Goal: Communication & Community: Ask a question

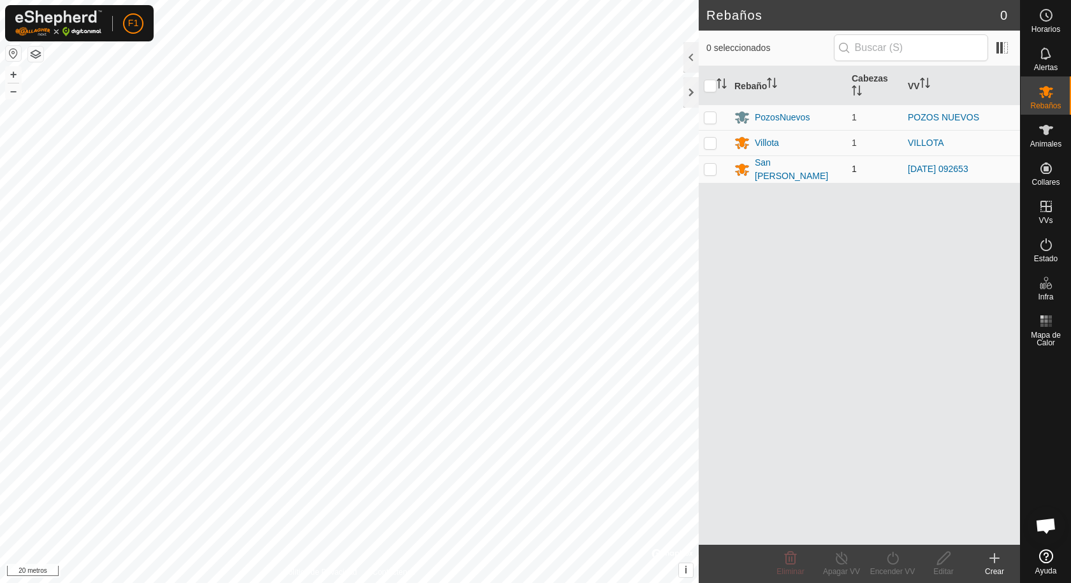
click at [708, 168] on p-checkbox at bounding box center [710, 169] width 13 height 10
checkbox input "true"
click at [1041, 138] on es-animals-svg-icon at bounding box center [1046, 130] width 23 height 20
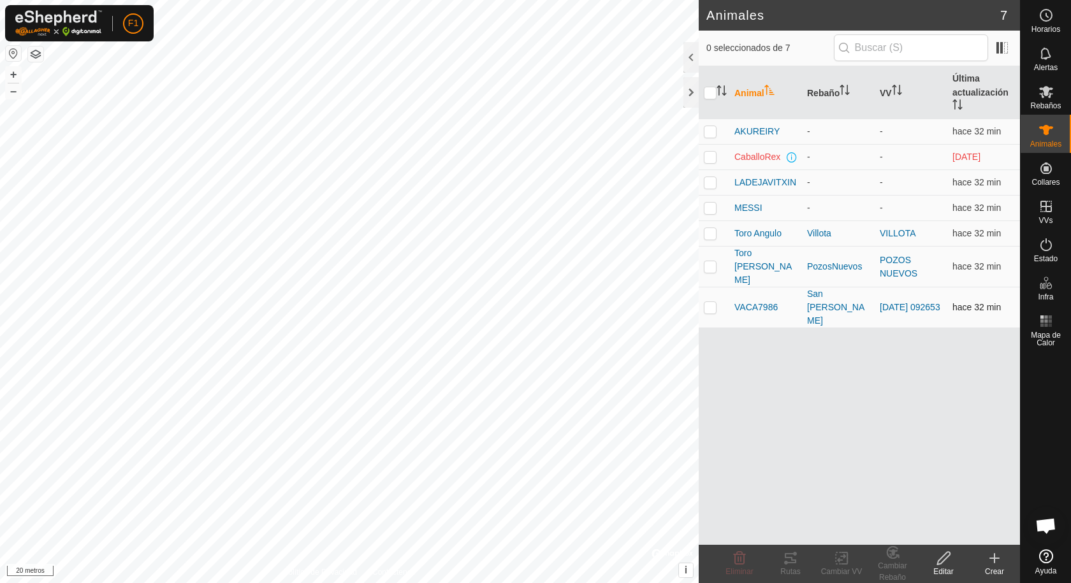
click at [713, 302] on p-checkbox at bounding box center [710, 307] width 13 height 10
checkbox input "true"
click at [790, 563] on icon at bounding box center [790, 558] width 11 height 10
click at [1047, 249] on icon at bounding box center [1045, 244] width 15 height 15
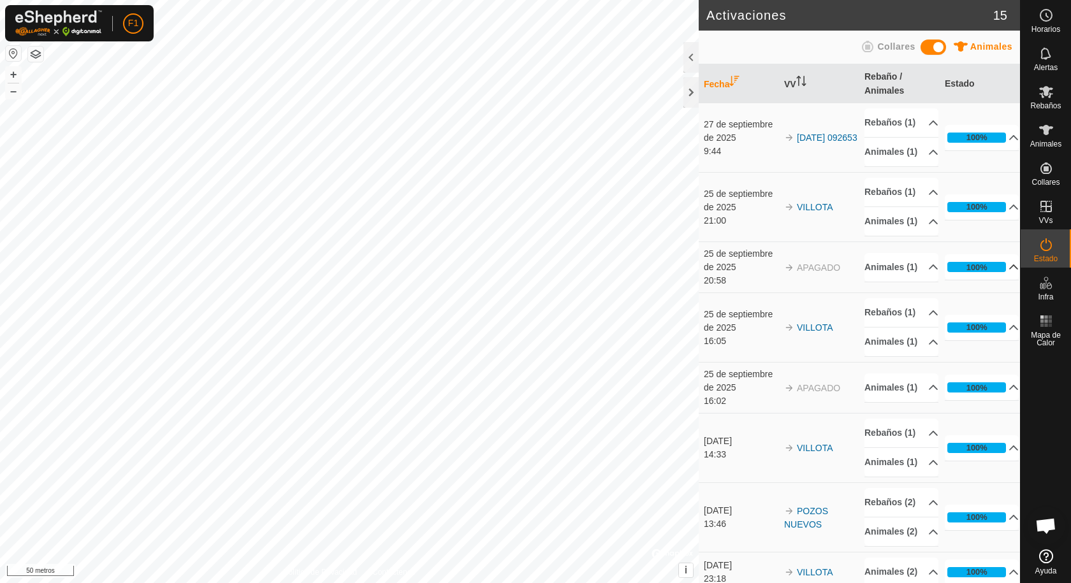
click at [996, 280] on p-accordion-header "100%" at bounding box center [982, 266] width 74 height 25
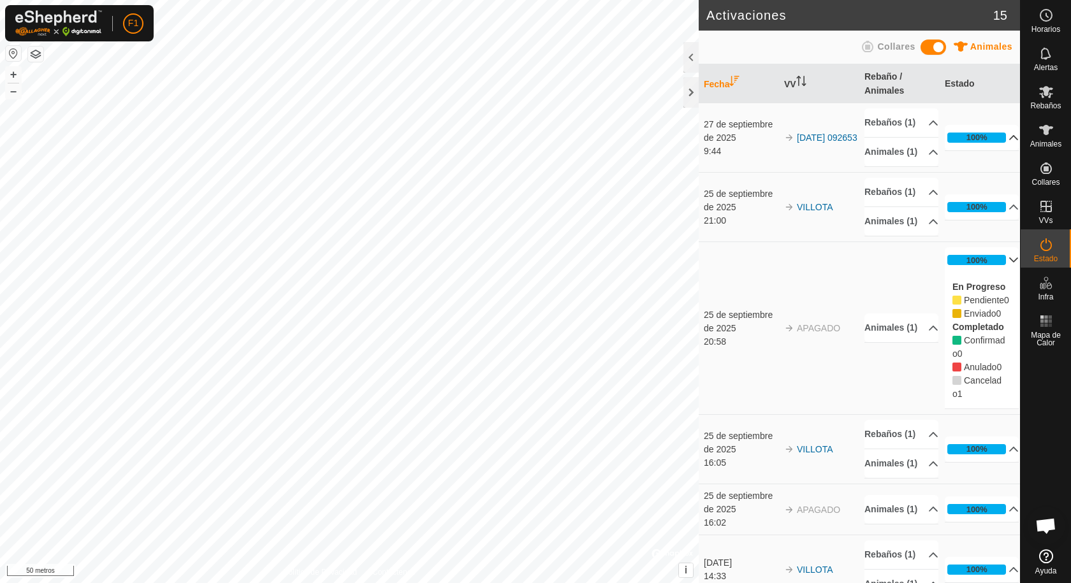
click at [998, 149] on p-accordion-header "100%" at bounding box center [982, 137] width 74 height 25
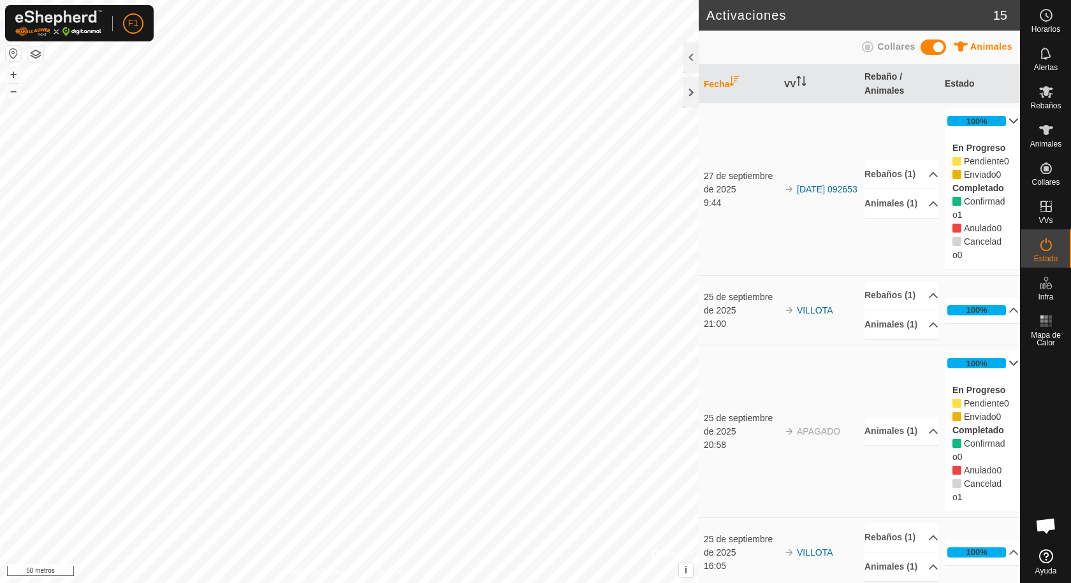
click at [997, 118] on p-accordion-header "100%" at bounding box center [982, 120] width 74 height 25
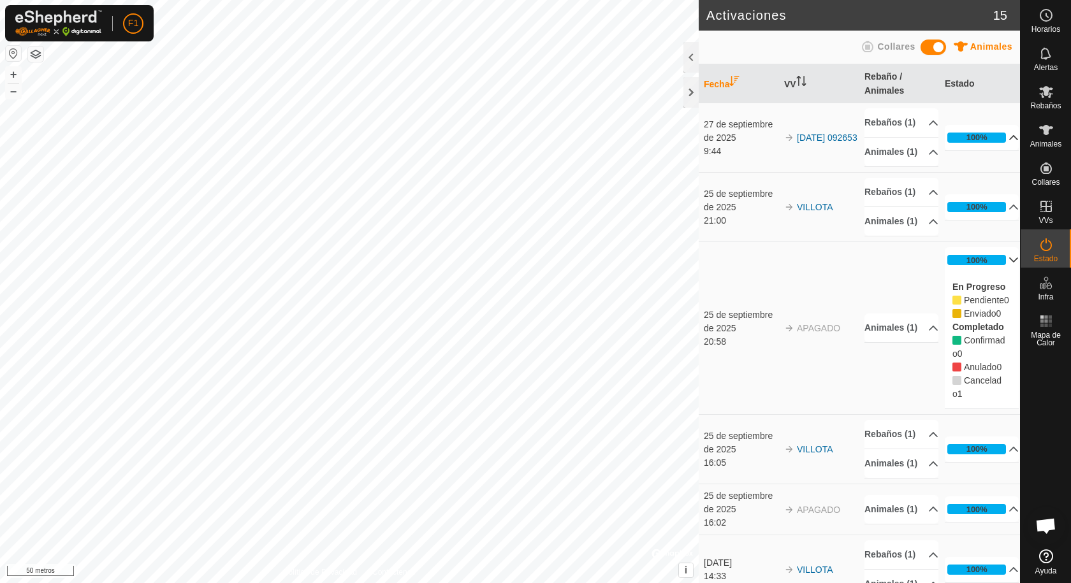
click at [998, 273] on p-accordion-header "100%" at bounding box center [982, 259] width 74 height 25
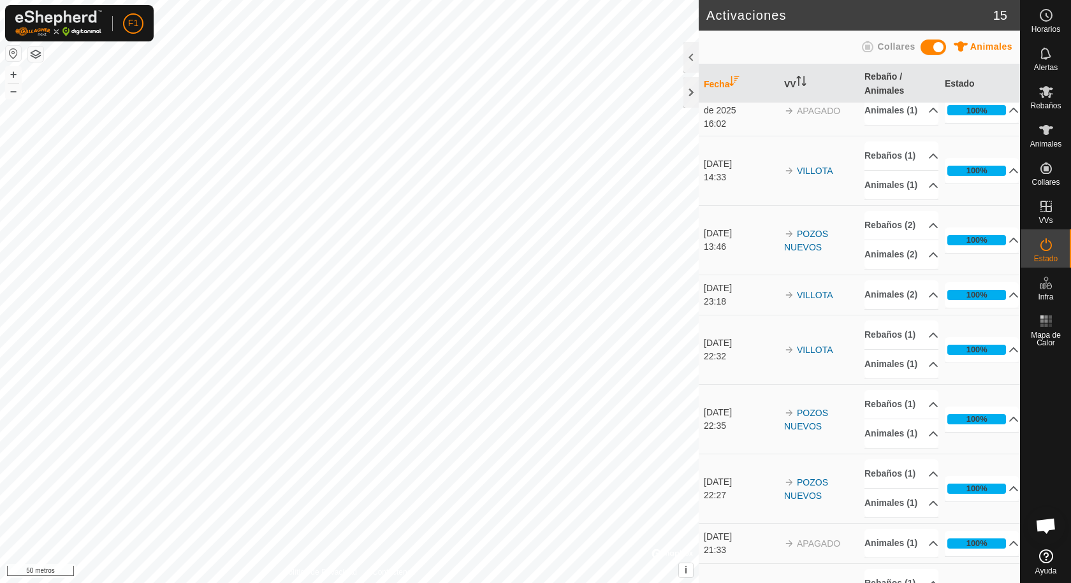
scroll to position [255, 0]
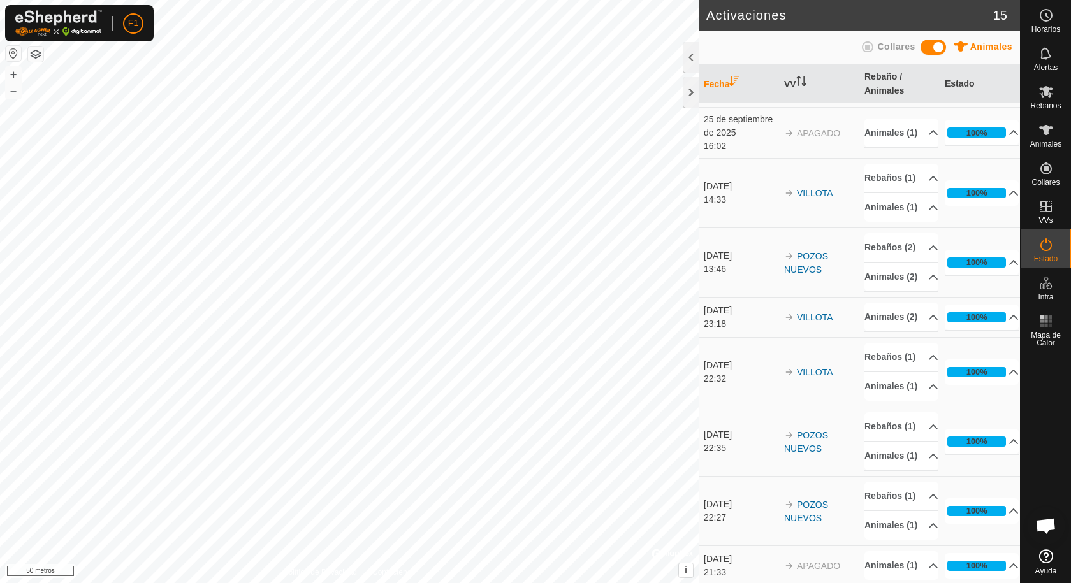
click at [827, 247] on div "Activaciones 15 Animales Collares Fecha VV Rebaño / Animales Estado 27 de septi…" at bounding box center [510, 291] width 1020 height 583
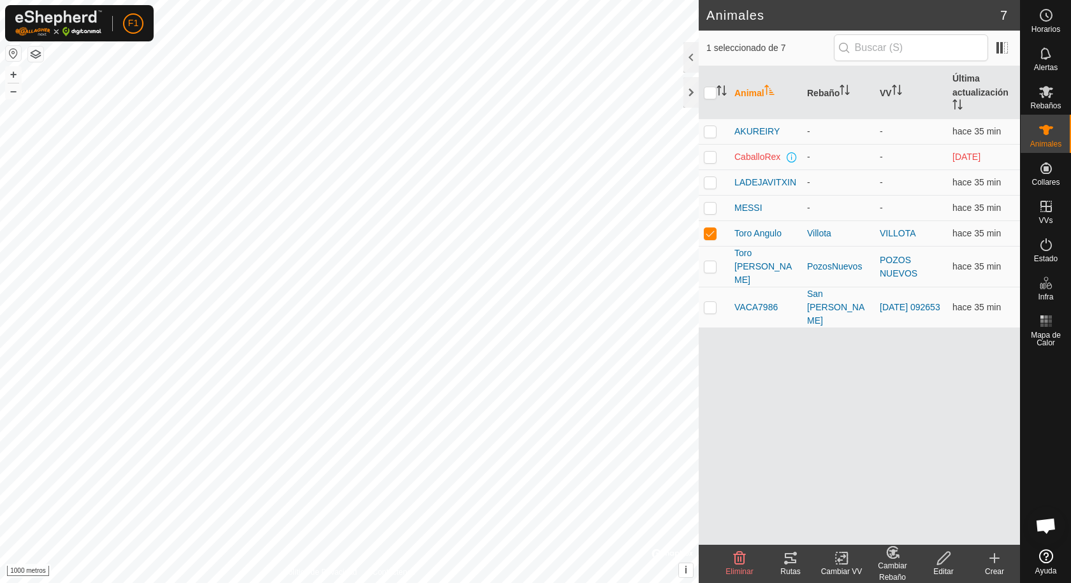
click at [795, 566] on div "Rutas" at bounding box center [790, 571] width 51 height 11
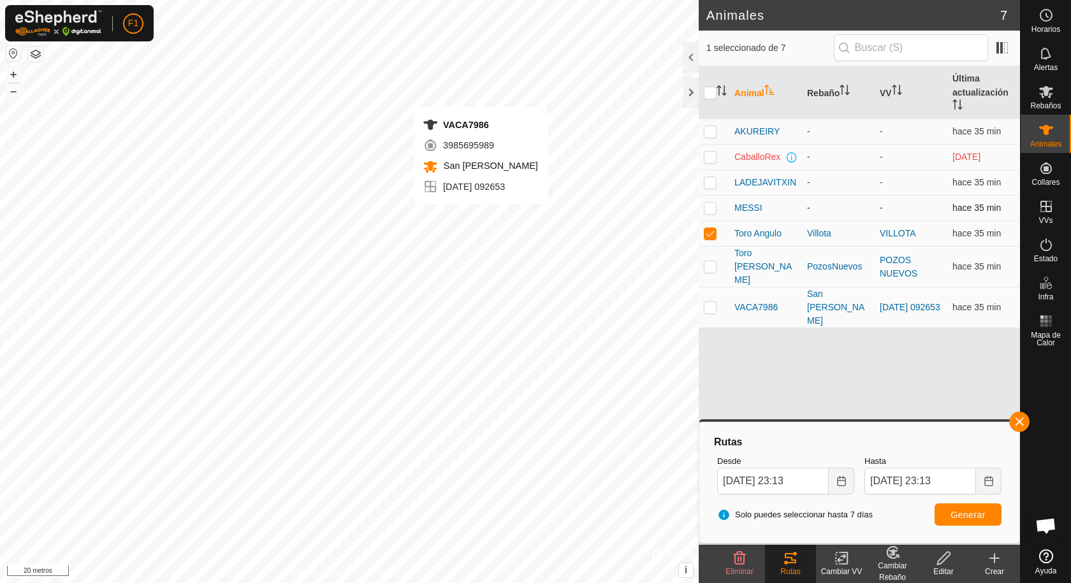
checkbox input "false"
checkbox input "true"
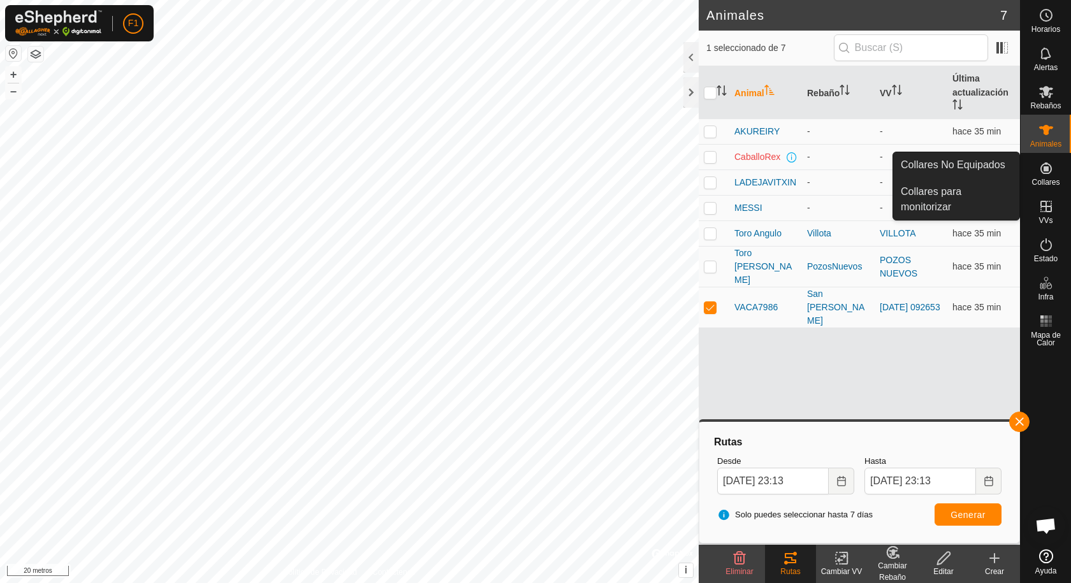
click at [1046, 167] on icon at bounding box center [1045, 168] width 11 height 11
click at [1042, 171] on icon at bounding box center [1045, 168] width 15 height 15
click at [926, 188] on link "Collares para monitorizar" at bounding box center [956, 199] width 126 height 41
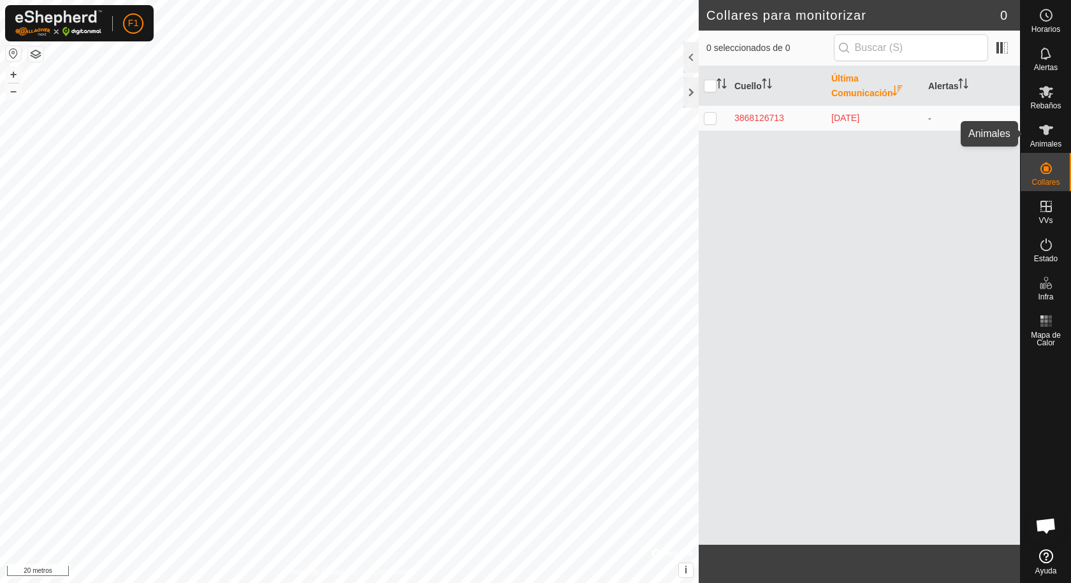
click at [1051, 136] on icon at bounding box center [1045, 129] width 15 height 15
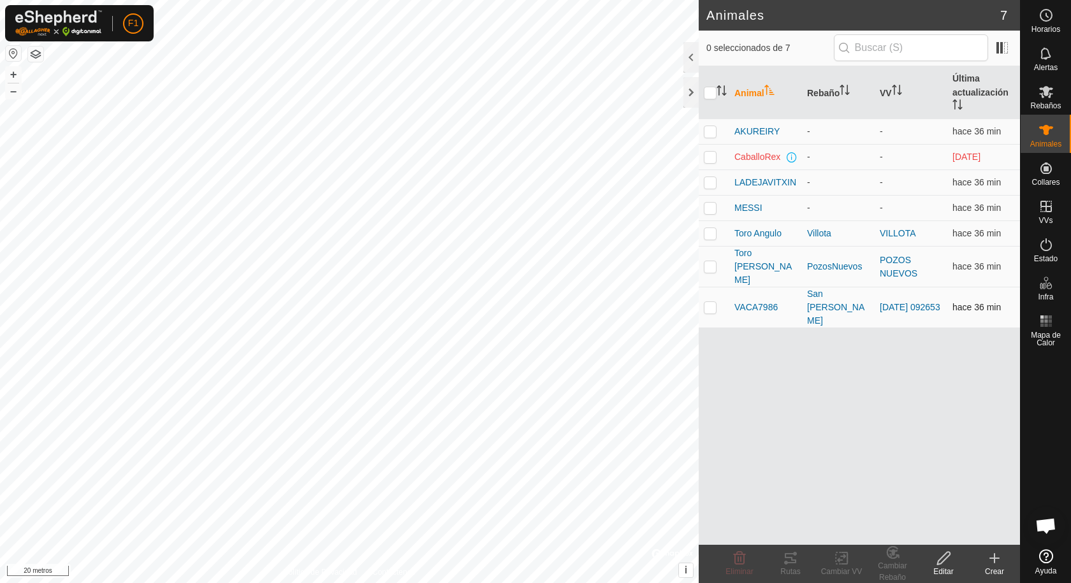
click at [706, 302] on p-checkbox at bounding box center [710, 307] width 13 height 10
checkbox input "true"
click at [1048, 252] on es-activation-svg-icon at bounding box center [1046, 245] width 23 height 20
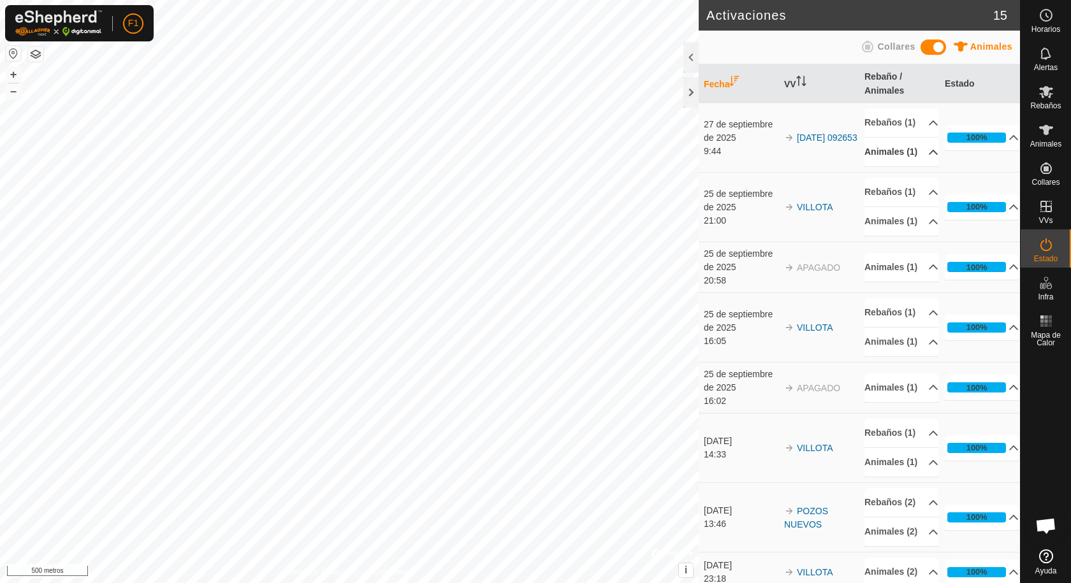
click at [920, 166] on p-accordion-header "Animales (1)" at bounding box center [901, 152] width 74 height 29
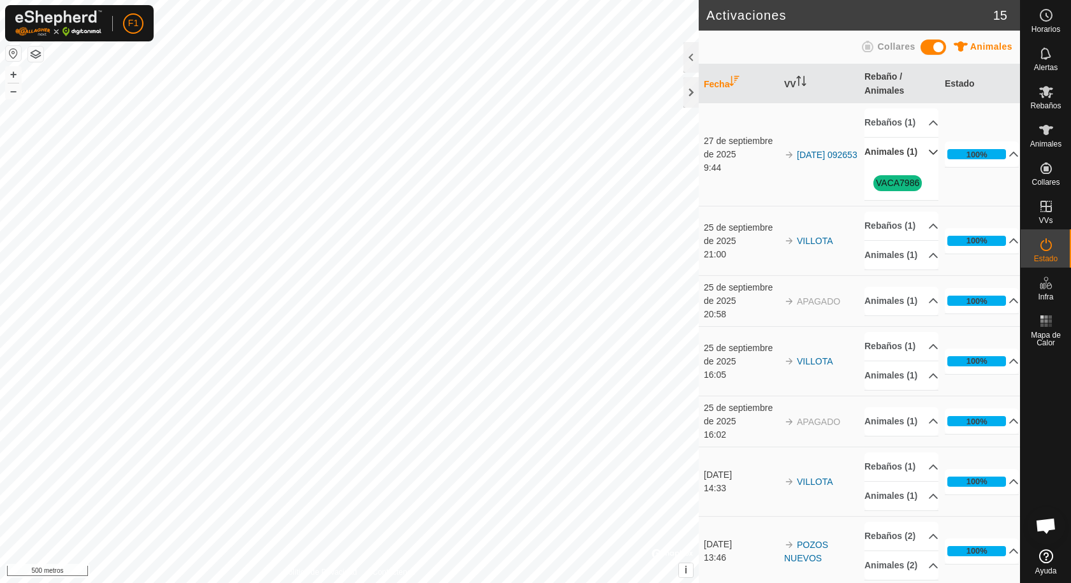
click at [920, 166] on p-accordion-header "Animales (1)" at bounding box center [901, 152] width 74 height 29
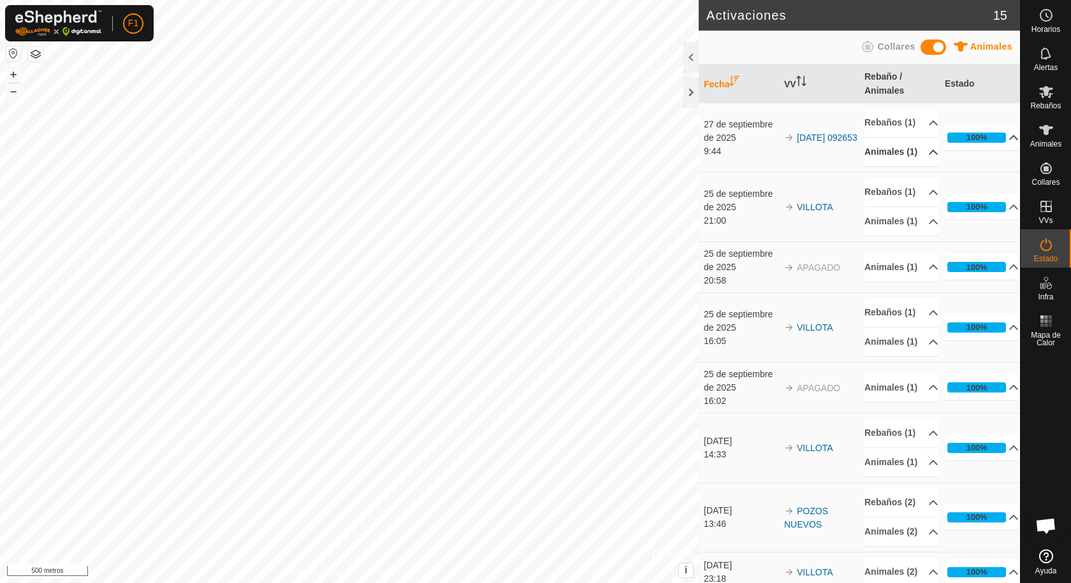
click at [997, 150] on p-accordion-header "100%" at bounding box center [982, 137] width 74 height 25
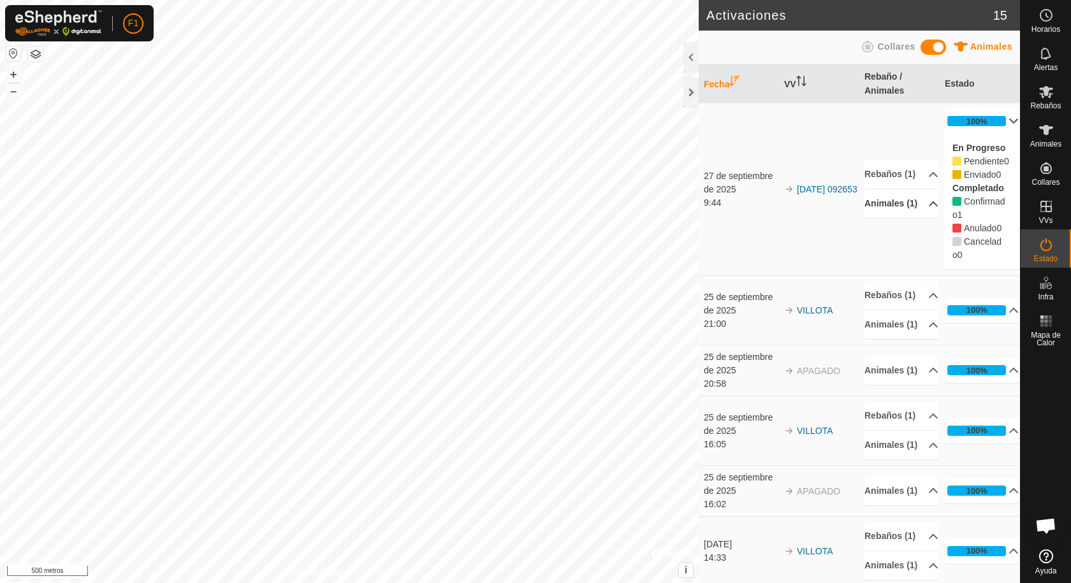
click at [994, 124] on p-accordion-header "100%" at bounding box center [982, 120] width 74 height 25
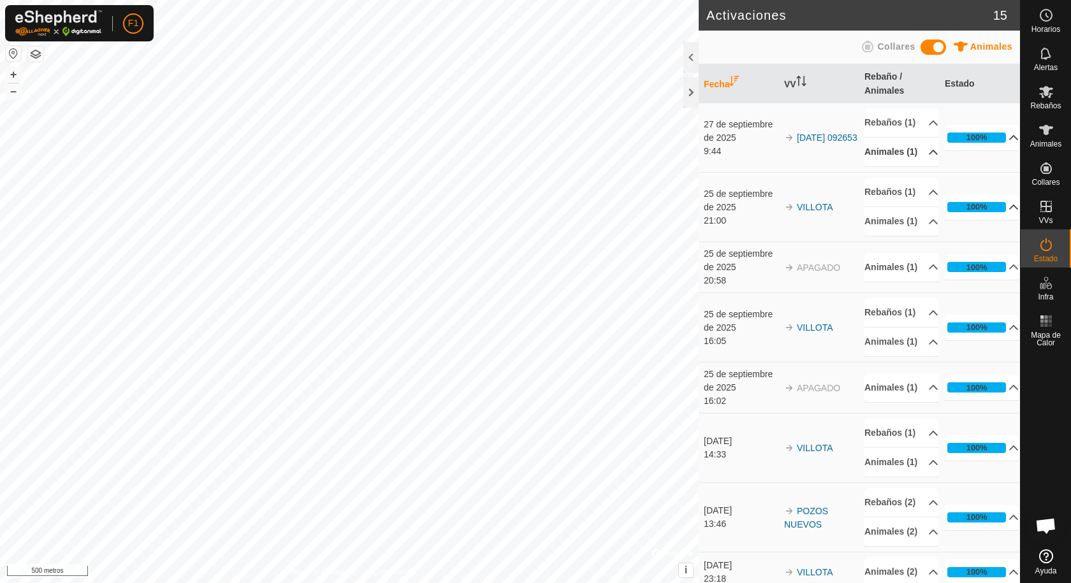
click at [998, 220] on p-accordion-header "100%" at bounding box center [982, 206] width 74 height 25
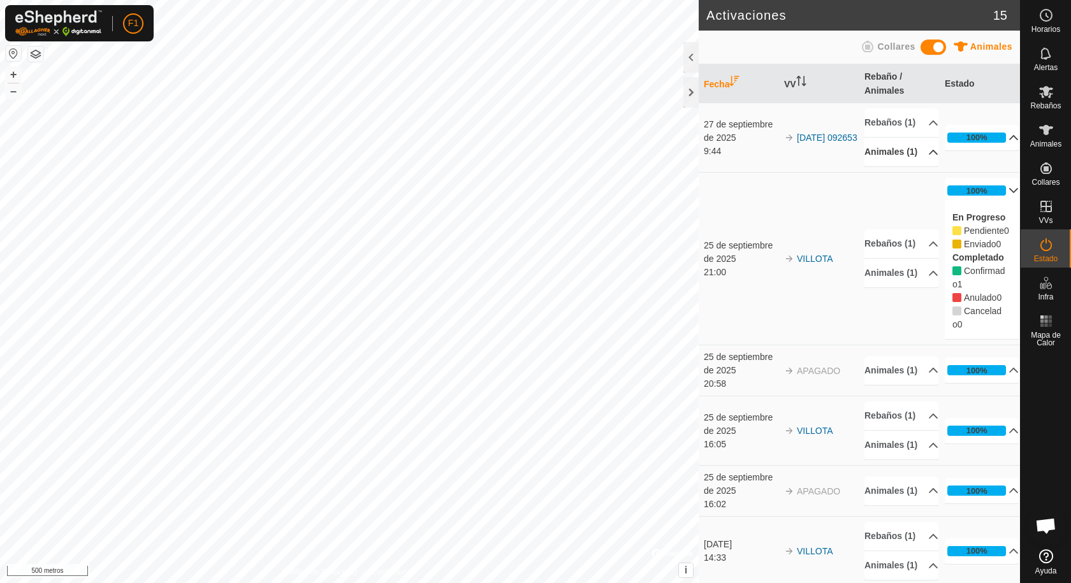
click at [999, 203] on p-accordion-header "100%" at bounding box center [982, 190] width 74 height 25
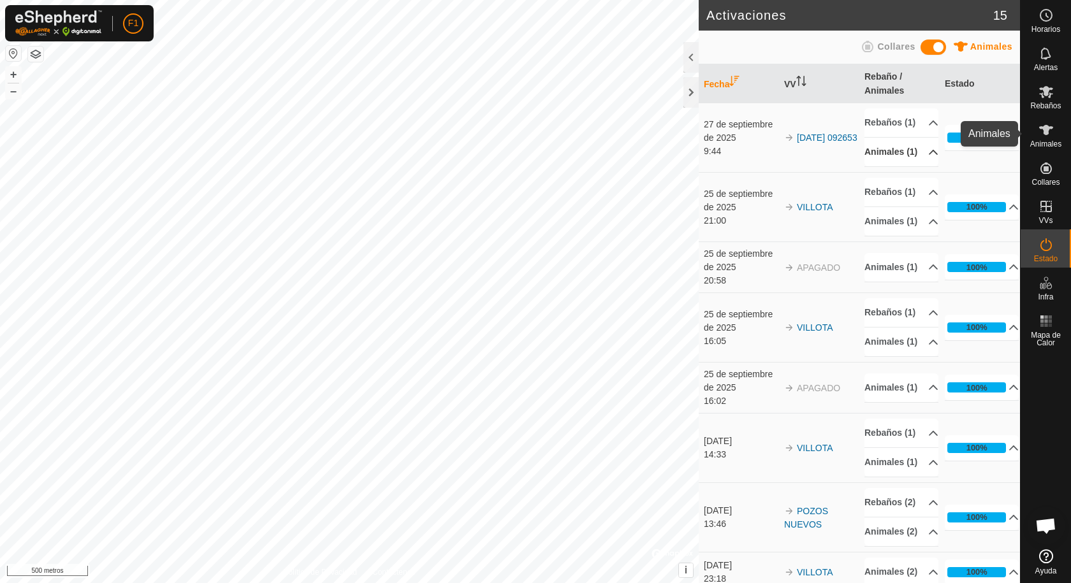
click at [1055, 144] on font "Animales" at bounding box center [1045, 144] width 31 height 9
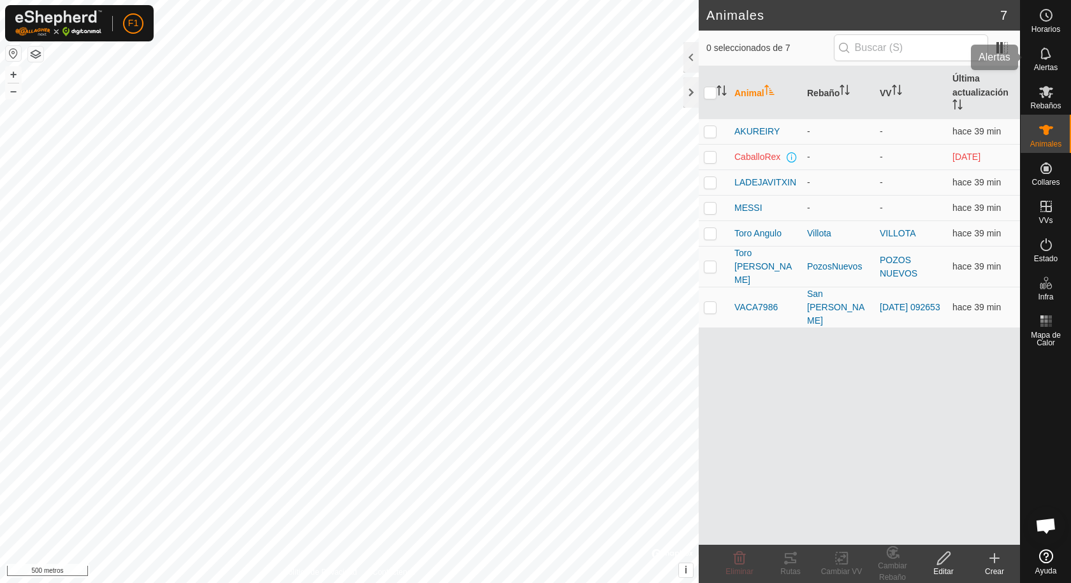
click at [1040, 66] on font "Alertas" at bounding box center [1046, 67] width 24 height 9
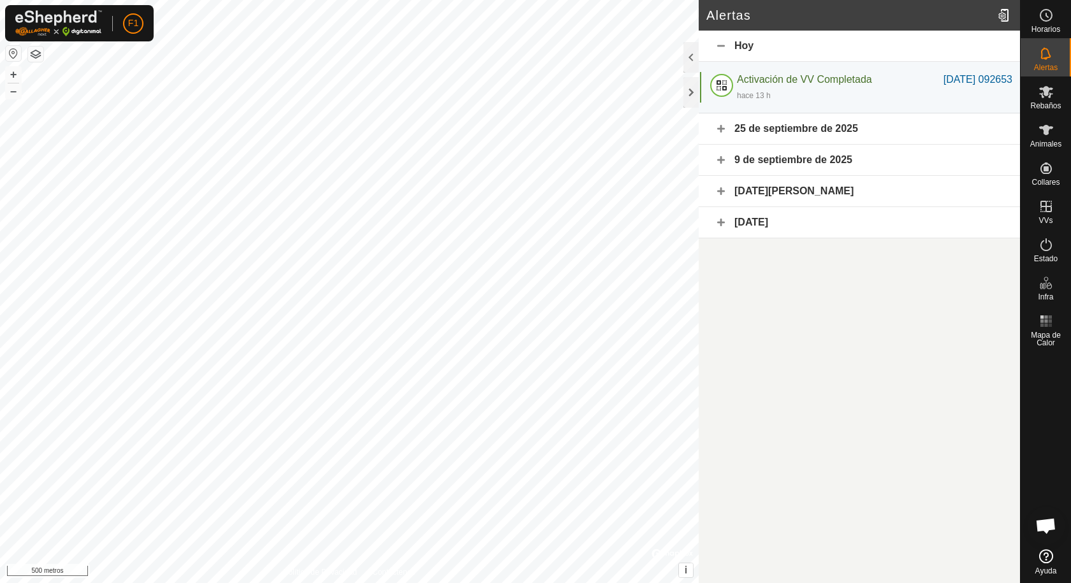
click at [836, 127] on font "25 de septiembre de 2025" at bounding box center [796, 128] width 124 height 11
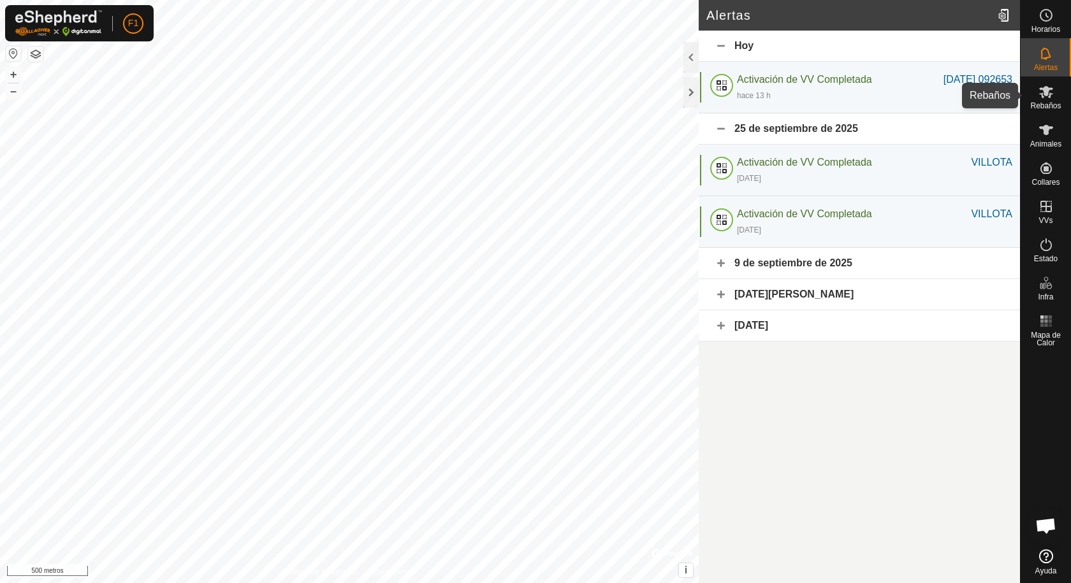
click at [1051, 106] on font "Rebaños" at bounding box center [1045, 105] width 31 height 9
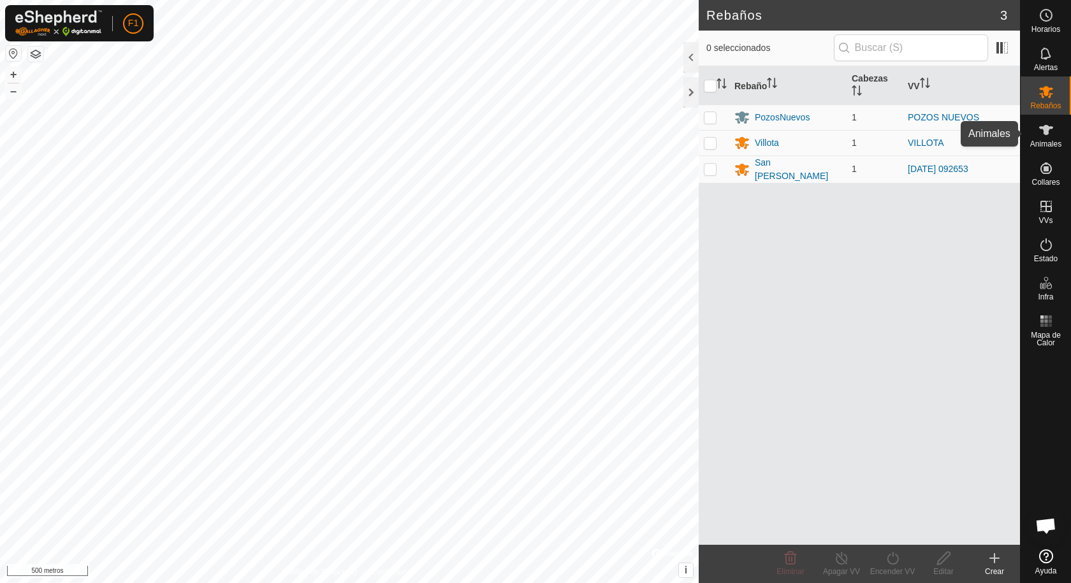
click at [1048, 122] on es-animals-svg-icon at bounding box center [1046, 130] width 23 height 20
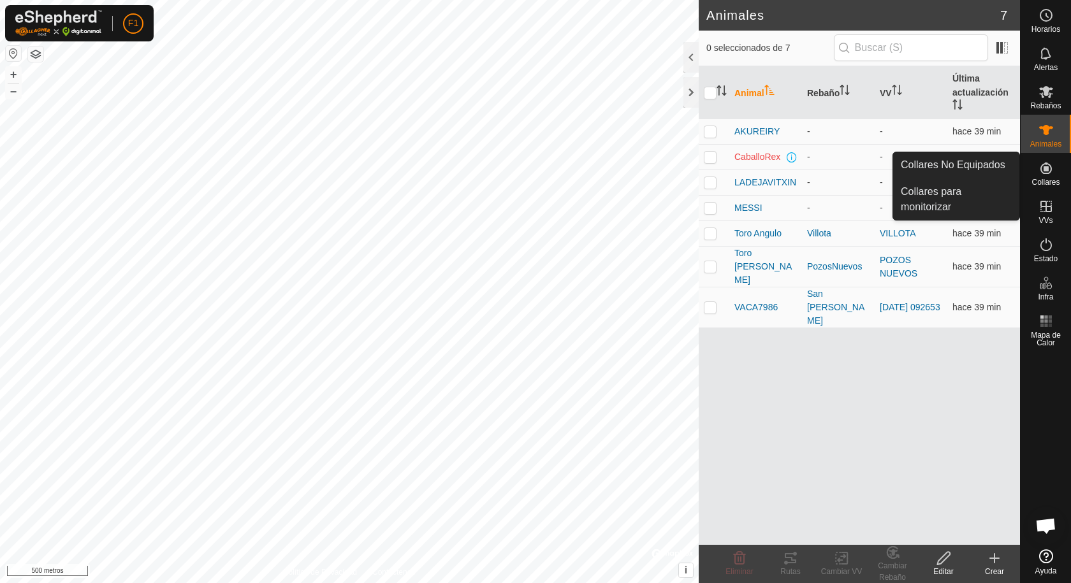
click at [1049, 163] on icon at bounding box center [1045, 168] width 15 height 15
click at [1048, 178] on font "Collares" at bounding box center [1045, 182] width 28 height 9
click at [990, 163] on link "Collares No Equipados" at bounding box center [956, 164] width 126 height 25
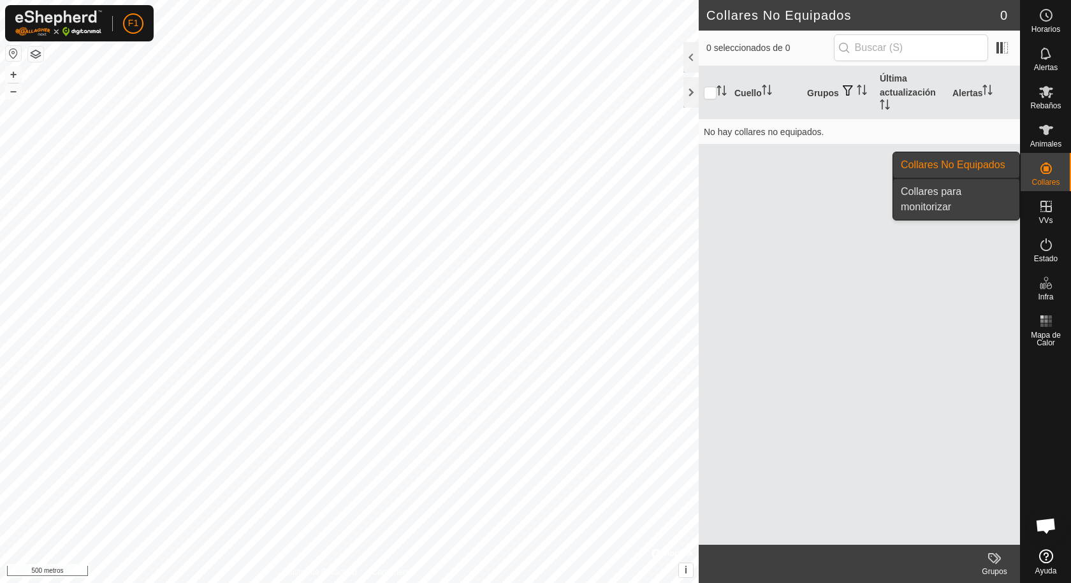
click at [946, 193] on link "Collares para monitorizar" at bounding box center [956, 199] width 126 height 41
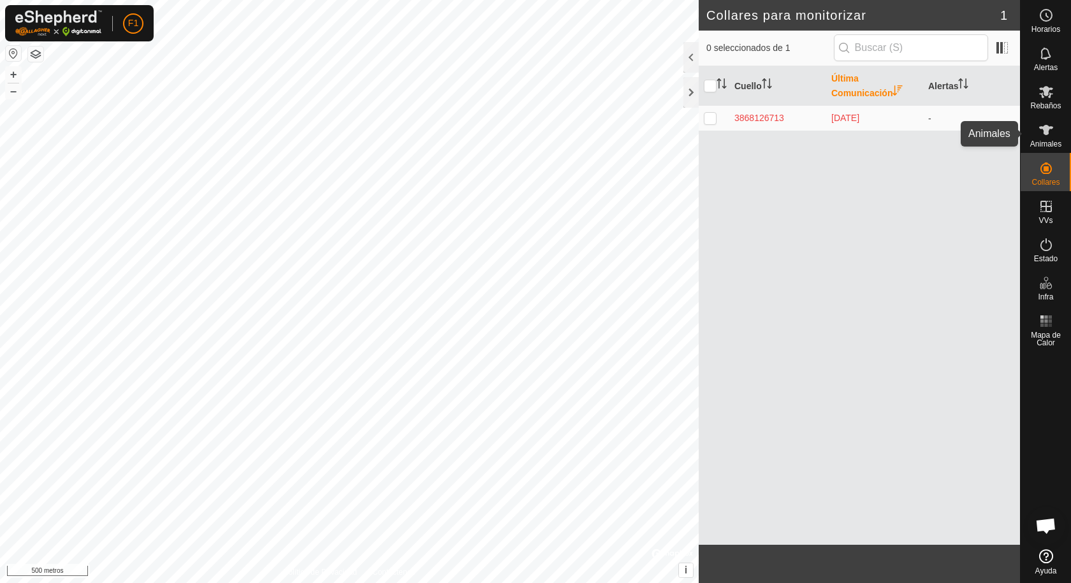
click at [1033, 136] on div "Animales" at bounding box center [1046, 134] width 50 height 38
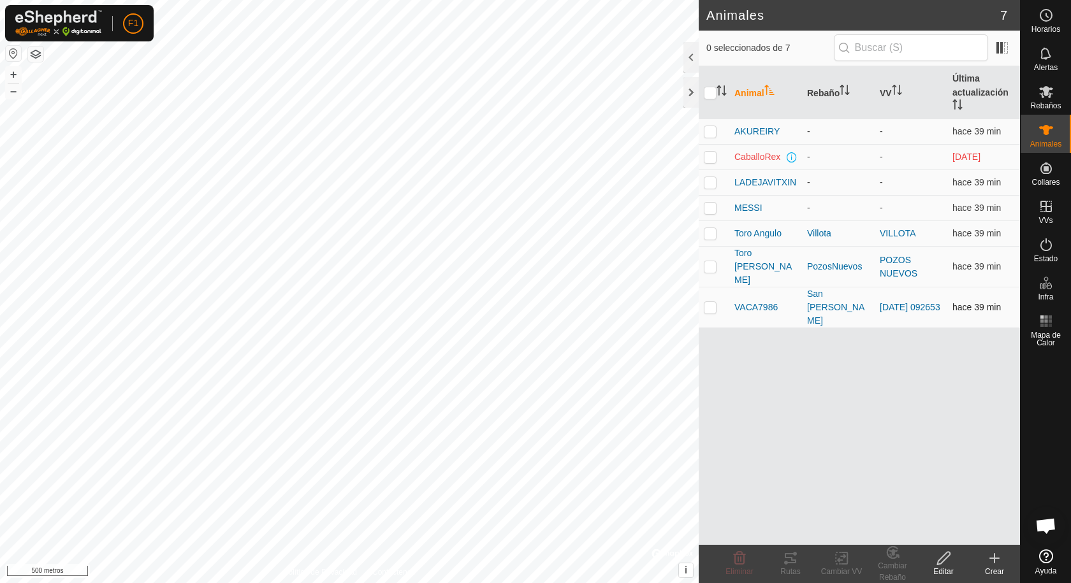
click at [926, 287] on td "[DATE] 092653" at bounding box center [911, 307] width 73 height 41
click at [711, 302] on p-checkbox at bounding box center [710, 307] width 13 height 10
checkbox input "true"
click at [840, 558] on icon at bounding box center [842, 558] width 16 height 15
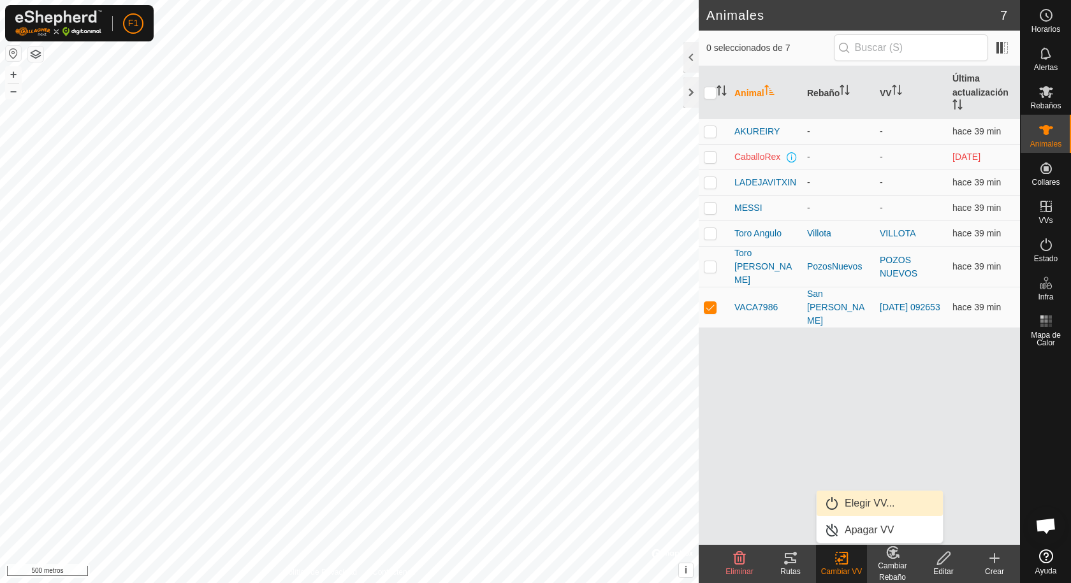
click at [862, 503] on link "Elegir VV..." at bounding box center [880, 503] width 126 height 25
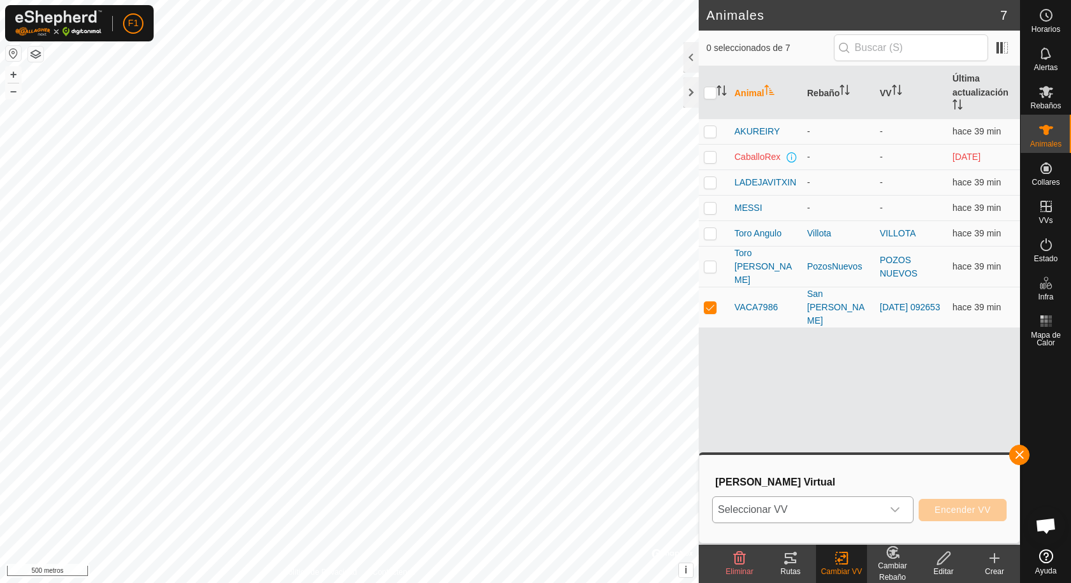
click at [888, 505] on div "disparador desplegable" at bounding box center [894, 509] width 25 height 25
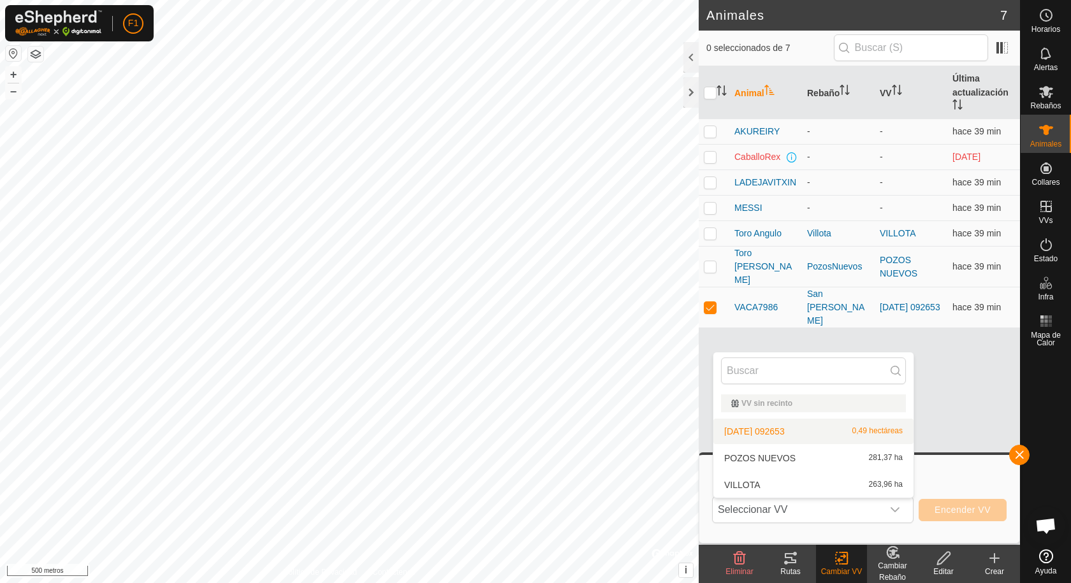
click at [970, 372] on div "Animal Rebaño VV Última actualización AKUREIRY - - hace 39 min CaballoRex - - h…" at bounding box center [859, 305] width 321 height 479
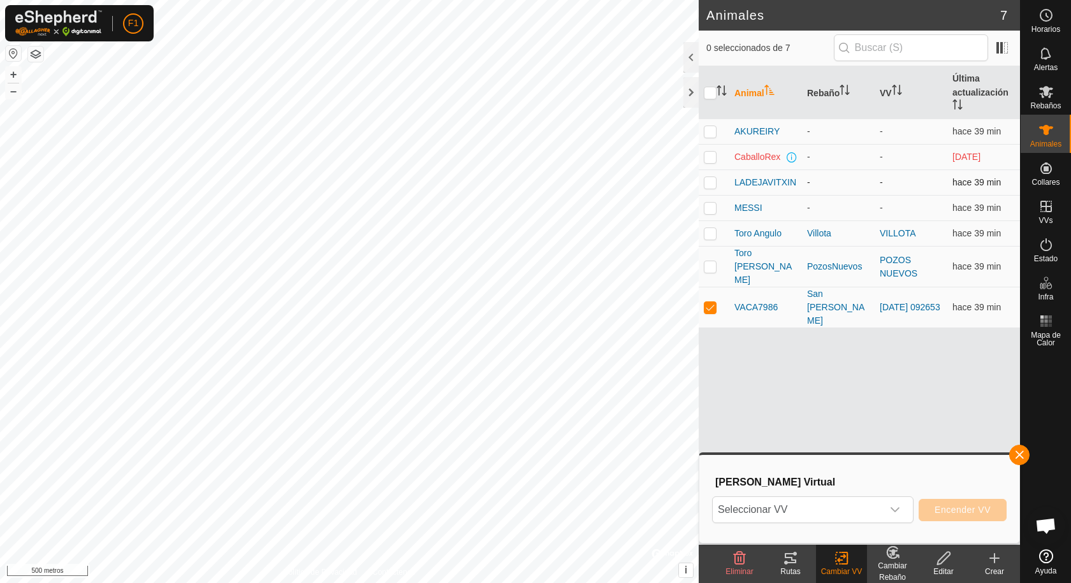
click at [712, 184] on p-checkbox at bounding box center [710, 182] width 13 height 10
checkbox input "true"
click at [710, 302] on p-checkbox at bounding box center [710, 307] width 13 height 10
click at [1015, 456] on button "button" at bounding box center [1019, 455] width 20 height 20
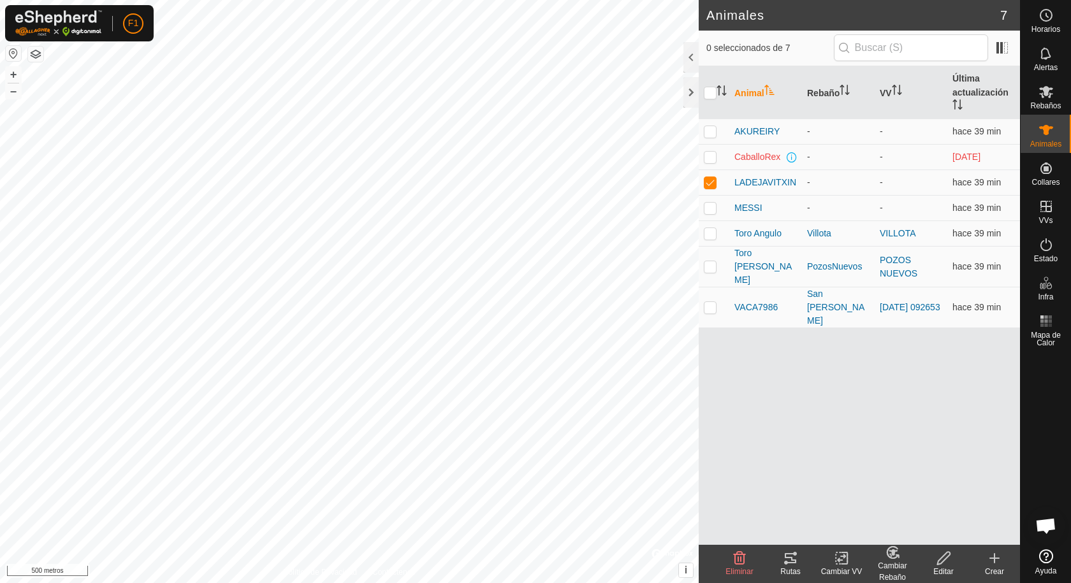
click at [842, 564] on icon at bounding box center [844, 558] width 6 height 11
click at [796, 429] on div "Animal Rebaño VV Última actualización AKUREIRY - - hace 39 min CaballoRex - - h…" at bounding box center [859, 305] width 321 height 479
click at [716, 302] on p-checkbox at bounding box center [710, 307] width 13 height 10
checkbox input "true"
click at [709, 186] on p-checkbox at bounding box center [710, 182] width 13 height 10
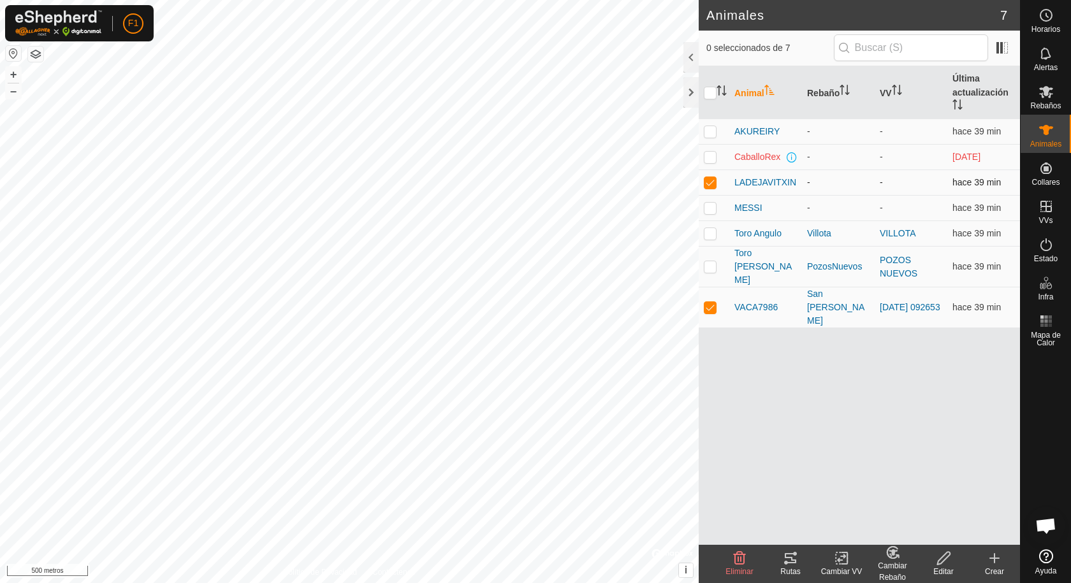
checkbox input "false"
click at [709, 129] on p-checkbox at bounding box center [710, 131] width 13 height 10
checkbox input "true"
click at [707, 287] on td at bounding box center [714, 307] width 31 height 41
checkbox input "false"
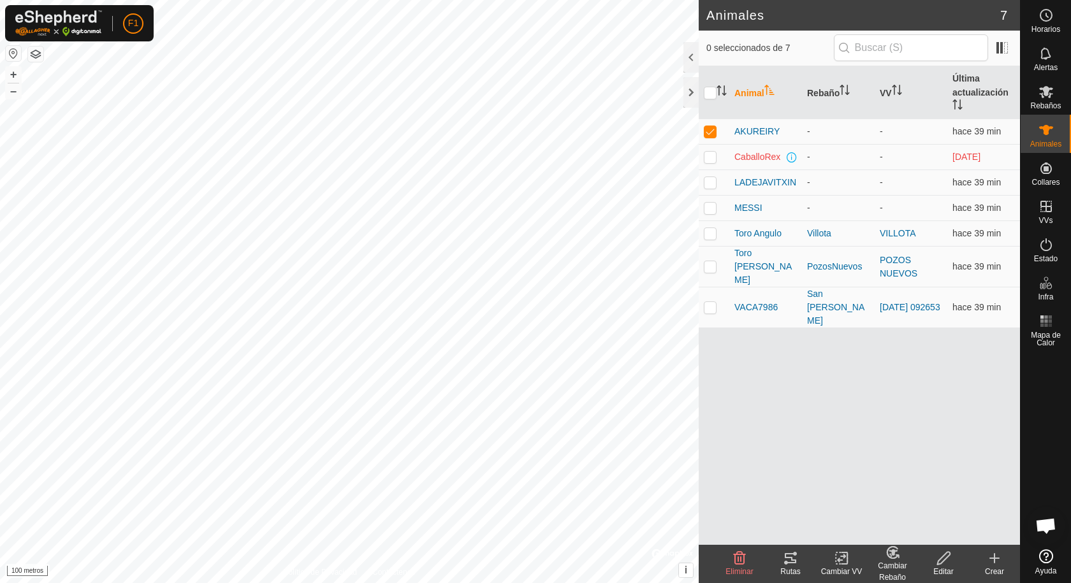
click at [947, 554] on icon at bounding box center [944, 558] width 16 height 15
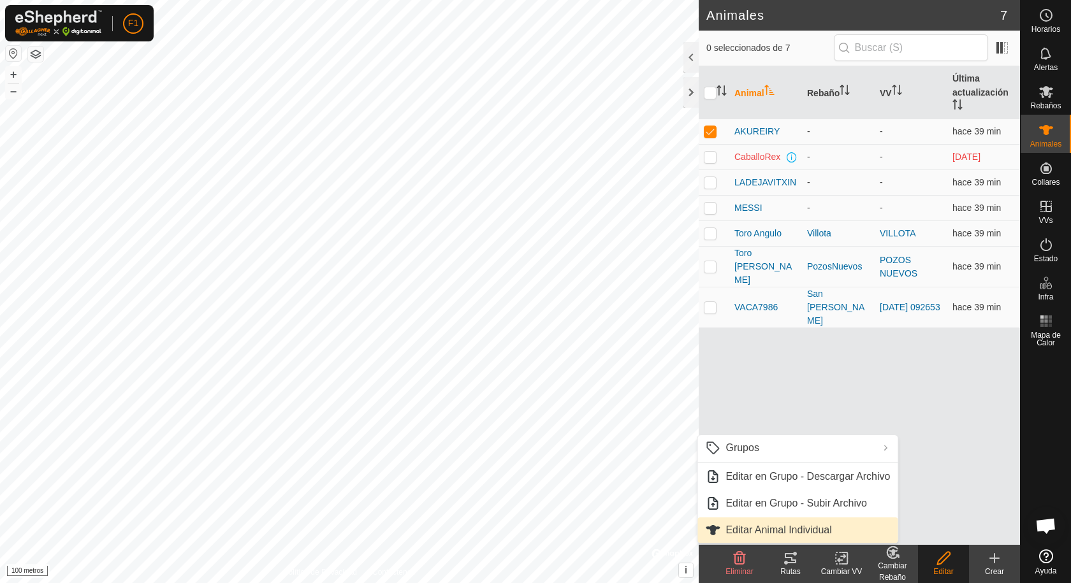
click at [788, 533] on link "Editar Animal Individual" at bounding box center [797, 530] width 200 height 25
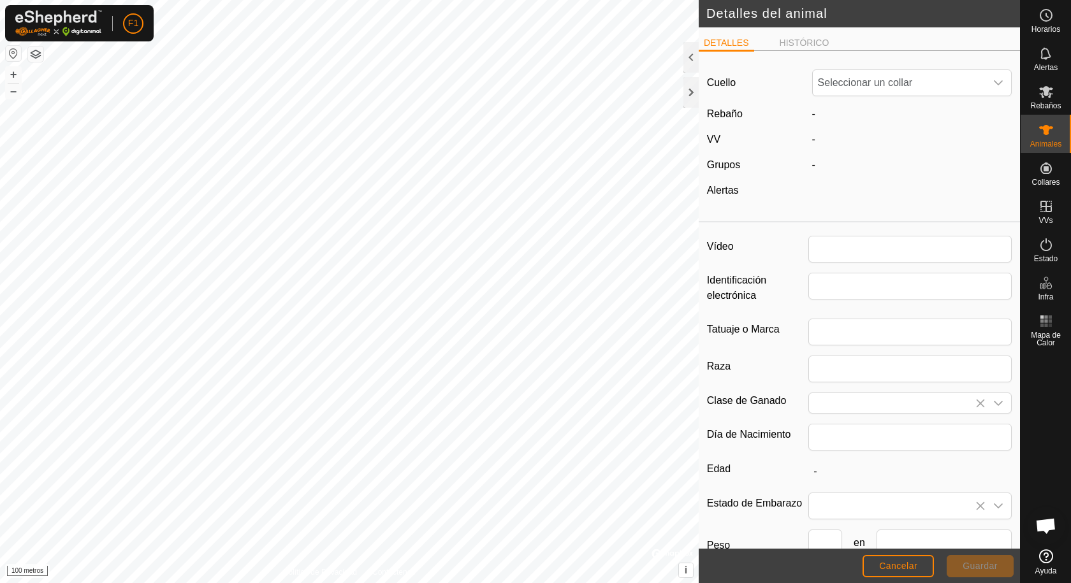
type input "AKUREIRY"
type input "POTRA"
type input "0"
click at [894, 564] on font "Cancelar" at bounding box center [898, 566] width 38 height 10
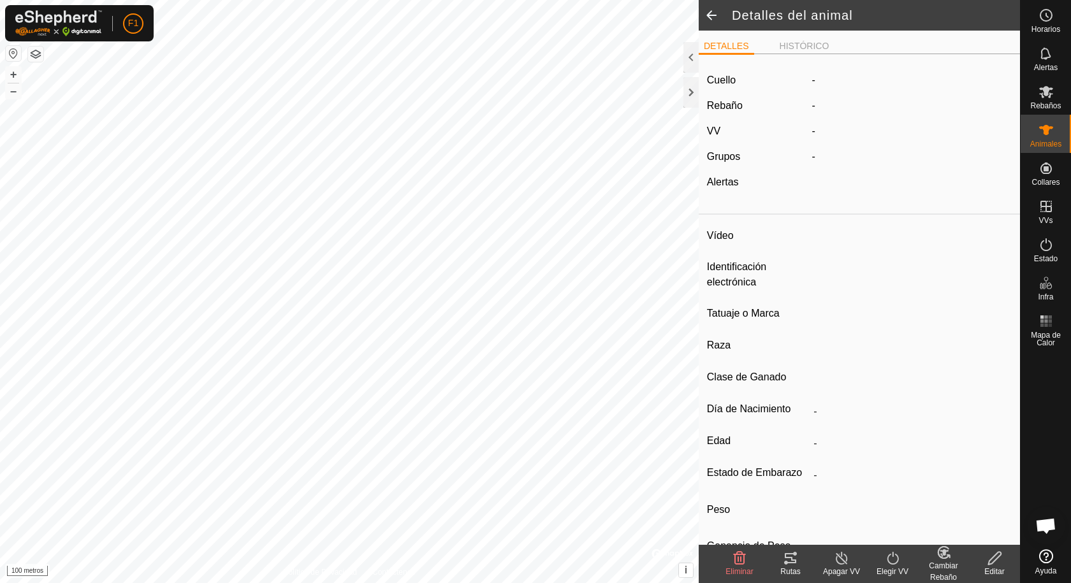
type input "AKUREIRY"
type input "-"
type input "POTRA"
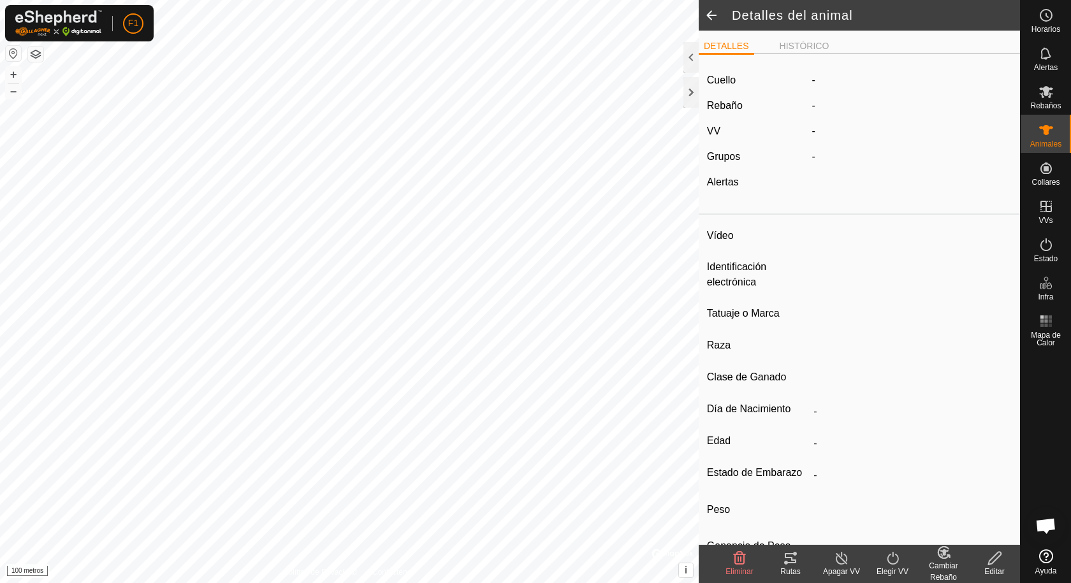
type input "0 kg"
type input "-"
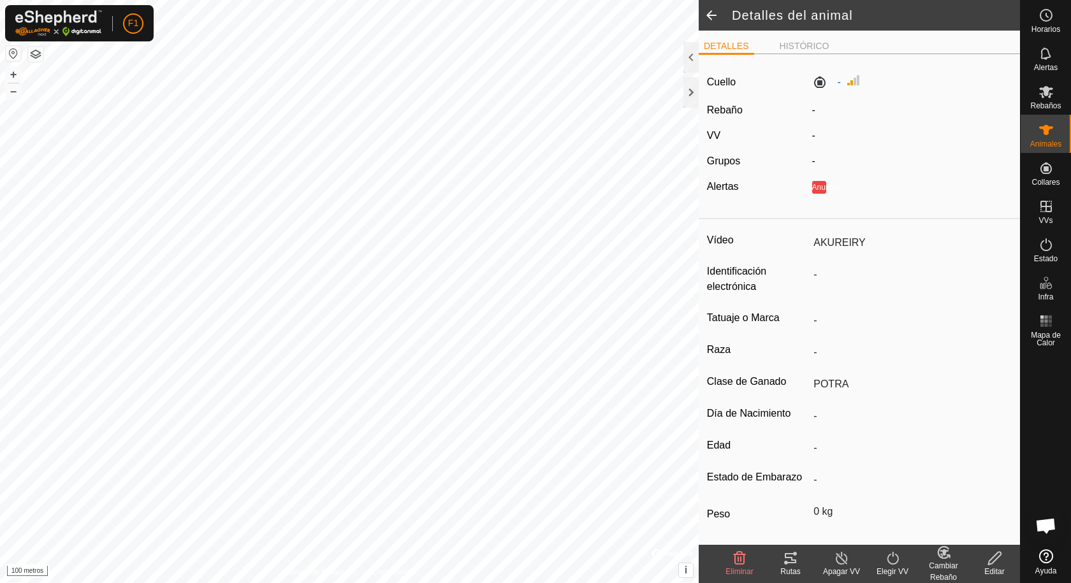
click at [841, 558] on line at bounding box center [841, 559] width 10 height 10
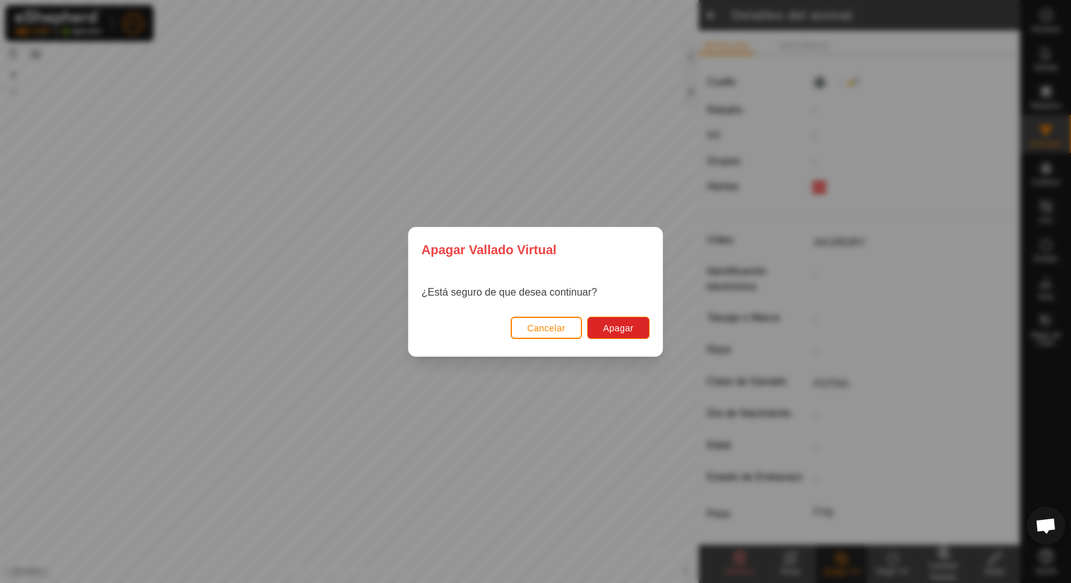
click at [544, 323] on font "Cancelar" at bounding box center [546, 328] width 38 height 10
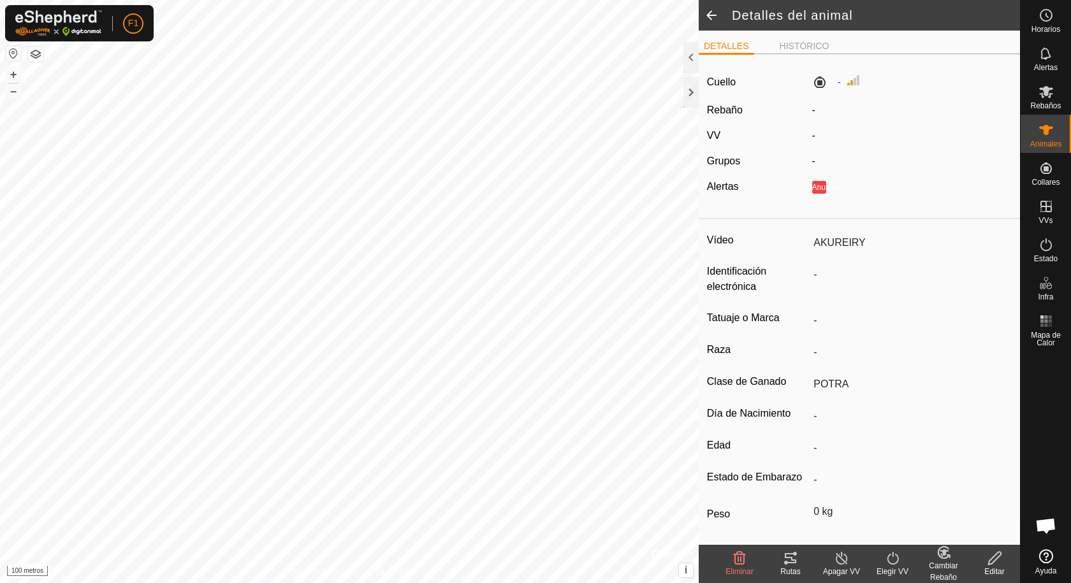
click at [708, 19] on span at bounding box center [711, 15] width 25 height 31
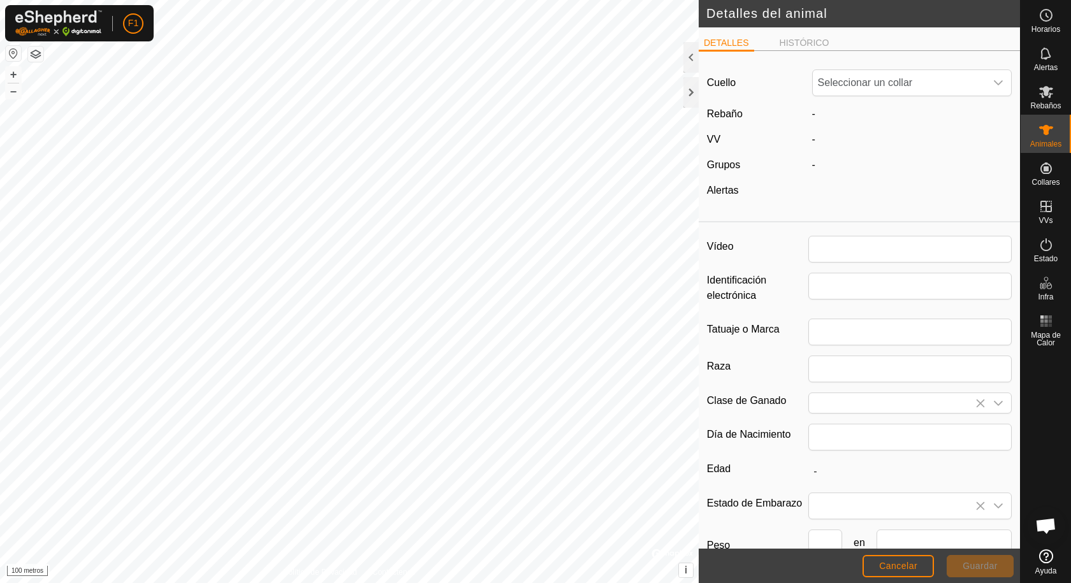
type input "AKUREIRY"
type input "POTRA"
type input "0"
click at [889, 560] on button "Cancelar" at bounding box center [897, 566] width 71 height 22
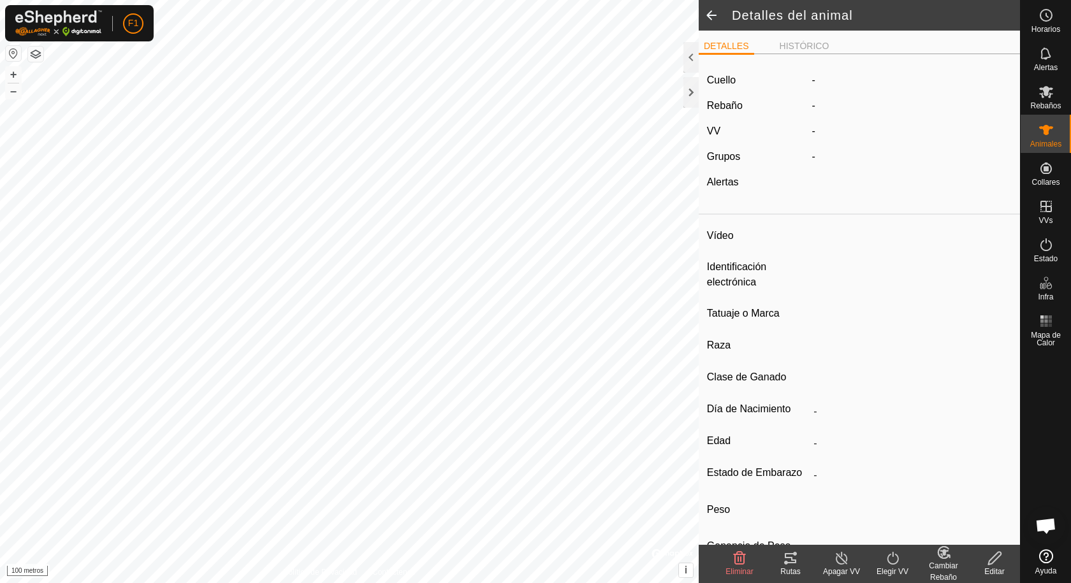
type input "AKUREIRY"
type input "-"
type input "POTRA"
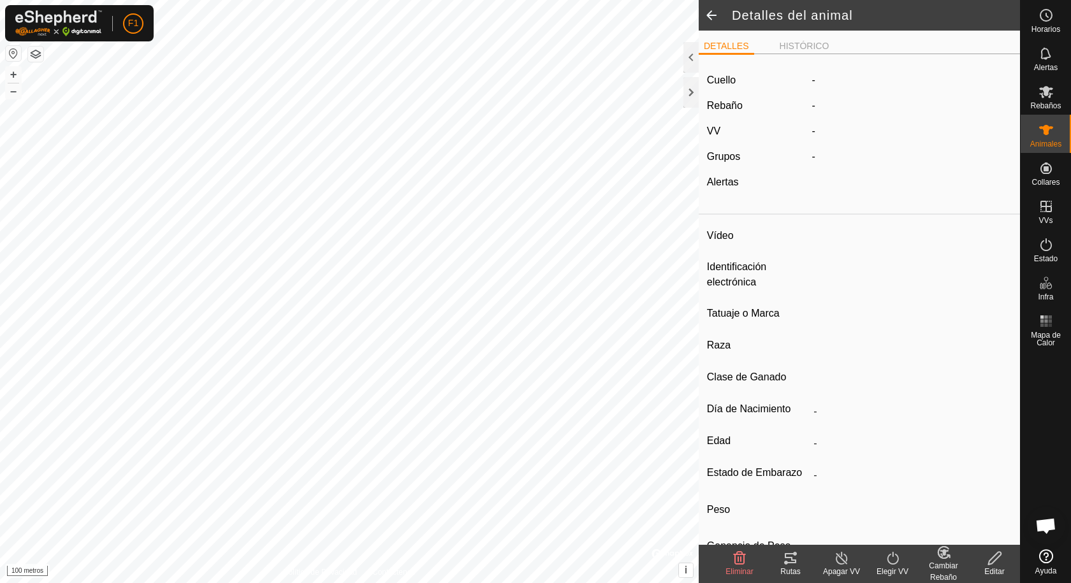
type input "0 kg"
type input "-"
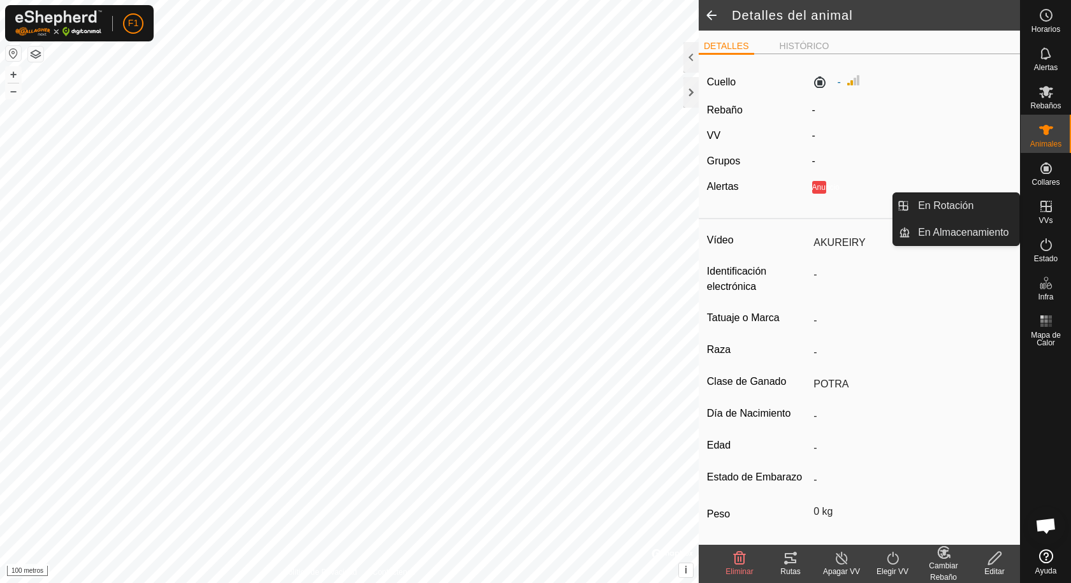
click at [1040, 192] on div "VVs" at bounding box center [1046, 210] width 50 height 38
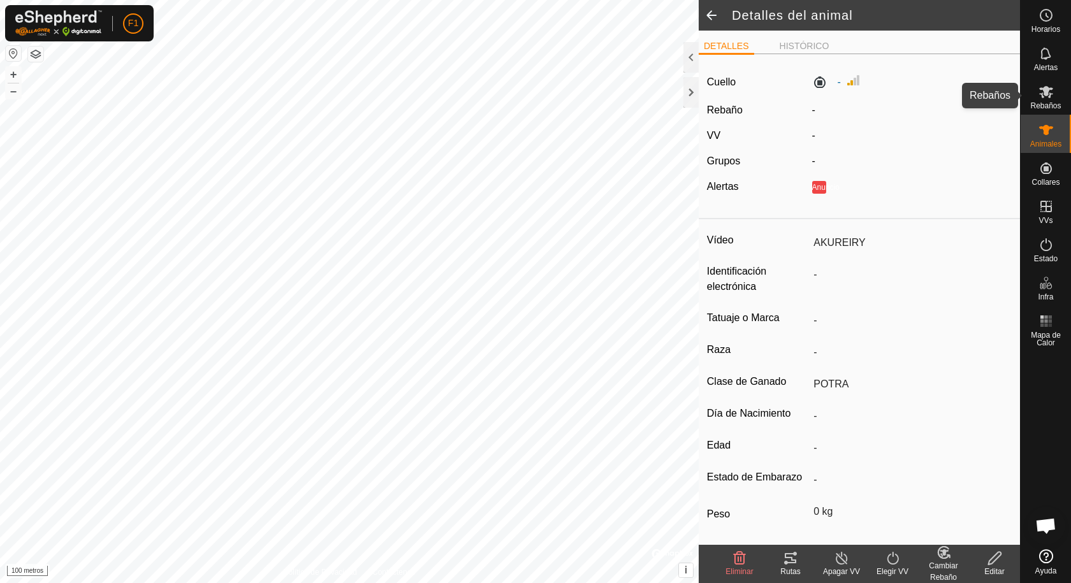
click at [1042, 97] on icon at bounding box center [1045, 91] width 15 height 15
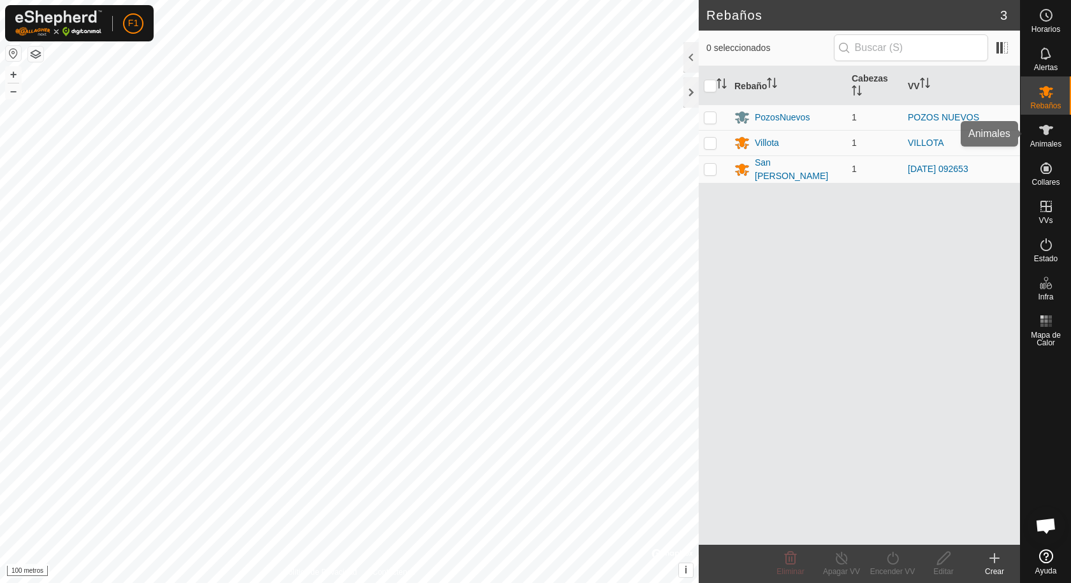
click at [1044, 126] on icon at bounding box center [1046, 130] width 14 height 10
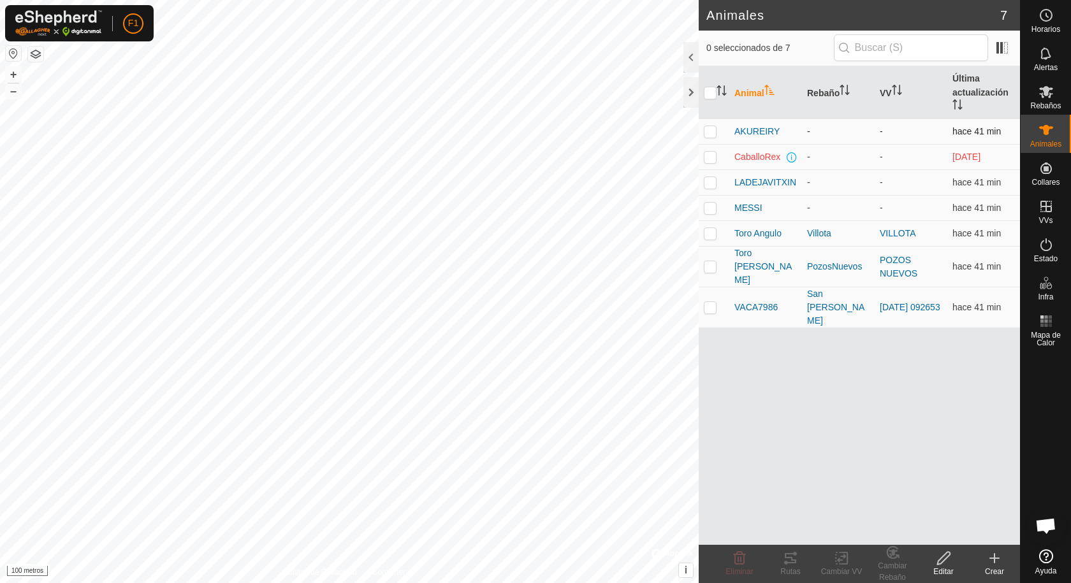
click at [710, 133] on p-checkbox at bounding box center [710, 131] width 13 height 10
checkbox input "true"
click at [836, 562] on icon at bounding box center [842, 558] width 16 height 15
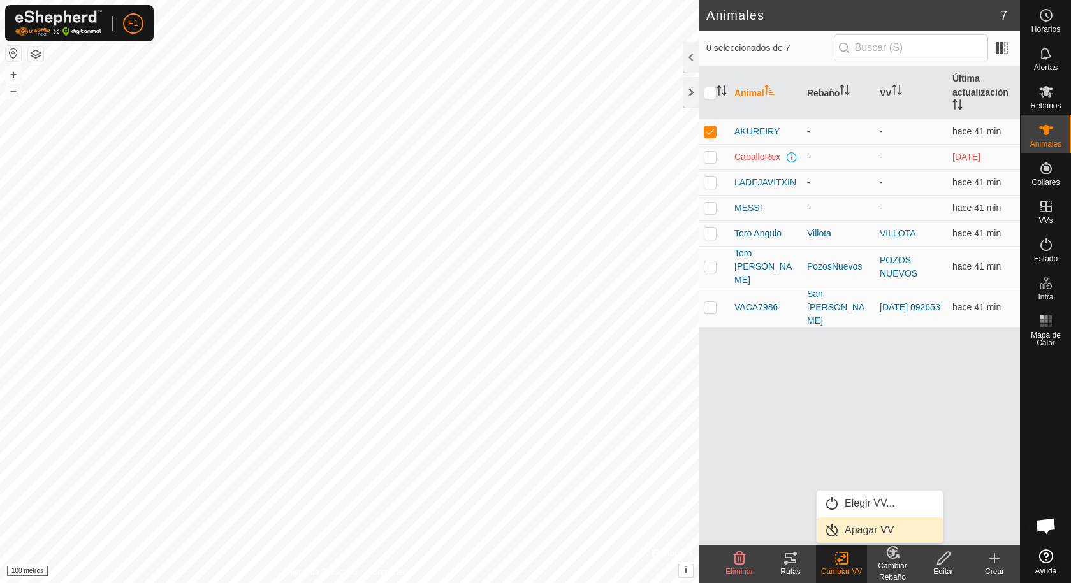
click at [848, 527] on link "Apagar VV" at bounding box center [880, 530] width 126 height 25
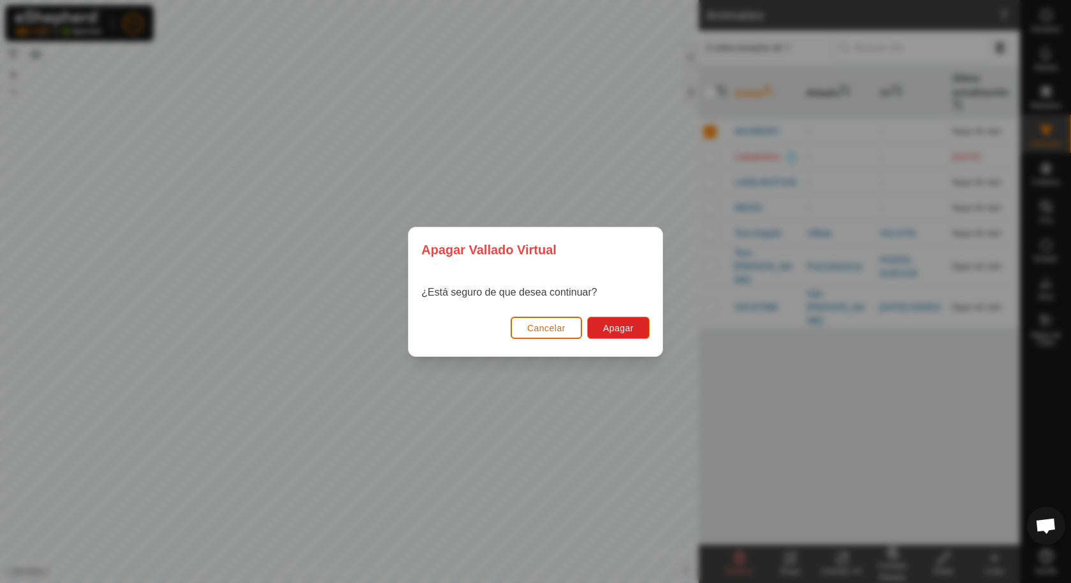
click at [525, 328] on button "Cancelar" at bounding box center [546, 328] width 71 height 22
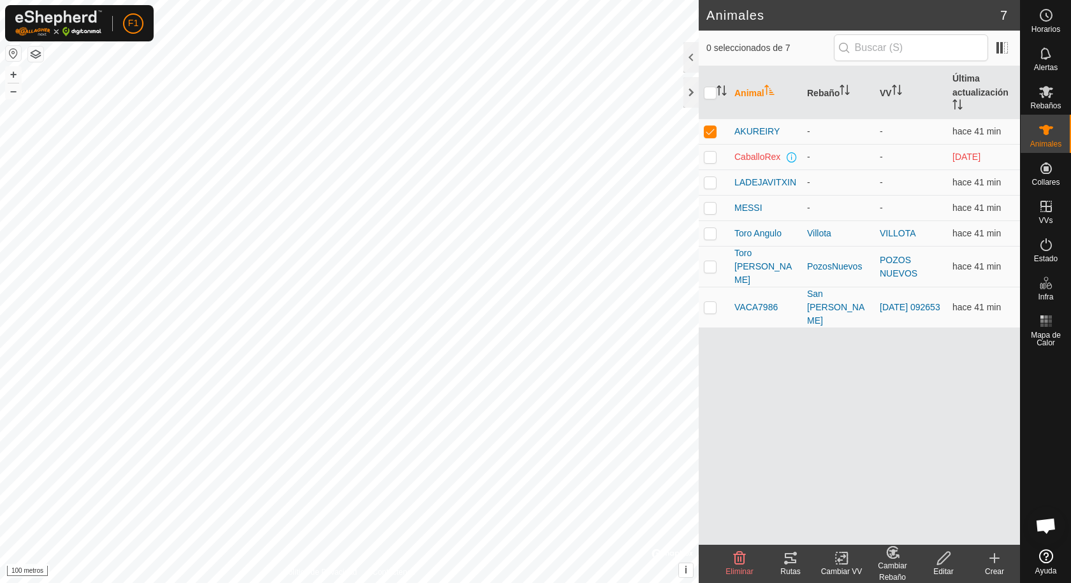
click at [948, 562] on icon at bounding box center [944, 558] width 16 height 15
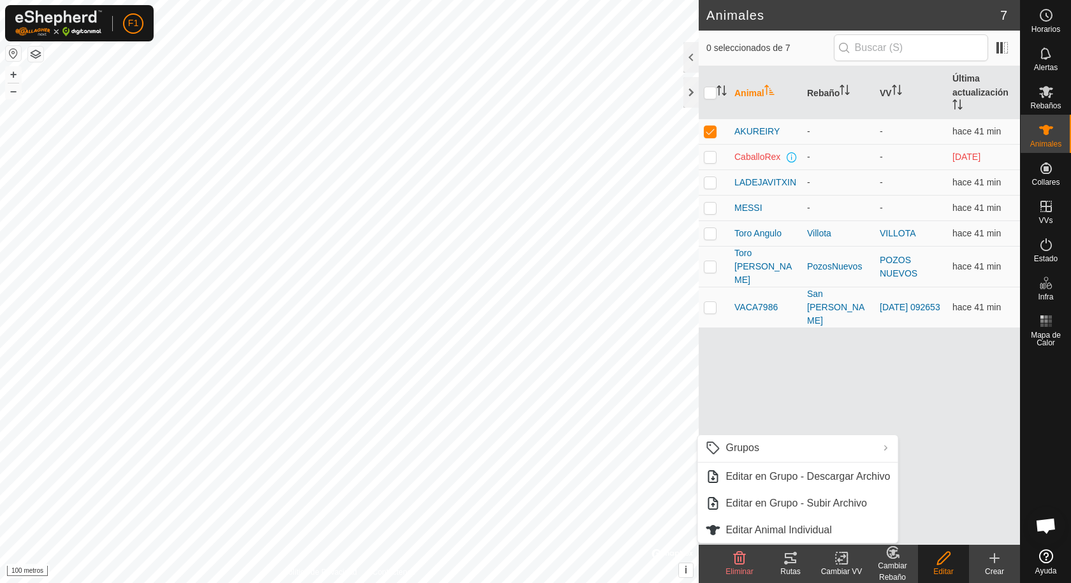
click at [797, 405] on div "Animal Rebaño VV Última actualización AKUREIRY - - hace 41 min CaballoRex - - h…" at bounding box center [859, 305] width 321 height 479
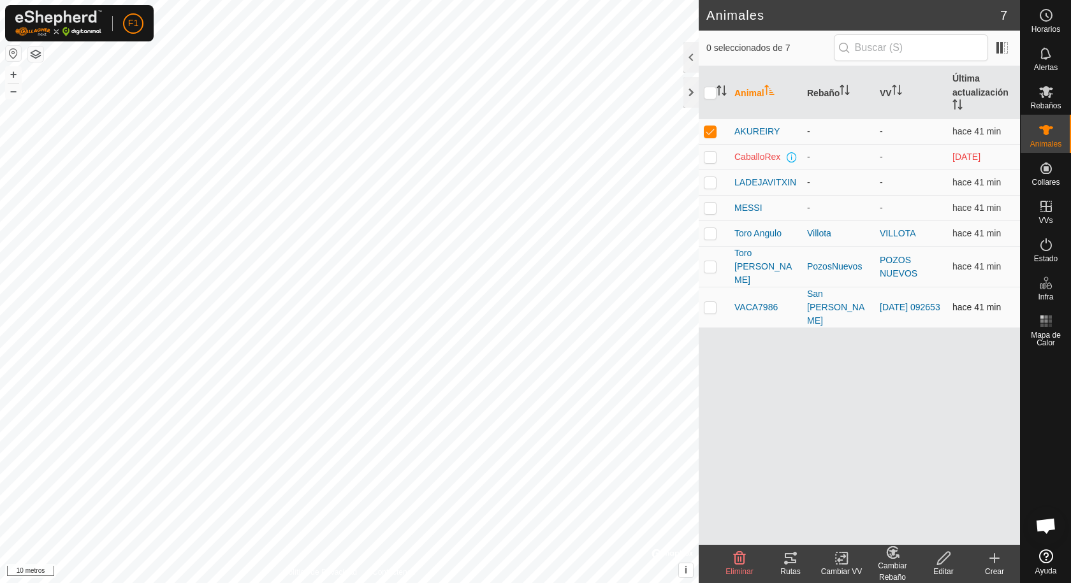
click at [709, 302] on p-checkbox at bounding box center [710, 307] width 13 height 10
checkbox input "true"
click at [706, 129] on p-checkbox at bounding box center [710, 131] width 13 height 10
checkbox input "true"
checkbox input "false"
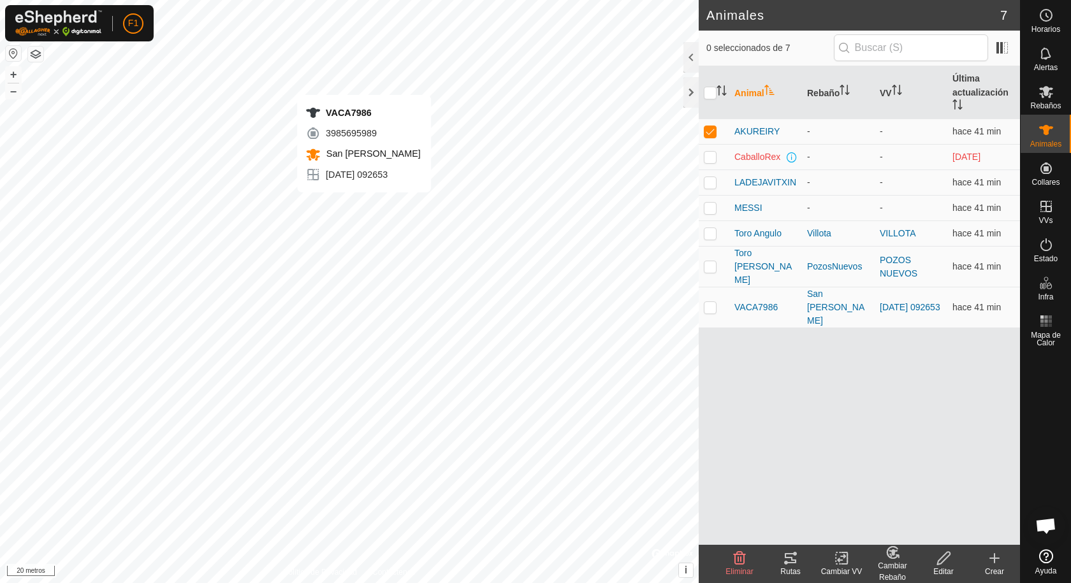
checkbox input "false"
checkbox input "true"
click at [848, 562] on icon at bounding box center [842, 558] width 16 height 15
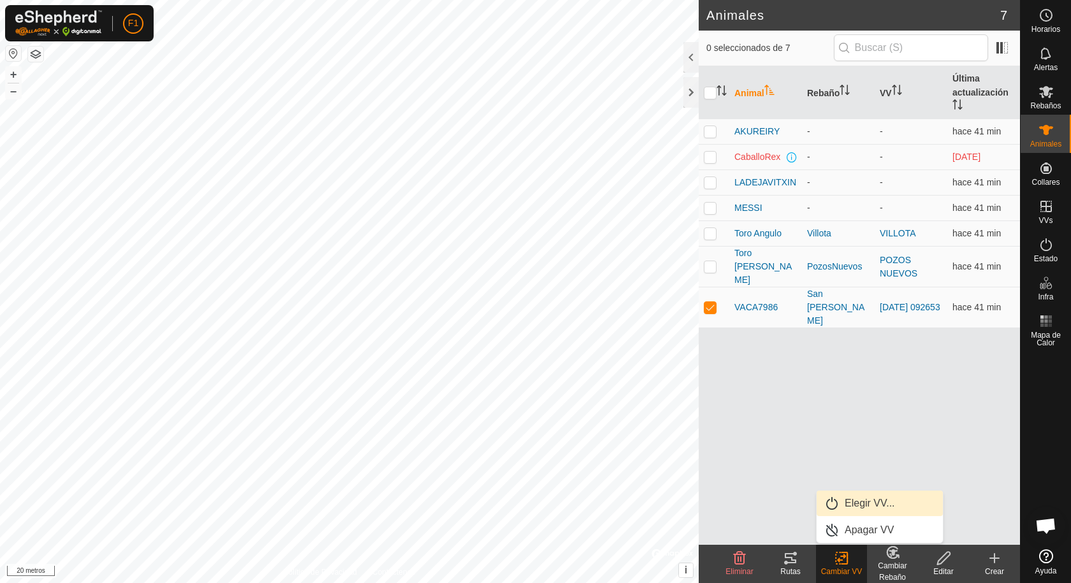
click at [859, 500] on link "Elegir VV..." at bounding box center [880, 503] width 126 height 25
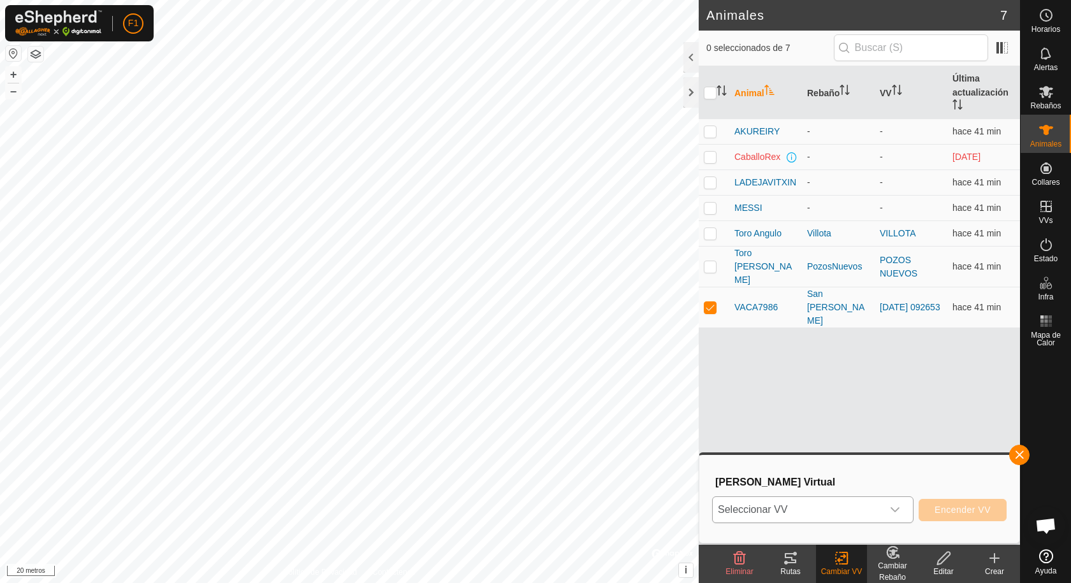
click at [896, 507] on icon "disparador desplegable" at bounding box center [895, 510] width 10 height 10
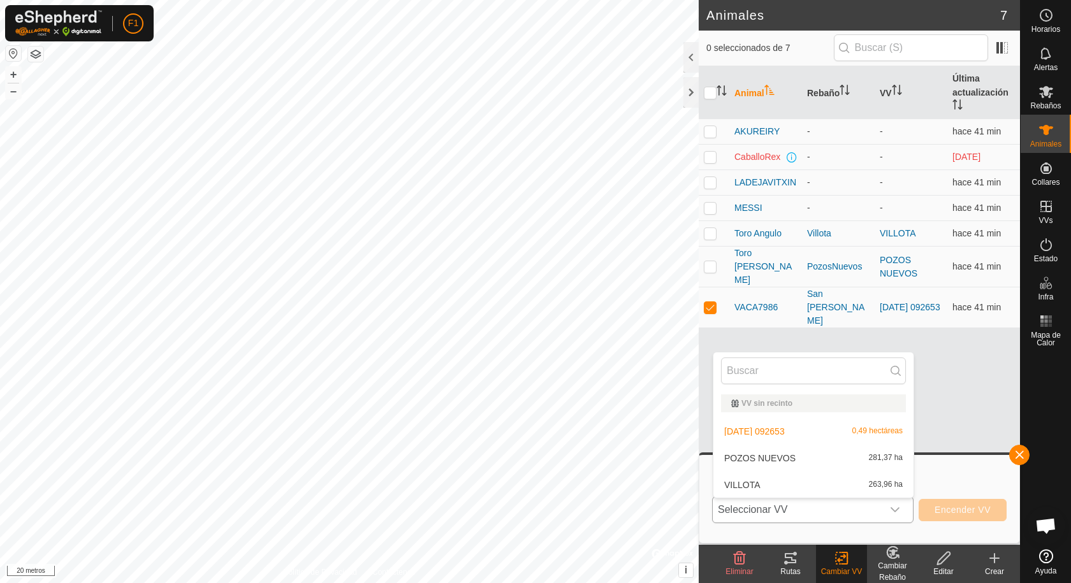
click at [792, 432] on li "[DATE] 092653 0,49 hectáreas" at bounding box center [813, 431] width 200 height 25
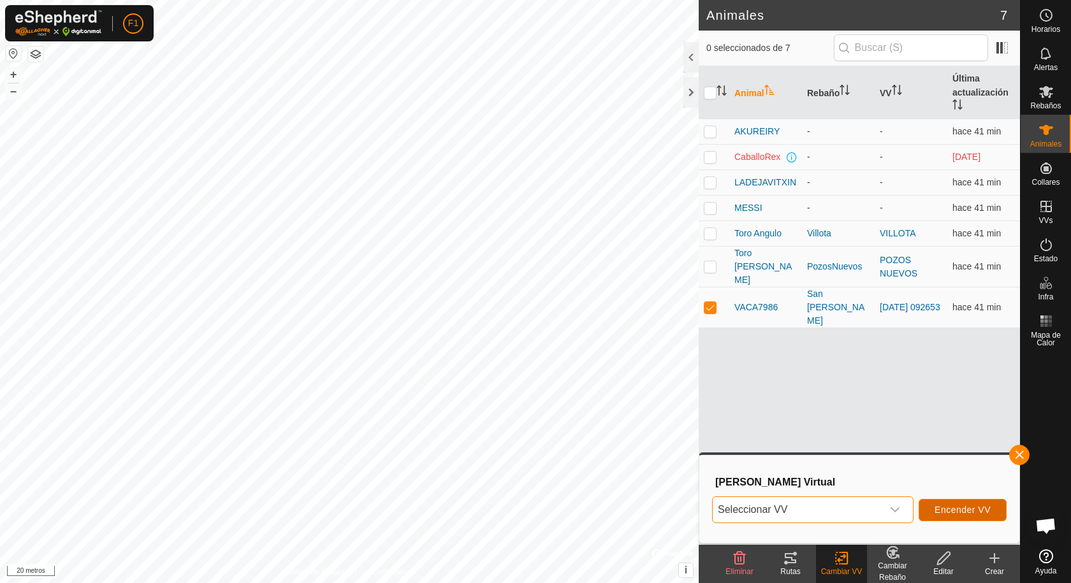
click at [947, 509] on font "Encender VV" at bounding box center [963, 510] width 56 height 10
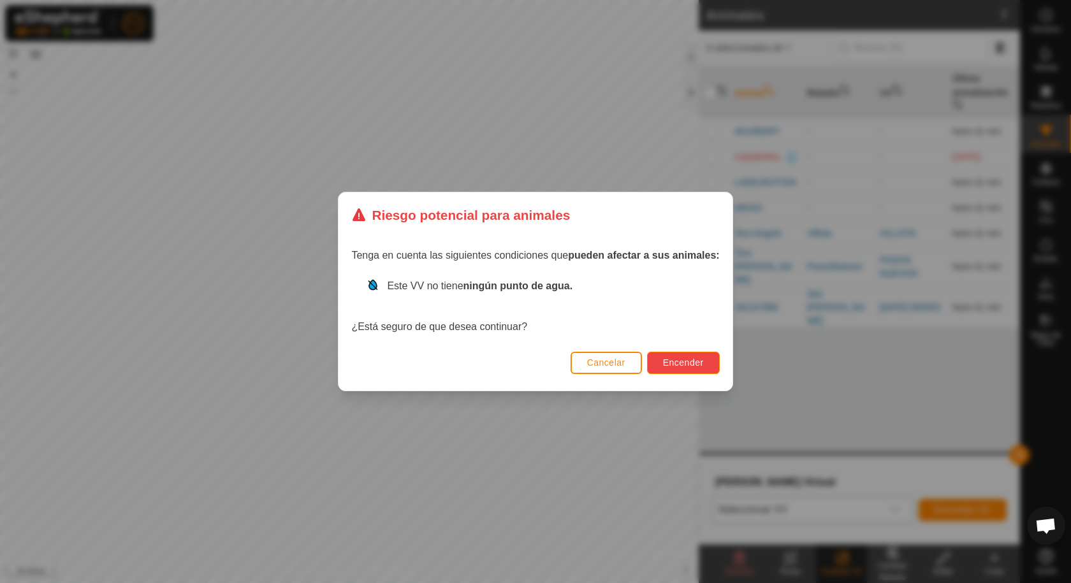
click at [666, 361] on font "Encender" at bounding box center [683, 363] width 41 height 10
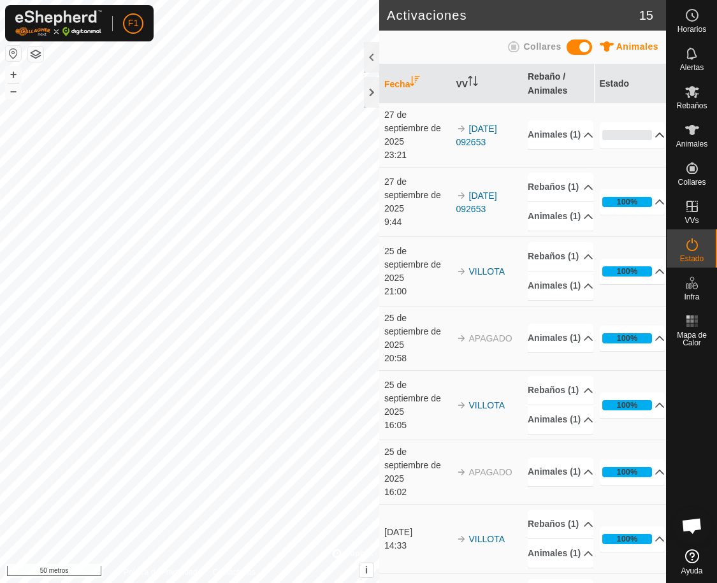
click at [642, 131] on p-accordion-header "0%" at bounding box center [633, 134] width 66 height 25
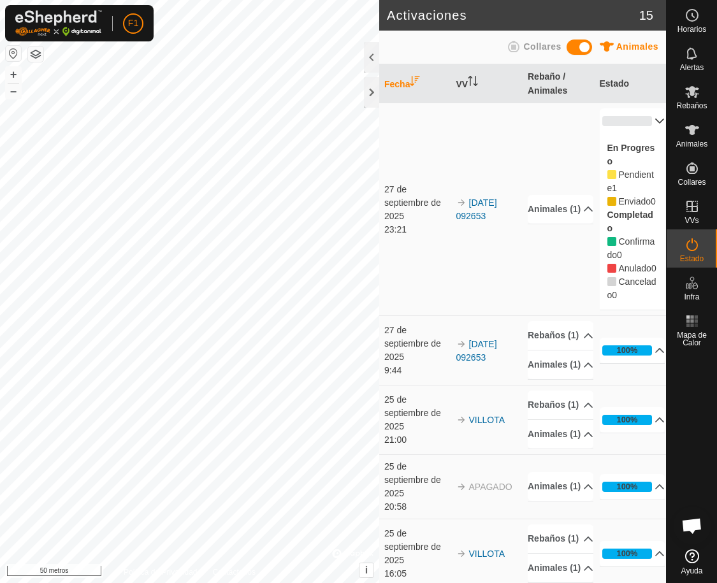
click at [643, 122] on p-accordion-header "0%" at bounding box center [633, 120] width 66 height 25
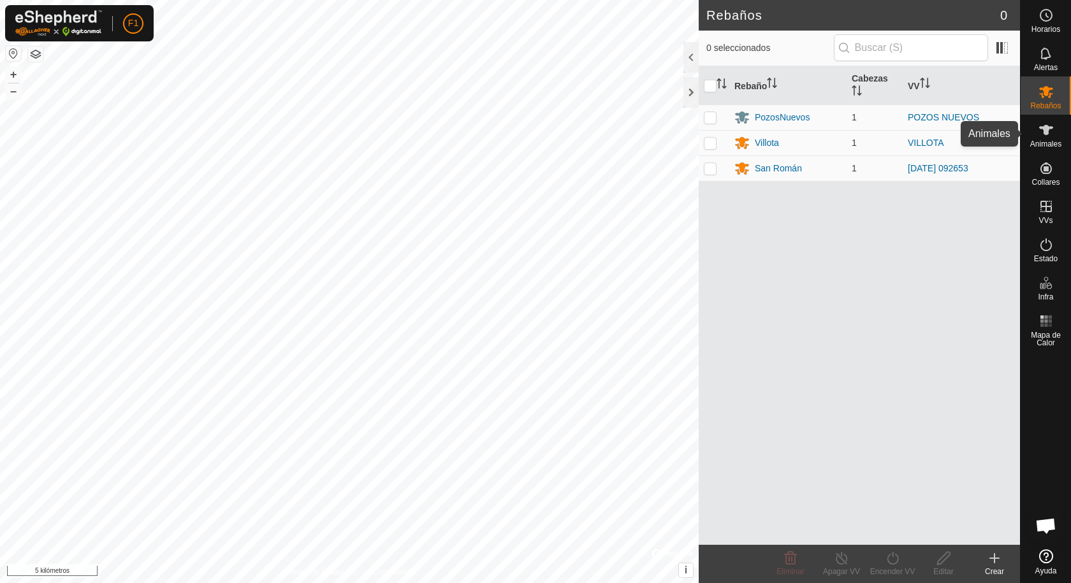
click at [1041, 135] on icon at bounding box center [1045, 129] width 15 height 15
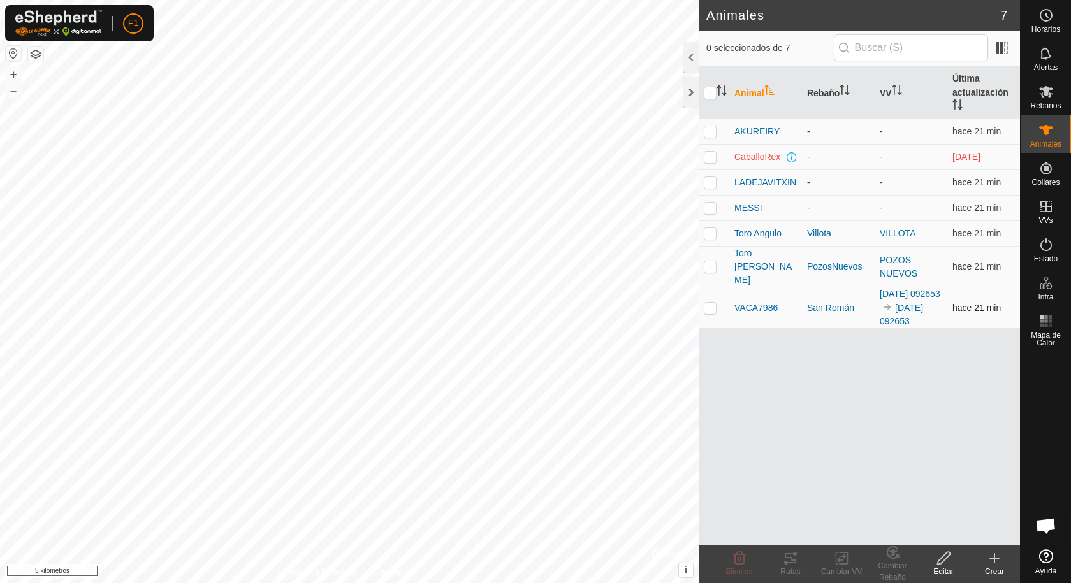
drag, startPoint x: 755, startPoint y: 295, endPoint x: 746, endPoint y: 300, distance: 10.0
click at [746, 303] on font "VACA7986" at bounding box center [755, 308] width 43 height 10
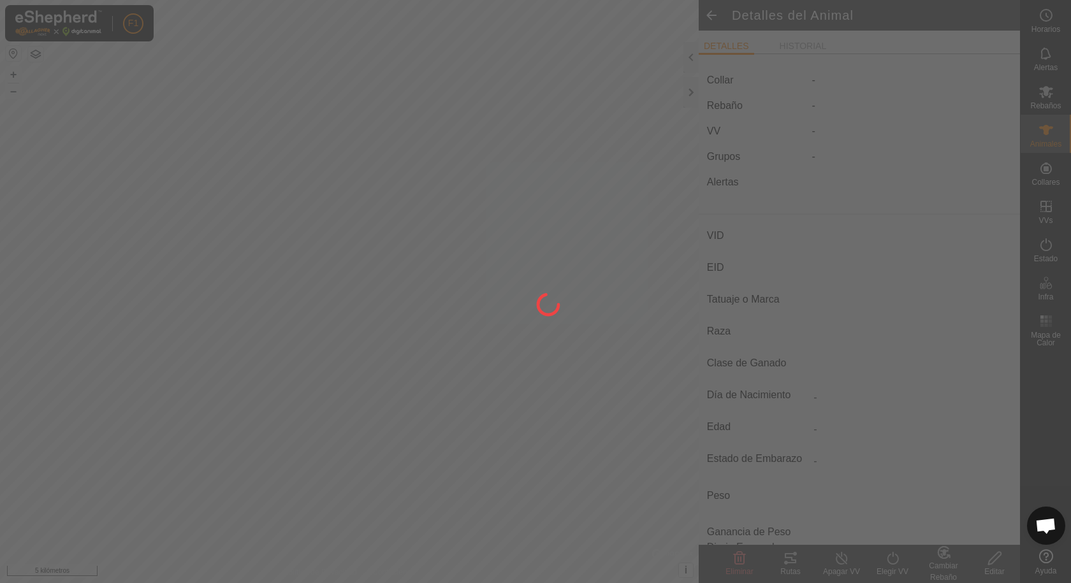
type input "VACA7986"
type input "-"
type input "TUDANCA"
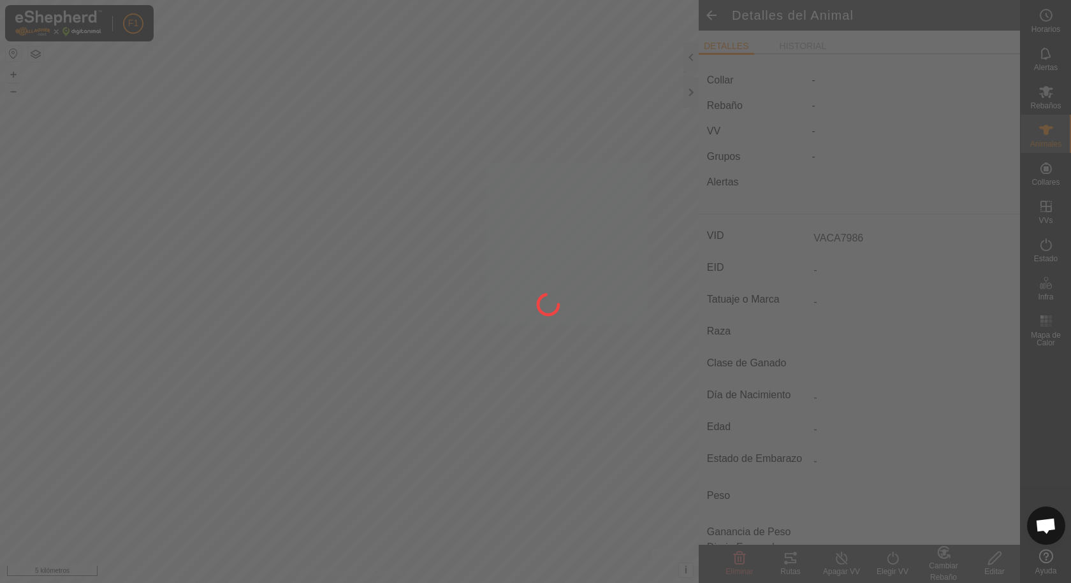
type input "0 kg"
type input "-"
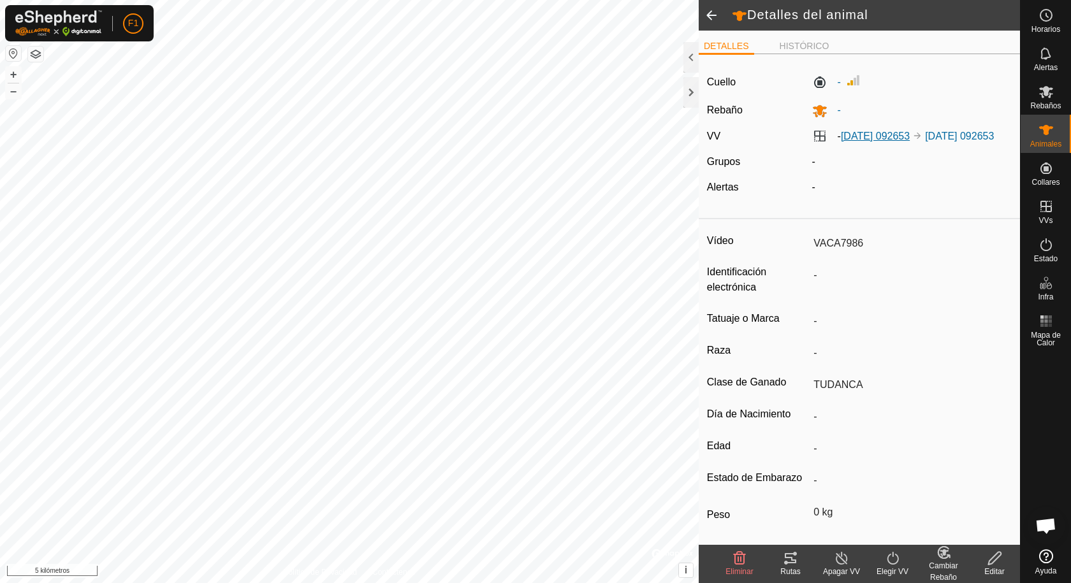
click at [850, 135] on font "[DATE] 092653" at bounding box center [875, 136] width 69 height 11
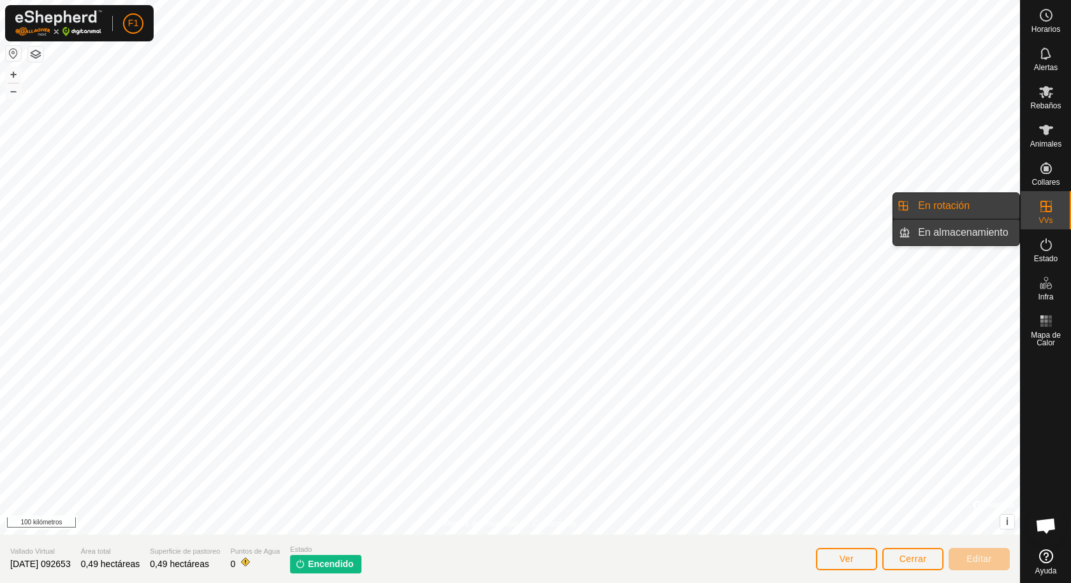
click at [960, 229] on link "En almacenamiento" at bounding box center [964, 232] width 109 height 25
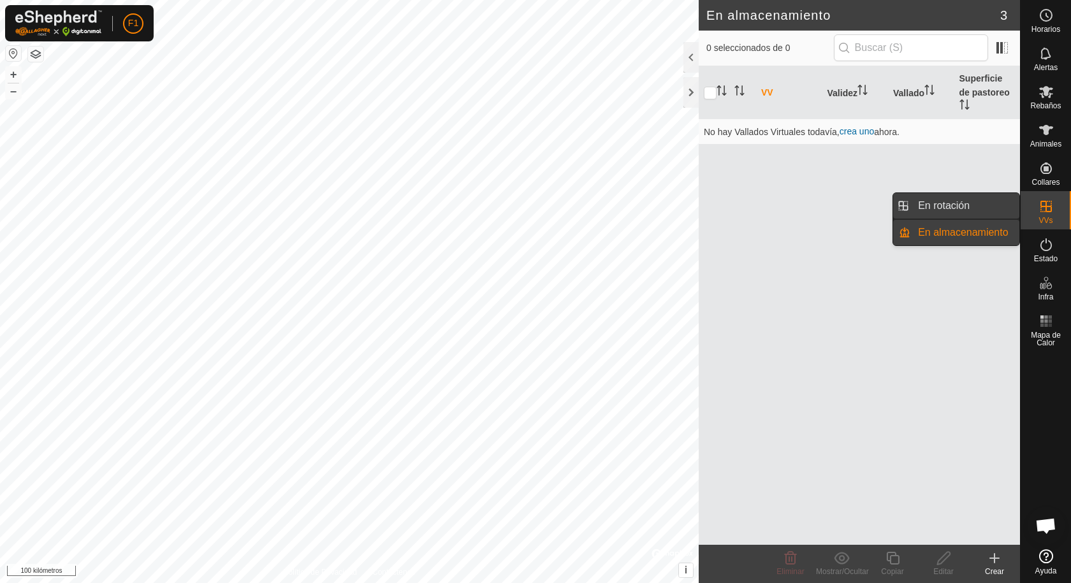
click at [916, 201] on link "En rotación" at bounding box center [964, 205] width 109 height 25
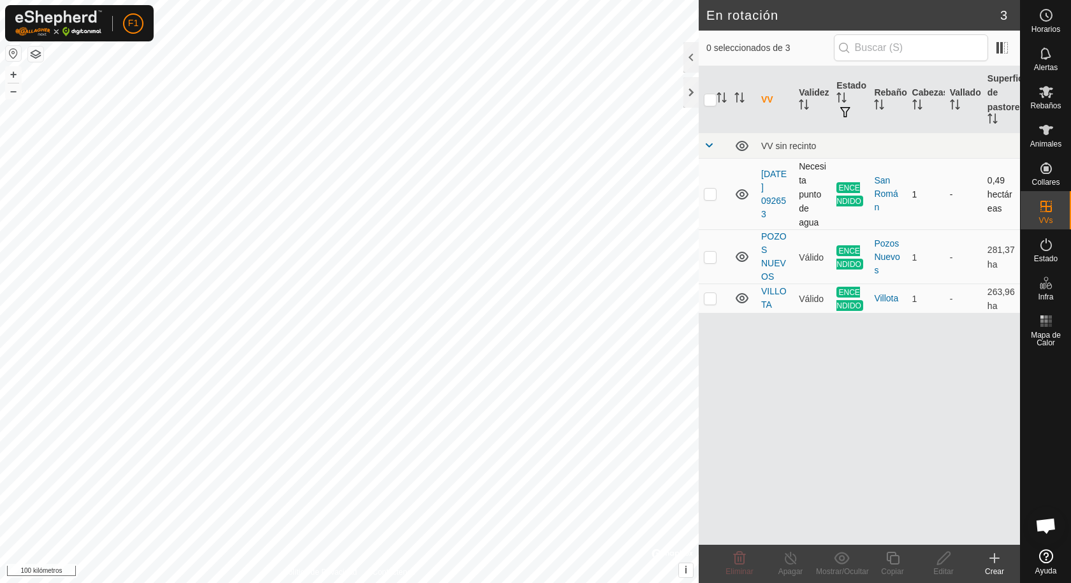
click at [715, 194] on p-checkbox at bounding box center [710, 194] width 13 height 10
checkbox input "true"
click at [991, 558] on icon at bounding box center [994, 558] width 9 height 0
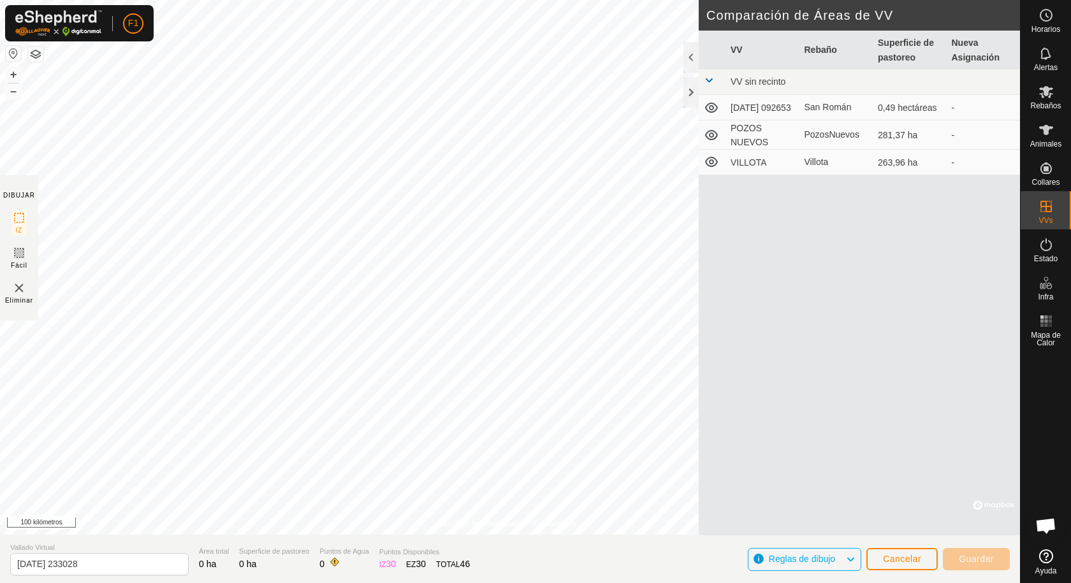
click at [852, 559] on icon at bounding box center [850, 559] width 10 height 17
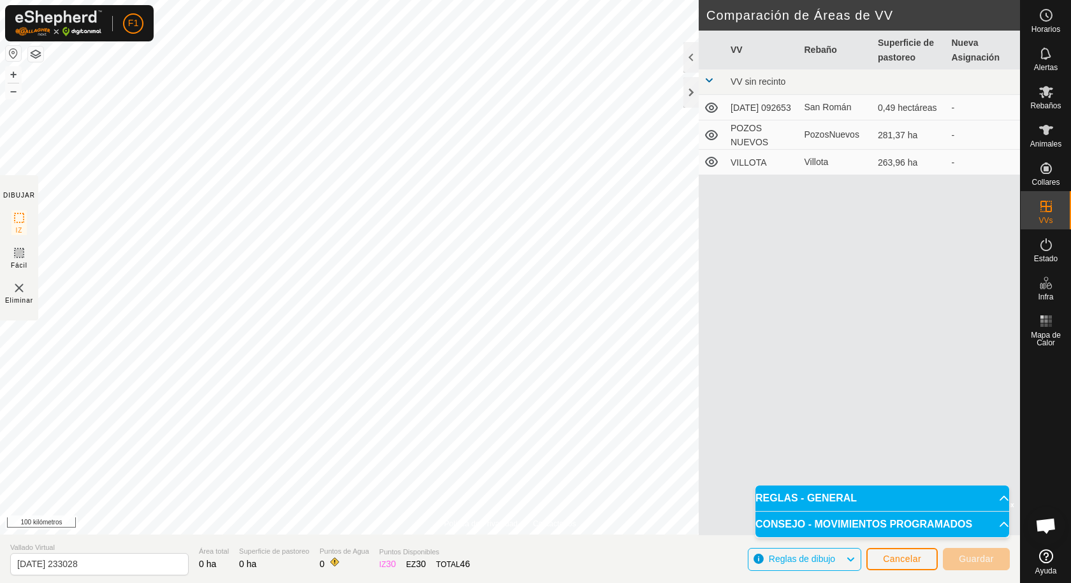
click at [852, 559] on icon at bounding box center [850, 559] width 10 height 17
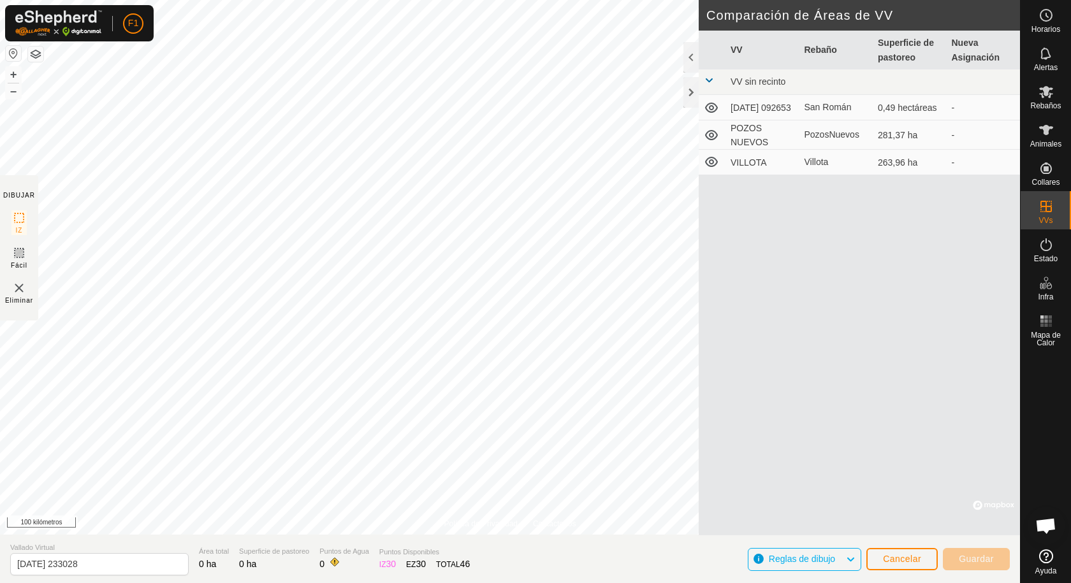
drag, startPoint x: 875, startPoint y: 321, endPoint x: 908, endPoint y: 320, distance: 33.2
click at [908, 320] on div "VV Rebaño Superficie de pastoreo Nueva Asignación VV sin recinto [DATE] 092653 …" at bounding box center [859, 283] width 321 height 505
click at [710, 109] on icon at bounding box center [711, 108] width 13 height 10
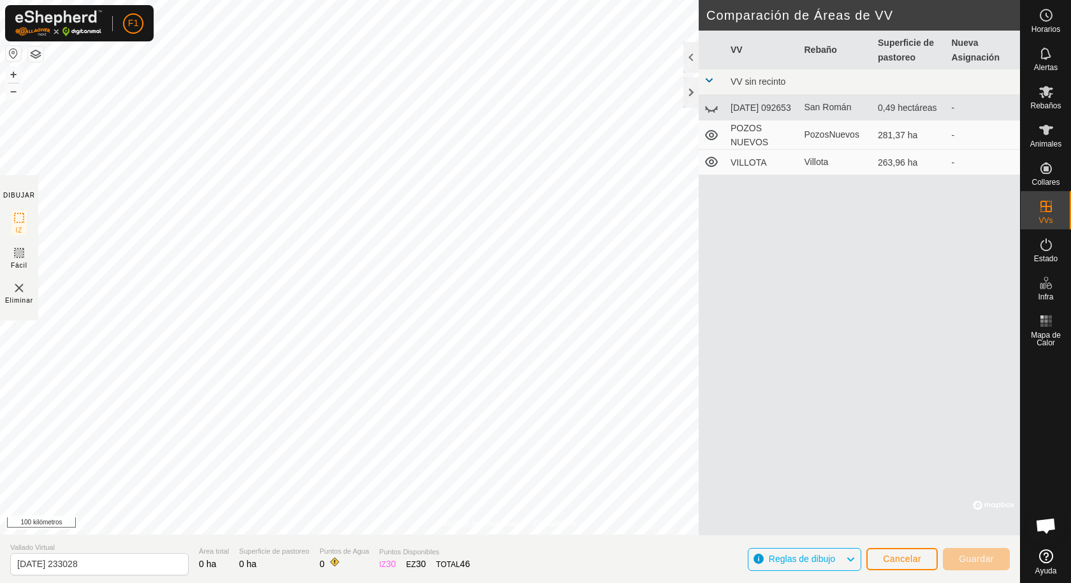
click at [710, 109] on icon at bounding box center [711, 107] width 15 height 15
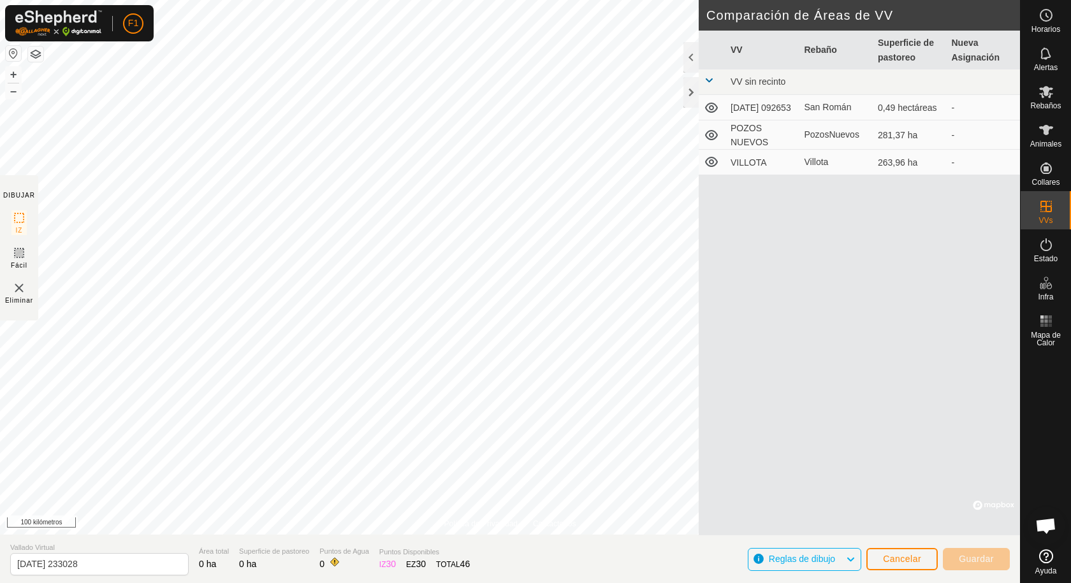
click at [710, 109] on icon at bounding box center [711, 108] width 13 height 10
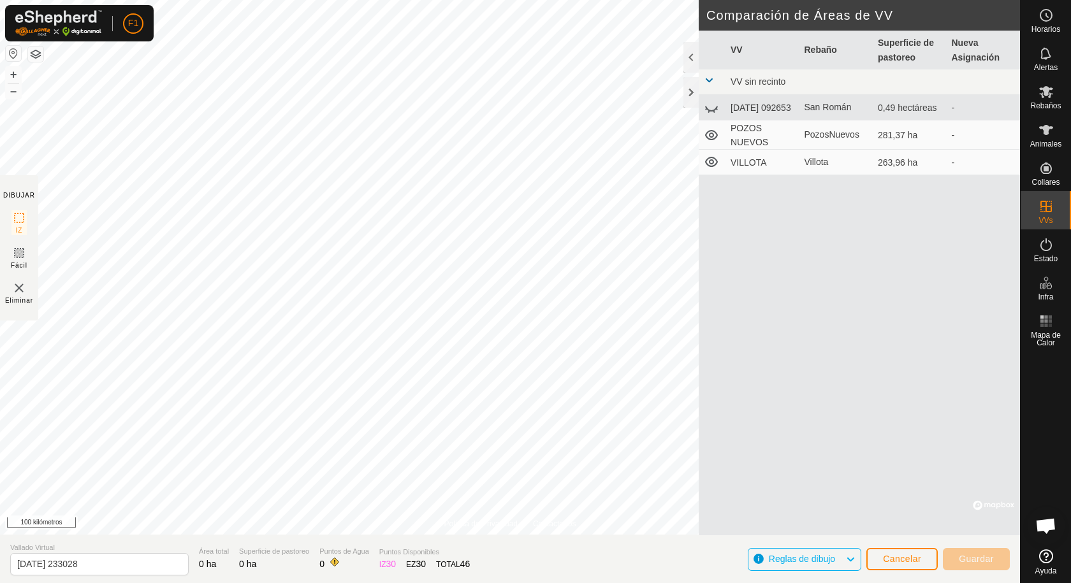
click at [710, 109] on icon at bounding box center [711, 107] width 15 height 15
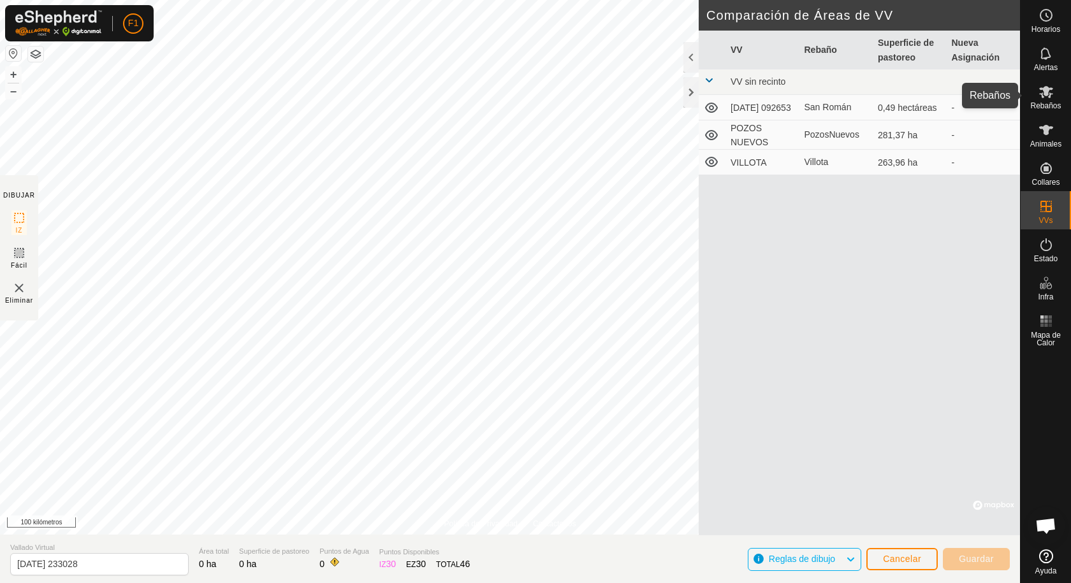
click at [1043, 104] on font "Rebaños" at bounding box center [1045, 105] width 31 height 9
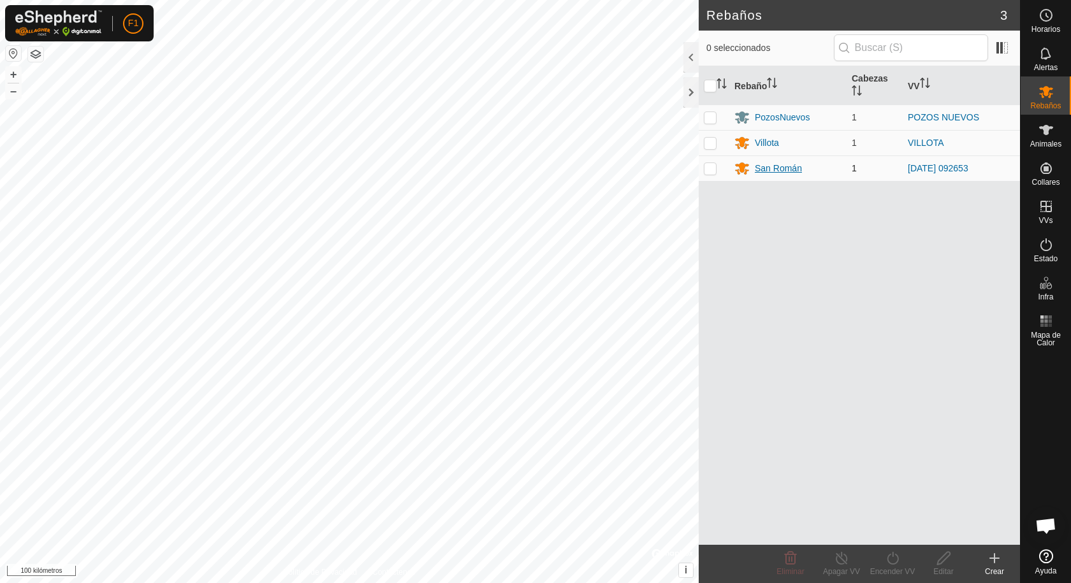
click at [762, 165] on font "San Román" at bounding box center [778, 168] width 47 height 10
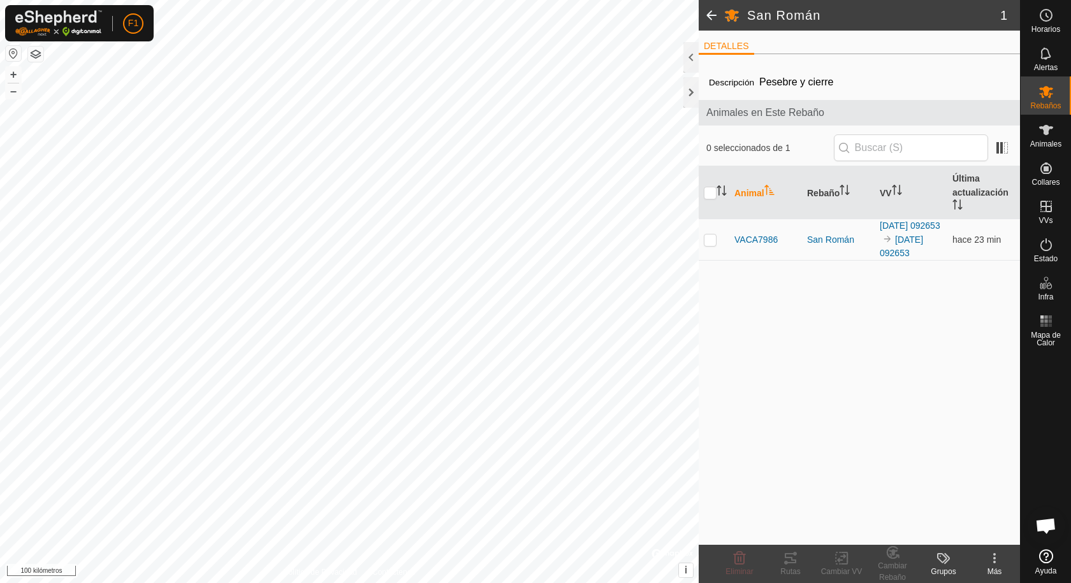
drag, startPoint x: 889, startPoint y: 242, endPoint x: 935, endPoint y: 300, distance: 73.5
click at [935, 300] on div "Descripción Pesebre y cierre Animales en Este Rebaño 0 seleccionados de 1 Anima…" at bounding box center [859, 304] width 321 height 481
click at [900, 252] on font "[DATE] 092653" at bounding box center [901, 247] width 43 height 24
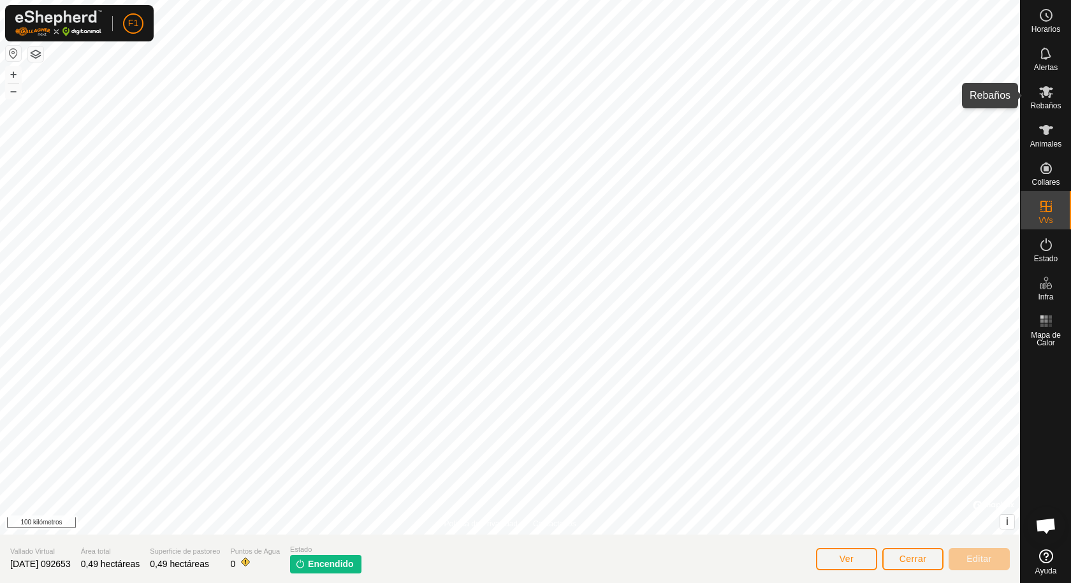
click at [1049, 93] on icon at bounding box center [1045, 91] width 15 height 15
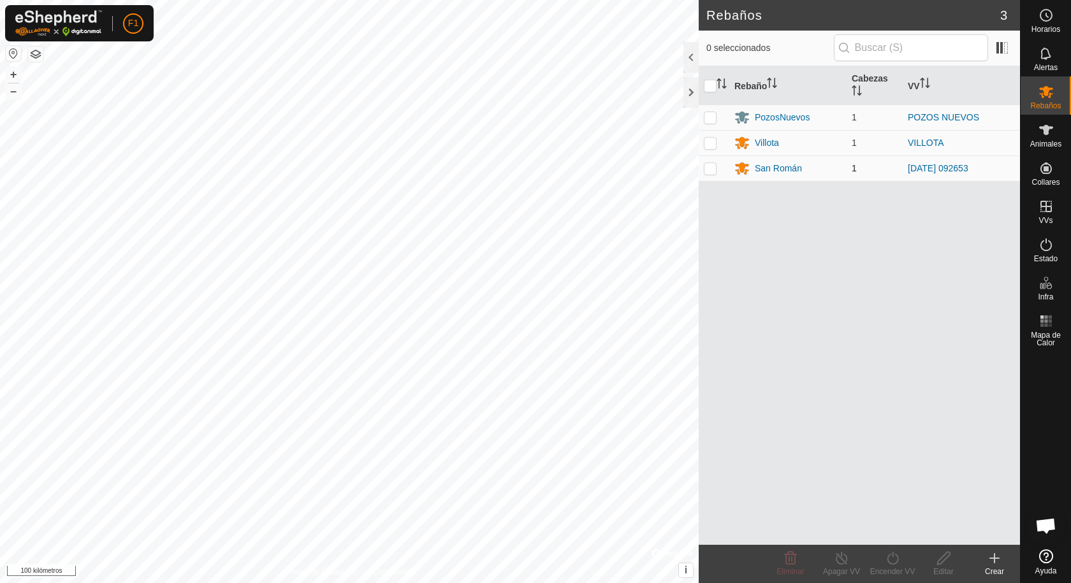
click at [714, 166] on p-checkbox at bounding box center [710, 168] width 13 height 10
checkbox input "true"
click at [894, 562] on icon at bounding box center [893, 558] width 16 height 15
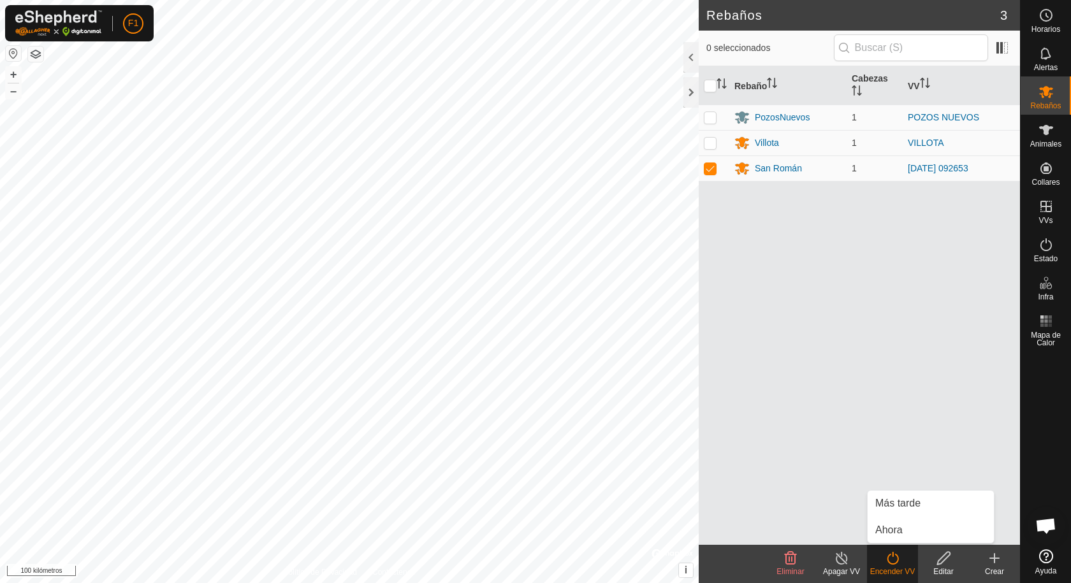
click at [894, 562] on icon at bounding box center [893, 558] width 16 height 15
click at [710, 144] on p-checkbox at bounding box center [710, 143] width 13 height 10
checkbox input "true"
click at [709, 116] on p-checkbox at bounding box center [710, 117] width 13 height 10
checkbox input "true"
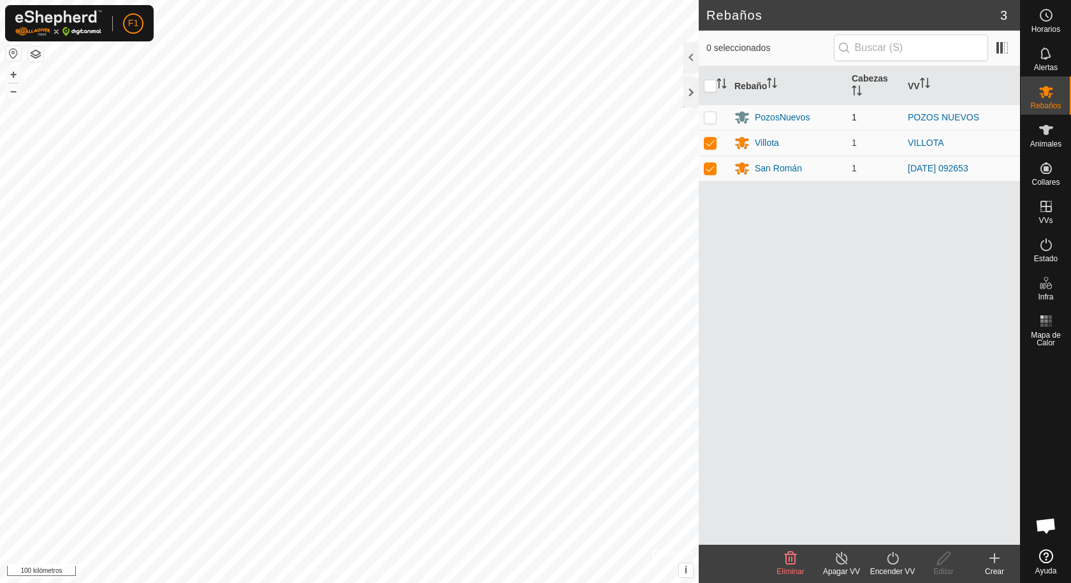
checkbox input "true"
click at [709, 82] on input "checkbox" at bounding box center [710, 86] width 13 height 13
checkbox input "false"
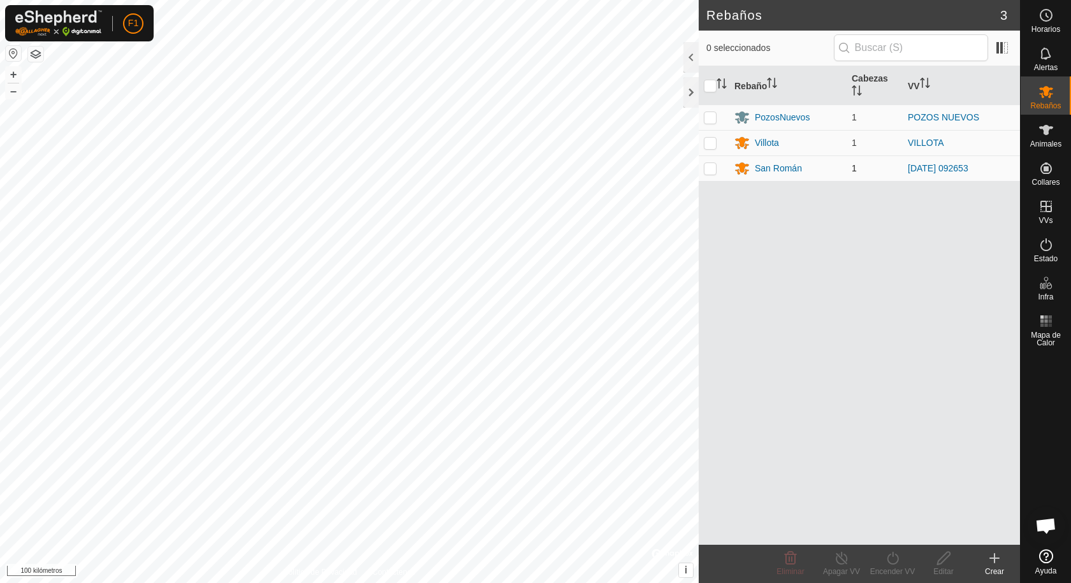
click at [711, 171] on p-checkbox at bounding box center [710, 168] width 13 height 10
checkbox input "false"
click at [1040, 134] on icon at bounding box center [1045, 129] width 15 height 15
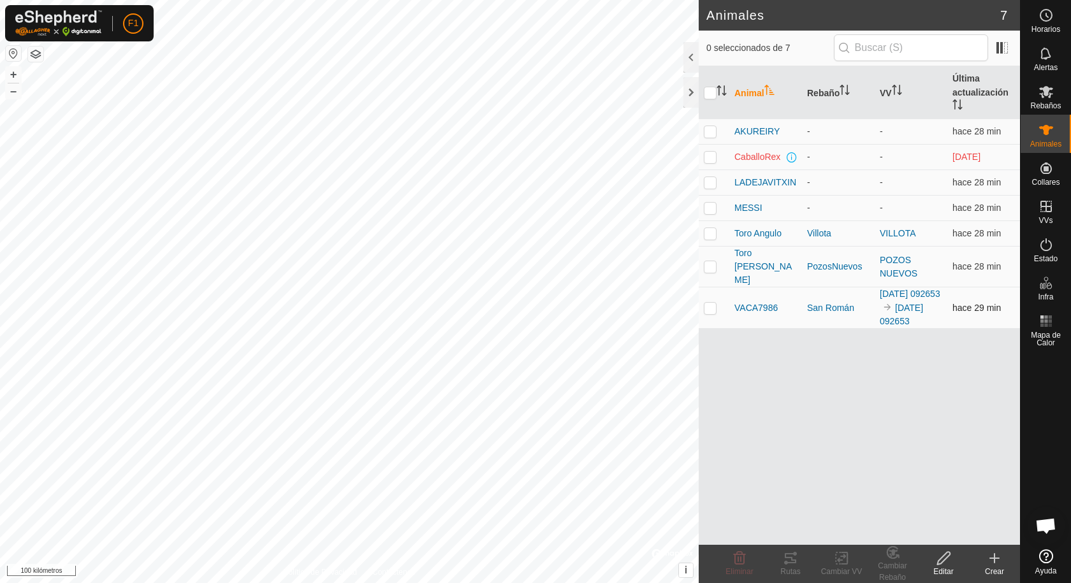
click at [709, 303] on p-checkbox at bounding box center [710, 308] width 13 height 10
checkbox input "true"
click at [839, 558] on icon at bounding box center [842, 558] width 16 height 15
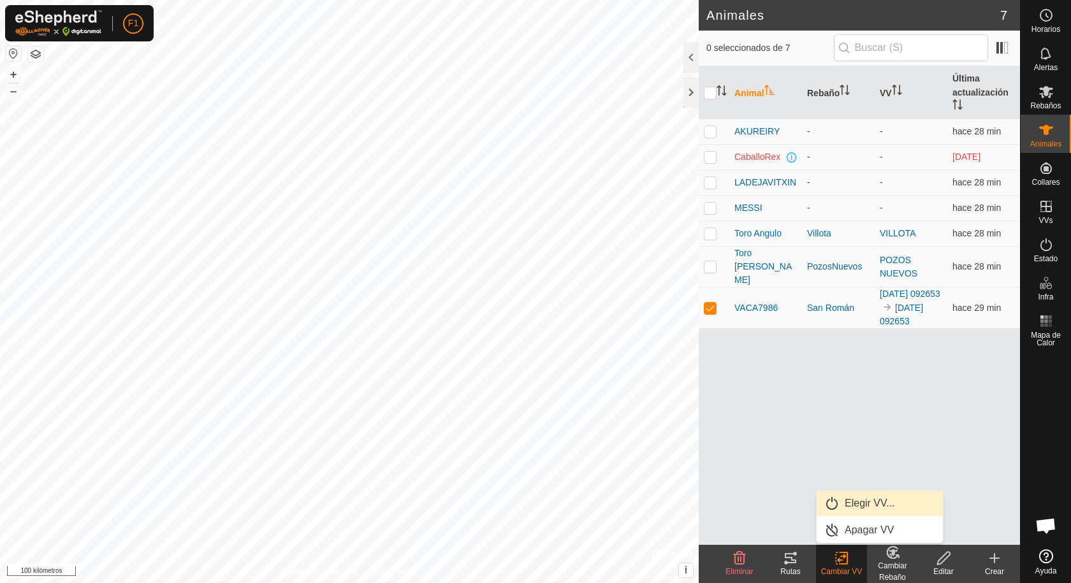
click at [849, 501] on link "Elegir VV..." at bounding box center [880, 503] width 126 height 25
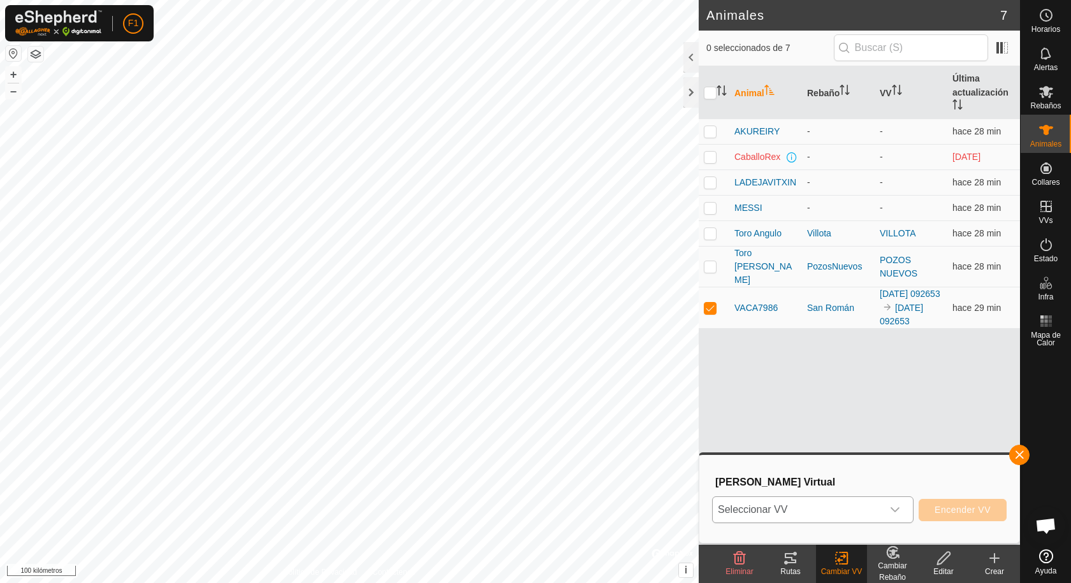
click at [894, 507] on icon "disparador desplegable" at bounding box center [895, 510] width 10 height 10
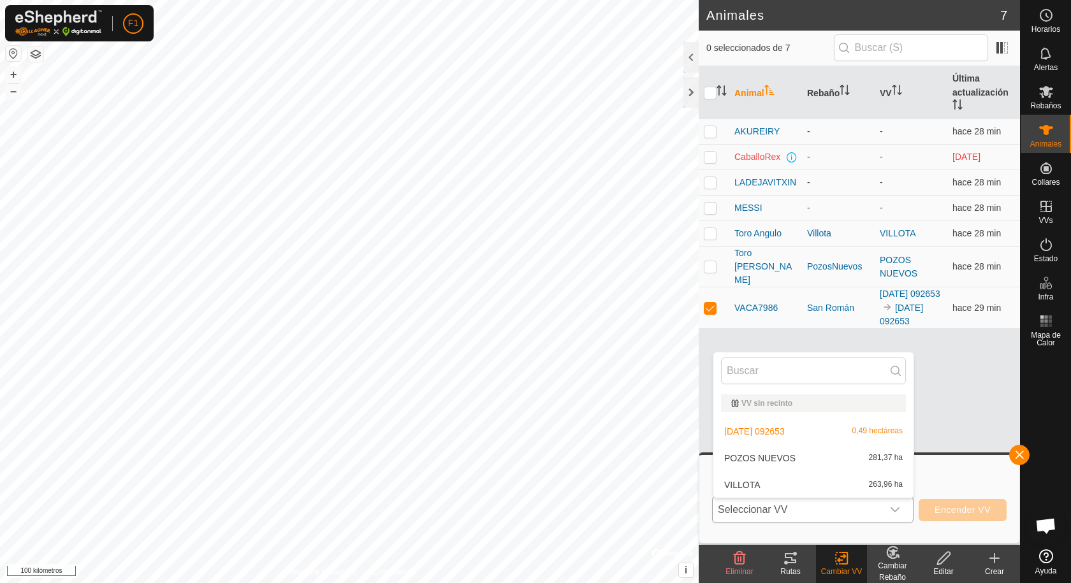
click at [755, 429] on li "[DATE] 092653 0,49 hectáreas" at bounding box center [813, 431] width 200 height 25
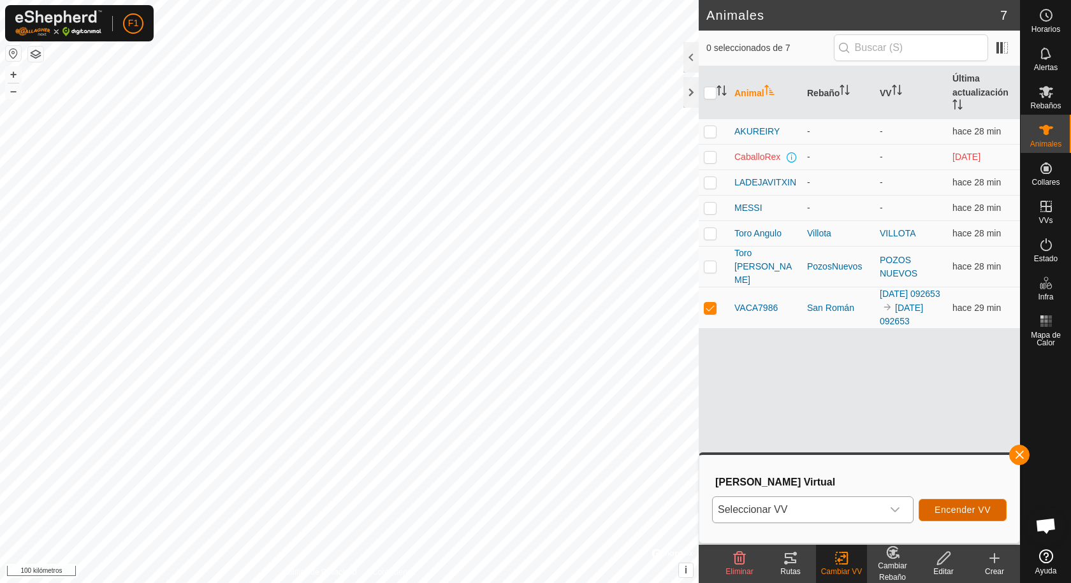
click at [953, 507] on font "Encender VV" at bounding box center [963, 510] width 56 height 10
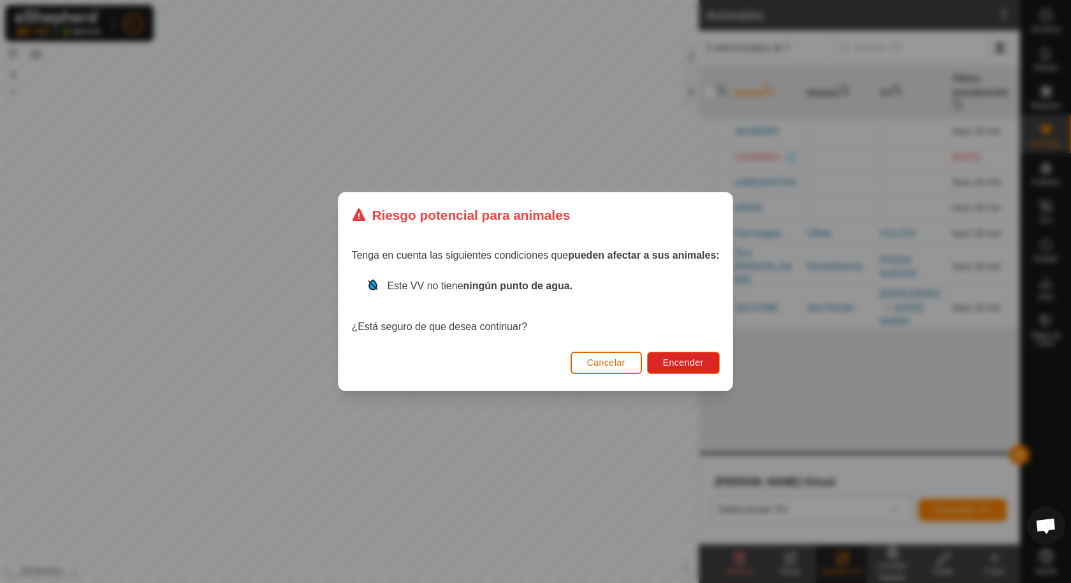
click at [625, 364] on font "Cancelar" at bounding box center [606, 363] width 38 height 10
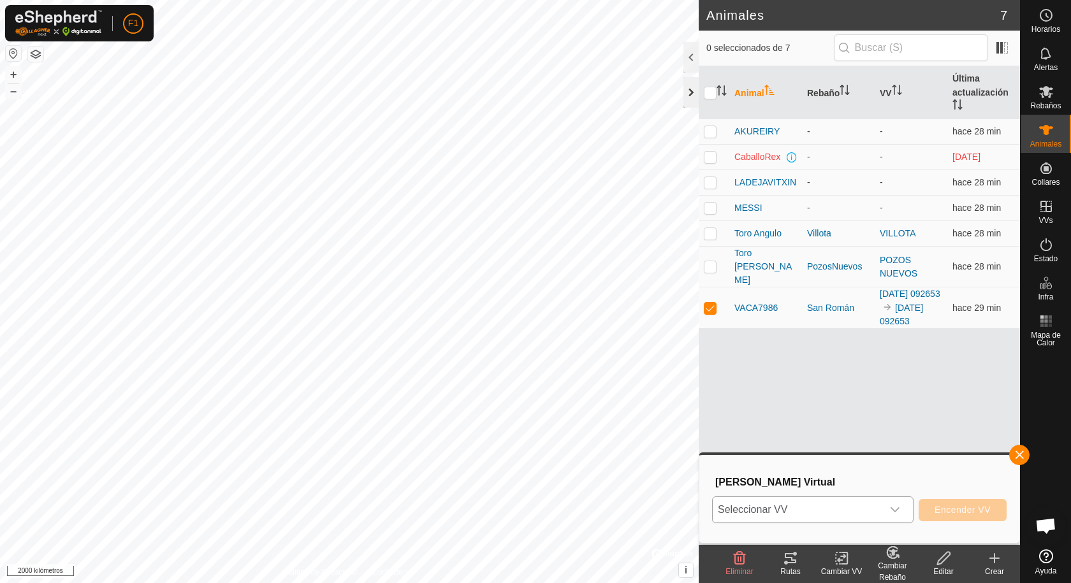
click at [690, 87] on div at bounding box center [690, 92] width 15 height 31
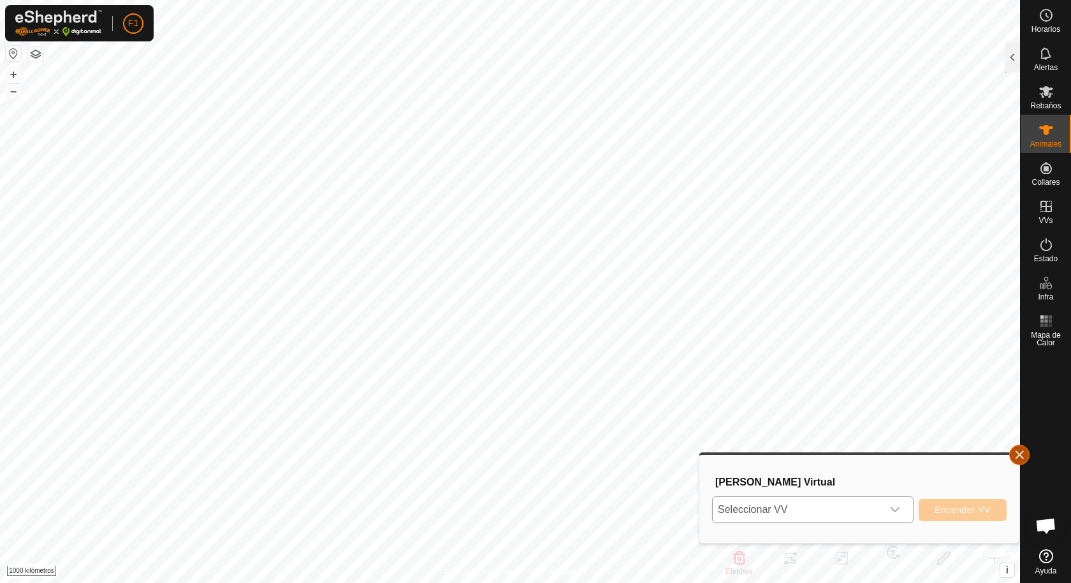
click at [1022, 458] on button "button" at bounding box center [1019, 455] width 20 height 20
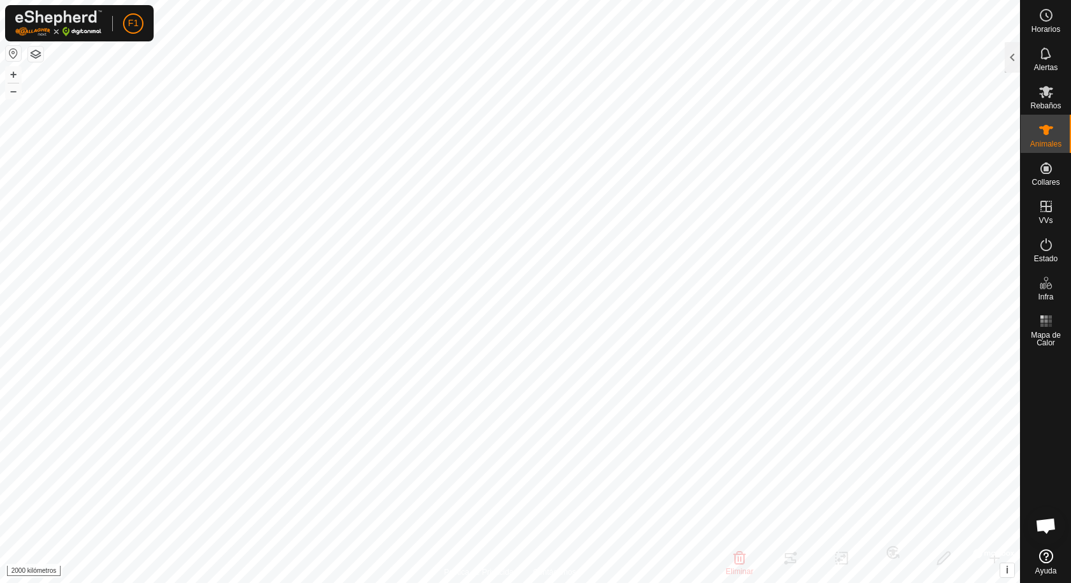
click at [18, 55] on button "button" at bounding box center [13, 53] width 15 height 15
click at [14, 72] on font "+" at bounding box center [13, 74] width 7 height 13
click at [12, 91] on font "–" at bounding box center [13, 90] width 6 height 13
click at [37, 53] on button "button" at bounding box center [35, 54] width 15 height 15
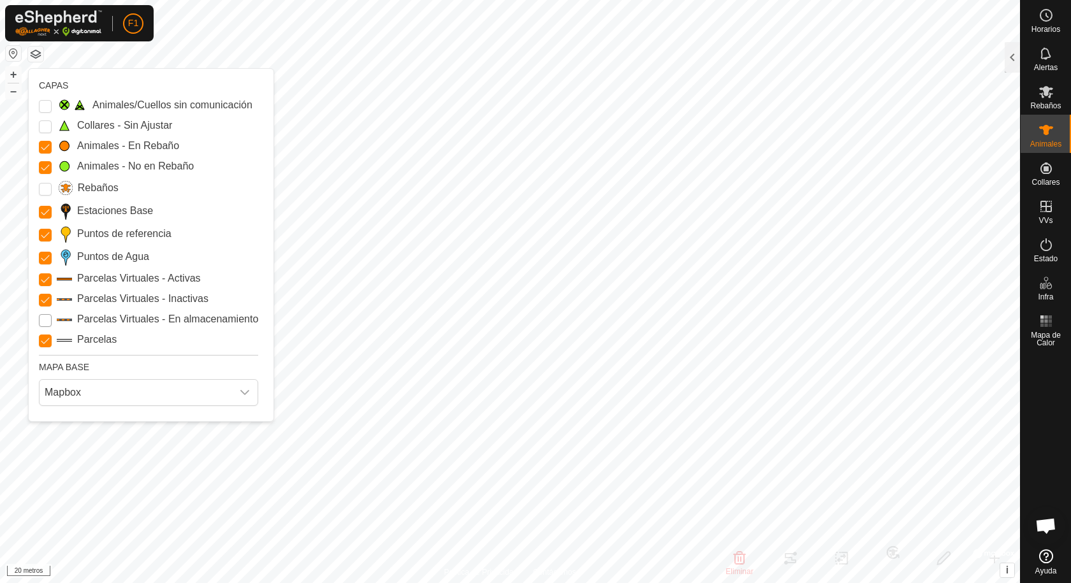
click at [42, 320] on Storage "Parcelas Virtuales - En almacenamiento" at bounding box center [45, 320] width 13 height 13
click at [46, 187] on input "Rebaños" at bounding box center [45, 189] width 13 height 13
click at [42, 124] on Unfitted "Collares - Sin Ajustar" at bounding box center [45, 126] width 13 height 13
click at [247, 391] on icon "disparador desplegable" at bounding box center [245, 393] width 10 height 10
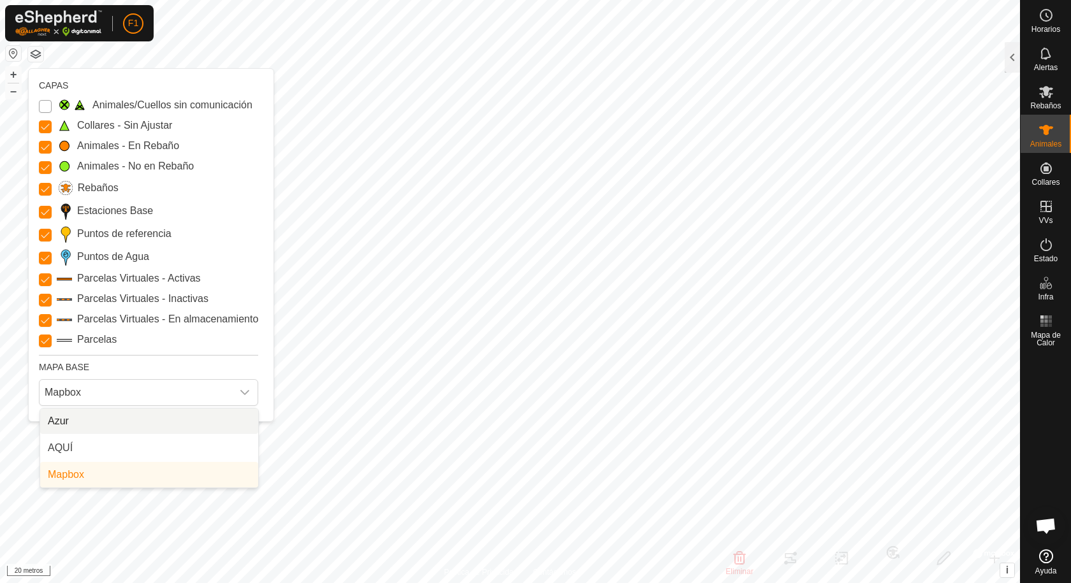
click at [44, 104] on Issue "Animales/Cuellos sin comunicación" at bounding box center [45, 106] width 13 height 13
click at [249, 389] on icon "disparador desplegable" at bounding box center [245, 393] width 10 height 10
click at [138, 446] on li "AQUÍ" at bounding box center [149, 447] width 218 height 25
click at [245, 391] on icon "disparador desplegable" at bounding box center [245, 393] width 10 height 10
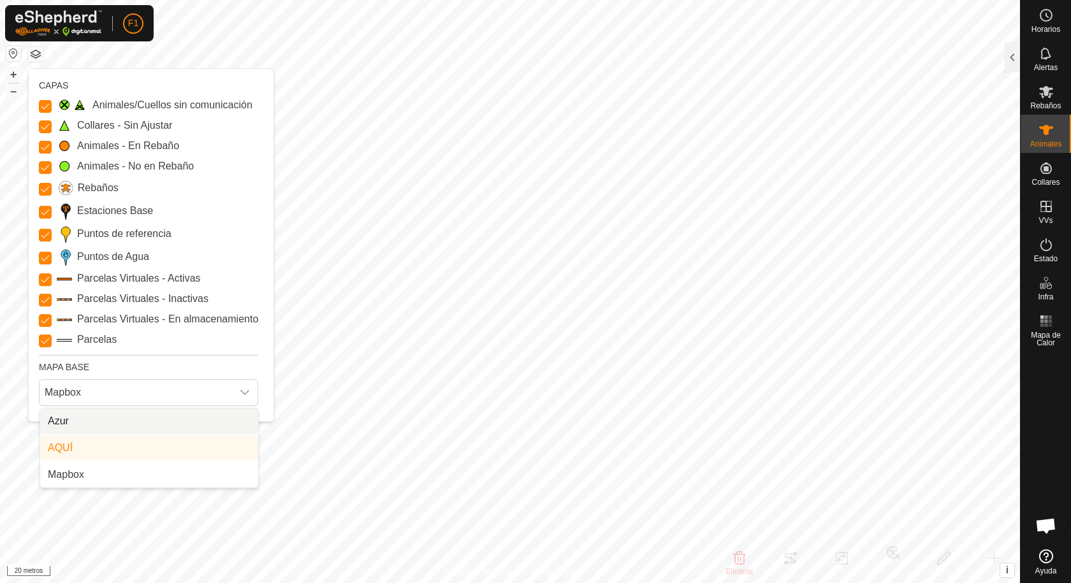
click at [82, 418] on li "Azur" at bounding box center [149, 421] width 218 height 25
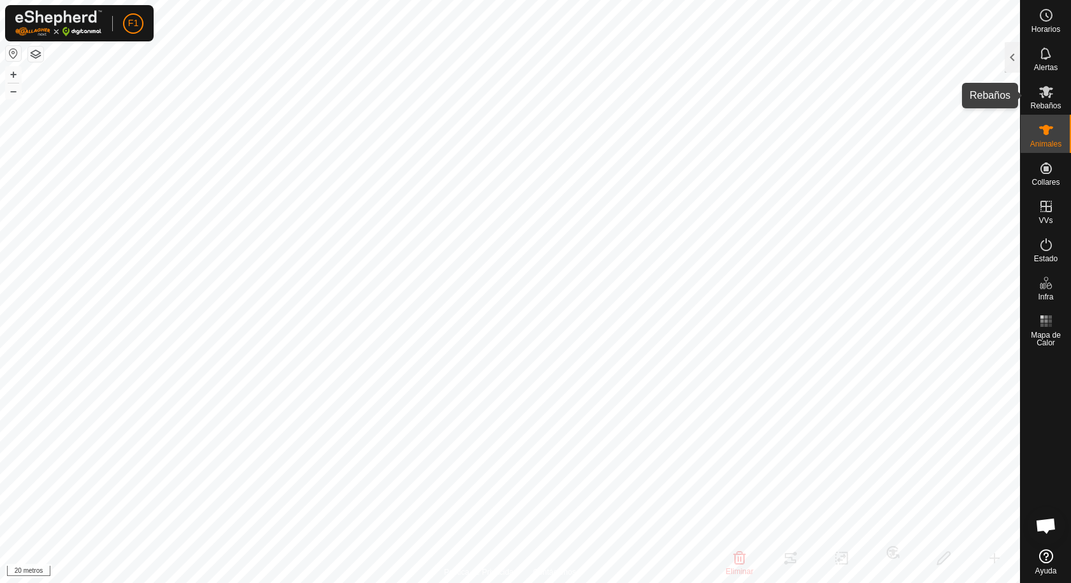
click at [1051, 97] on icon at bounding box center [1045, 91] width 15 height 15
click at [1039, 90] on icon at bounding box center [1045, 91] width 15 height 15
click at [1011, 55] on div at bounding box center [1012, 57] width 15 height 31
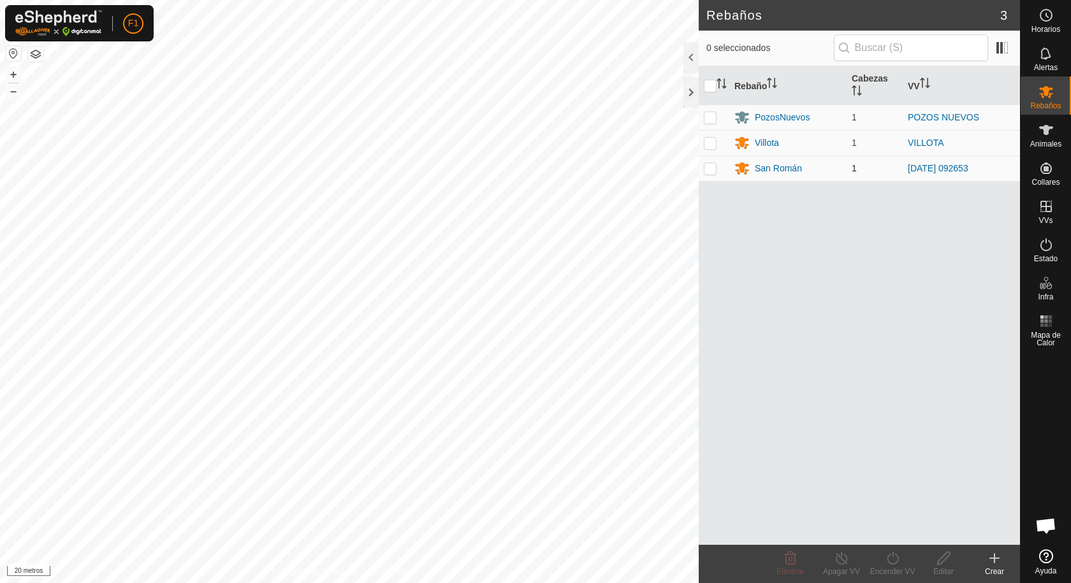
click at [711, 168] on p-checkbox at bounding box center [710, 168] width 13 height 10
checkbox input "true"
click at [894, 563] on icon at bounding box center [893, 558] width 16 height 15
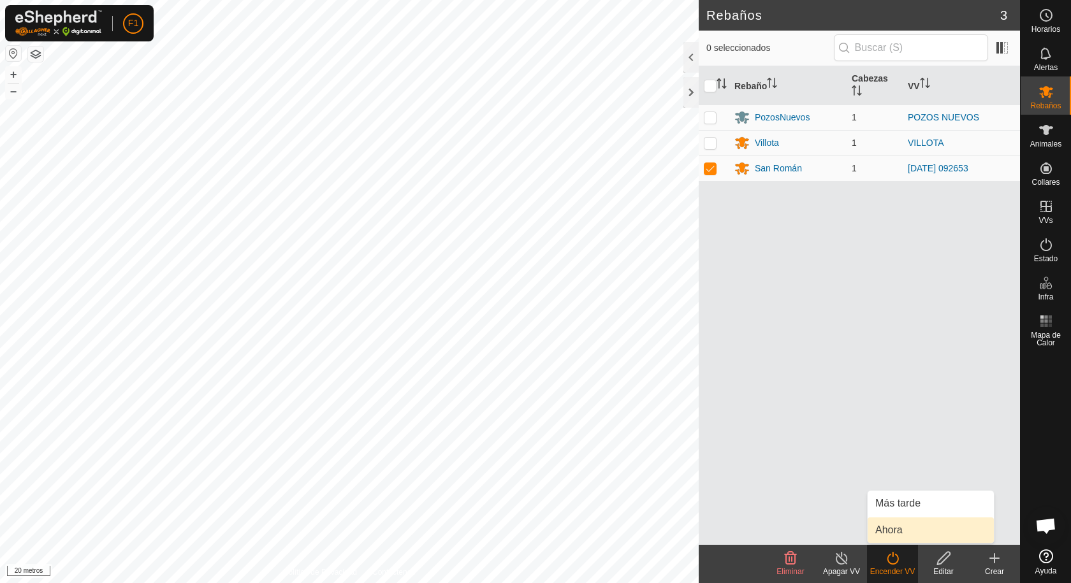
click at [892, 533] on link "Ahora" at bounding box center [931, 530] width 126 height 25
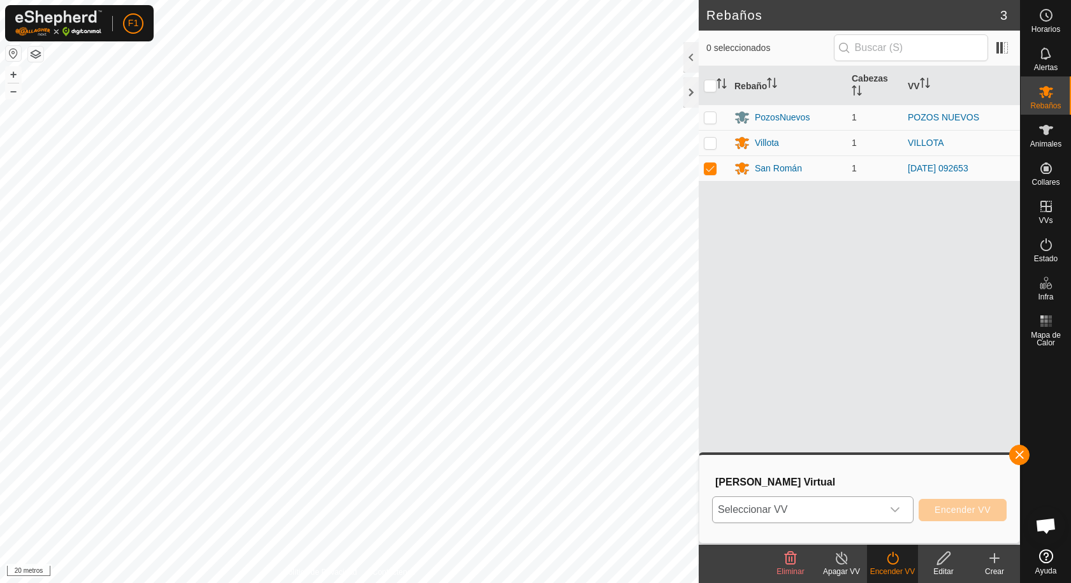
click at [894, 511] on icon "disparador desplegable" at bounding box center [895, 509] width 9 height 5
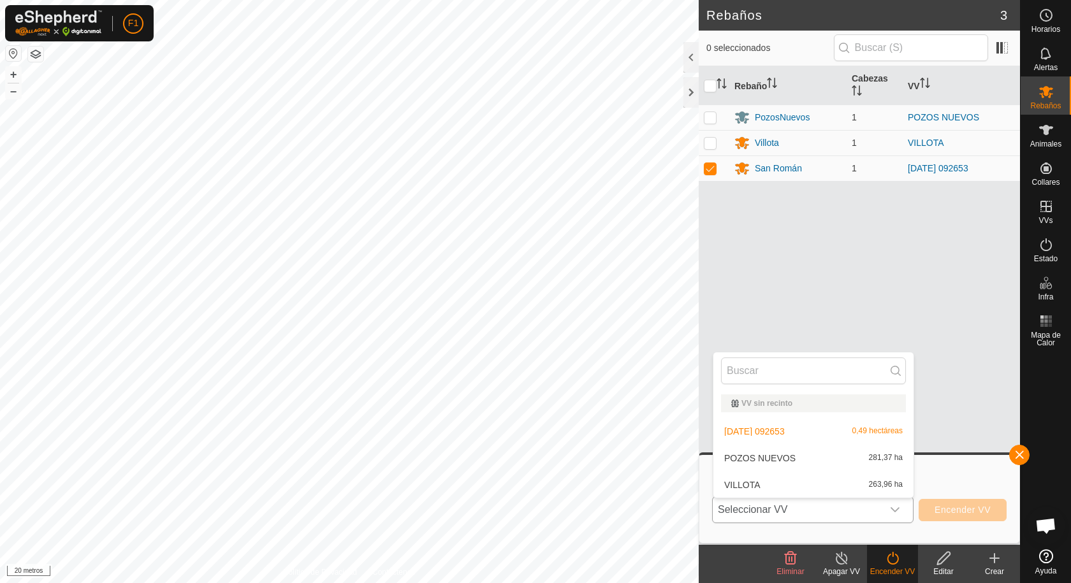
click at [797, 433] on li "[DATE] 092653 0,49 hectáreas" at bounding box center [813, 431] width 200 height 25
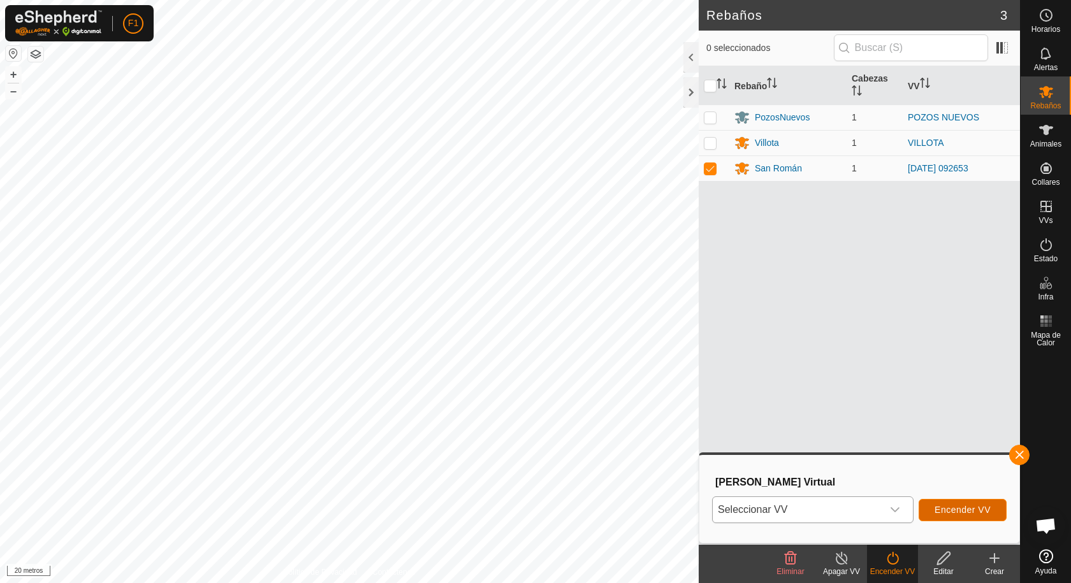
click at [941, 510] on font "Encender VV" at bounding box center [963, 510] width 56 height 10
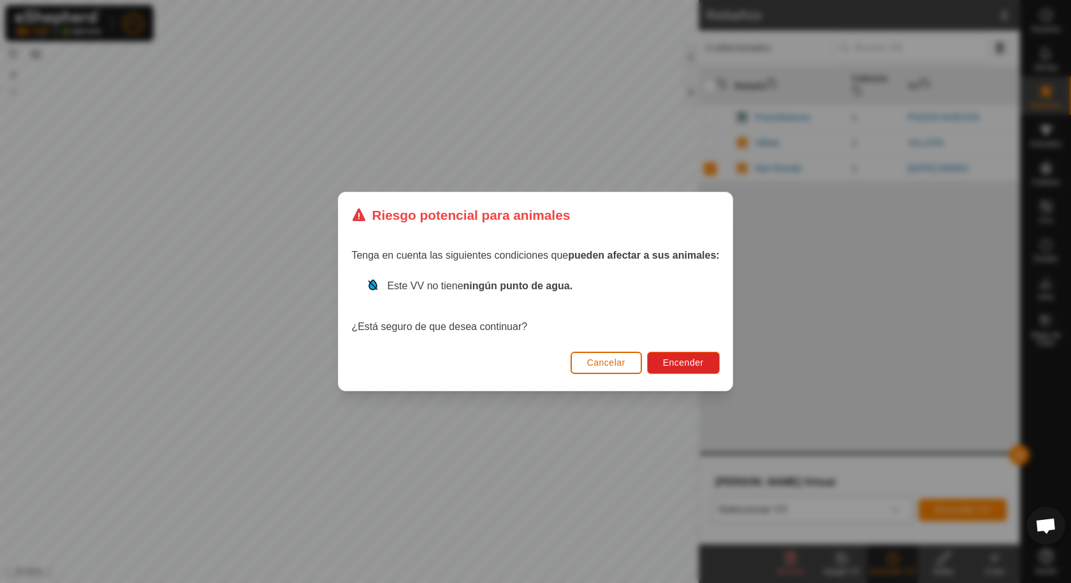
click at [618, 365] on font "Cancelar" at bounding box center [606, 363] width 38 height 10
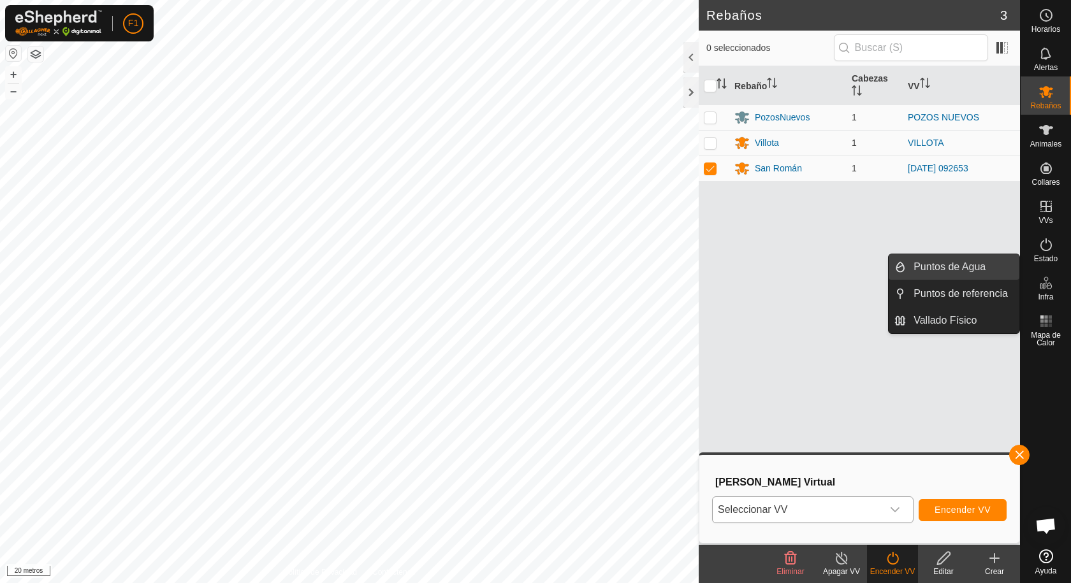
click at [946, 268] on link "Puntos de Agua" at bounding box center [962, 266] width 113 height 25
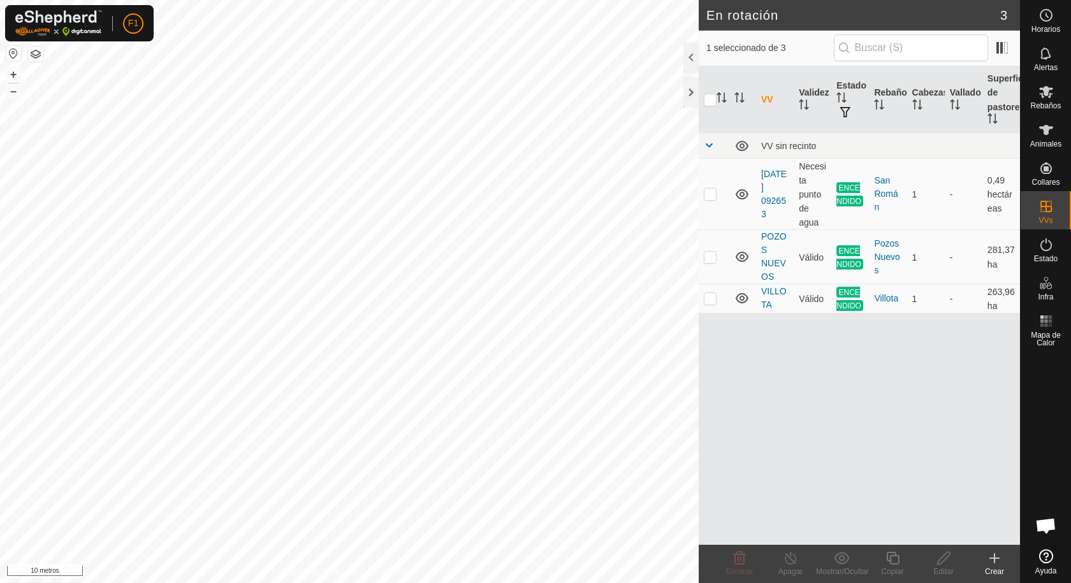
checkbox input "true"
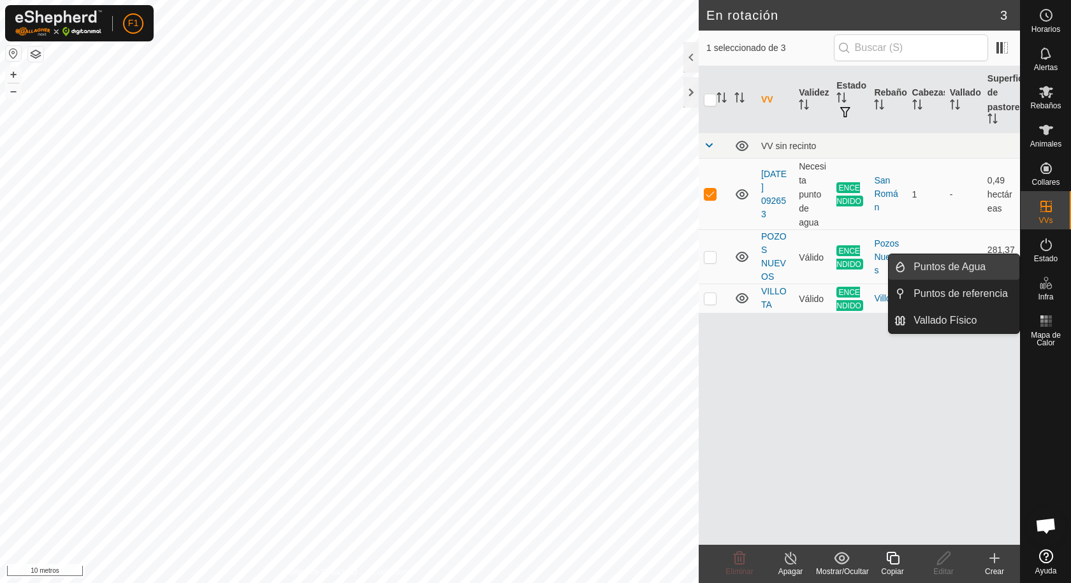
click at [937, 264] on link "Puntos de Agua" at bounding box center [962, 266] width 113 height 25
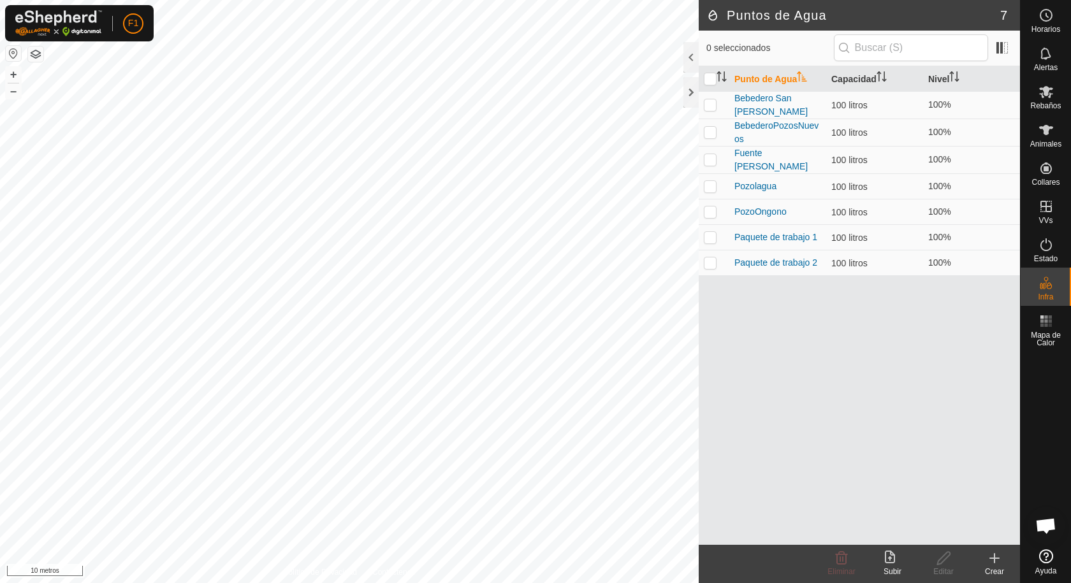
click at [992, 556] on icon at bounding box center [994, 558] width 15 height 15
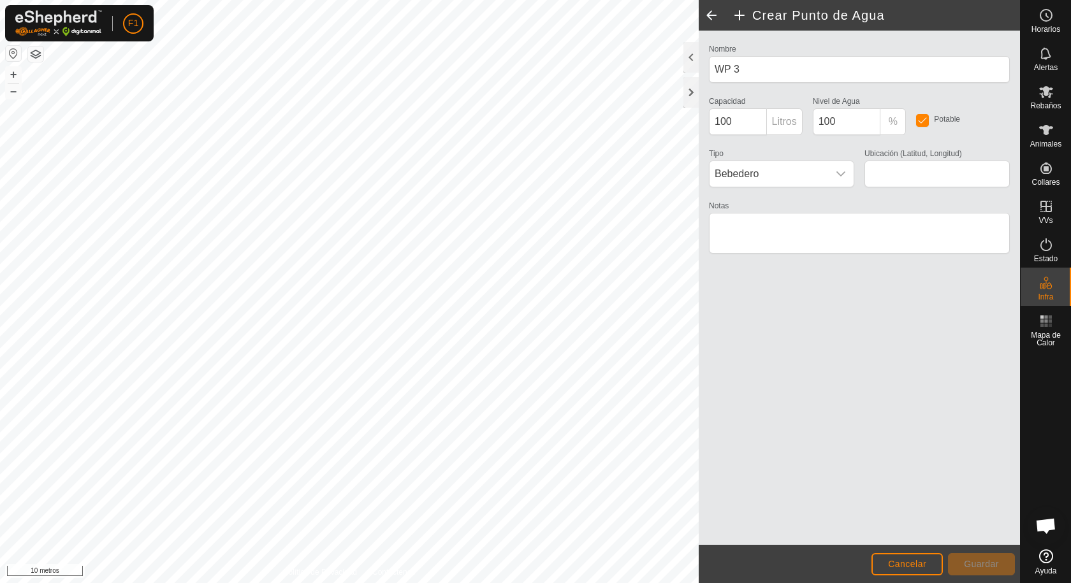
type input "42.952342, -3.065278"
click at [971, 562] on font "Guardar" at bounding box center [981, 564] width 35 height 10
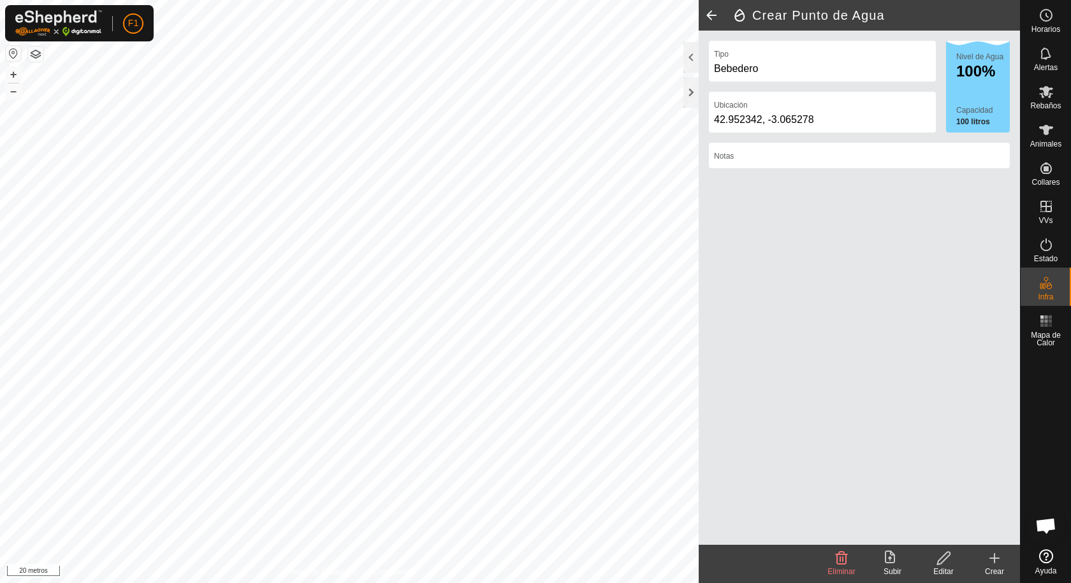
click at [887, 556] on icon at bounding box center [892, 558] width 15 height 15
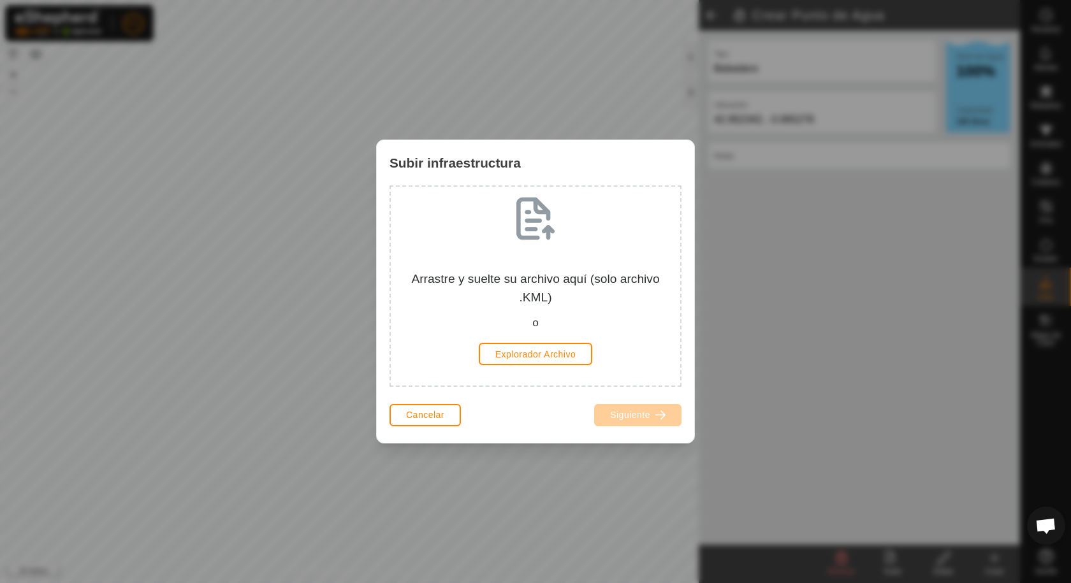
click at [829, 359] on div "Subir infraestructura Arrastre y suelte su archivo aquí (solo archivo .KML) o E…" at bounding box center [535, 291] width 1071 height 583
drag, startPoint x: 845, startPoint y: 281, endPoint x: 894, endPoint y: 291, distance: 50.0
click at [894, 291] on div "Subir infraestructura Arrastre y suelte su archivo aquí (solo archivo .KML) o E…" at bounding box center [535, 291] width 1071 height 583
click at [147, 93] on div "Subir infraestructura Arrastre y suelte su archivo aquí (solo archivo .KML) o E…" at bounding box center [535, 291] width 1071 height 583
click at [143, 91] on div "Subir infraestructura Arrastre y suelte su archivo aquí (solo archivo .KML) o E…" at bounding box center [535, 291] width 1071 height 583
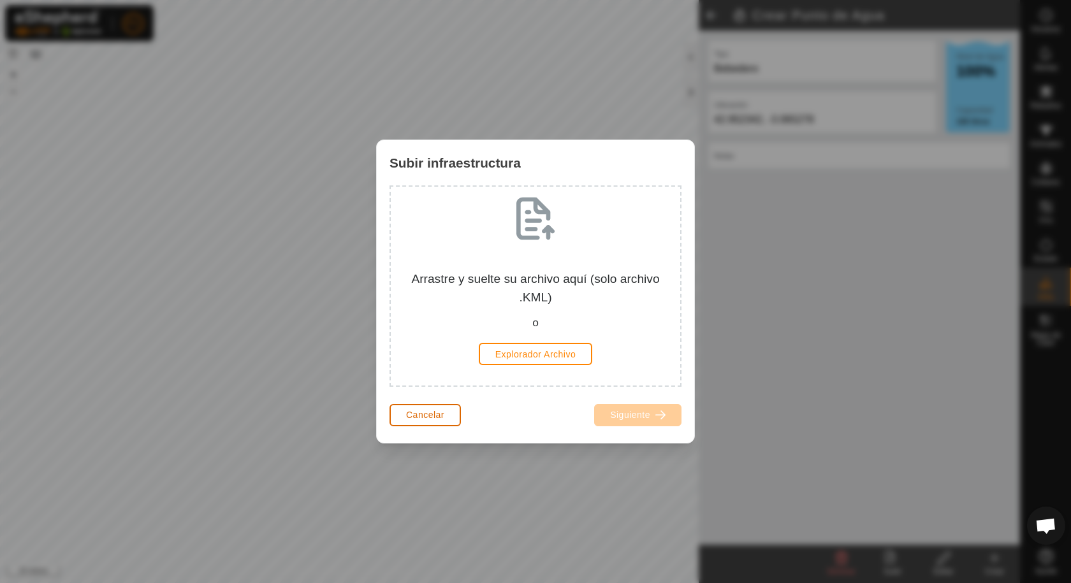
click at [432, 413] on font "Cancelar" at bounding box center [425, 415] width 38 height 10
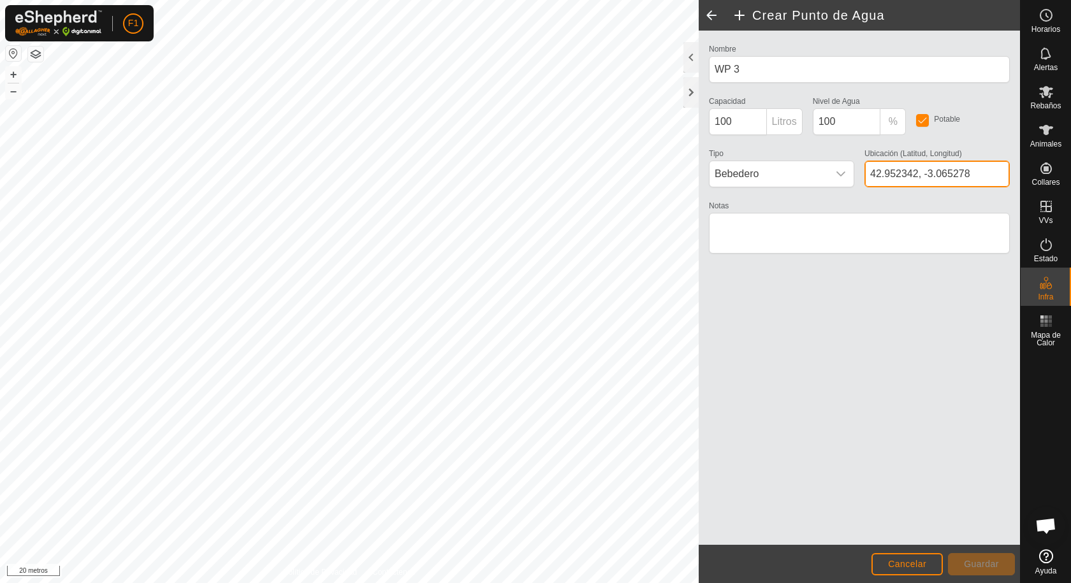
drag, startPoint x: 917, startPoint y: 177, endPoint x: 977, endPoint y: 169, distance: 59.8
click at [977, 169] on input "42.952342, -3.065278" at bounding box center [936, 174] width 145 height 27
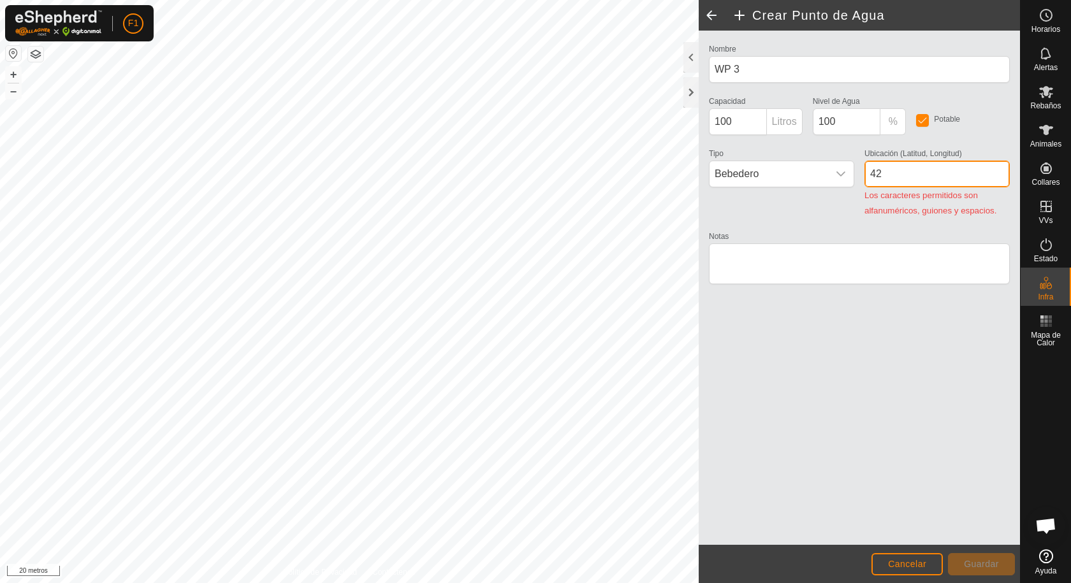
type input "4"
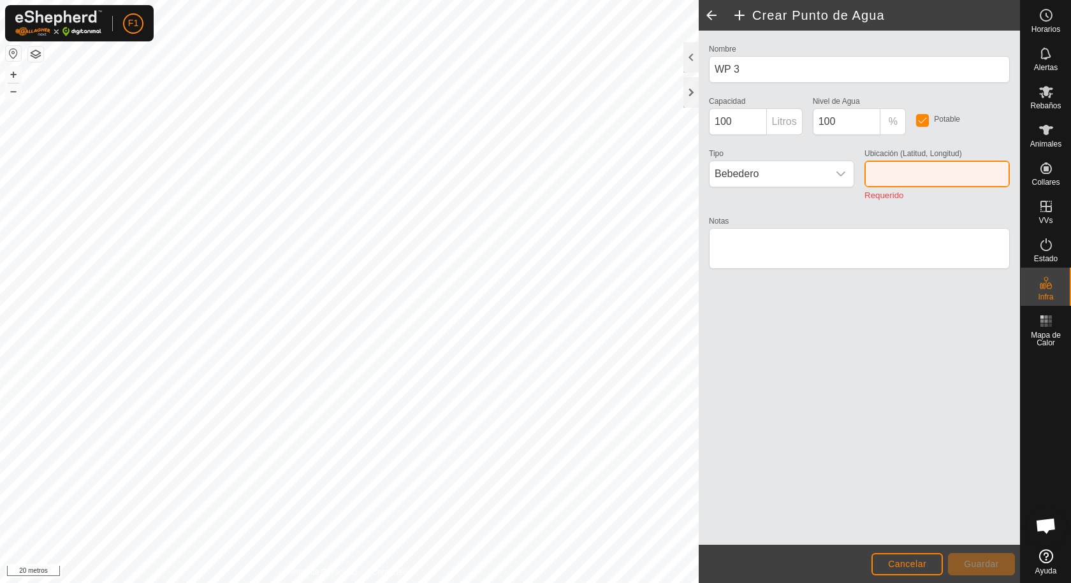
click at [884, 172] on input "Ubicación (Latitud, Longitud)" at bounding box center [936, 174] width 145 height 27
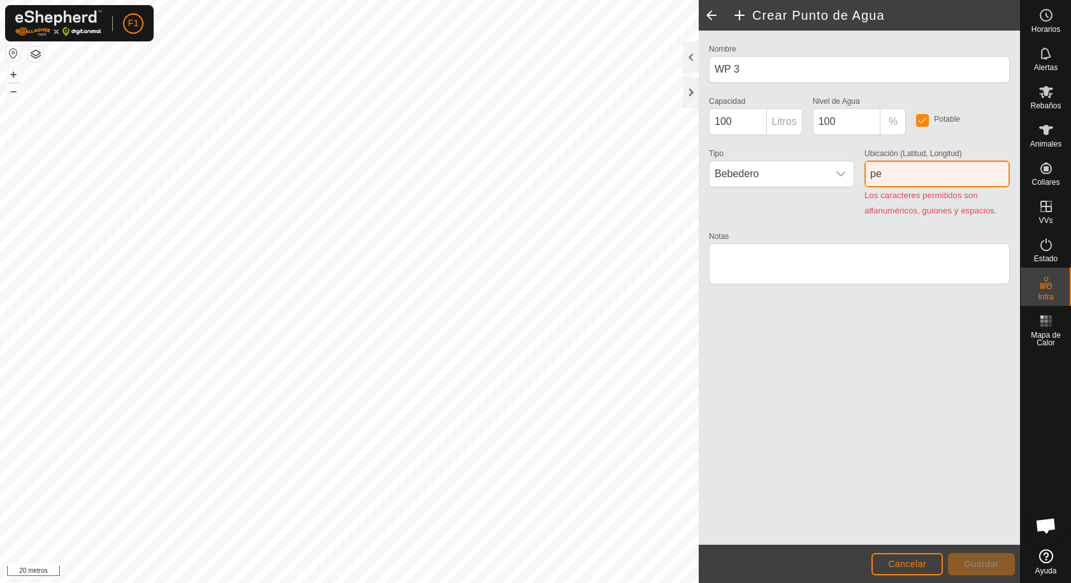
type input "p"
click at [945, 217] on div "Los caracteres permitidos son alfanuméricos, guiones y espacios." at bounding box center [936, 202] width 145 height 31
click at [950, 173] on input "bebedero arriba" at bounding box center [936, 174] width 145 height 27
type input "b"
type input "0000000000"
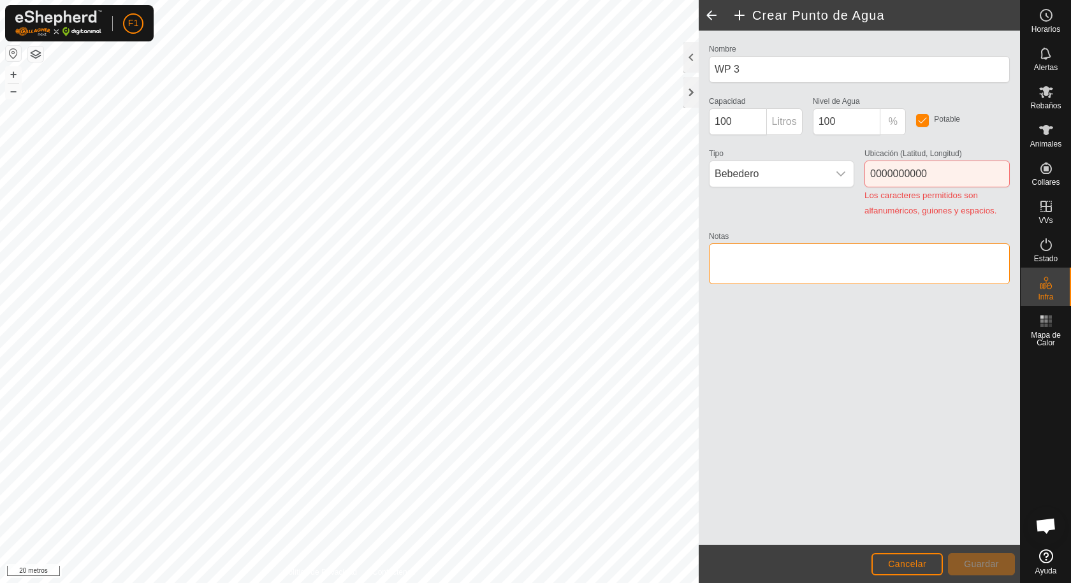
click at [828, 268] on textarea "Notas" at bounding box center [859, 264] width 301 height 41
drag, startPoint x: 930, startPoint y: 175, endPoint x: 852, endPoint y: 167, distance: 78.1
click at [852, 167] on div "Nombre WP 3 Capacidad 100 Litros Nivel de Agua 100 % Potable Tipo Bebedero Ubic…" at bounding box center [859, 170] width 311 height 258
click at [854, 198] on div "Tipo Bebedero" at bounding box center [782, 181] width 156 height 73
click at [788, 251] on textarea "Notas" at bounding box center [859, 264] width 301 height 41
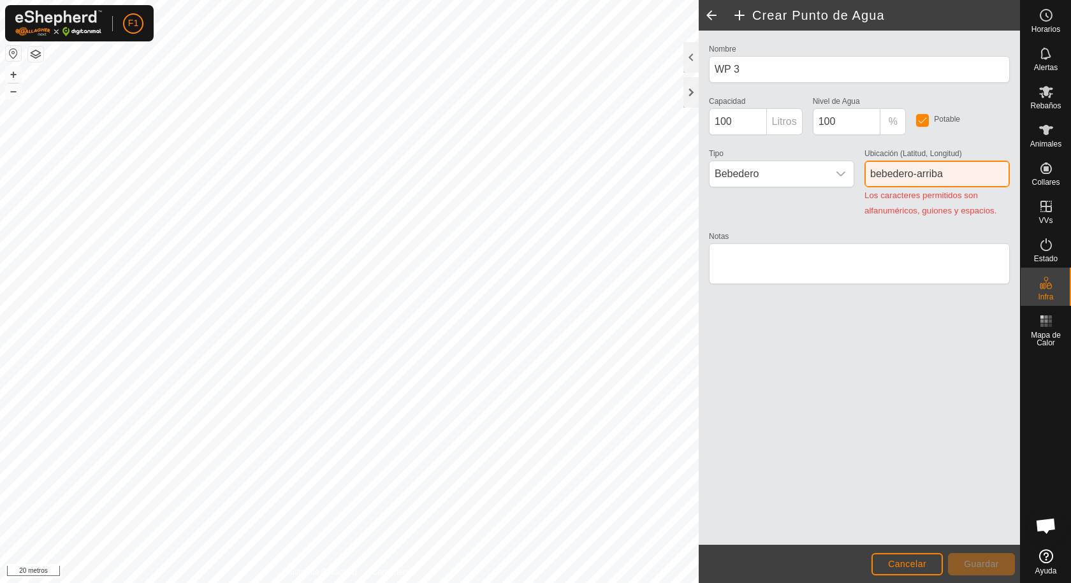
click at [957, 173] on input "bebedero-arriba" at bounding box center [936, 174] width 145 height 27
type input "b"
click at [957, 228] on div "Notas" at bounding box center [859, 258] width 301 height 61
click at [780, 265] on textarea "Notas" at bounding box center [859, 264] width 301 height 41
click at [893, 171] on input "1º" at bounding box center [936, 174] width 145 height 27
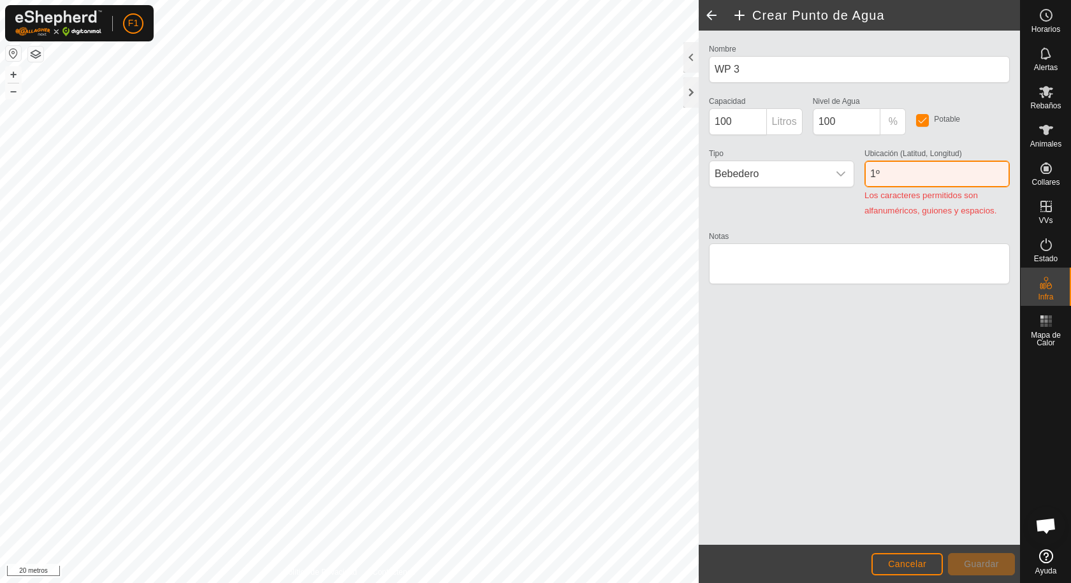
type input "1"
click at [831, 228] on div "Notas" at bounding box center [859, 258] width 301 height 61
click at [909, 177] on input "cisterna" at bounding box center [936, 174] width 145 height 27
type input "c"
click at [954, 214] on font "Los caracteres permitidos son alfanuméricos, guiones y espacios." at bounding box center [930, 203] width 132 height 25
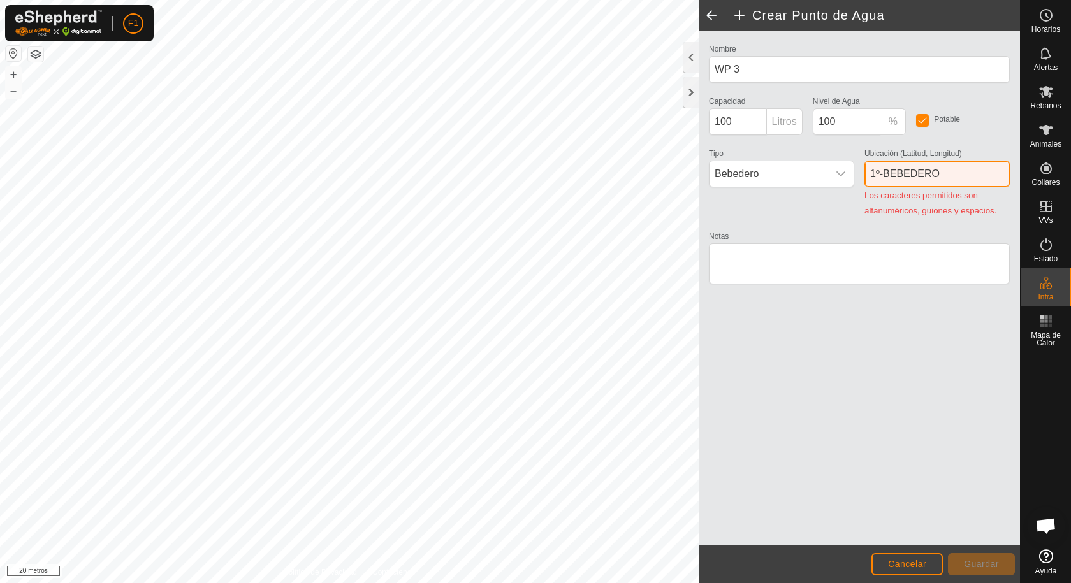
click at [951, 173] on input "1º-BEBEDERO" at bounding box center [936, 174] width 145 height 27
type input "1"
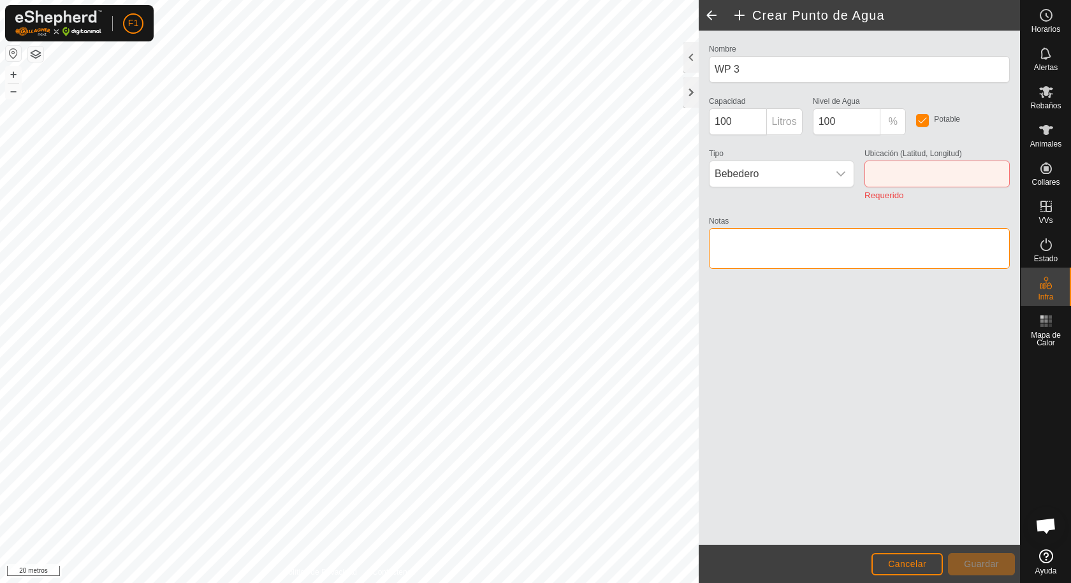
click at [777, 242] on textarea "Notas" at bounding box center [859, 248] width 301 height 41
click at [921, 154] on font "Ubicación (Latitud, Longitud)" at bounding box center [913, 153] width 98 height 9
click at [921, 161] on input "Ubicación (Latitud, Longitud)" at bounding box center [936, 174] width 145 height 27
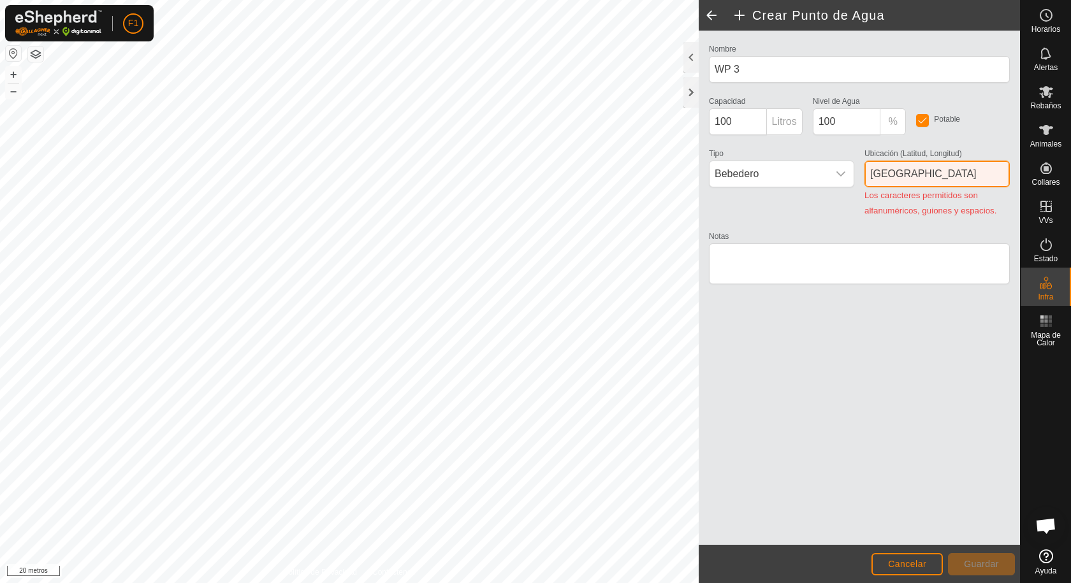
type input "[GEOGRAPHIC_DATA]"
click at [864, 220] on div "Nombre WP 3 Capacidad 100 Litros Nivel de Agua 100 % Potable Tipo Bebedero Ubic…" at bounding box center [859, 170] width 311 height 258
drag, startPoint x: 935, startPoint y: 174, endPoint x: 834, endPoint y: 177, distance: 101.4
click at [834, 177] on div "Nombre WP 3 Capacidad 100 Litros Nivel de Agua 100 % Potable Tipo Bebedero Ubic…" at bounding box center [859, 170] width 311 height 258
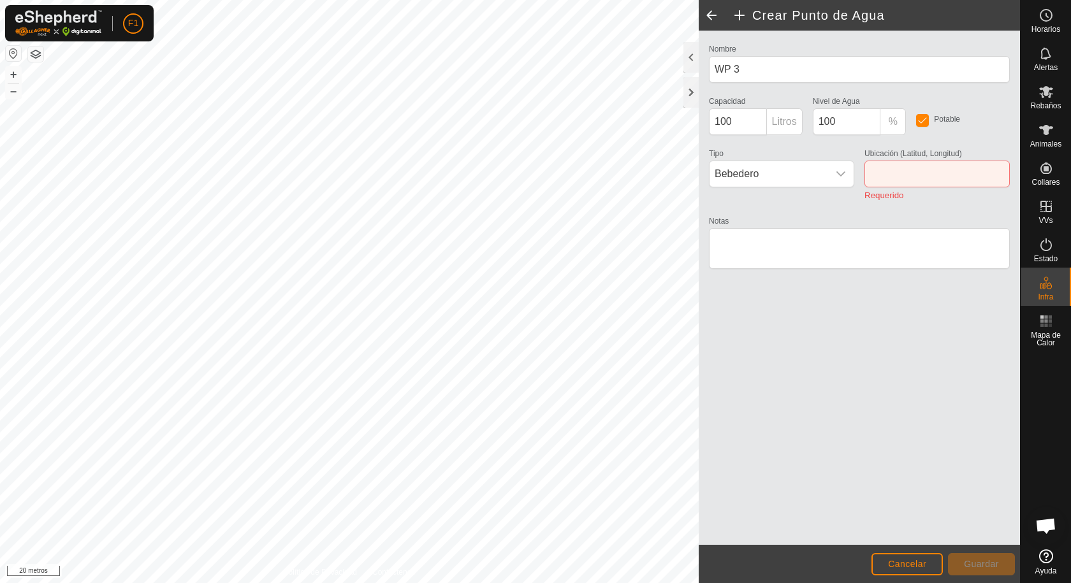
click at [840, 225] on div "Notas" at bounding box center [859, 243] width 301 height 61
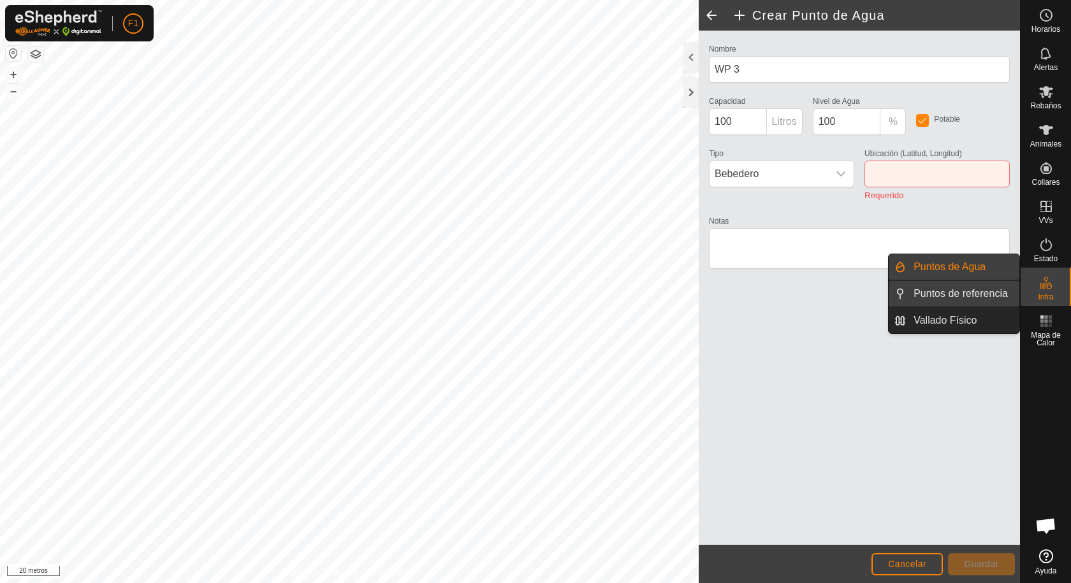
click at [954, 294] on link "Puntos de referencia" at bounding box center [962, 293] width 113 height 25
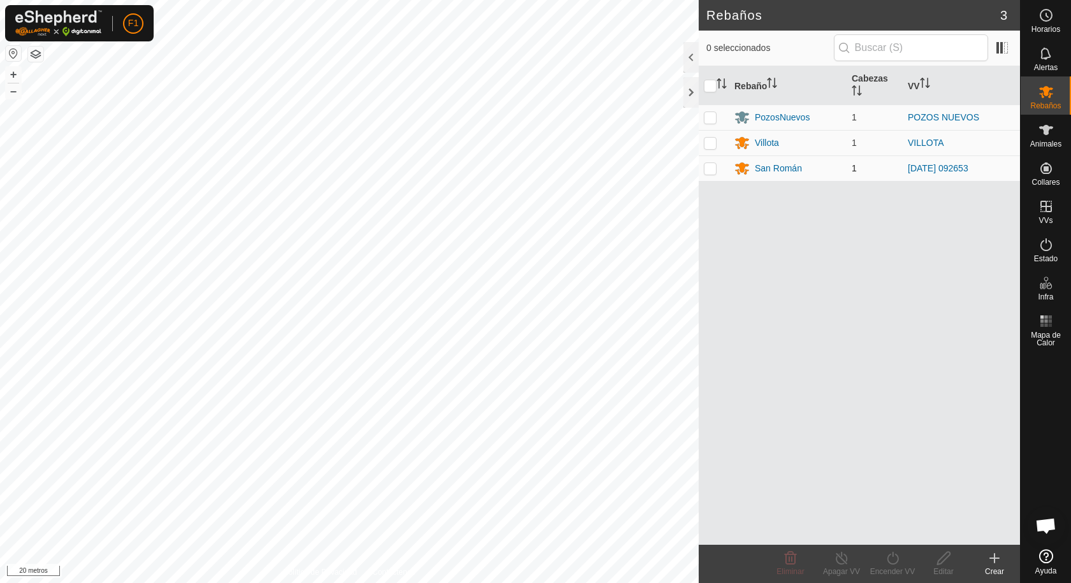
click at [710, 175] on td at bounding box center [714, 168] width 31 height 25
checkbox input "false"
click at [937, 164] on font "[DATE] 092653" at bounding box center [938, 168] width 61 height 10
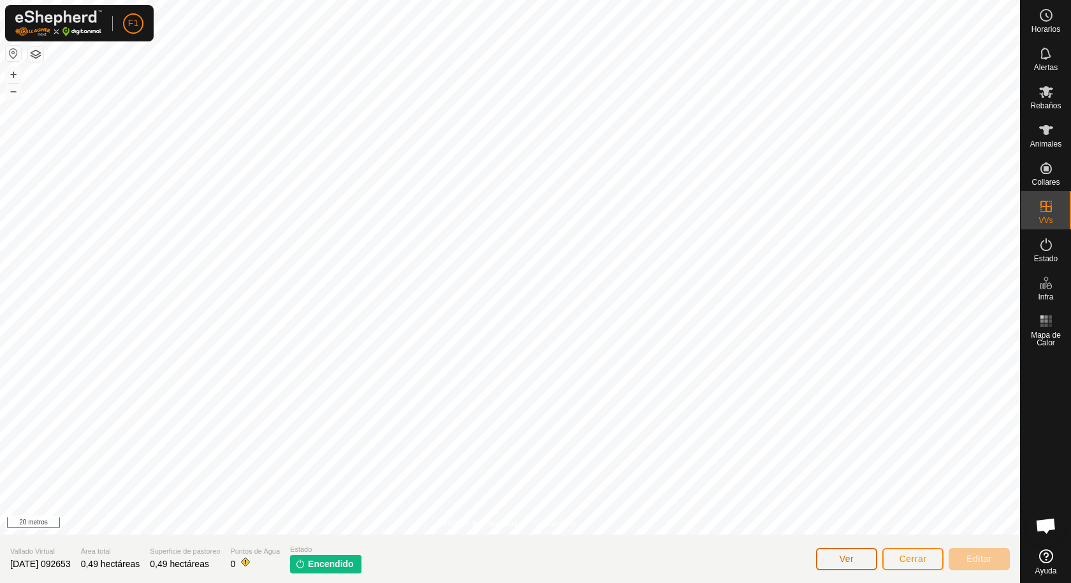
drag, startPoint x: 850, startPoint y: 574, endPoint x: 848, endPoint y: 564, distance: 10.4
click at [850, 570] on button "Ver" at bounding box center [846, 559] width 61 height 22
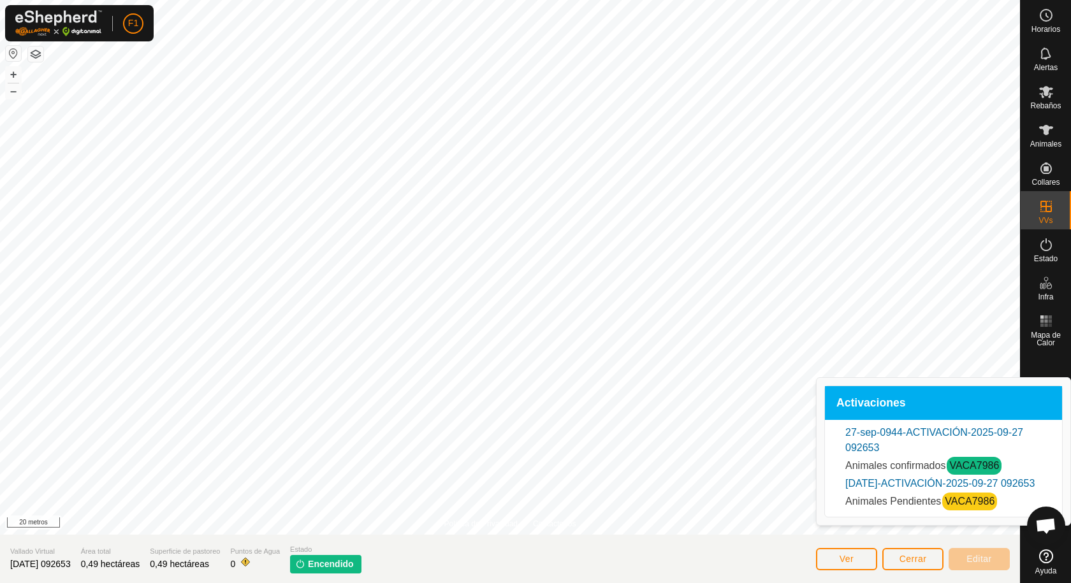
click at [975, 507] on font "VACA7986" at bounding box center [970, 501] width 50 height 11
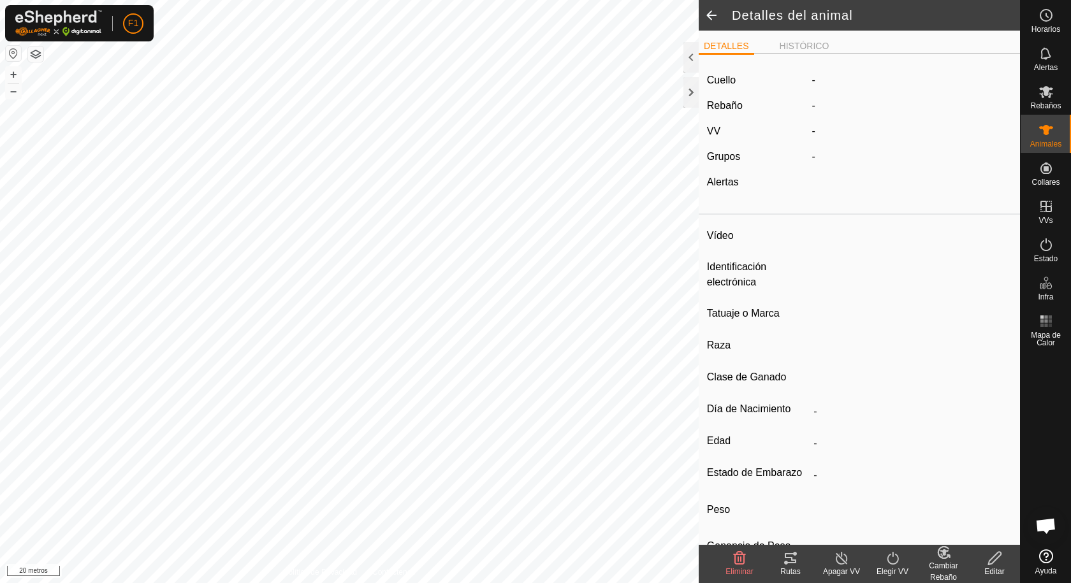
type input "VACA7986"
type input "-"
type input "TUDANCA"
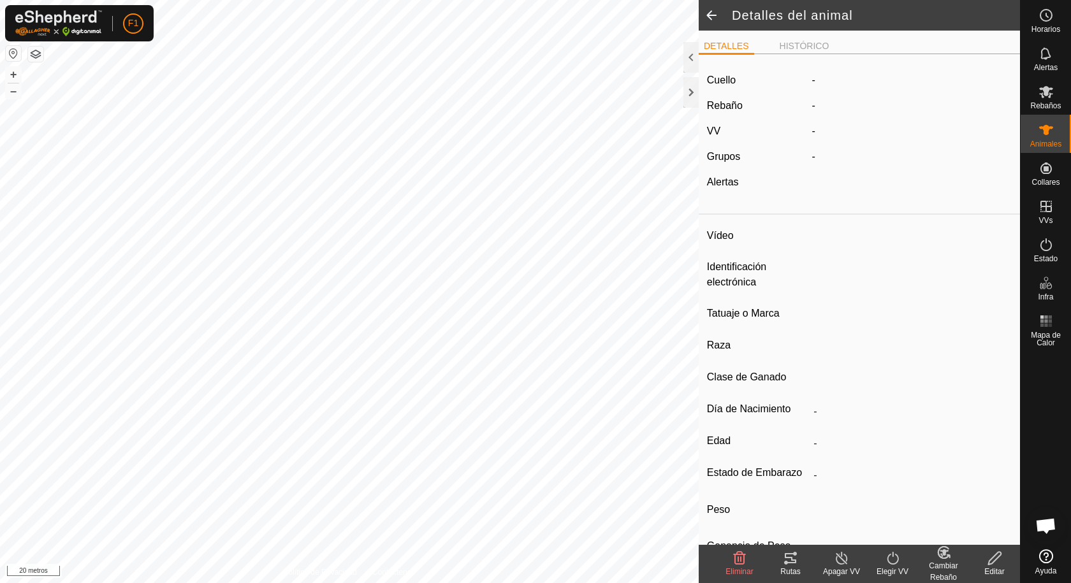
type input "0 kg"
type input "-"
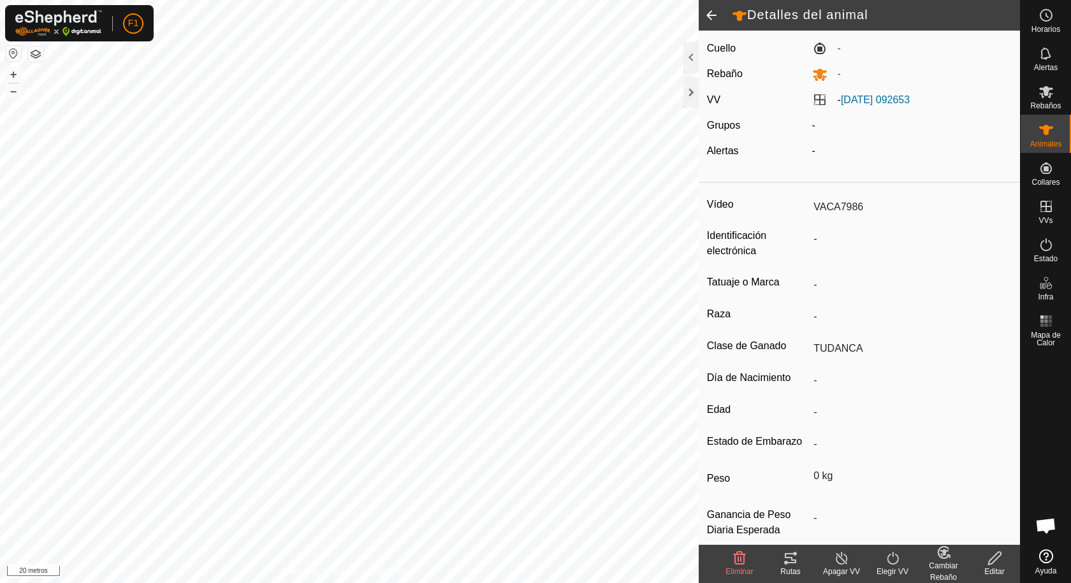
scroll to position [48, 0]
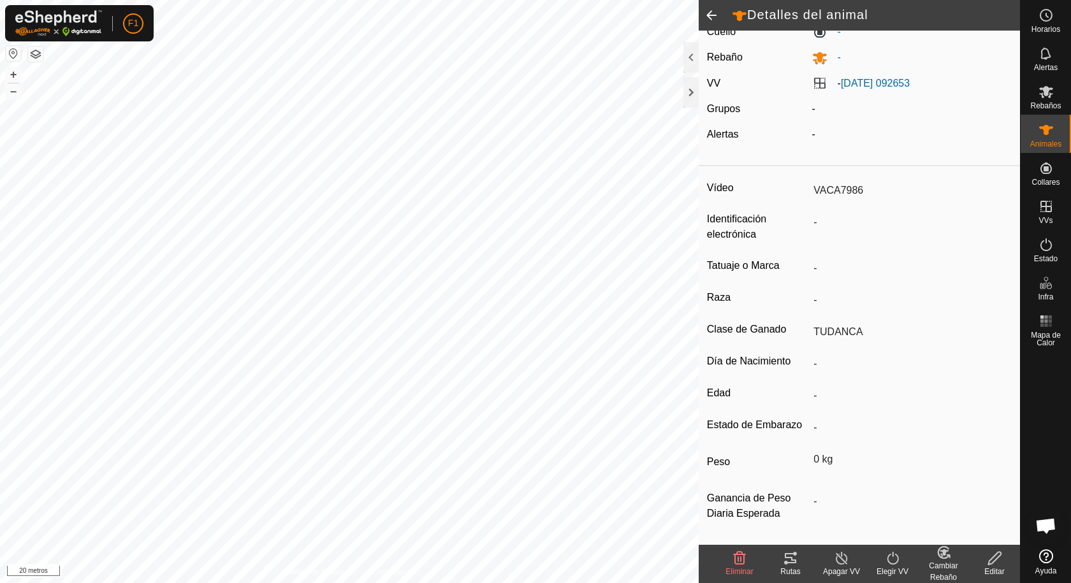
click at [894, 562] on icon at bounding box center [893, 558] width 16 height 15
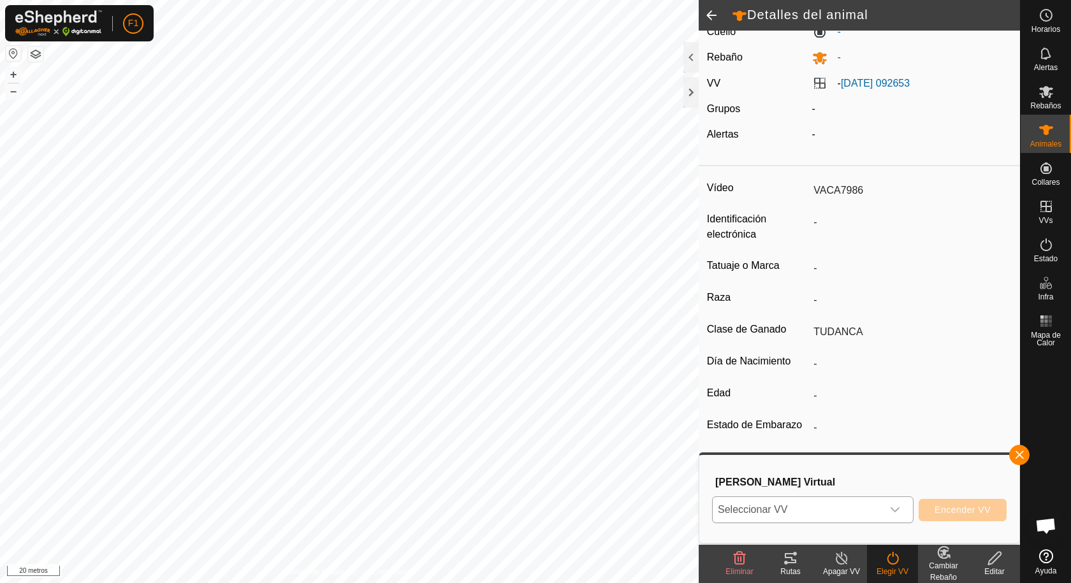
click at [896, 511] on icon "disparador desplegable" at bounding box center [895, 509] width 9 height 5
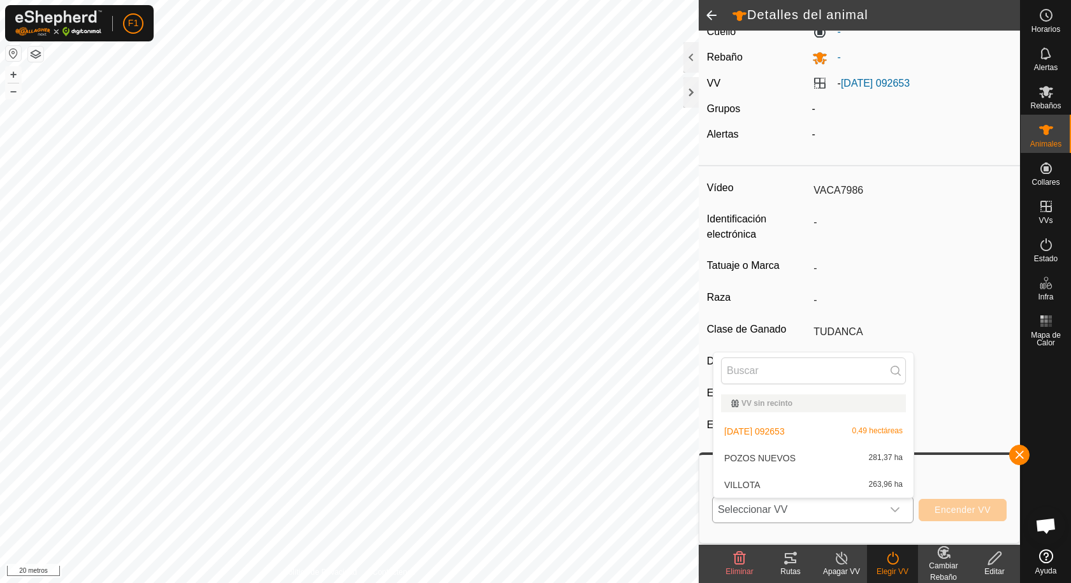
click at [785, 433] on li "[DATE] 092653 0,49 hectáreas" at bounding box center [813, 431] width 200 height 25
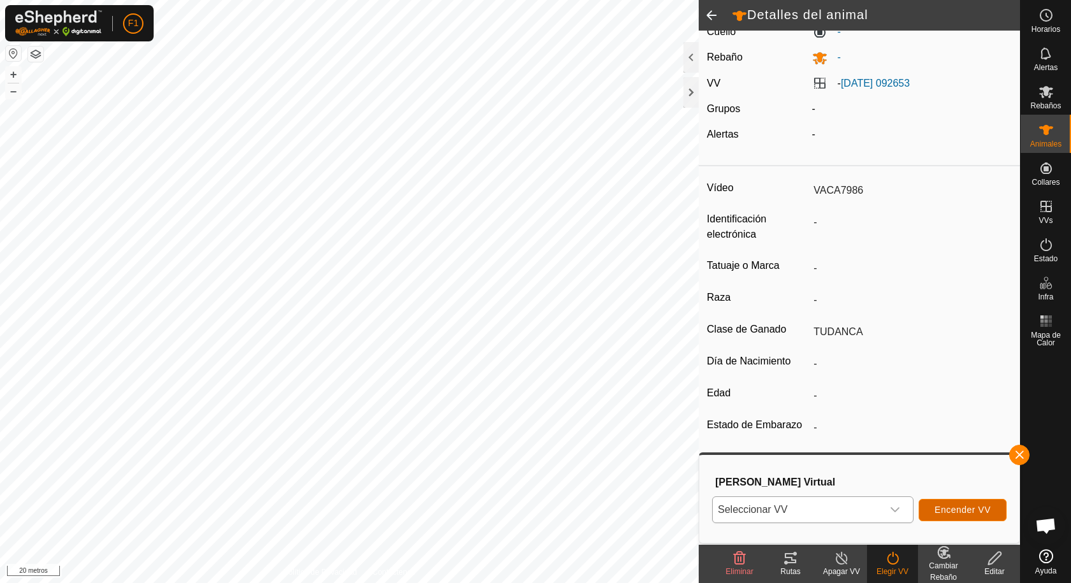
click at [942, 508] on font "Encender VV" at bounding box center [963, 510] width 56 height 10
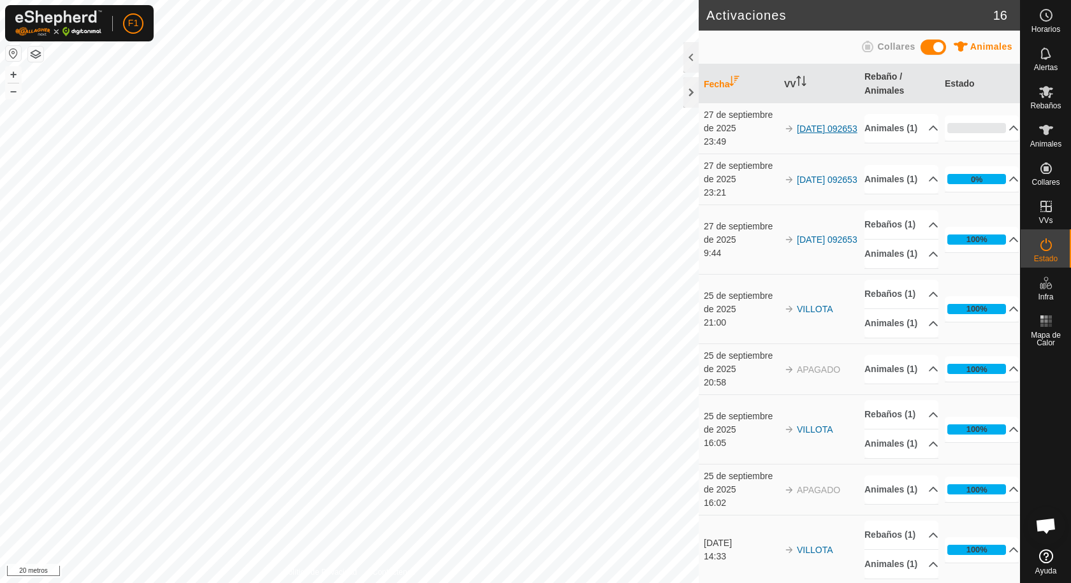
click at [802, 127] on font "[DATE] 092653" at bounding box center [827, 129] width 61 height 10
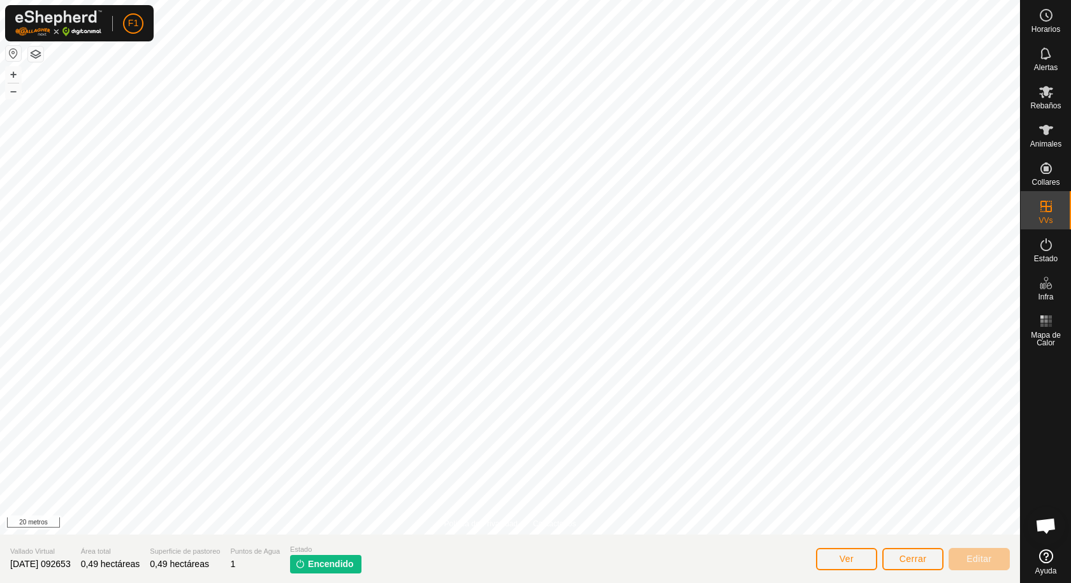
click at [353, 564] on font "Encendido" at bounding box center [331, 564] width 46 height 10
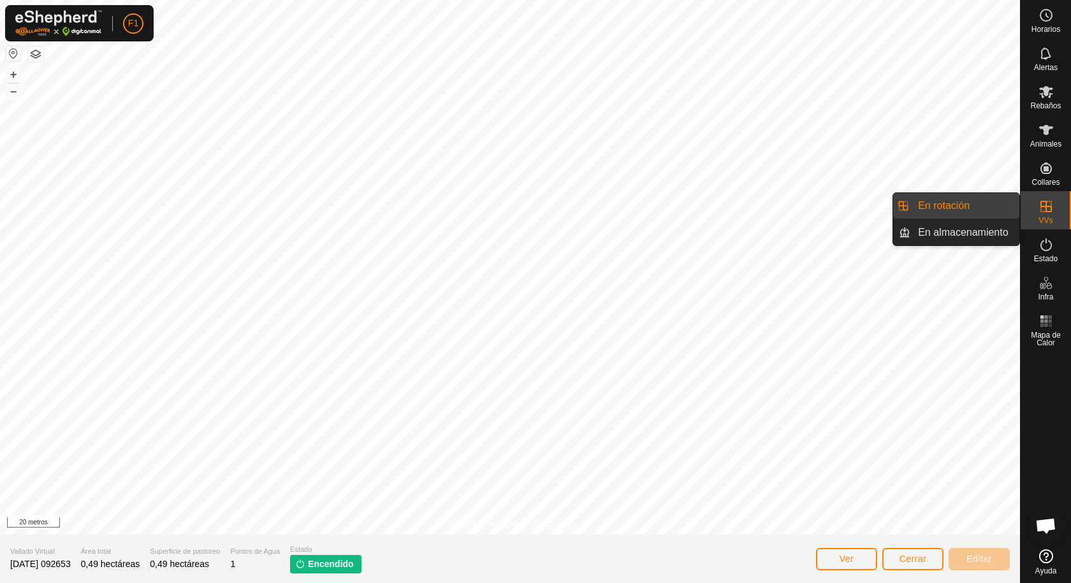
click at [1044, 208] on icon at bounding box center [1045, 206] width 15 height 15
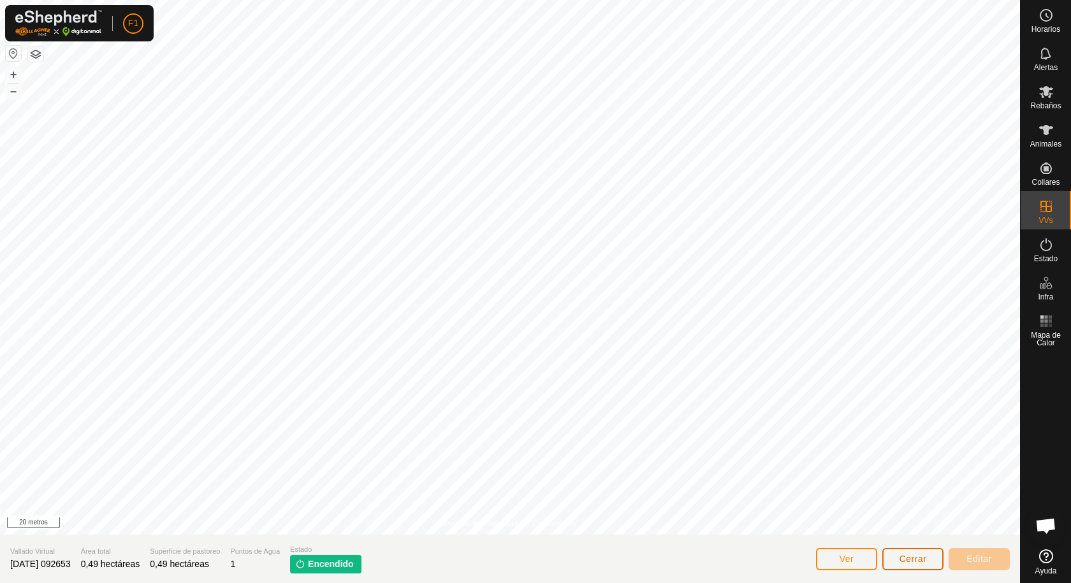
click at [909, 560] on font "Cerrar" at bounding box center [912, 559] width 27 height 10
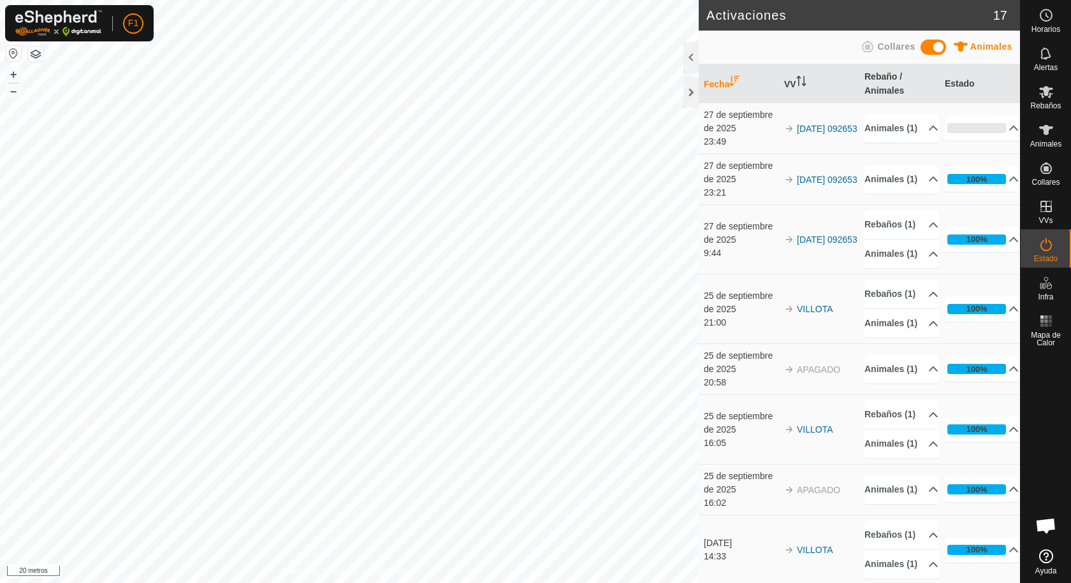
click at [867, 47] on icon at bounding box center [867, 46] width 11 height 11
click at [964, 46] on icon at bounding box center [961, 46] width 14 height 10
click at [926, 46] on span at bounding box center [932, 47] width 25 height 15
click at [920, 129] on p-accordion-header "Animales (1)" at bounding box center [901, 128] width 74 height 29
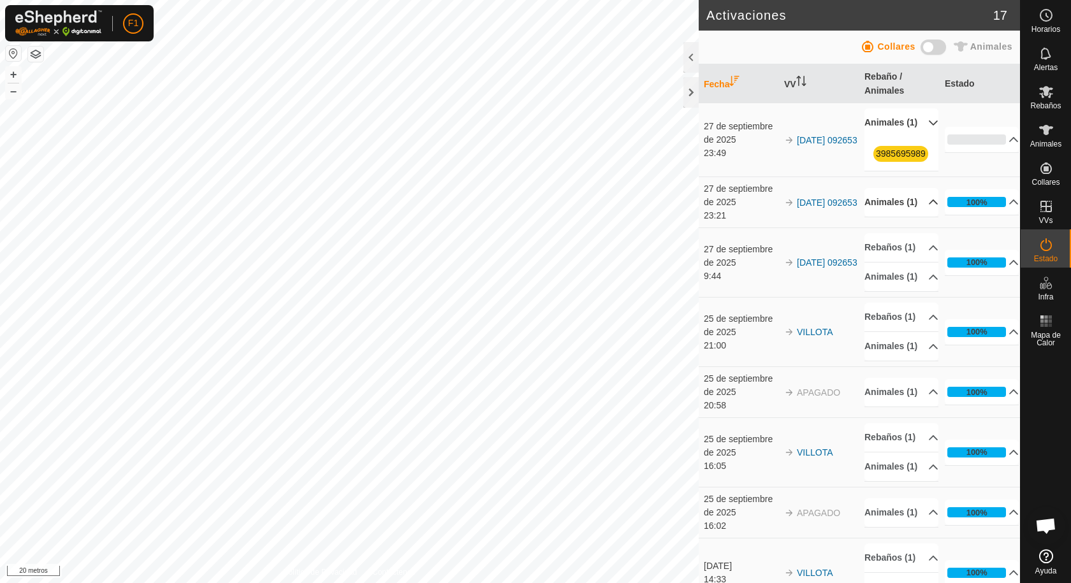
click at [922, 217] on p-accordion-header "Animales (1)" at bounding box center [901, 202] width 74 height 29
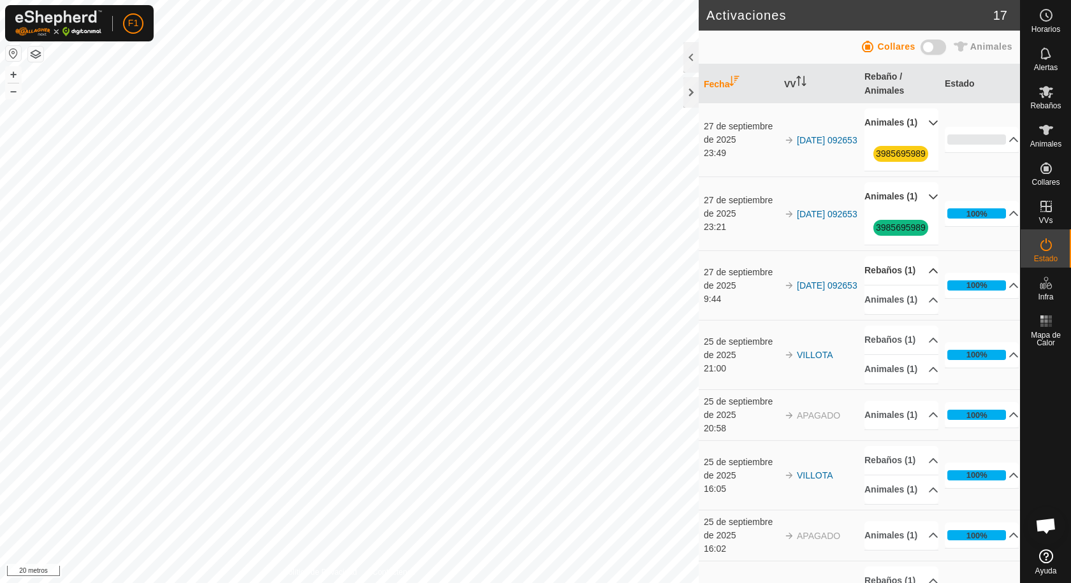
click at [919, 285] on p-accordion-header "Rebaños (1)" at bounding box center [901, 270] width 74 height 29
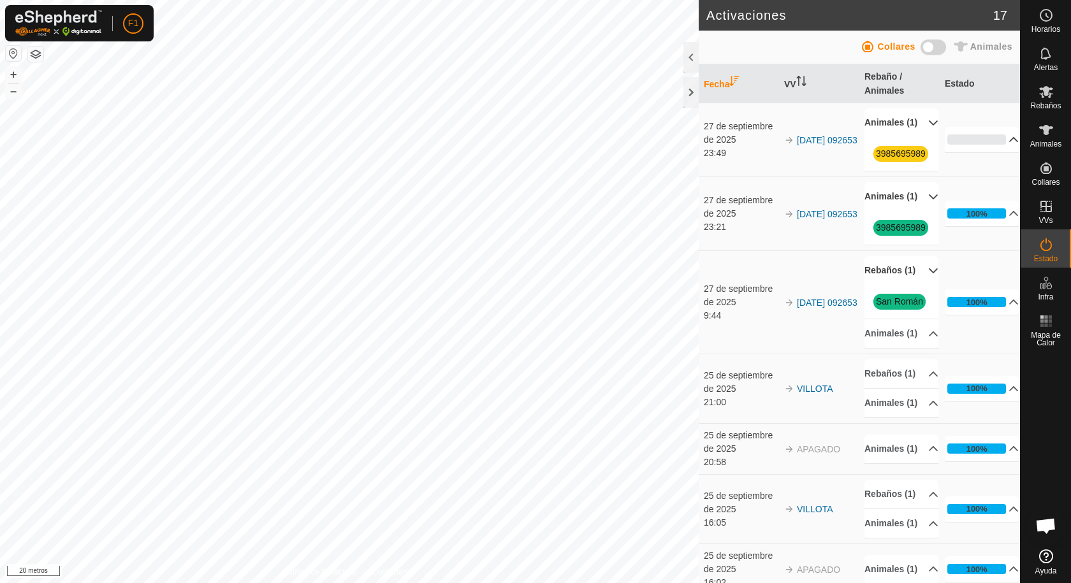
click at [996, 151] on p-accordion-header "0%" at bounding box center [982, 139] width 74 height 25
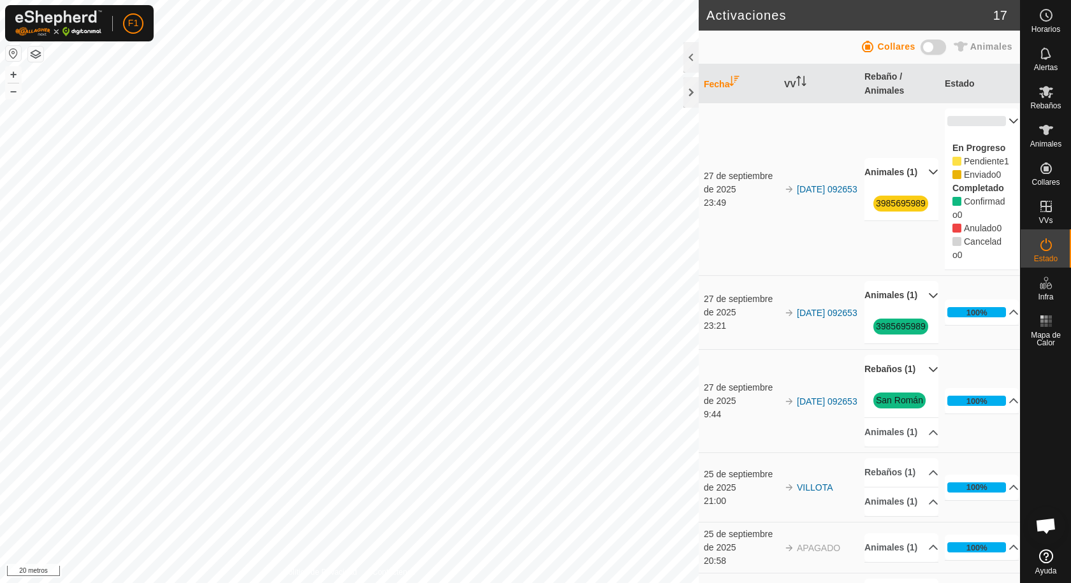
click at [952, 206] on icon at bounding box center [956, 201] width 9 height 9
click at [998, 117] on p-accordion-header "0%" at bounding box center [982, 120] width 74 height 25
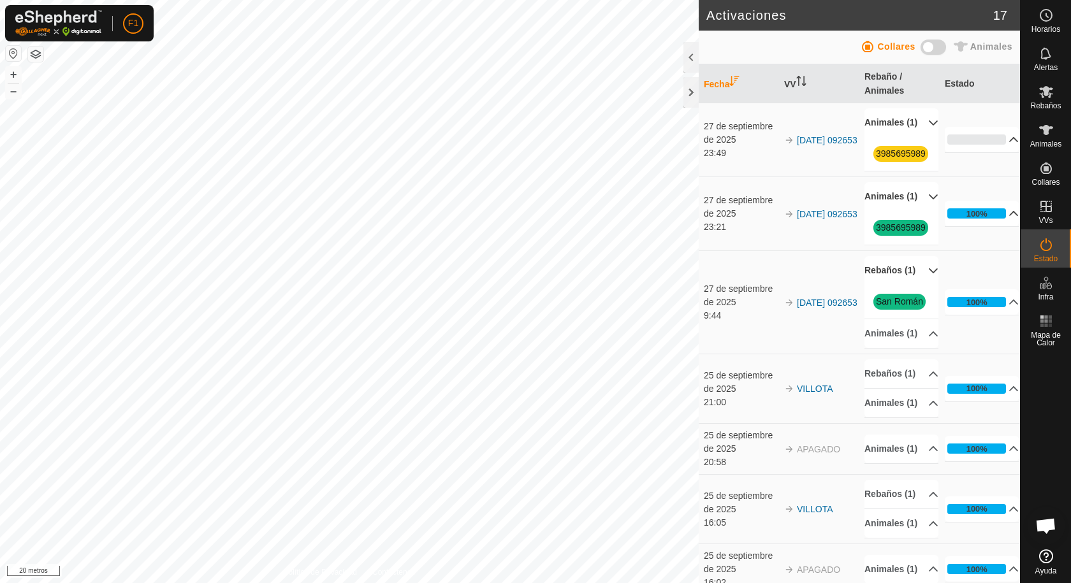
click at [999, 226] on p-accordion-header "100%" at bounding box center [982, 213] width 74 height 25
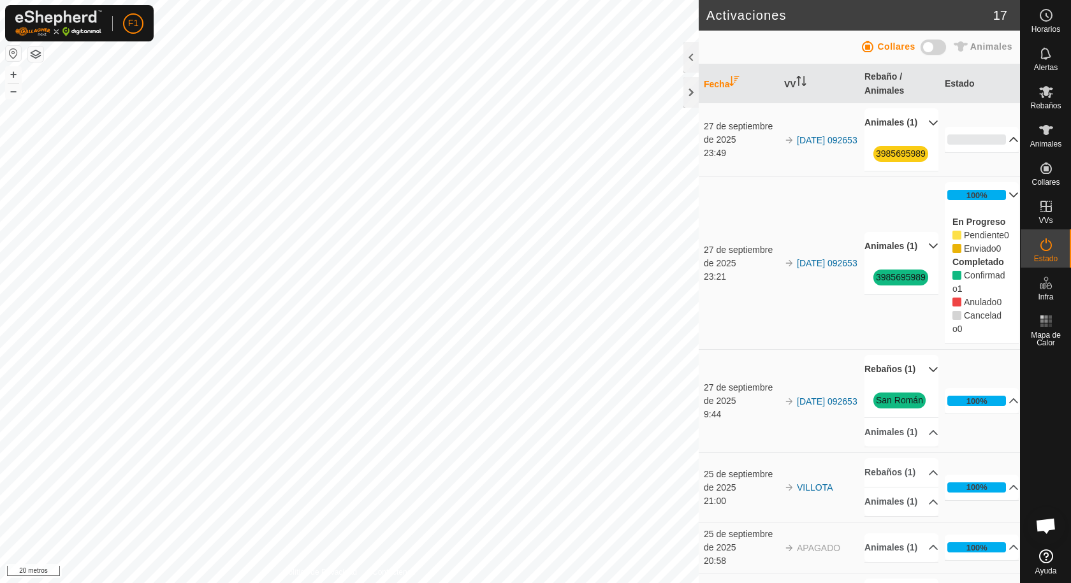
click at [997, 208] on p-accordion-header "100%" at bounding box center [982, 194] width 74 height 25
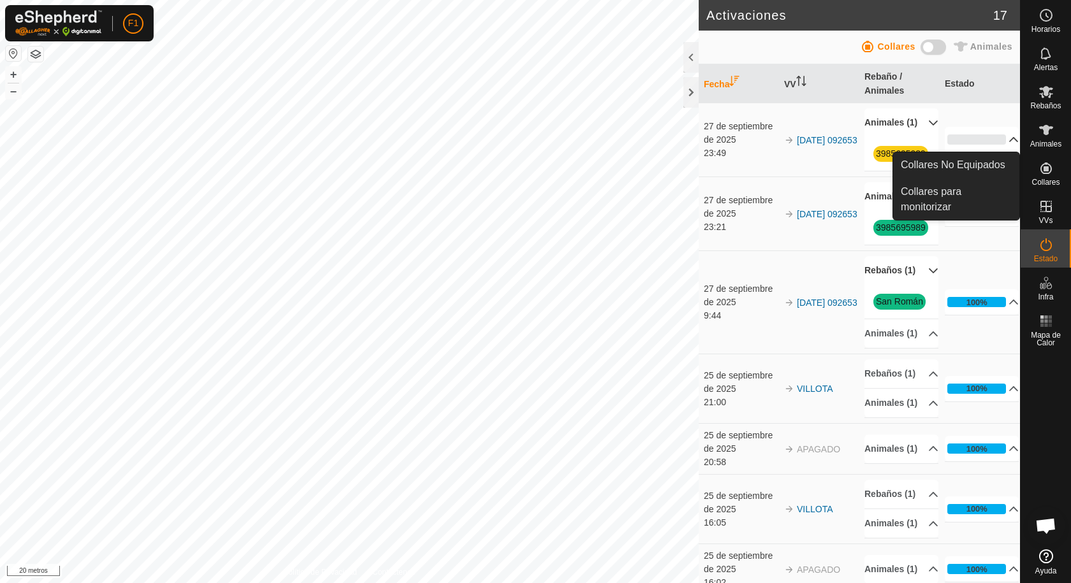
click at [1049, 173] on icon at bounding box center [1045, 168] width 11 height 11
click at [1044, 167] on icon at bounding box center [1045, 168] width 11 height 11
click at [921, 191] on link "Collares para monitorizar" at bounding box center [956, 199] width 126 height 41
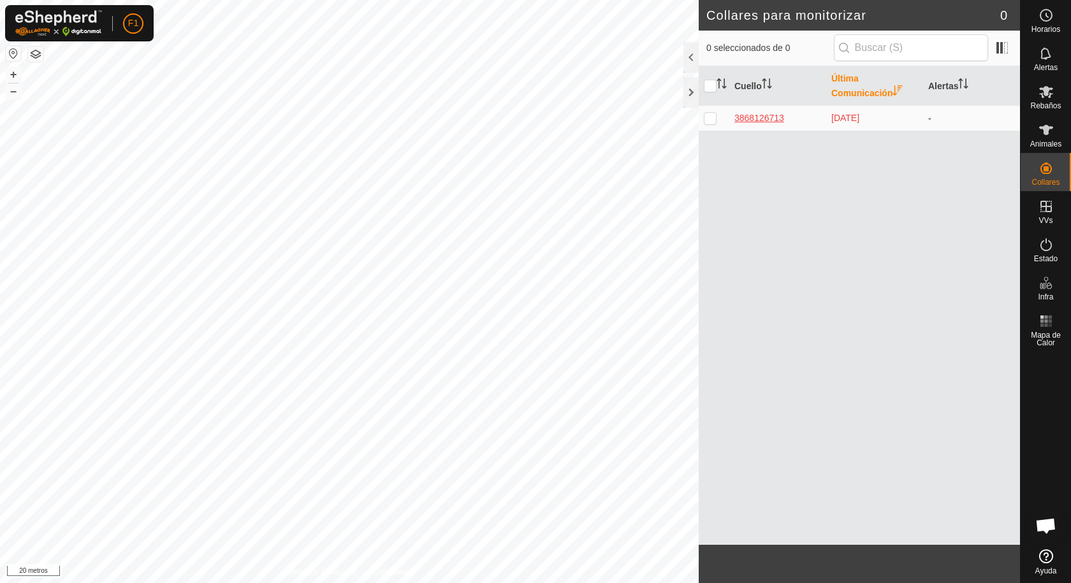
click at [763, 119] on font "3868126713" at bounding box center [759, 118] width 50 height 10
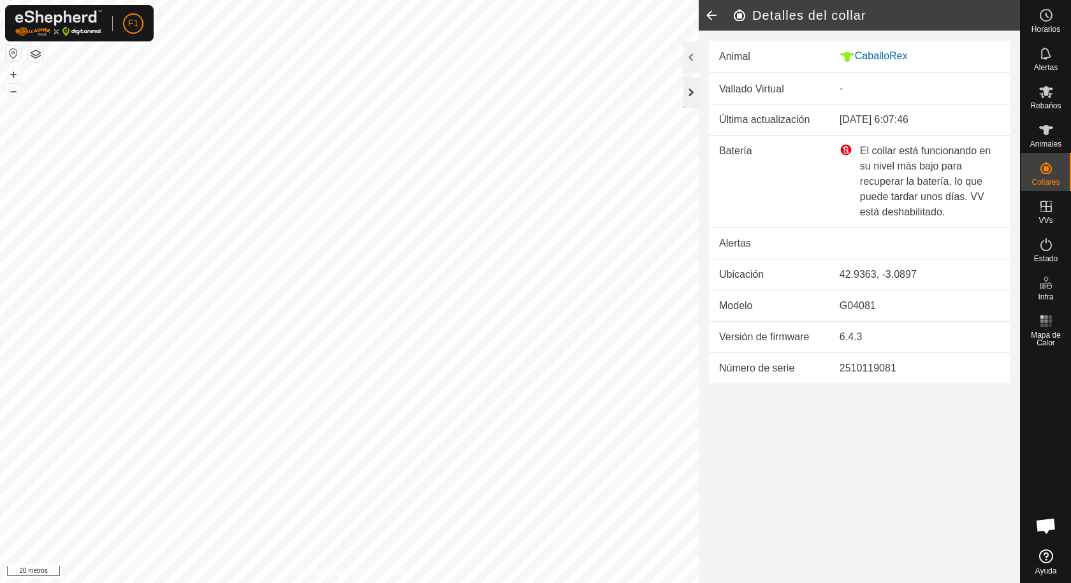
click at [687, 92] on div at bounding box center [690, 92] width 15 height 31
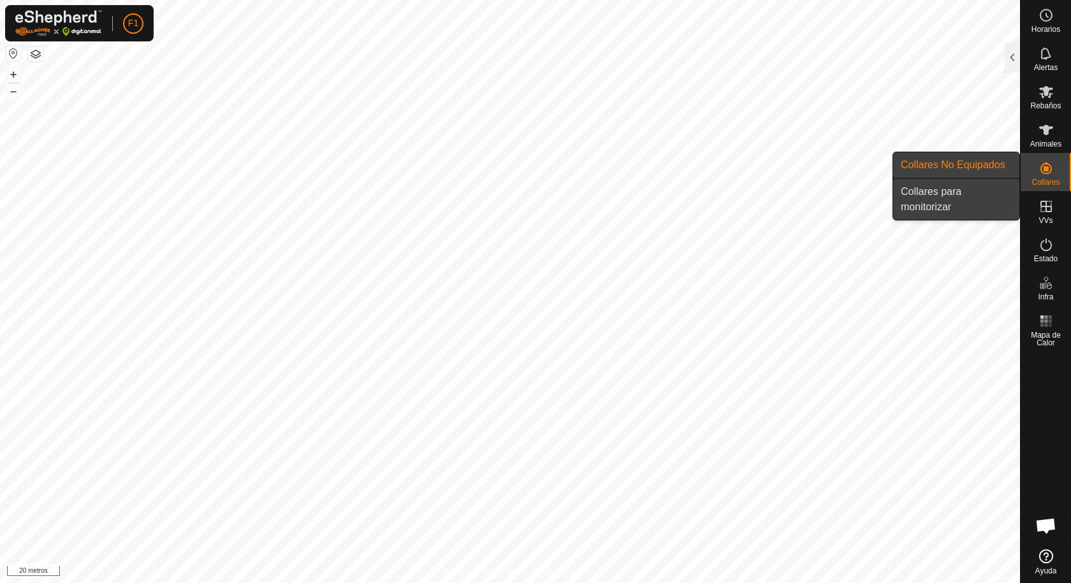
click at [941, 193] on link "Collares para monitorizar" at bounding box center [956, 199] width 126 height 41
click at [1042, 166] on icon at bounding box center [1045, 168] width 15 height 15
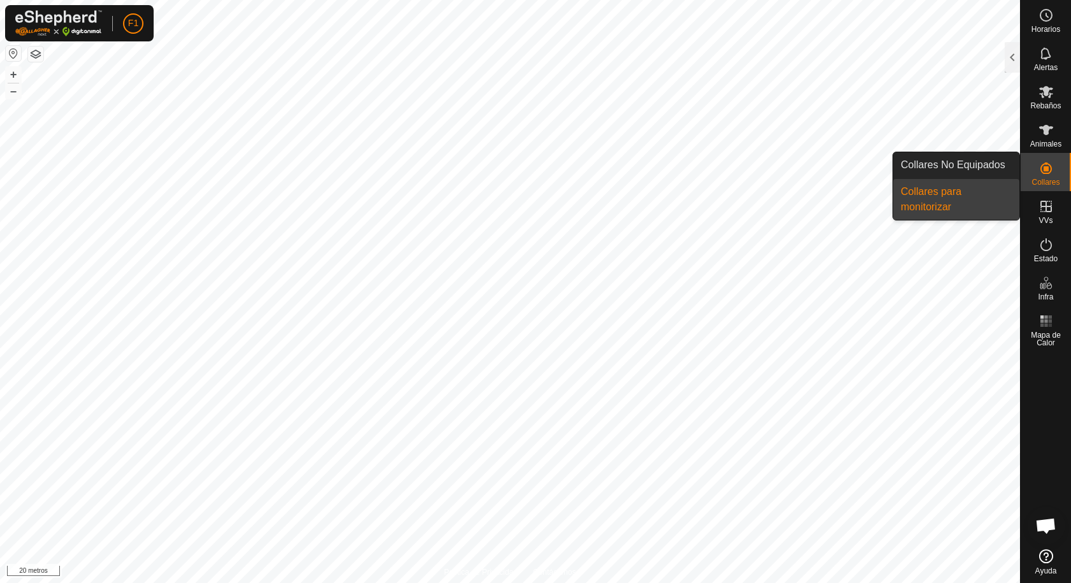
click at [944, 193] on link "Collares para monitorizar" at bounding box center [956, 199] width 126 height 41
click at [966, 163] on link "Collares No Equipados" at bounding box center [956, 164] width 126 height 25
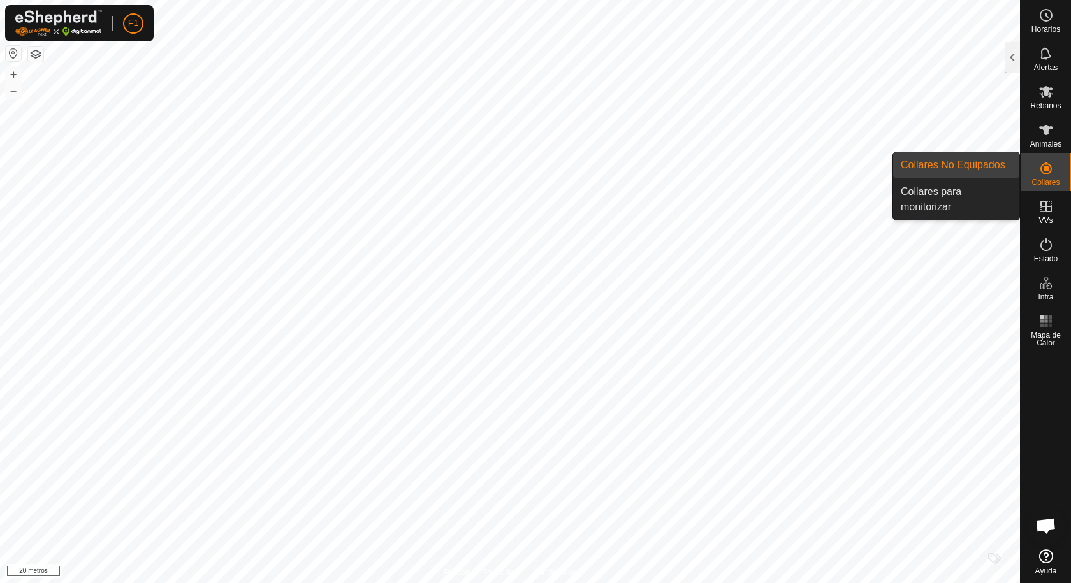
click at [966, 163] on link "Collares No Equipados" at bounding box center [956, 164] width 126 height 25
click at [952, 194] on link "Collares para monitorizar" at bounding box center [956, 199] width 126 height 41
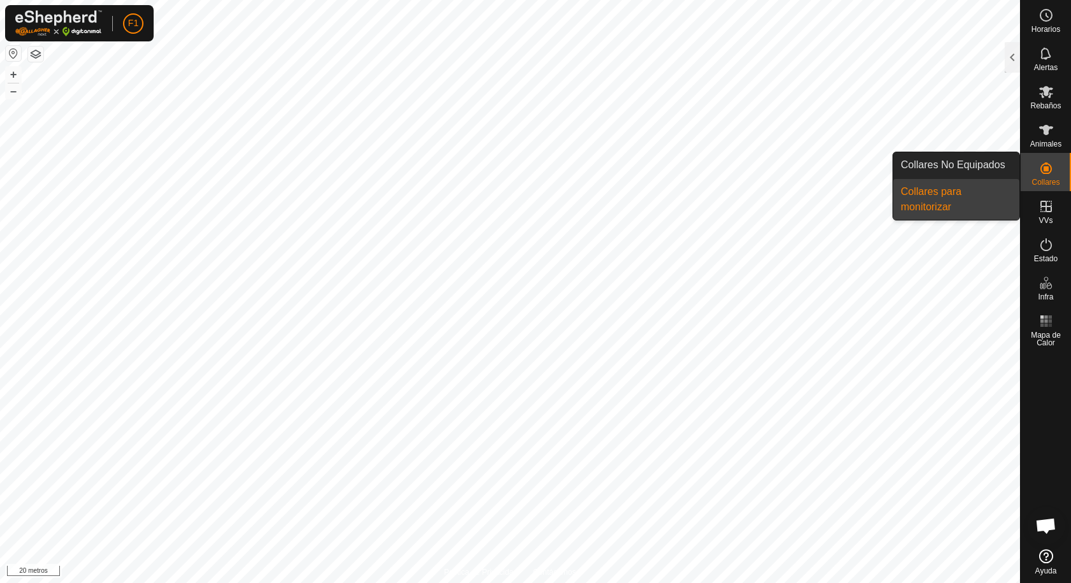
click at [952, 194] on link "Collares para monitorizar" at bounding box center [956, 199] width 126 height 41
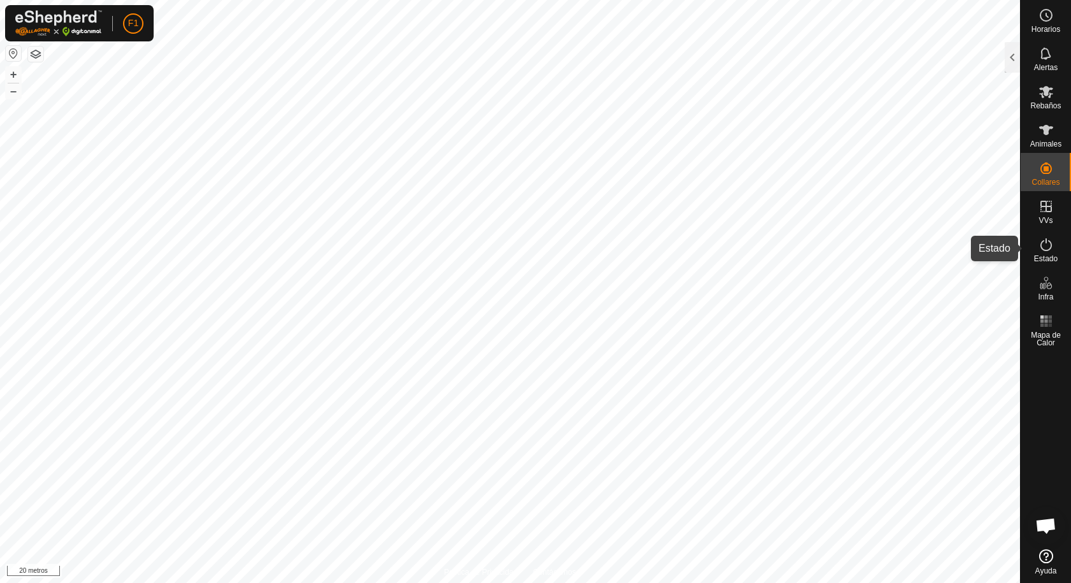
click at [1049, 247] on icon at bounding box center [1045, 244] width 15 height 15
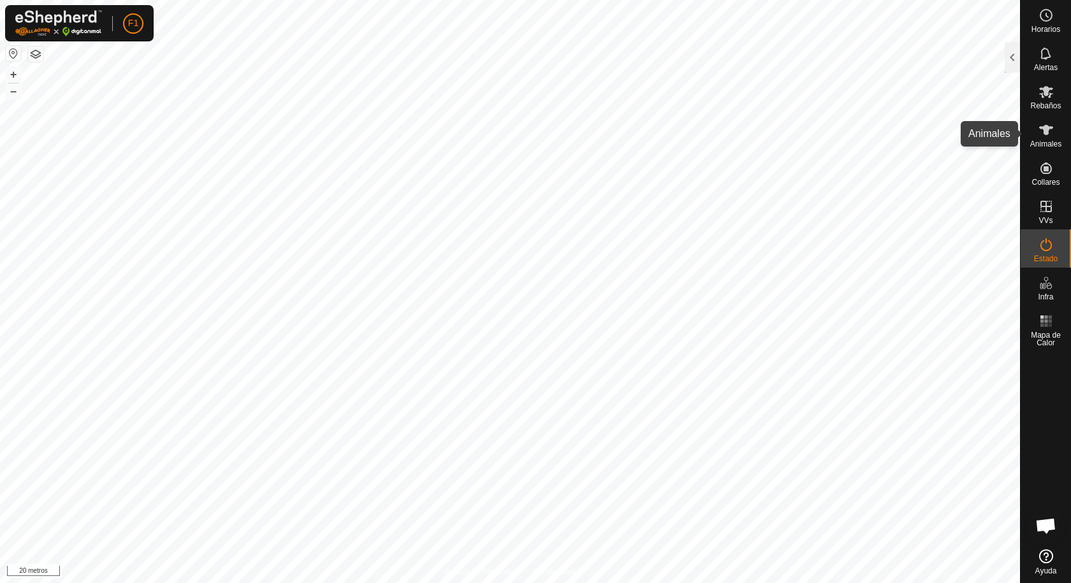
click at [1045, 134] on icon at bounding box center [1046, 130] width 14 height 10
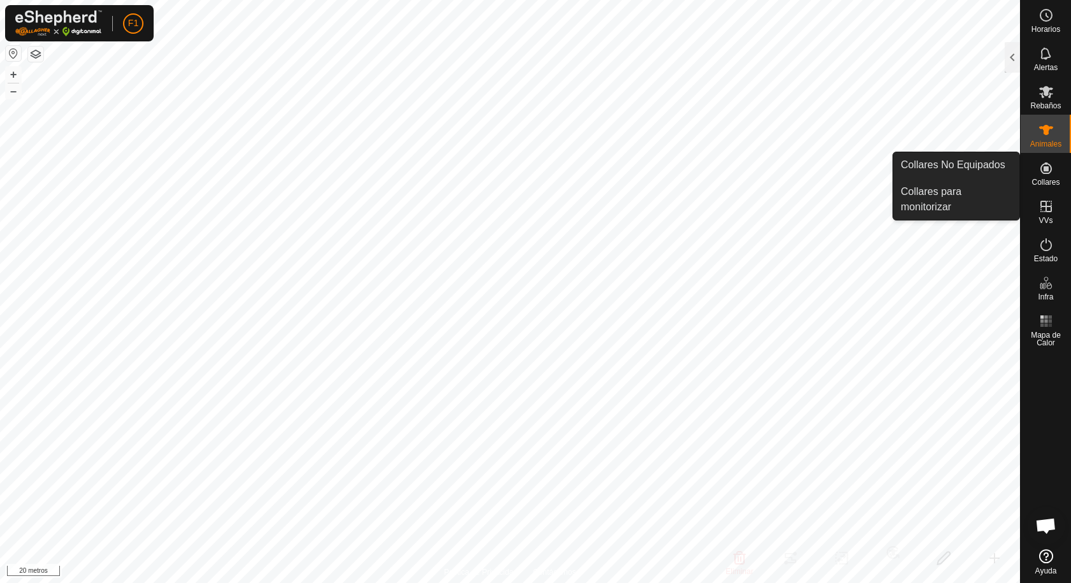
click at [1045, 178] on font "Collares" at bounding box center [1045, 182] width 28 height 9
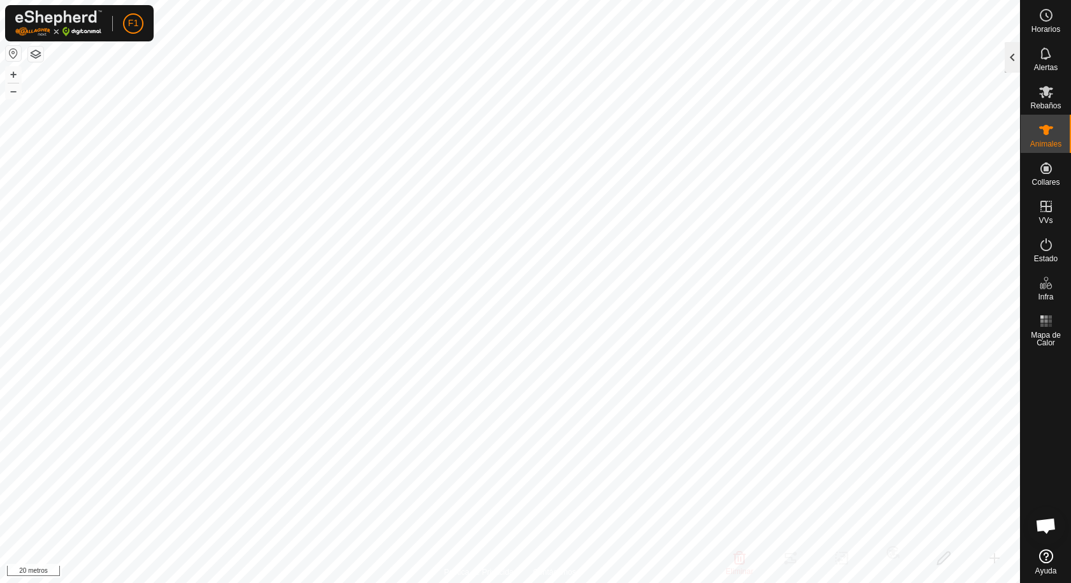
click at [1013, 61] on div at bounding box center [1012, 57] width 15 height 31
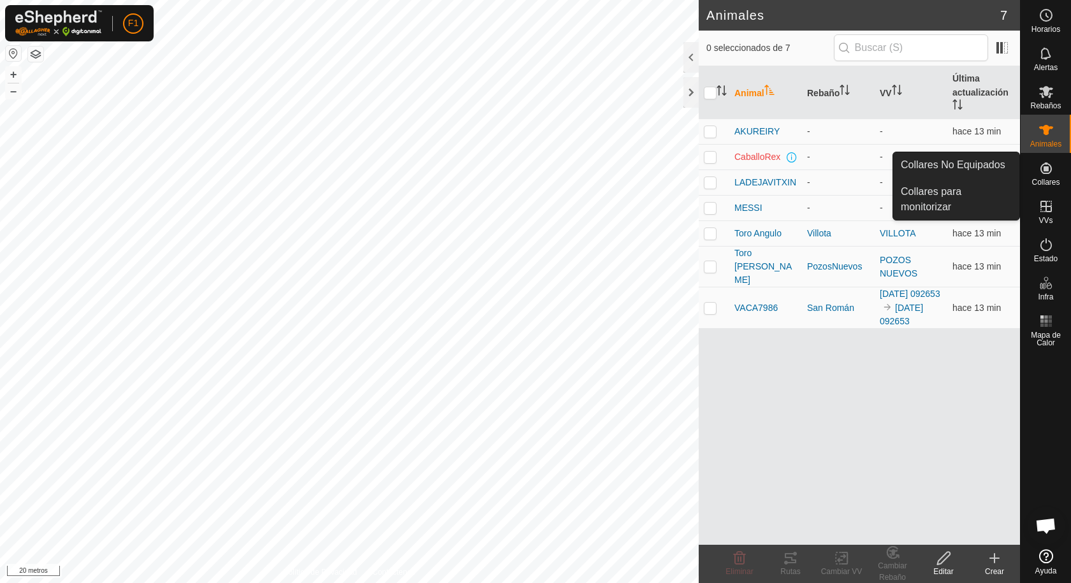
click at [1045, 173] on icon at bounding box center [1045, 168] width 11 height 11
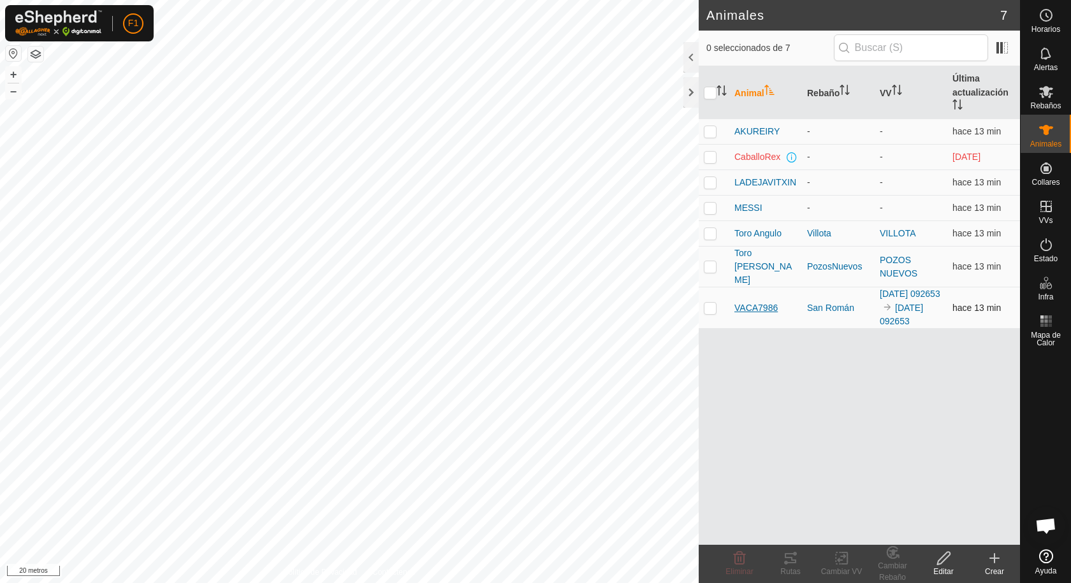
click at [771, 303] on font "VACA7986" at bounding box center [755, 308] width 43 height 10
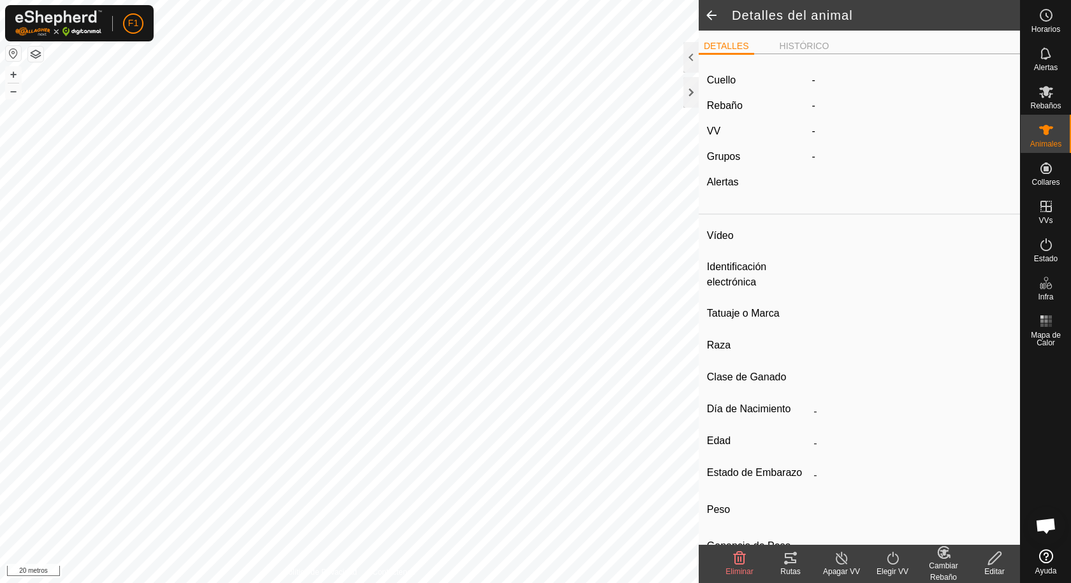
type input "VACA7986"
type input "-"
type input "TUDANCA"
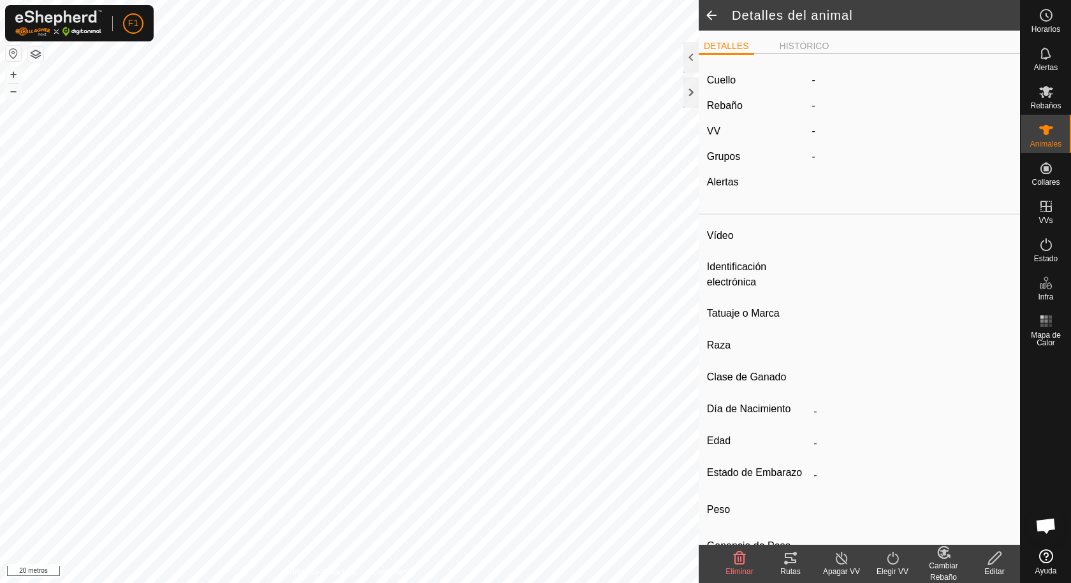
type input "0 kg"
type input "-"
click at [862, 128] on font "[DATE] 092653" at bounding box center [875, 131] width 69 height 11
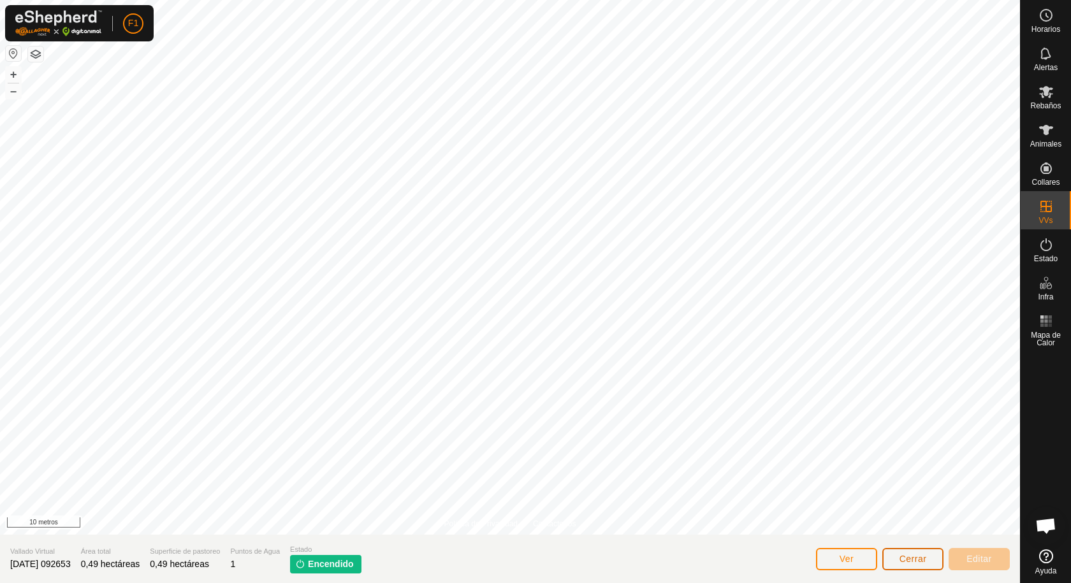
click at [909, 558] on font "Cerrar" at bounding box center [912, 559] width 27 height 10
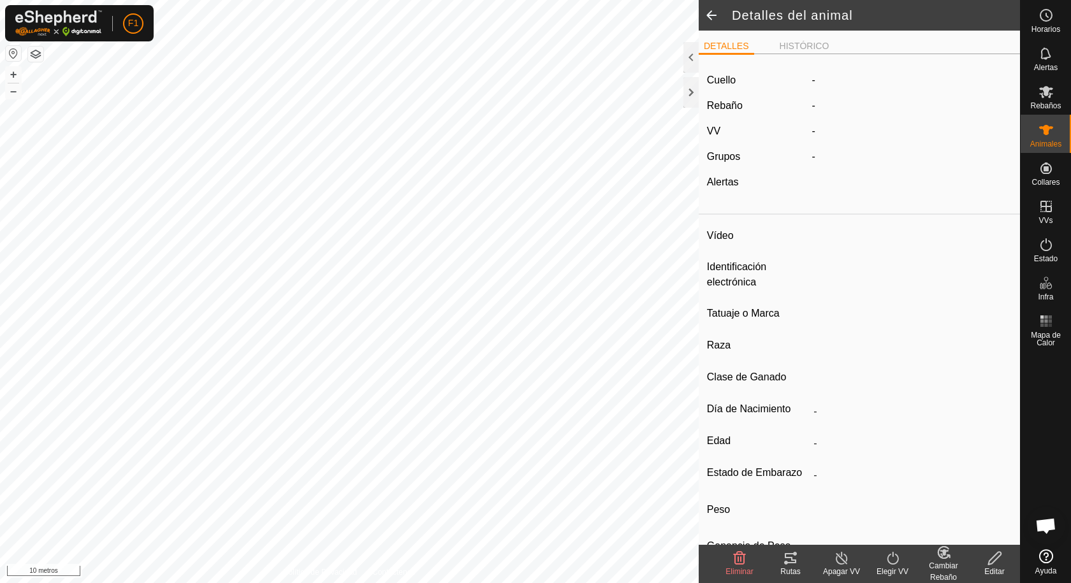
type input "VACA7986"
type input "-"
type input "TUDANCA"
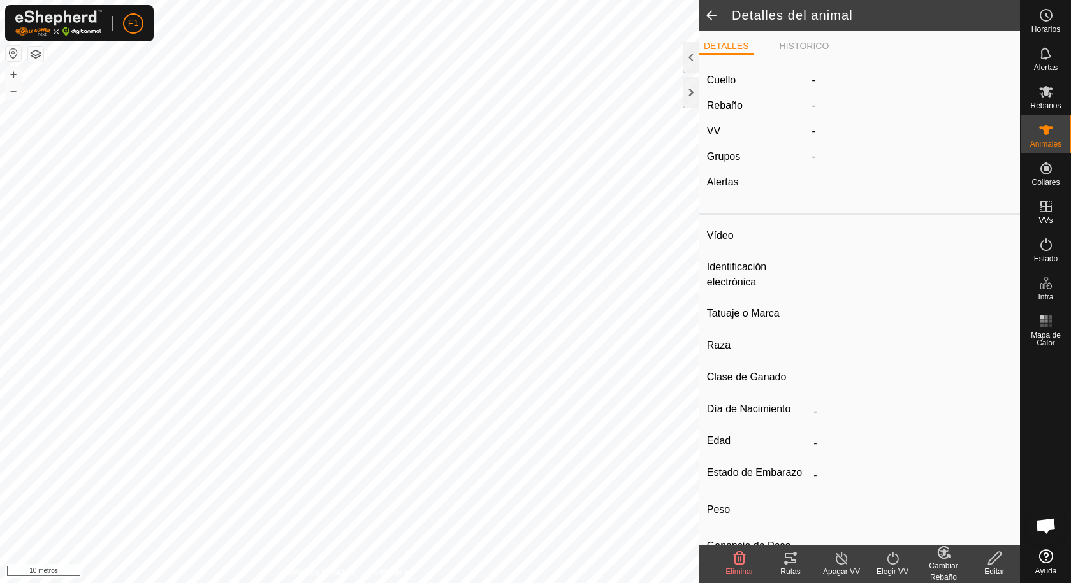
type input "0 kg"
type input "-"
click at [891, 557] on icon at bounding box center [893, 558] width 16 height 15
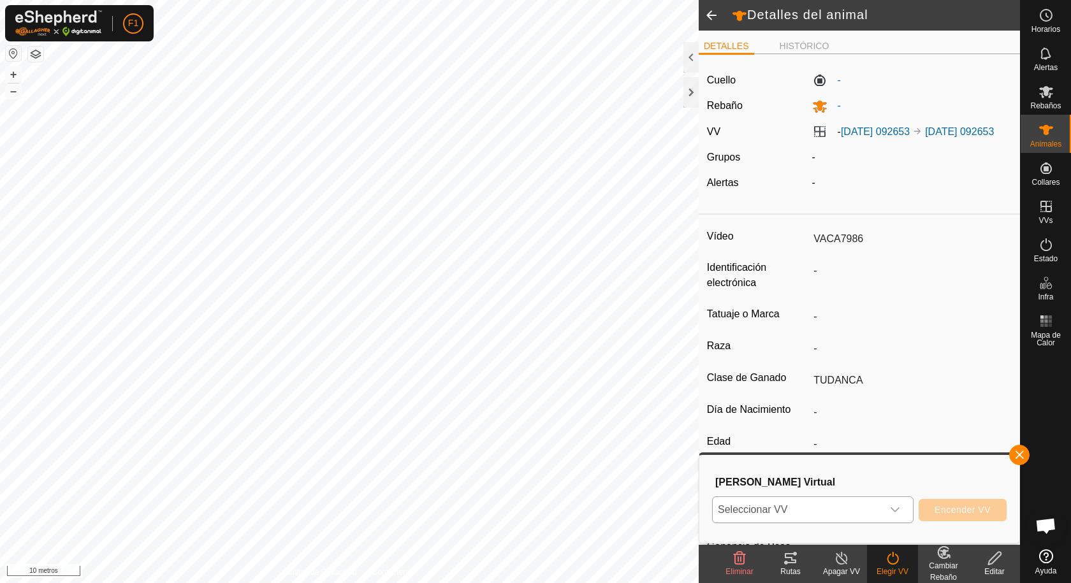
click at [894, 511] on icon "disparador desplegable" at bounding box center [895, 509] width 9 height 5
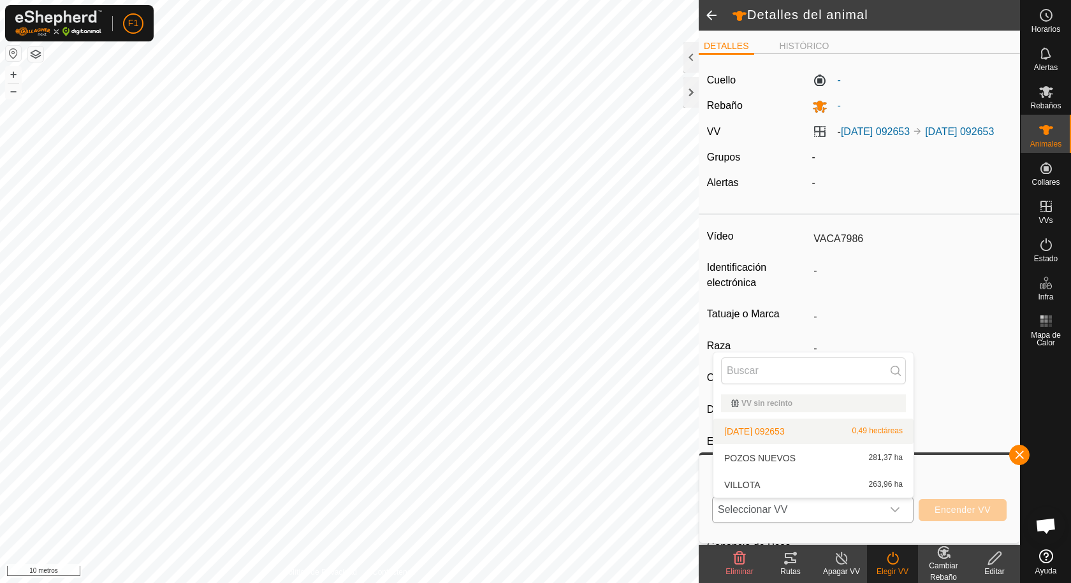
click at [793, 430] on li "[DATE] 092653 0,49 hectáreas" at bounding box center [813, 431] width 200 height 25
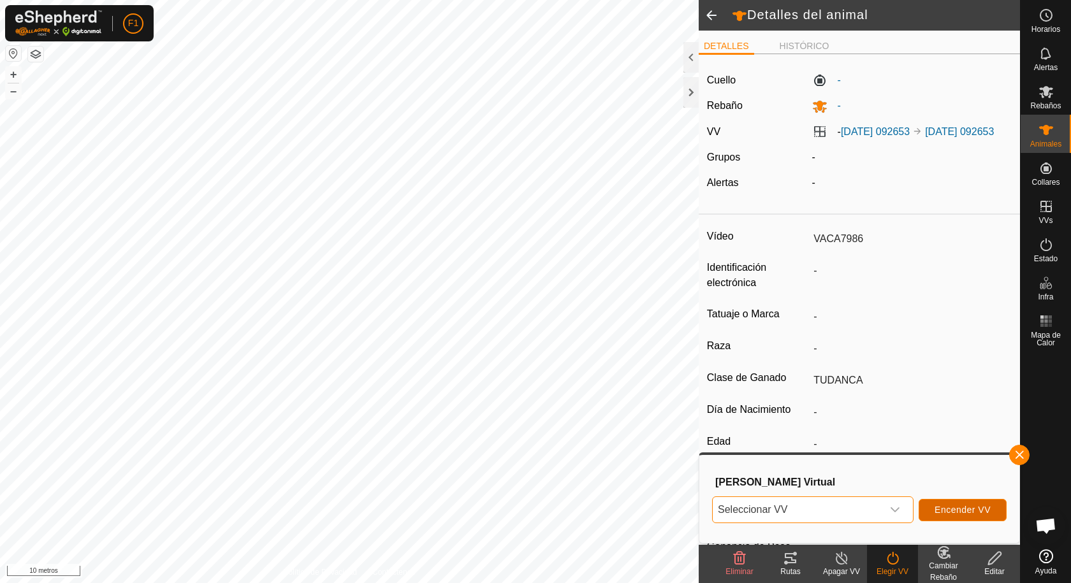
click at [946, 511] on font "Encender VV" at bounding box center [963, 510] width 56 height 10
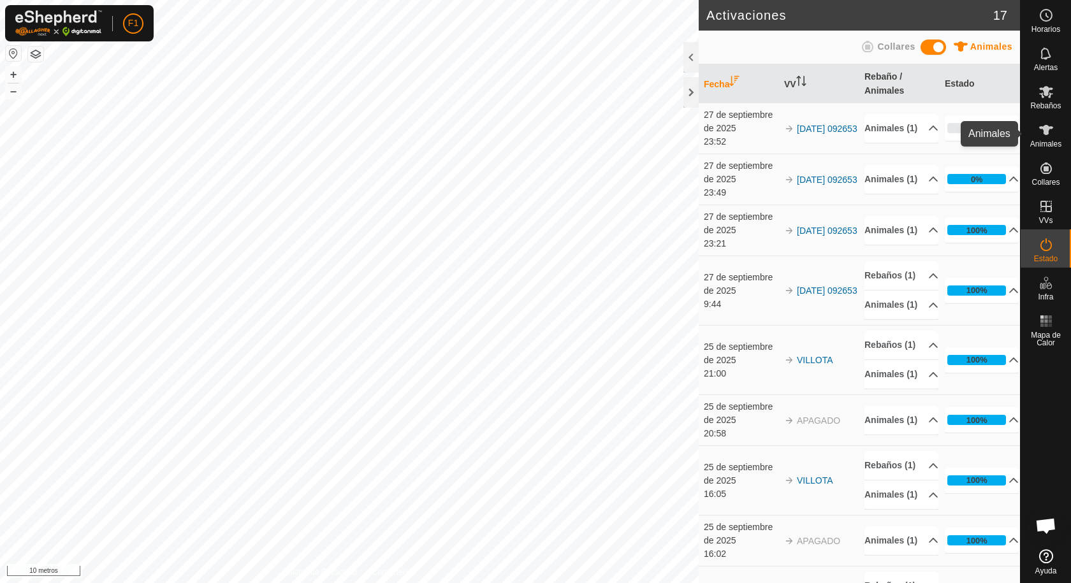
click at [1040, 139] on es-animals-svg-icon at bounding box center [1046, 130] width 23 height 20
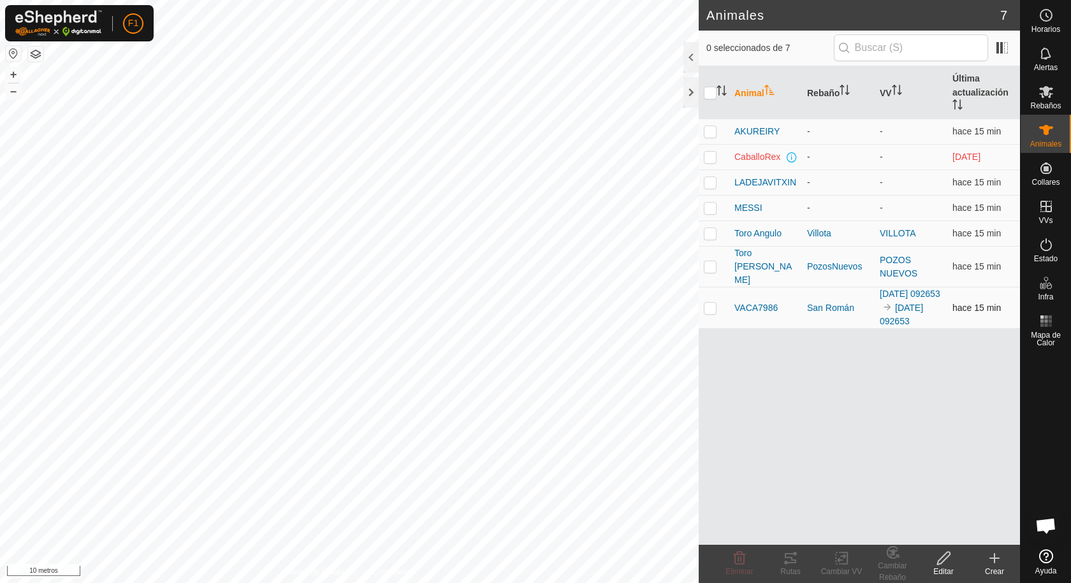
click at [709, 303] on p-checkbox at bounding box center [710, 308] width 13 height 10
checkbox input "true"
click at [788, 558] on icon at bounding box center [790, 558] width 11 height 10
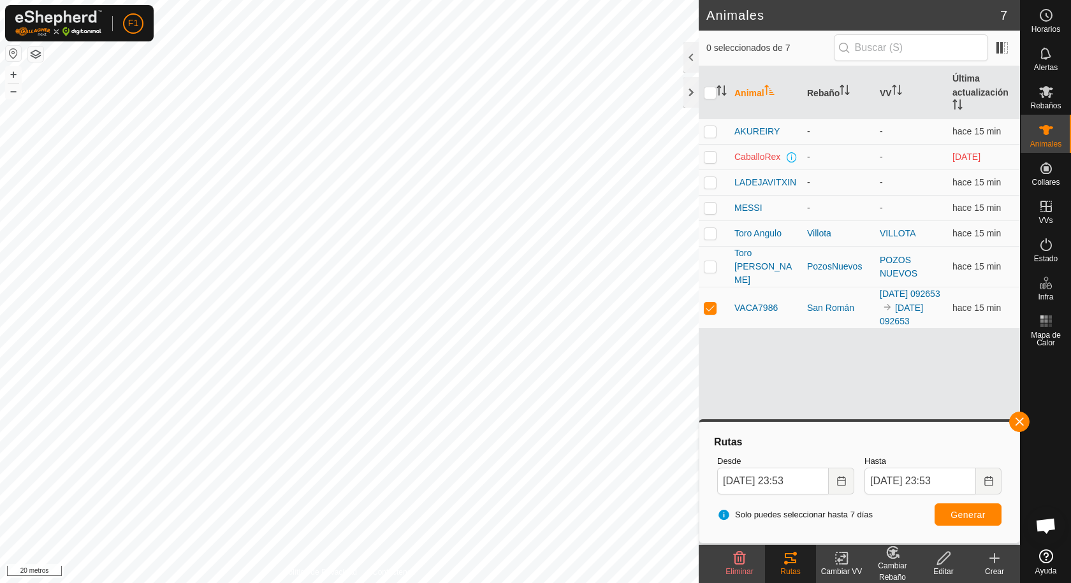
click at [945, 560] on icon at bounding box center [944, 558] width 16 height 15
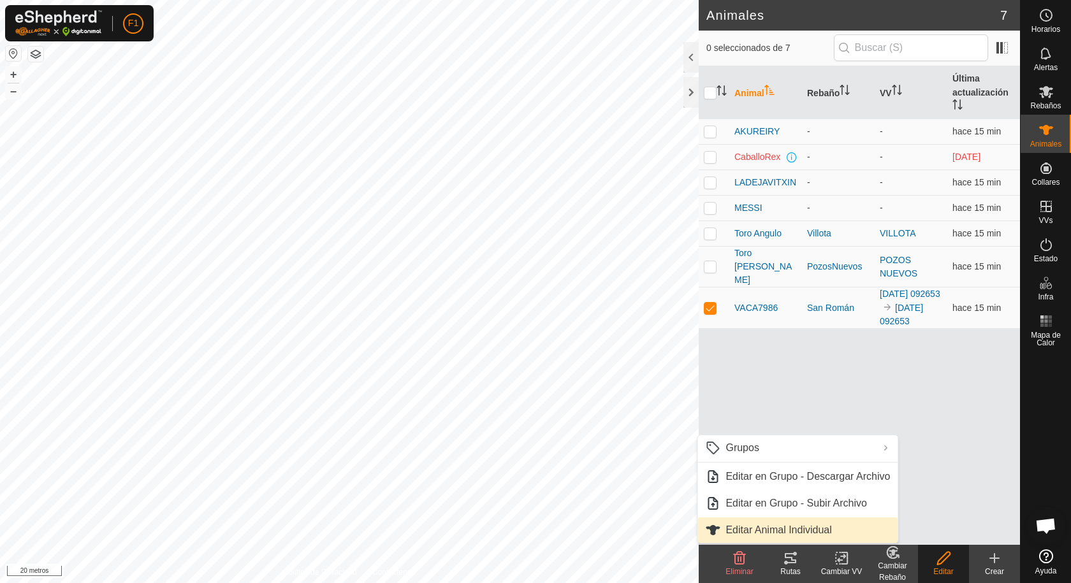
click at [770, 529] on link "Editar Animal Individual" at bounding box center [797, 530] width 200 height 25
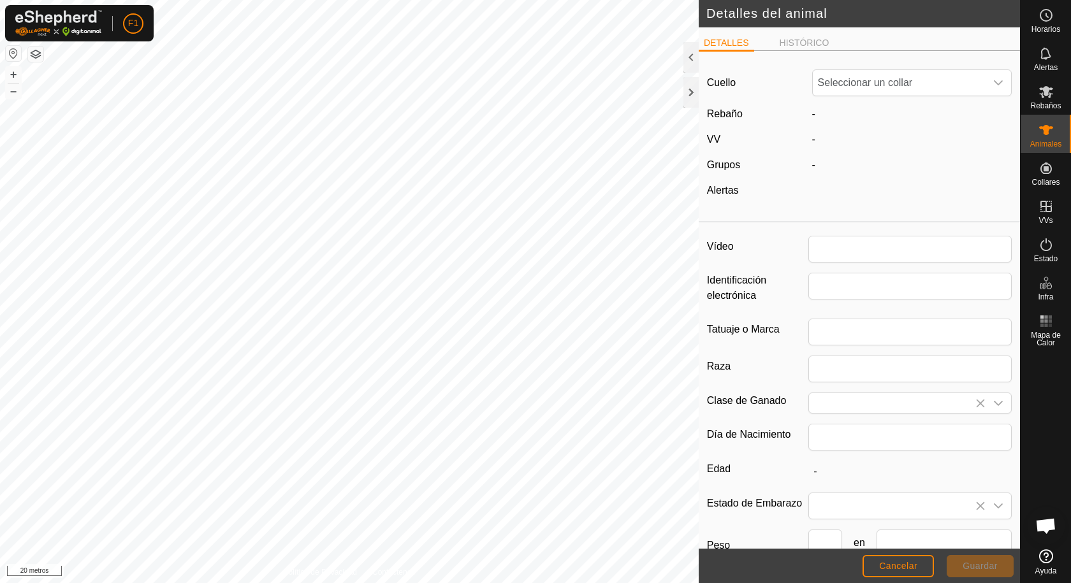
type input "VACA7986"
type input "TUDANCA"
type input "0"
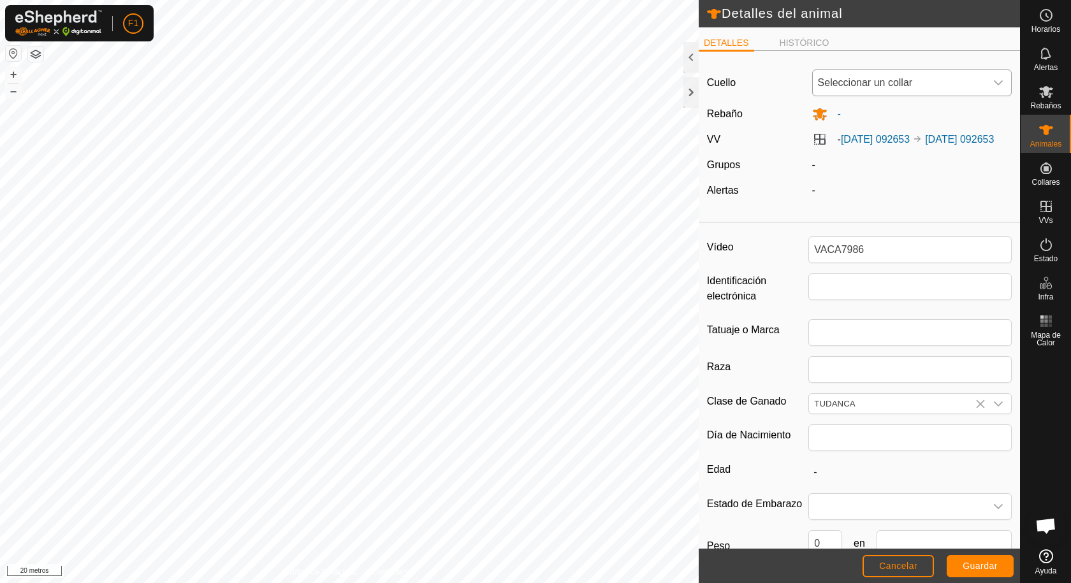
click at [996, 79] on div "disparador desplegable" at bounding box center [998, 82] width 25 height 25
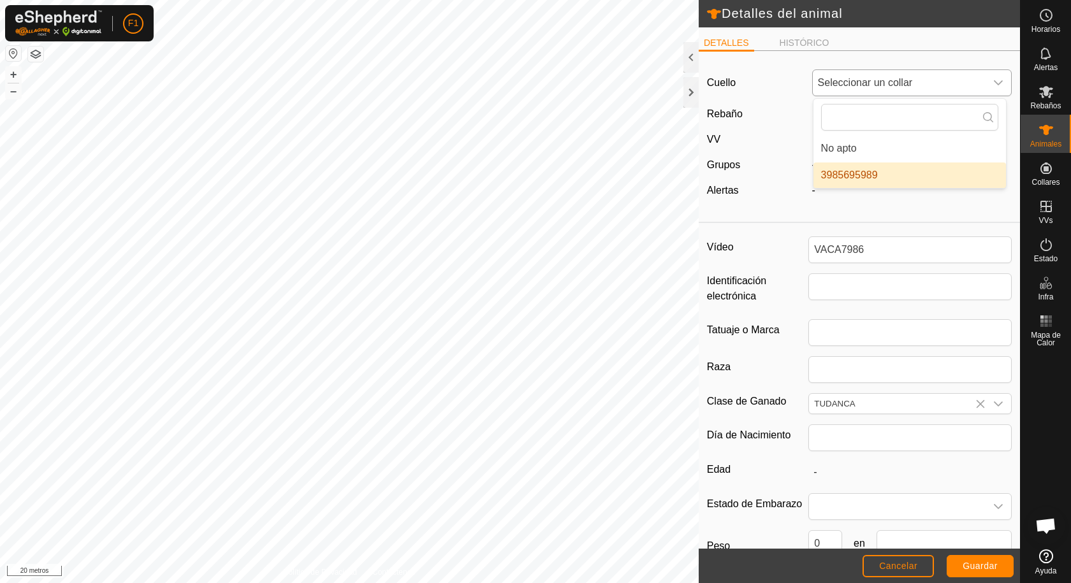
click at [993, 82] on icon "disparador desplegable" at bounding box center [998, 83] width 10 height 10
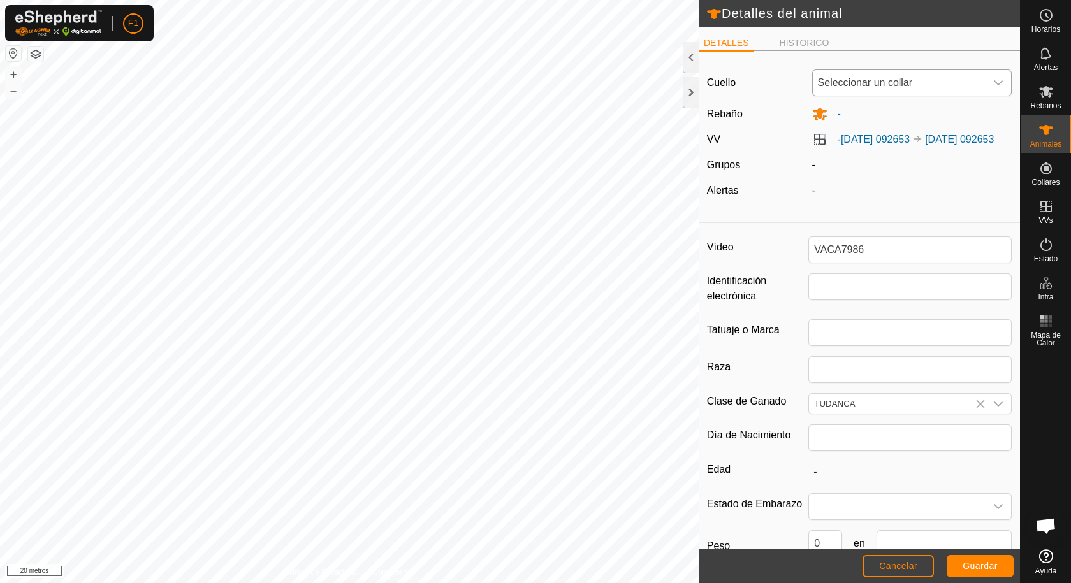
click at [993, 82] on icon "disparador desplegable" at bounding box center [998, 83] width 10 height 10
click at [851, 146] on li "No apto" at bounding box center [909, 148] width 193 height 25
click at [993, 79] on icon "disparador desplegable" at bounding box center [998, 83] width 10 height 10
click at [885, 175] on li "3985695989" at bounding box center [909, 175] width 193 height 25
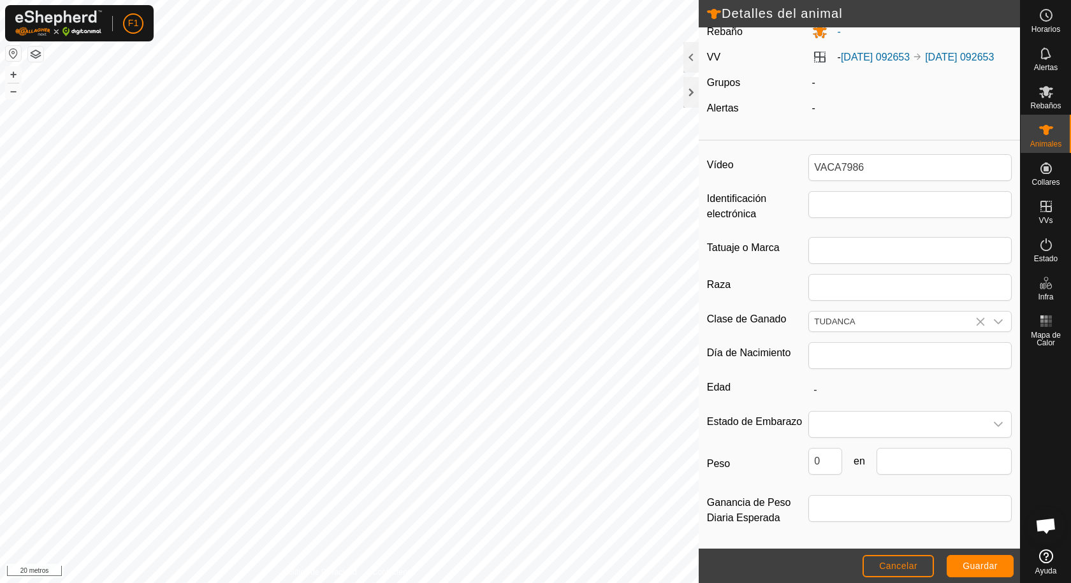
scroll to position [98, 0]
click at [862, 52] on font "[DATE] 092653" at bounding box center [875, 57] width 69 height 11
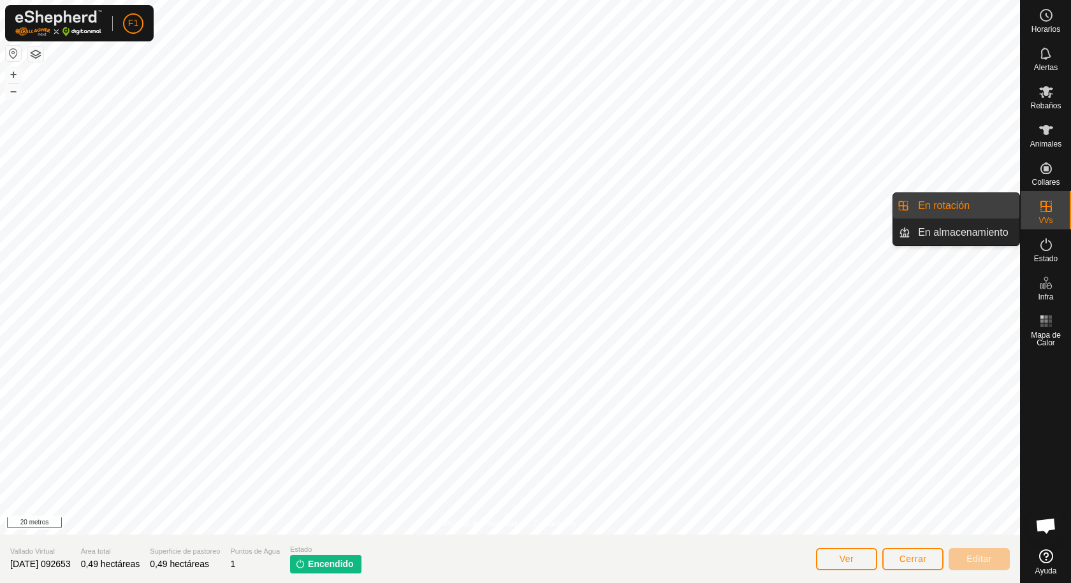
click at [1042, 210] on icon at bounding box center [1045, 206] width 15 height 15
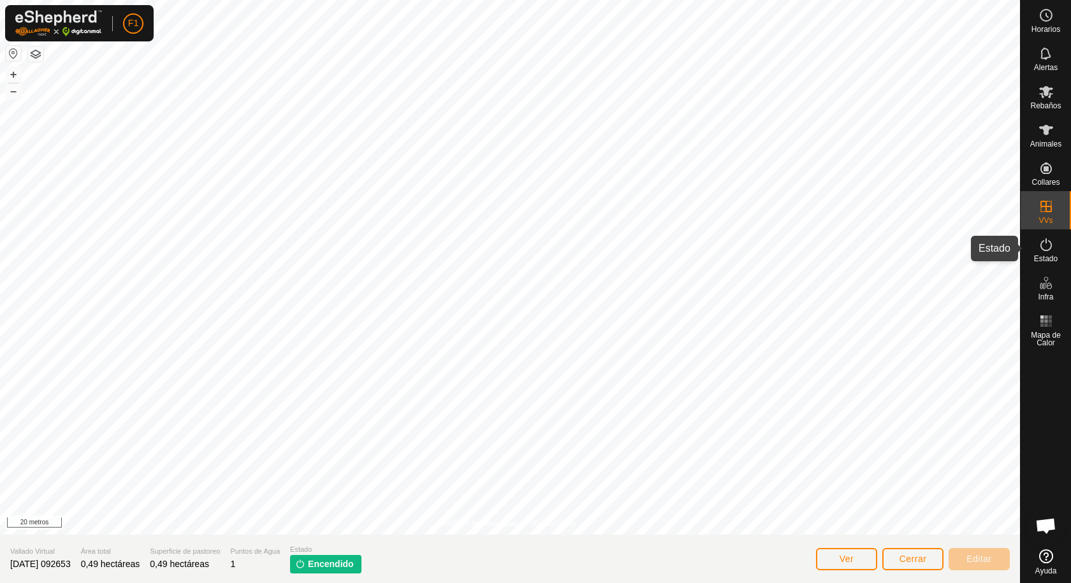
click at [1051, 247] on icon at bounding box center [1045, 244] width 15 height 15
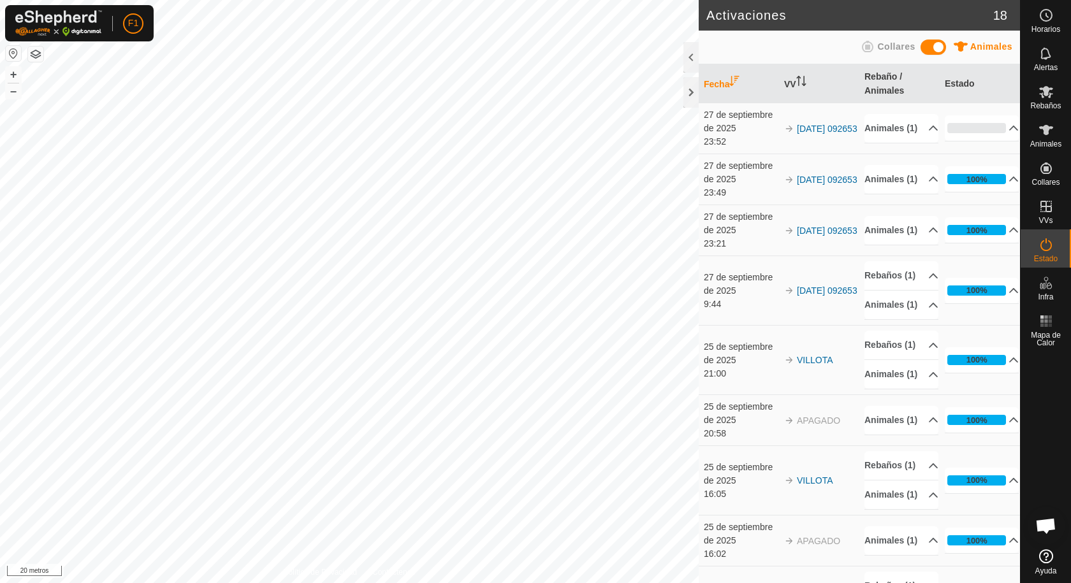
click at [868, 45] on icon at bounding box center [867, 46] width 11 height 11
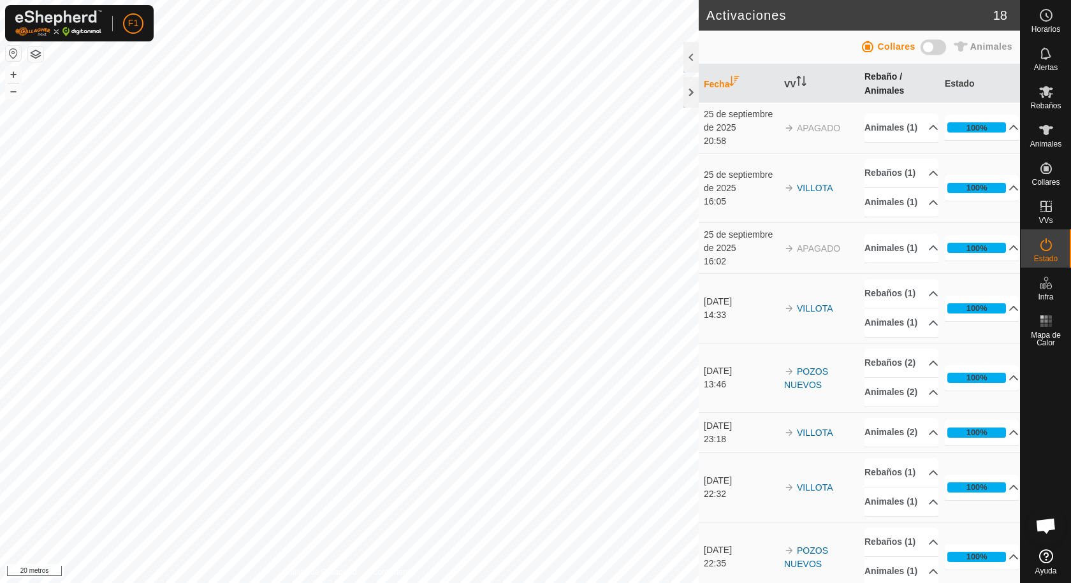
scroll to position [252, 0]
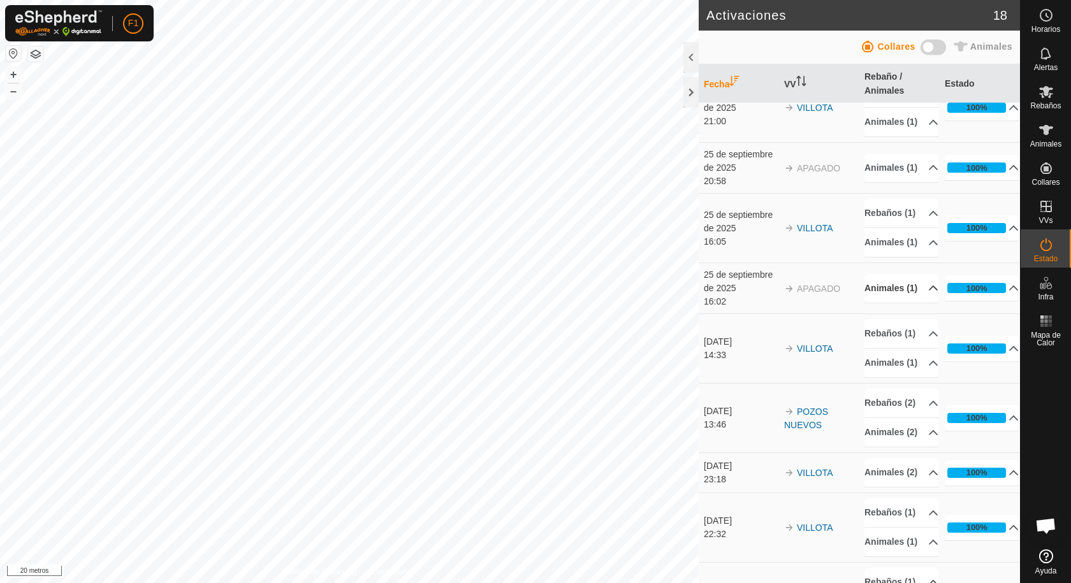
click at [902, 303] on p-accordion-header "Animales (1)" at bounding box center [901, 288] width 74 height 29
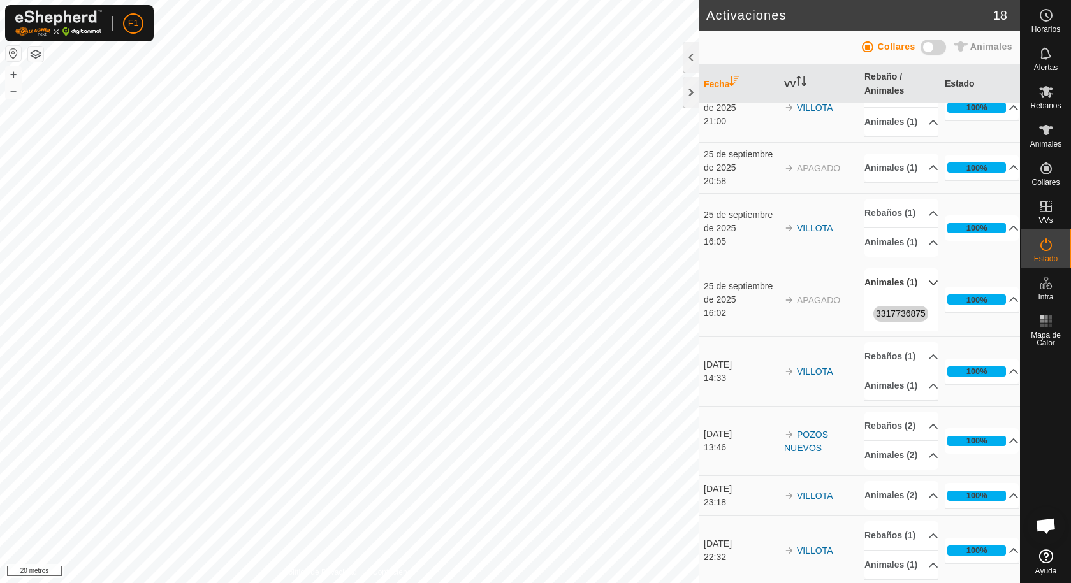
click at [902, 297] on p-accordion-header "Animales (1)" at bounding box center [901, 282] width 74 height 29
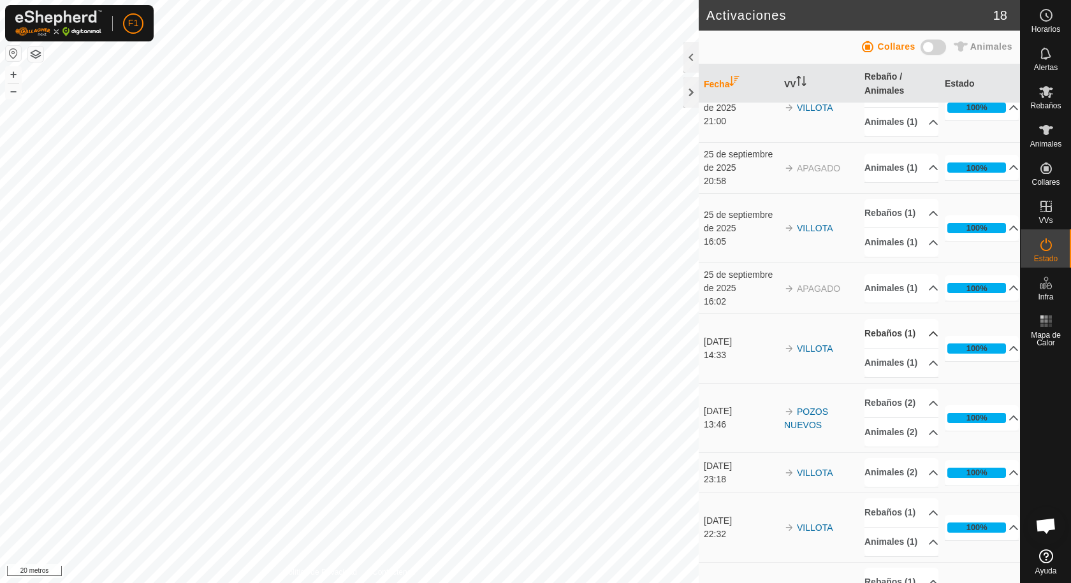
click at [917, 348] on p-accordion-header "Rebaños (1)" at bounding box center [901, 333] width 74 height 29
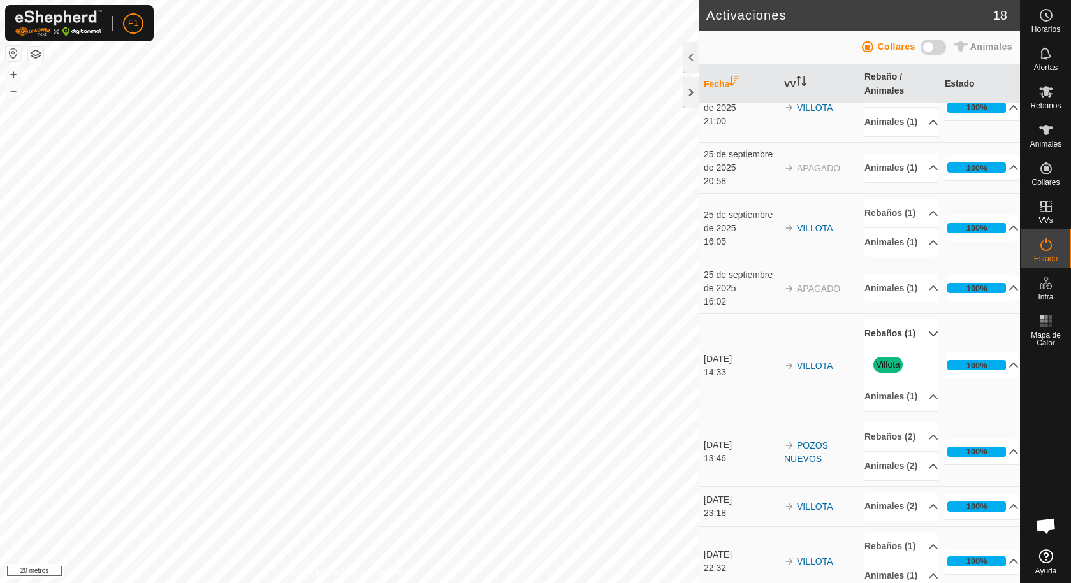
click at [917, 348] on p-accordion-header "Rebaños (1)" at bounding box center [901, 333] width 74 height 29
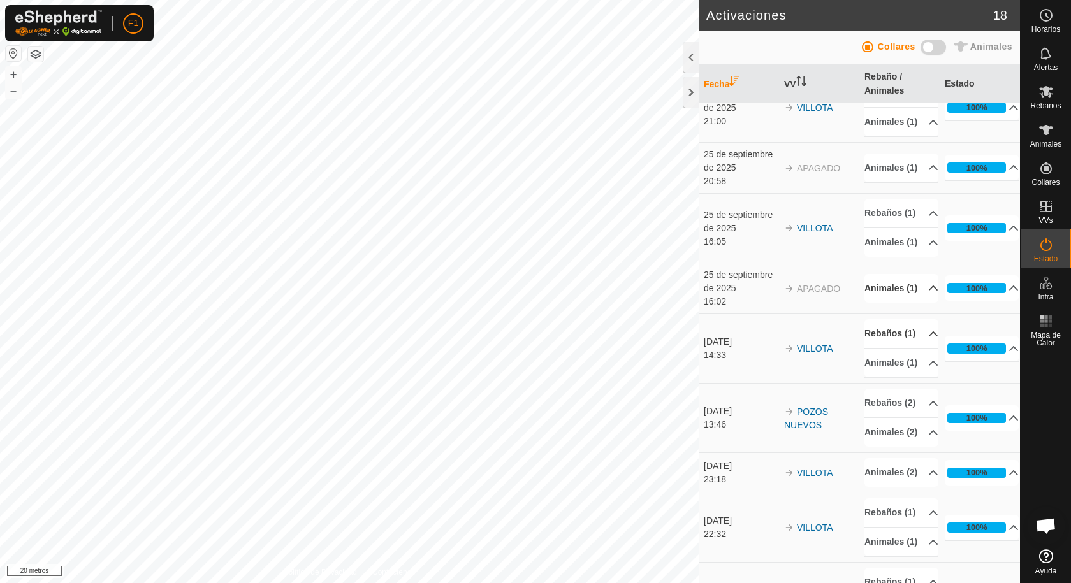
click at [917, 303] on p-accordion-header "Animales (1)" at bounding box center [901, 288] width 74 height 29
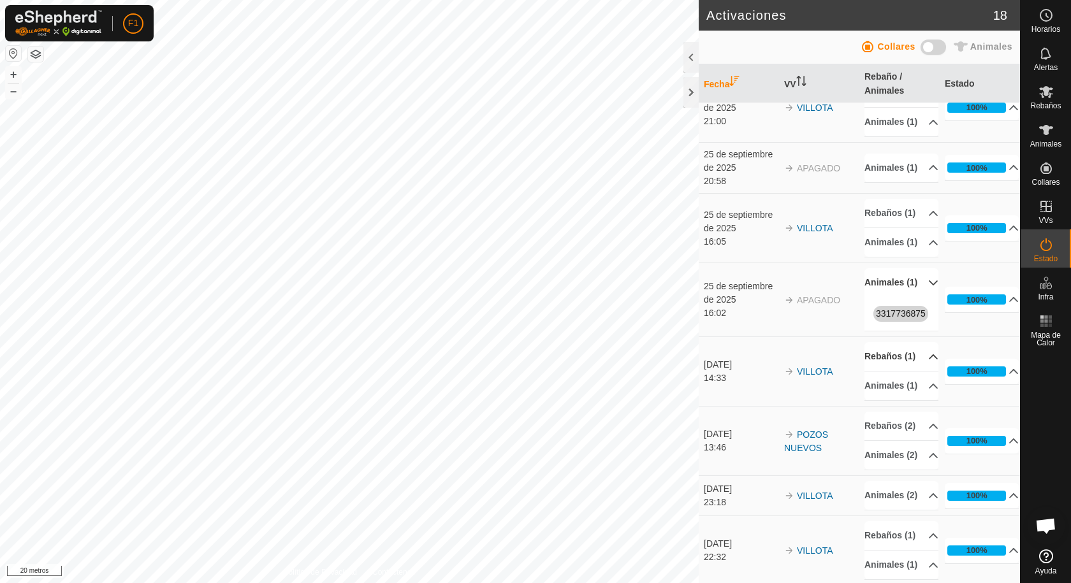
click at [803, 143] on td "VILLOTA" at bounding box center [819, 107] width 80 height 69
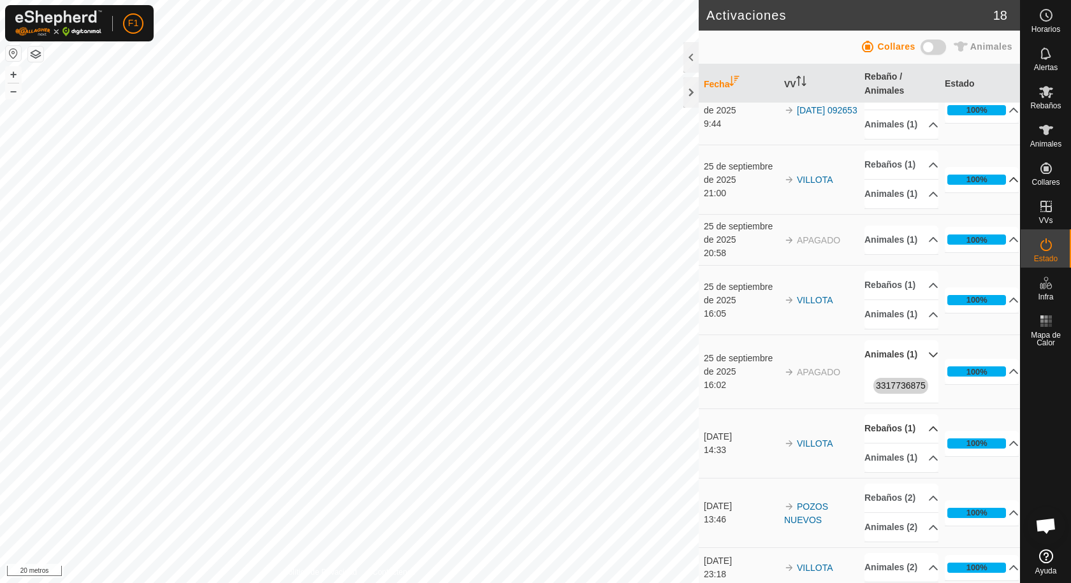
scroll to position [0, 0]
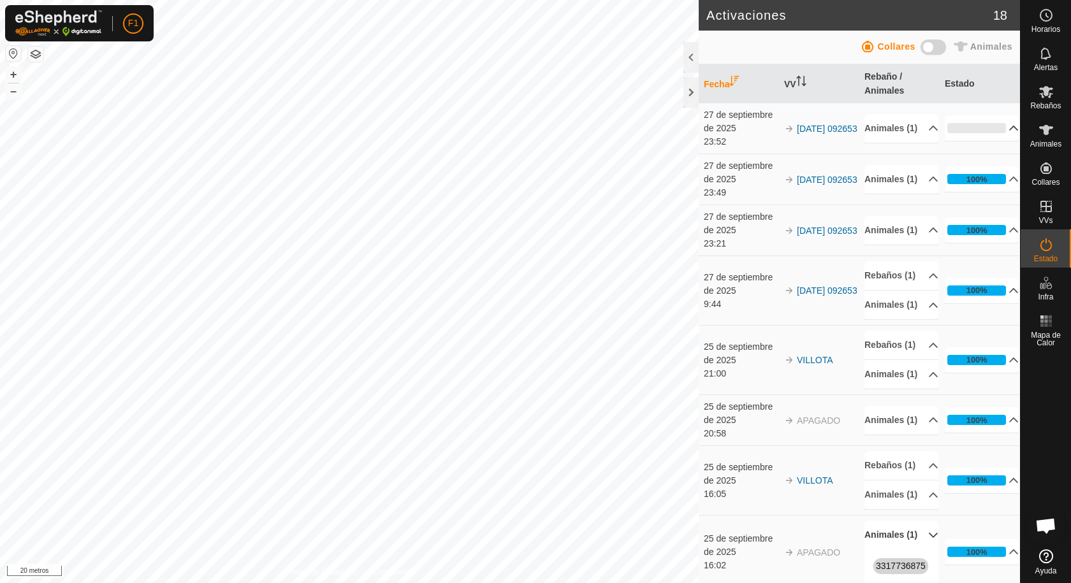
click at [997, 129] on p-accordion-header "0%" at bounding box center [982, 127] width 74 height 25
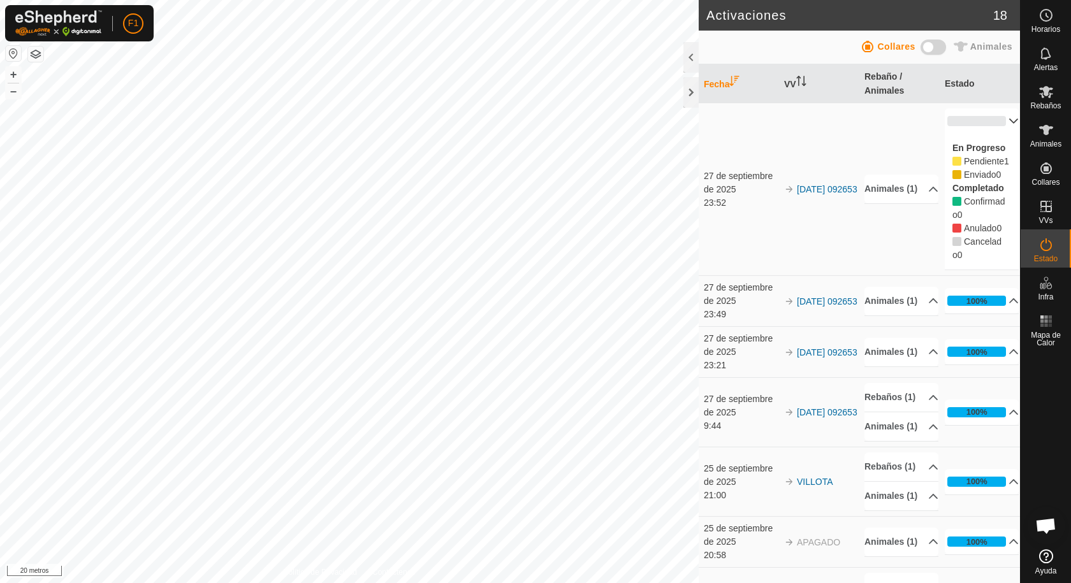
click at [997, 129] on p-accordion-header "0%" at bounding box center [982, 120] width 74 height 25
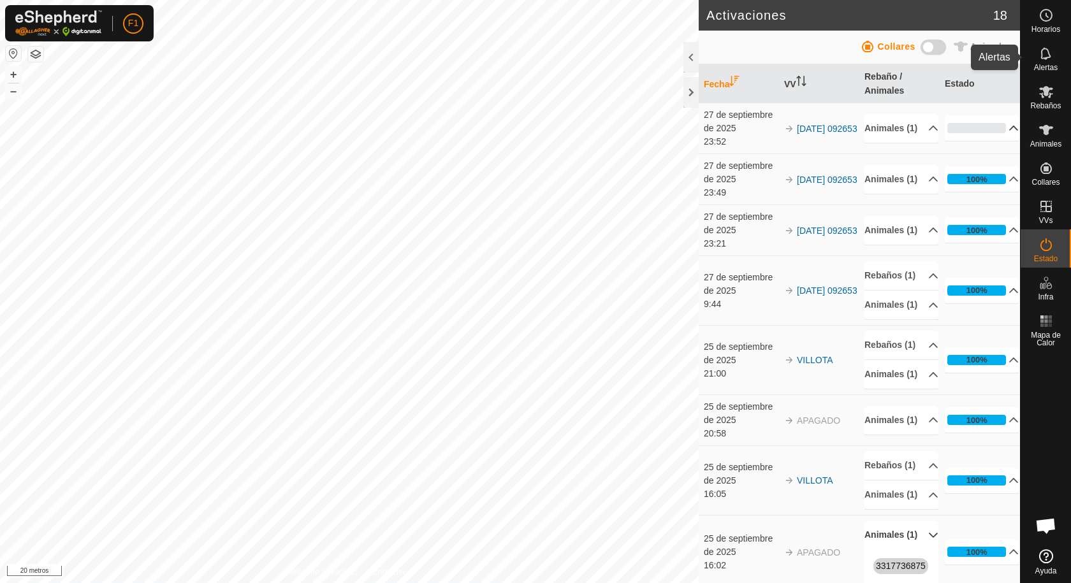
click at [1044, 57] on icon at bounding box center [1045, 53] width 15 height 15
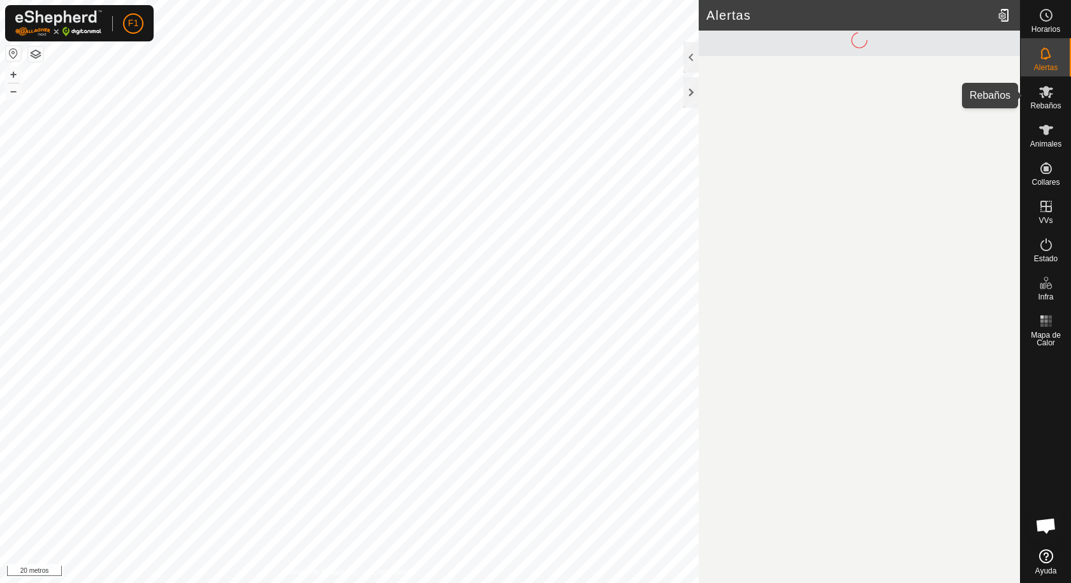
click at [1053, 95] on icon at bounding box center [1045, 91] width 15 height 15
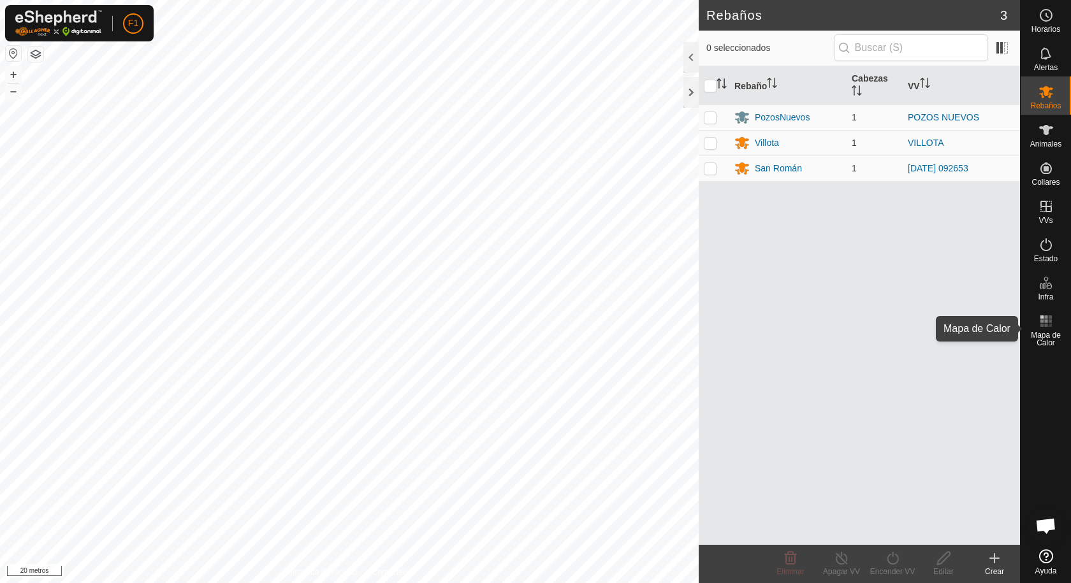
click at [1044, 324] on icon at bounding box center [1045, 321] width 15 height 15
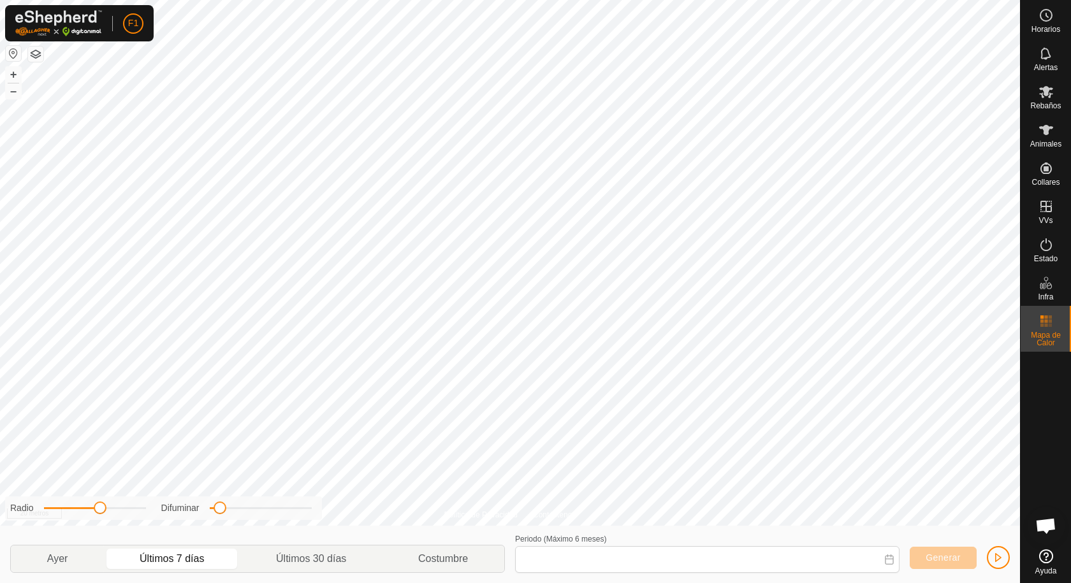
type input "[DATE] - [DATE]"
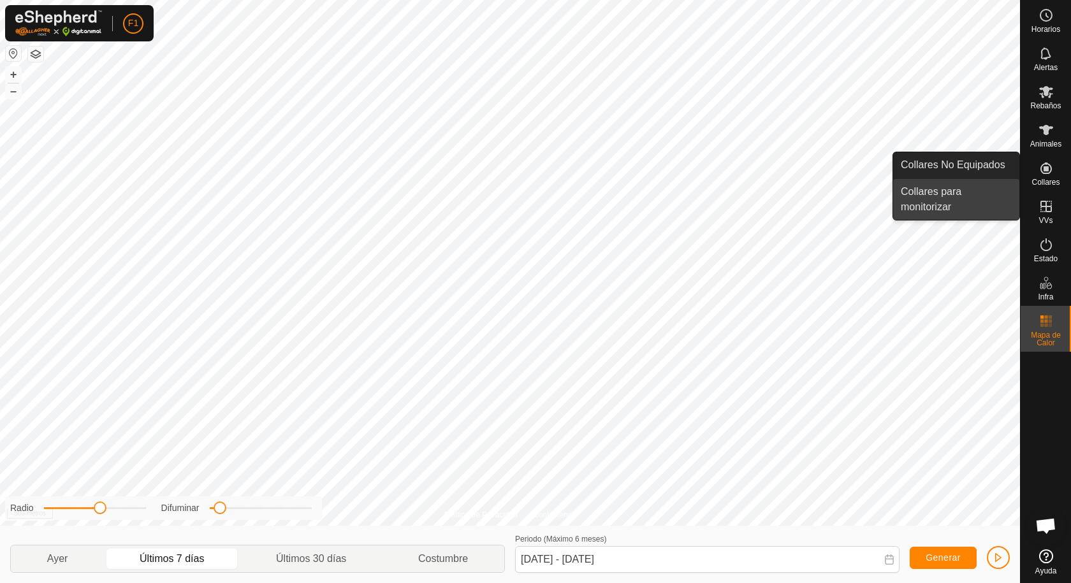
click at [942, 192] on link "Collares para monitorizar" at bounding box center [956, 199] width 126 height 41
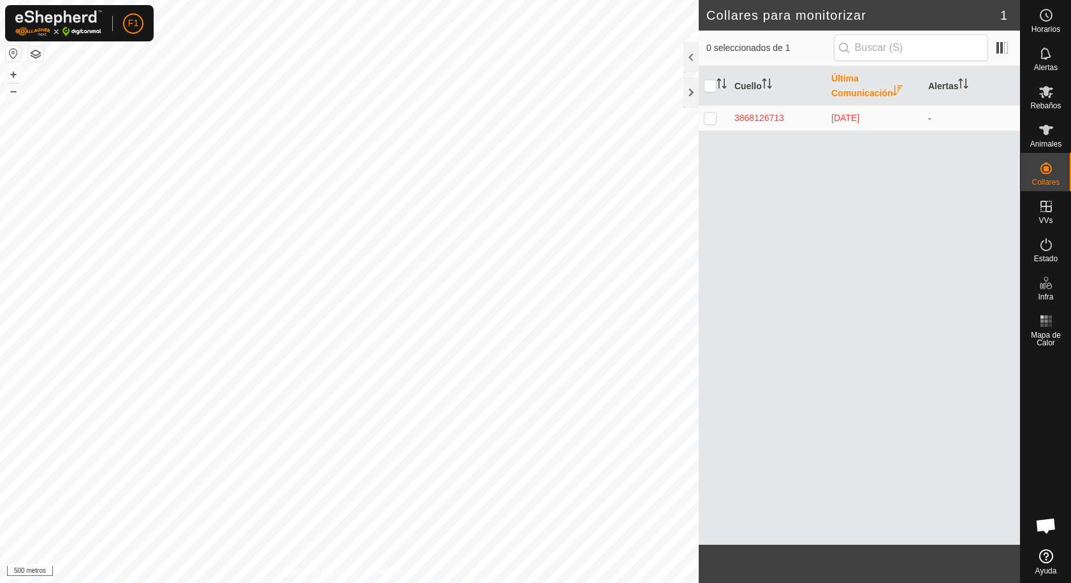
click at [707, 117] on p-checkbox at bounding box center [710, 118] width 13 height 10
checkbox input "true"
click at [946, 82] on font "Alertas" at bounding box center [943, 86] width 30 height 10
click at [748, 82] on font "Cuello" at bounding box center [747, 86] width 27 height 10
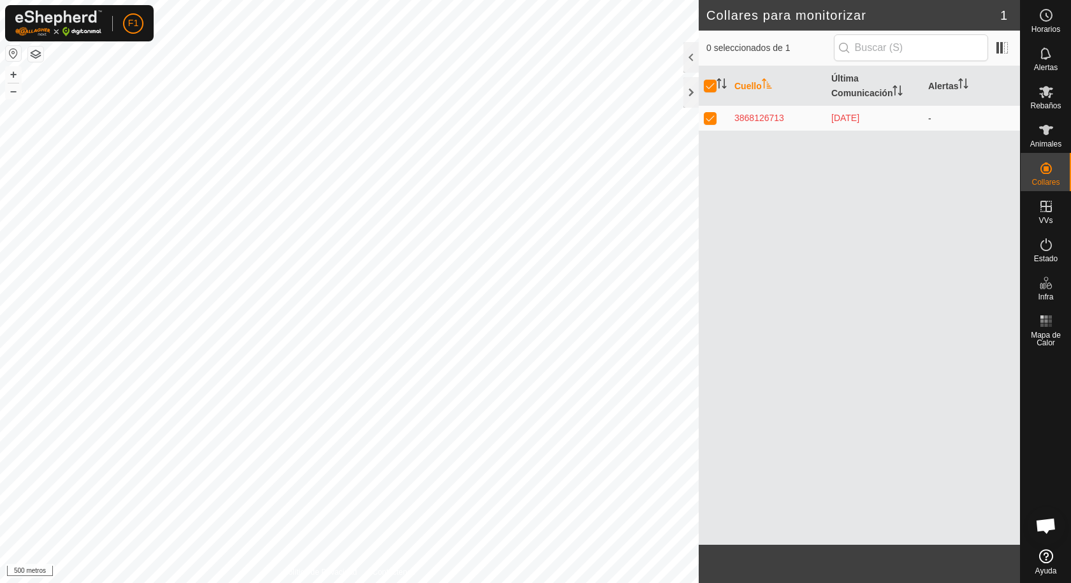
click at [711, 121] on p-checkbox at bounding box center [710, 118] width 13 height 10
checkbox input "false"
click at [900, 48] on input "text" at bounding box center [911, 47] width 154 height 27
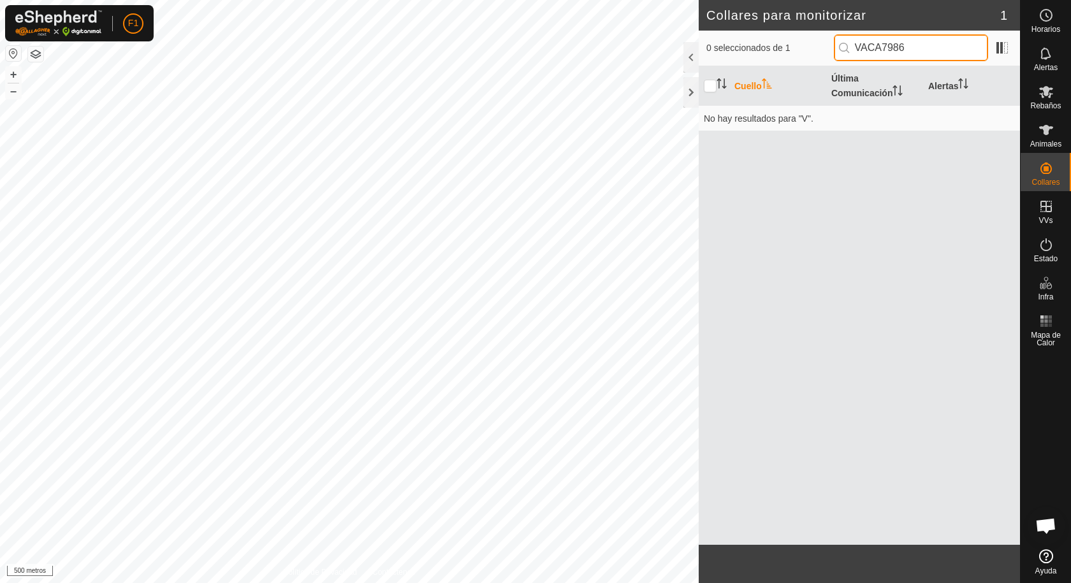
type input "VACA7986"
click at [727, 302] on div "Cuello Última Comunicación Alertas No hay resultados para "V"." at bounding box center [859, 305] width 321 height 479
click at [1001, 42] on span at bounding box center [1002, 48] width 20 height 20
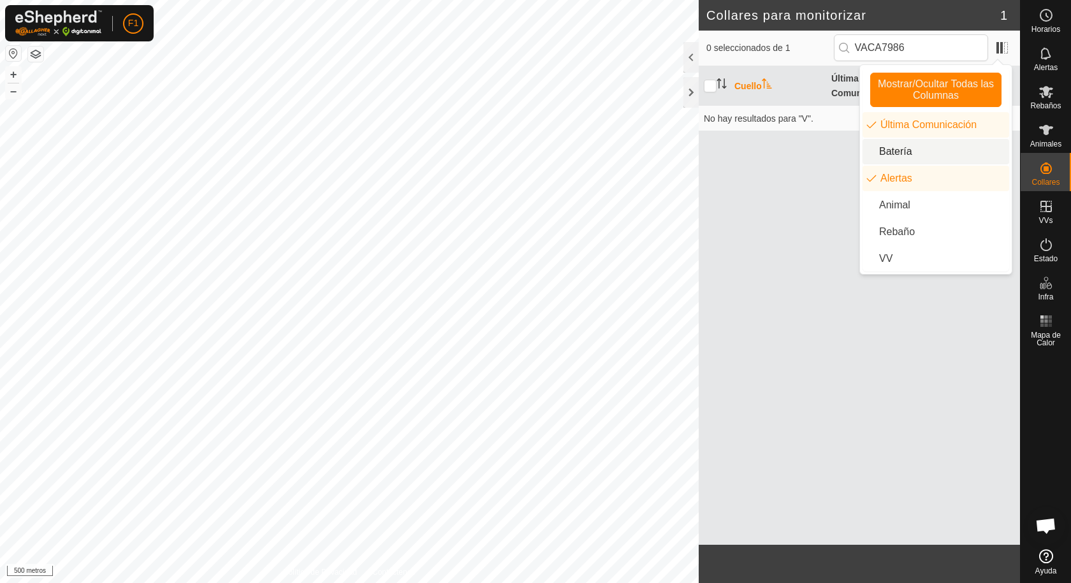
click at [900, 149] on li "Batería" at bounding box center [935, 151] width 147 height 25
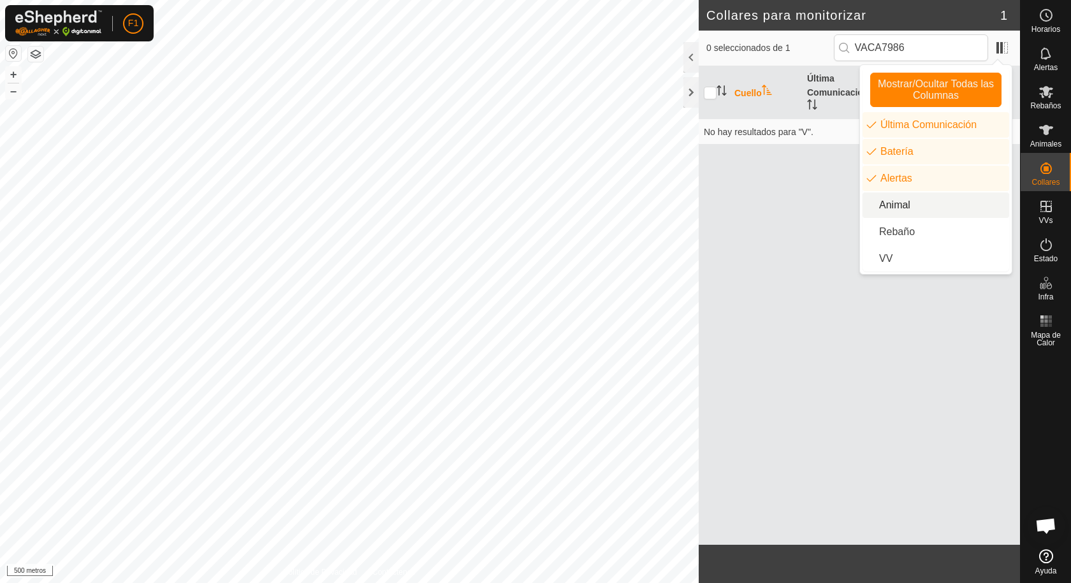
click at [901, 204] on li "Animal" at bounding box center [935, 205] width 147 height 25
click at [891, 234] on li "Rebaño" at bounding box center [935, 231] width 147 height 25
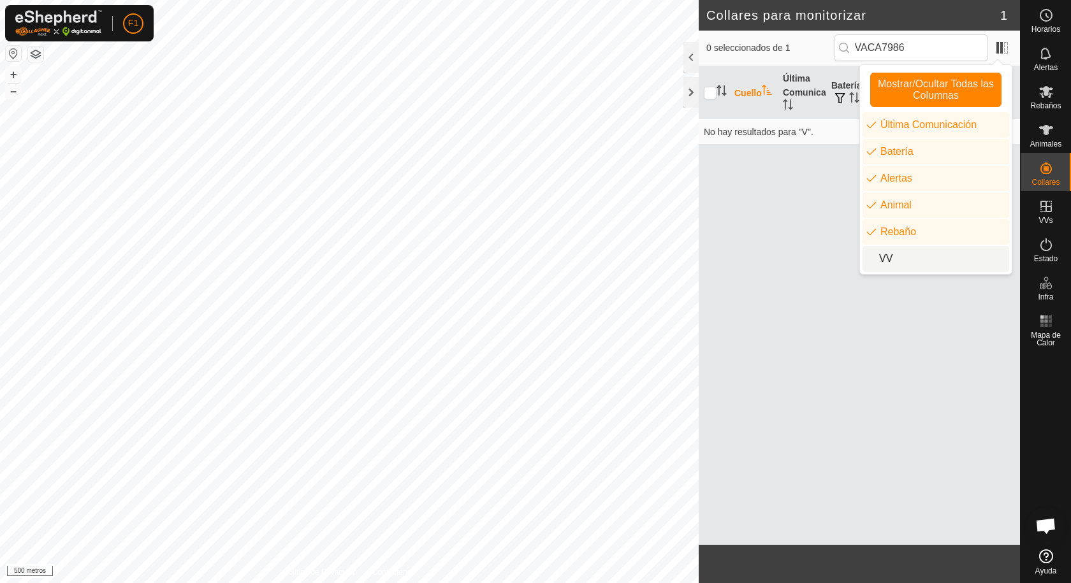
click at [887, 258] on li "VV" at bounding box center [935, 258] width 147 height 25
click at [783, 235] on div "Cuello Última Comunicación Batería Alertas Animal Rebaño VV No hay resultados p…" at bounding box center [859, 305] width 321 height 479
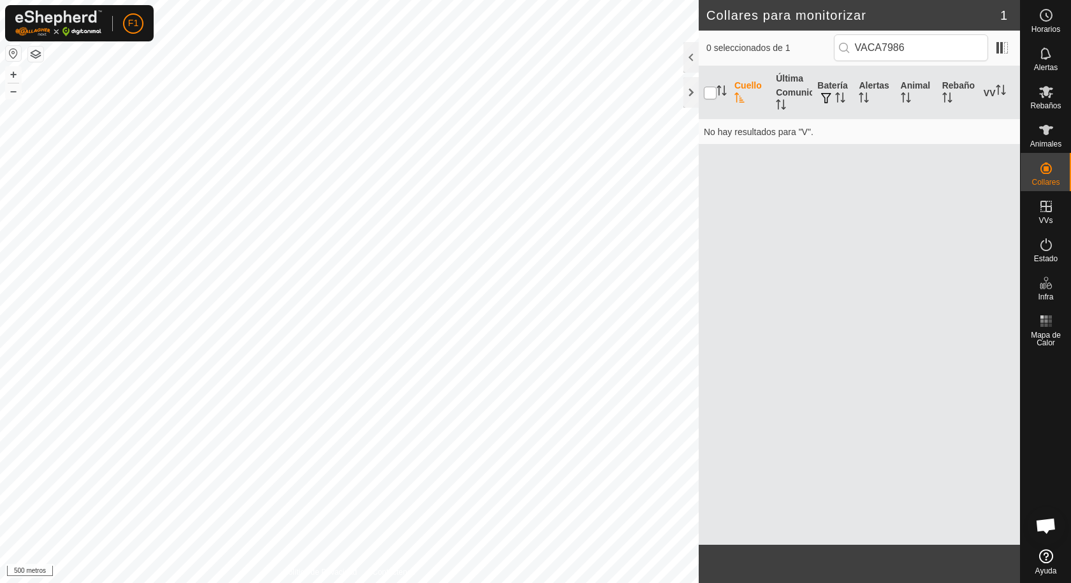
click at [713, 91] on input "checkbox" at bounding box center [710, 93] width 13 height 13
click at [710, 89] on input "checkbox" at bounding box center [710, 93] width 13 height 13
checkbox input "true"
click at [1035, 245] on es-activation-svg-icon at bounding box center [1046, 245] width 23 height 20
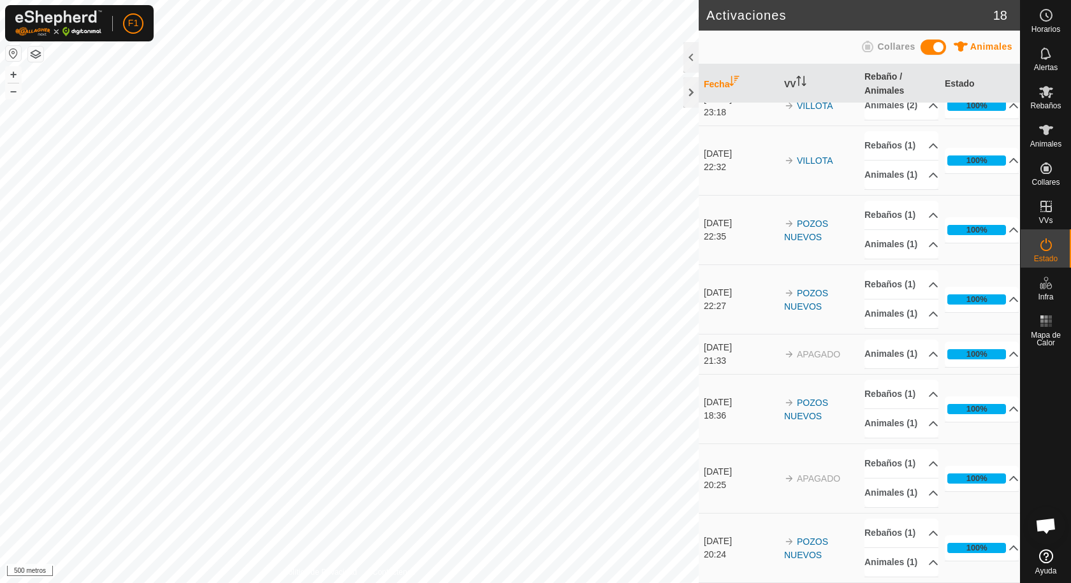
scroll to position [954, 0]
click at [1045, 525] on span "Chat abierto" at bounding box center [1045, 527] width 21 height 18
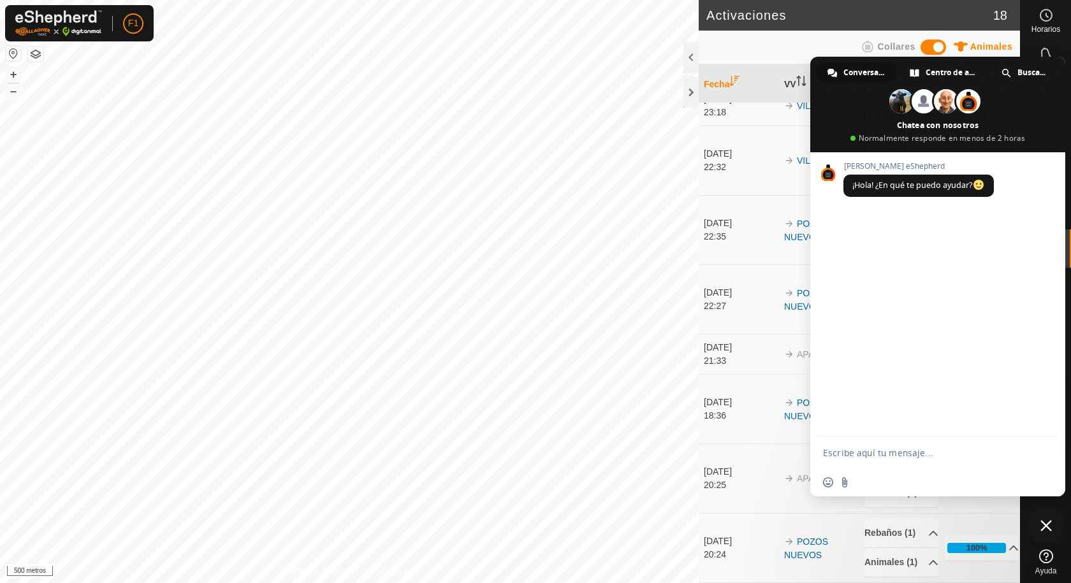
click at [833, 228] on div "[PERSON_NAME] eShepherd ¡Hola! ¿En qué te puedo ayudar?" at bounding box center [937, 294] width 255 height 284
type textarea "NO SE SI UN COLLAR ESTA ENCENDIDO"
click at [1043, 454] on span "Enviar" at bounding box center [1043, 453] width 10 height 10
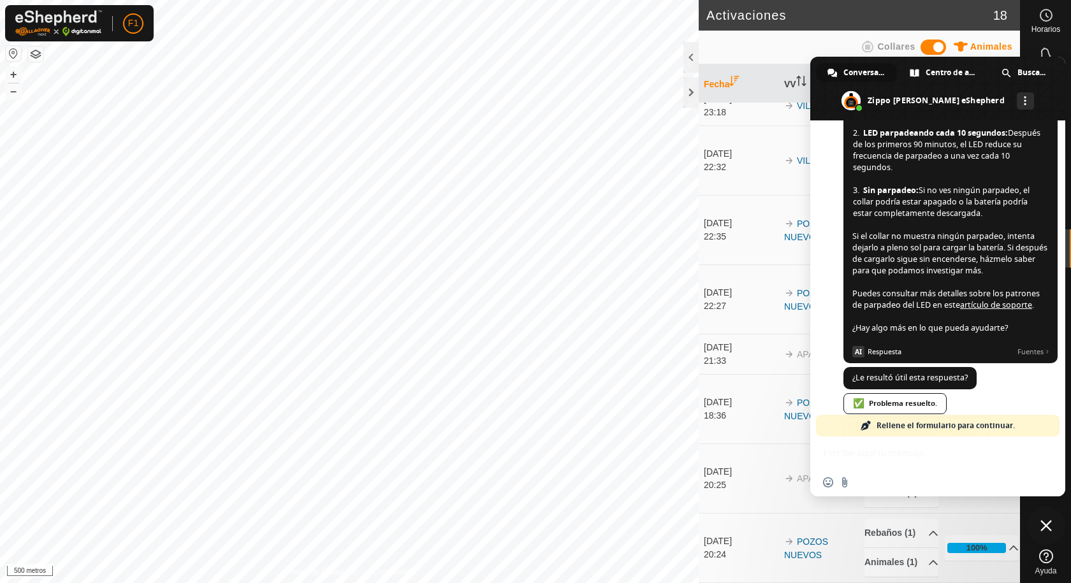
scroll to position [298, 0]
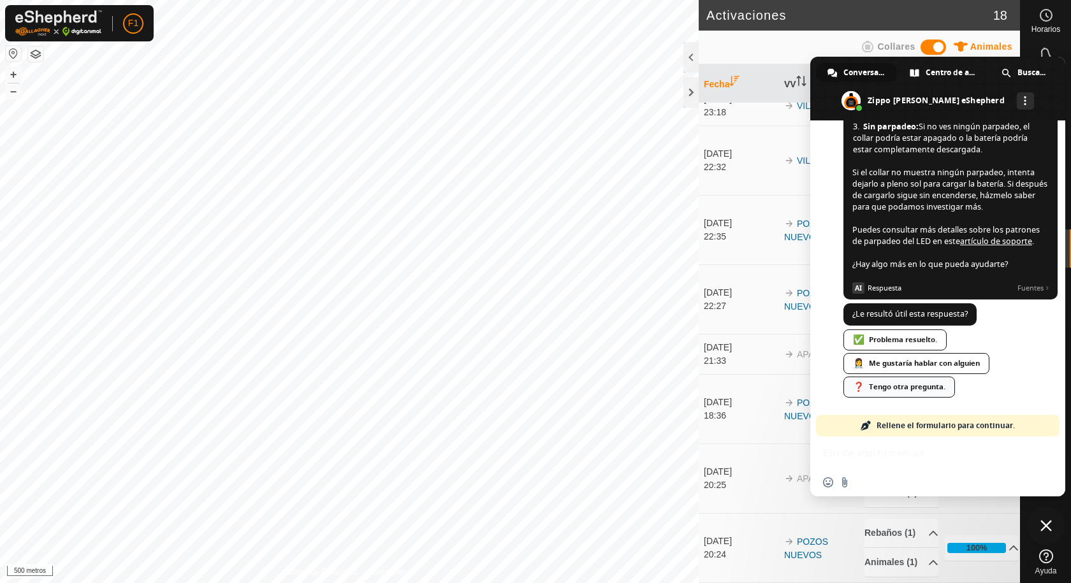
click at [896, 389] on div "❓ Tengo otra pregunta." at bounding box center [899, 387] width 112 height 21
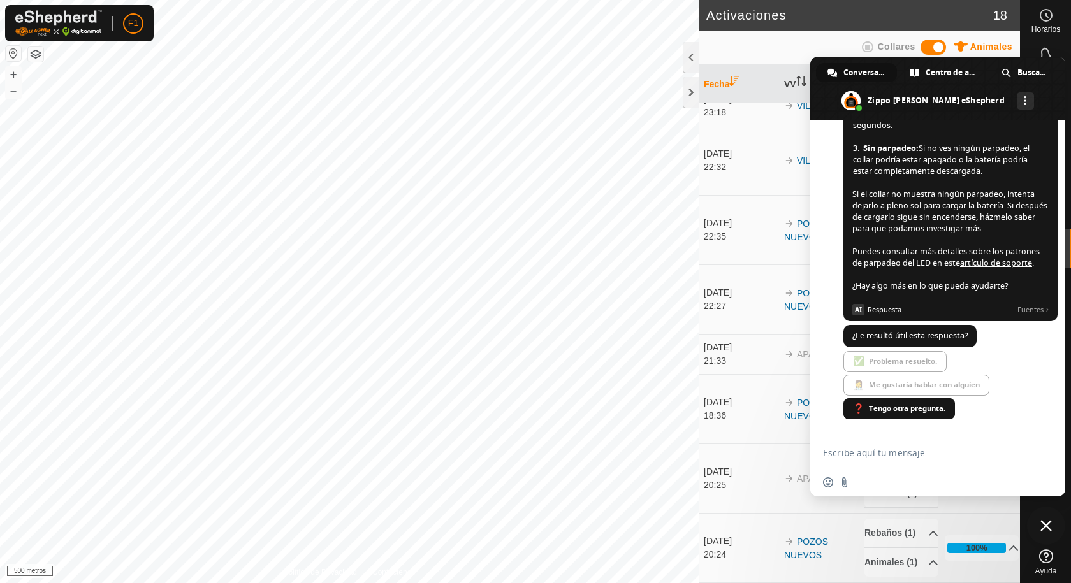
scroll to position [302, 0]
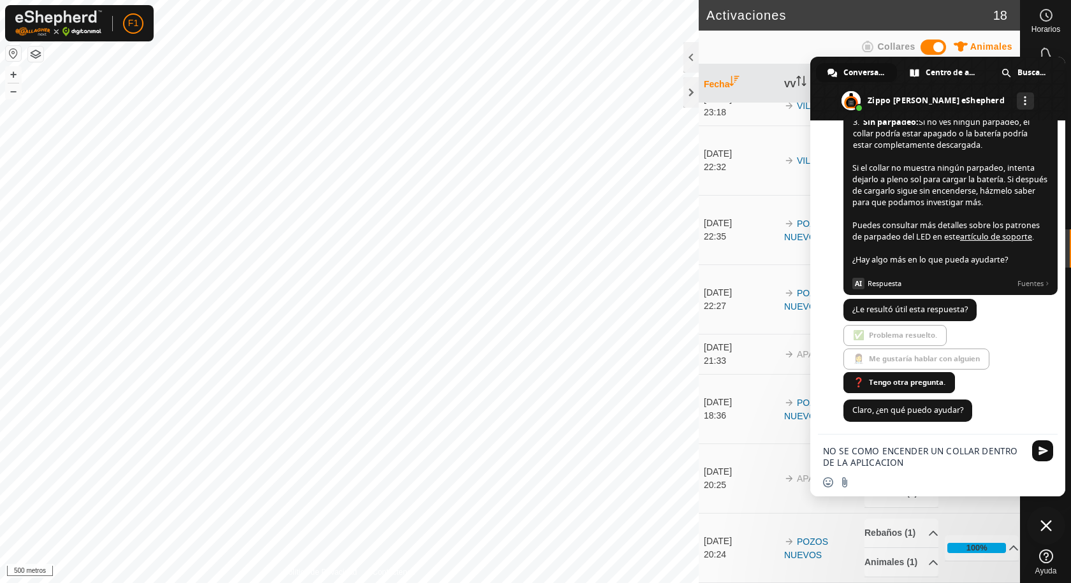
type textarea "NO SE COMO ENCENDER UN COLLAR DENTRO DE LA APLICACION"
click at [1037, 453] on span "Enviar" at bounding box center [1042, 450] width 21 height 21
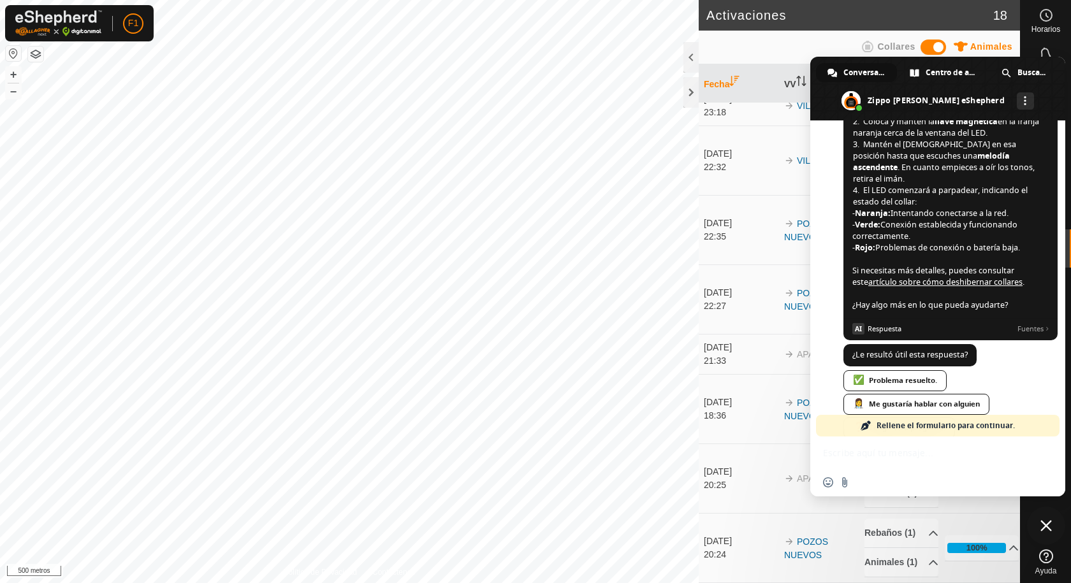
scroll to position [811, 0]
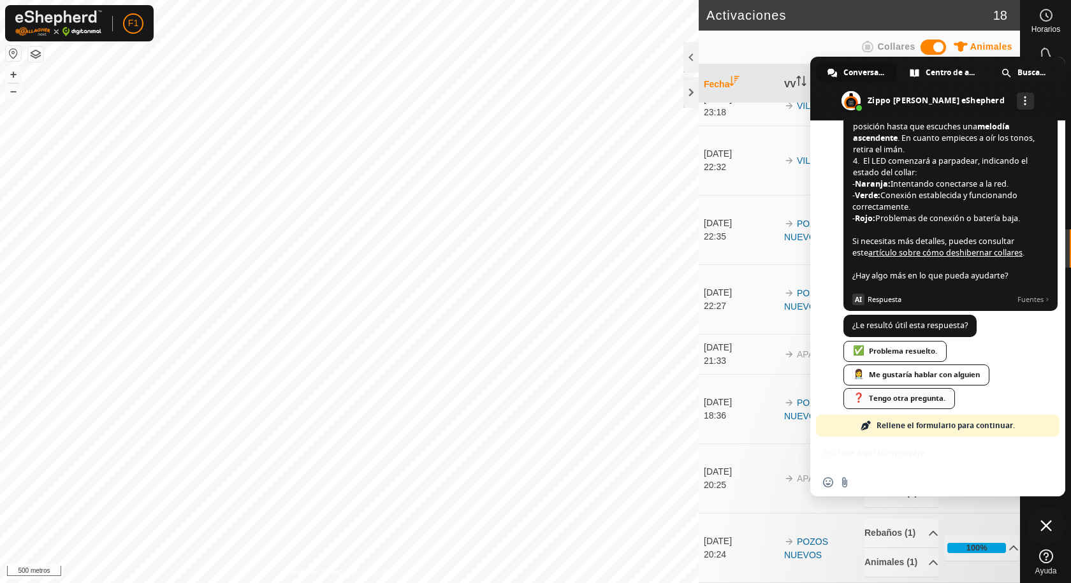
click at [907, 389] on div "❓ Tengo otra pregunta." at bounding box center [899, 398] width 112 height 21
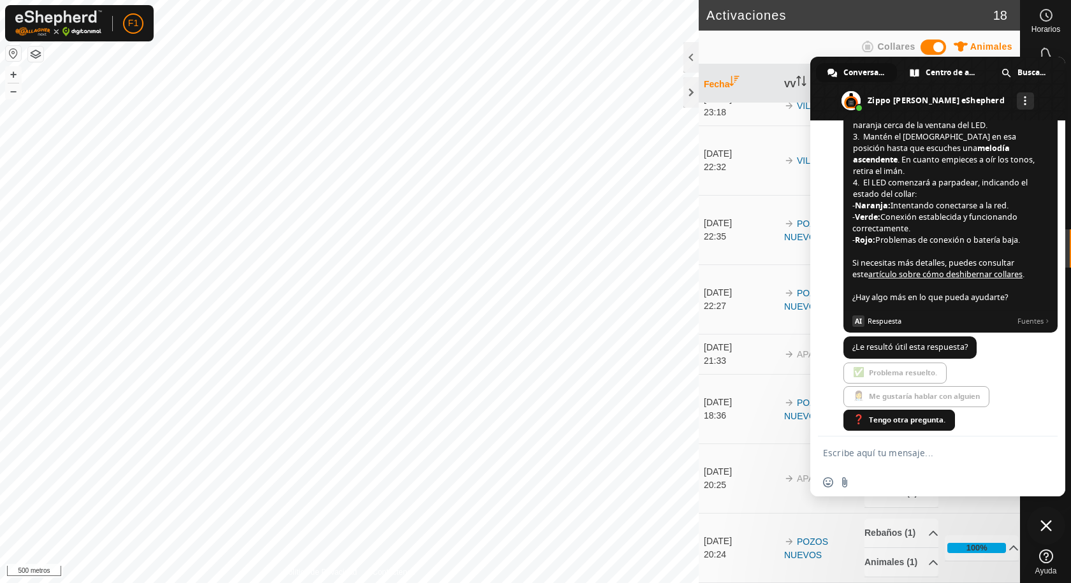
scroll to position [815, 0]
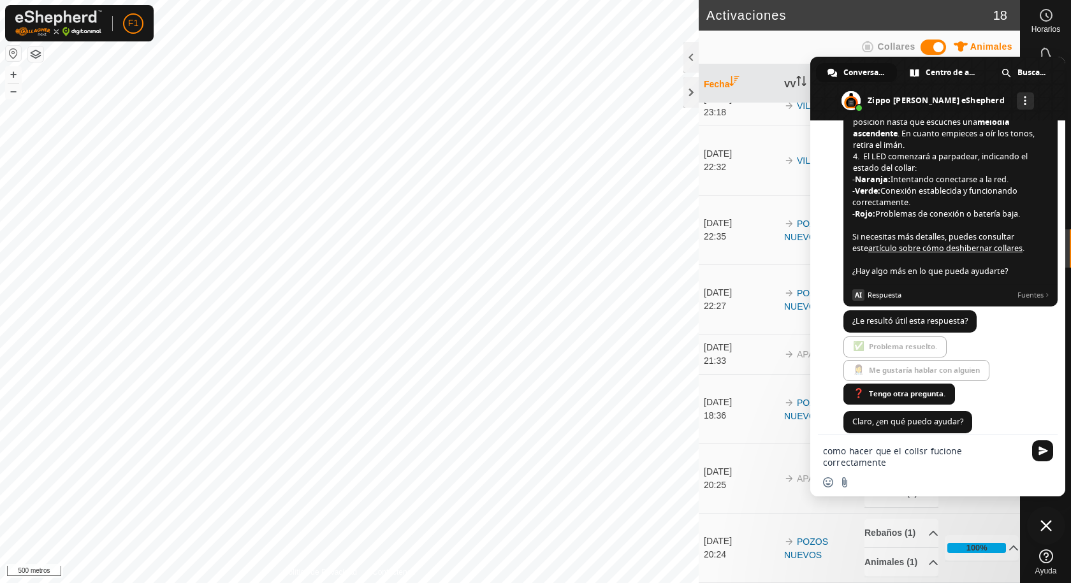
click at [922, 452] on textarea "como hacer que el collsr fucione correctamente" at bounding box center [923, 457] width 201 height 23
click at [922, 451] on textarea "como hacer que el collsr fucione correctamente" at bounding box center [923, 457] width 201 height 23
click at [949, 451] on textarea "como hacer que el collar fucione correctamente" at bounding box center [923, 457] width 201 height 23
click at [936, 448] on textarea "como hacer que el collar fucione correctamente" at bounding box center [923, 457] width 201 height 23
type textarea "como hacer que el collar funcione correctamente"
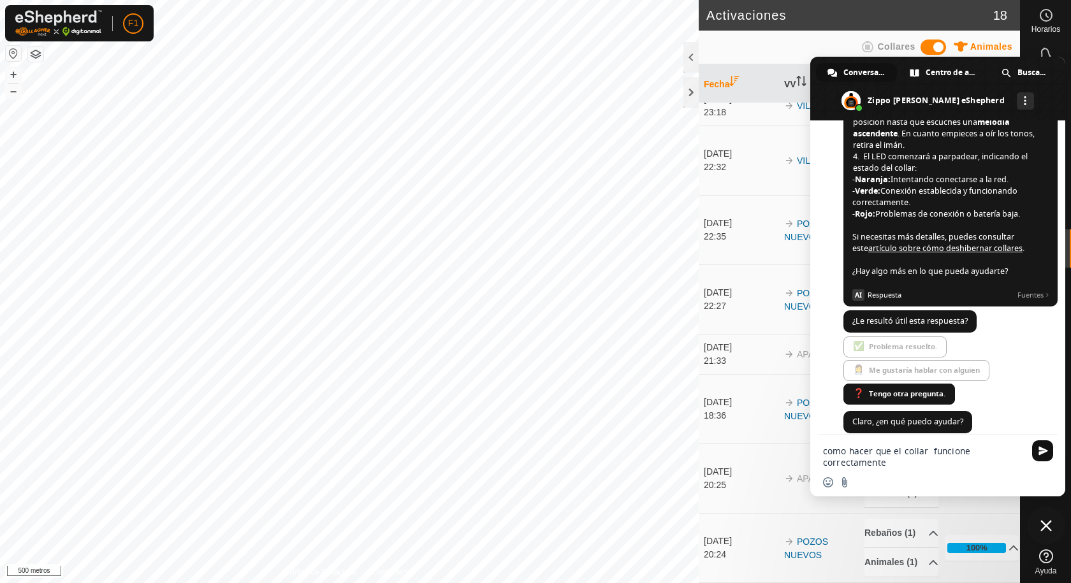
click at [1039, 448] on span "Enviar" at bounding box center [1043, 451] width 10 height 10
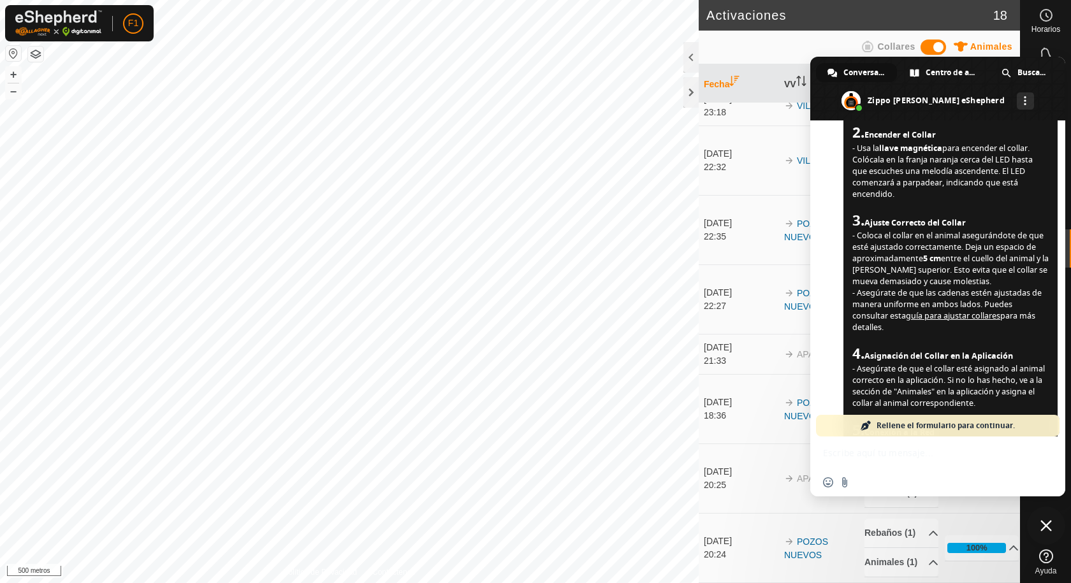
scroll to position [1290, 0]
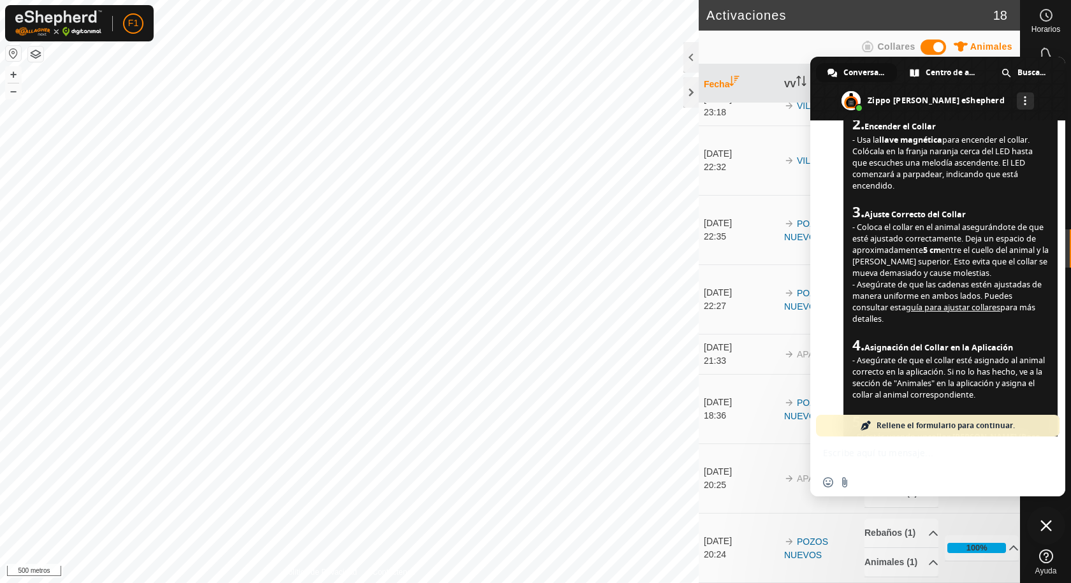
click at [1056, 119] on span at bounding box center [937, 89] width 255 height 64
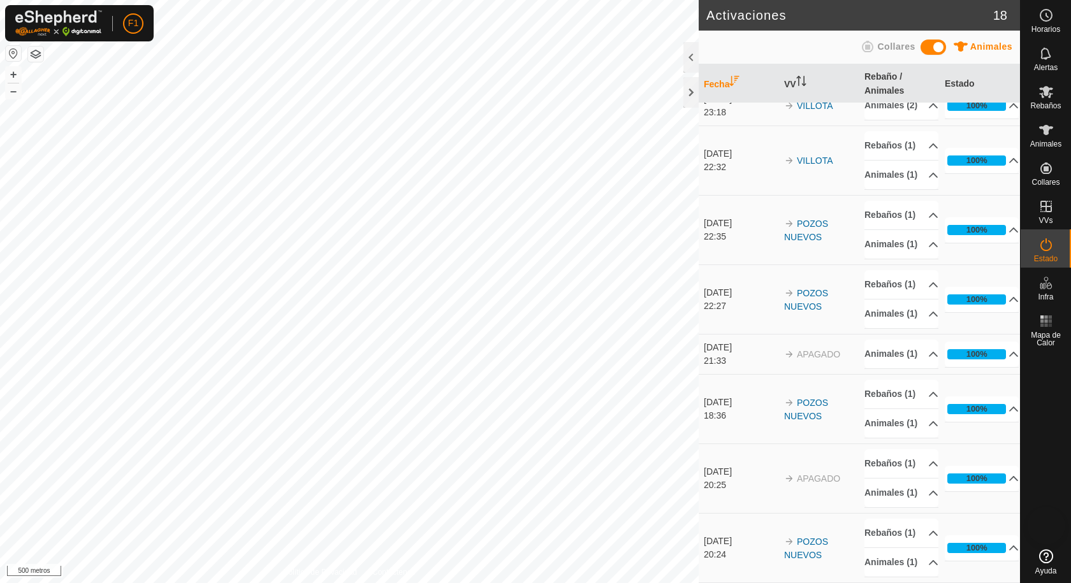
click at [1056, 119] on span at bounding box center [937, 100] width 255 height 64
click at [1056, 119] on div "Animales" at bounding box center [1046, 134] width 50 height 38
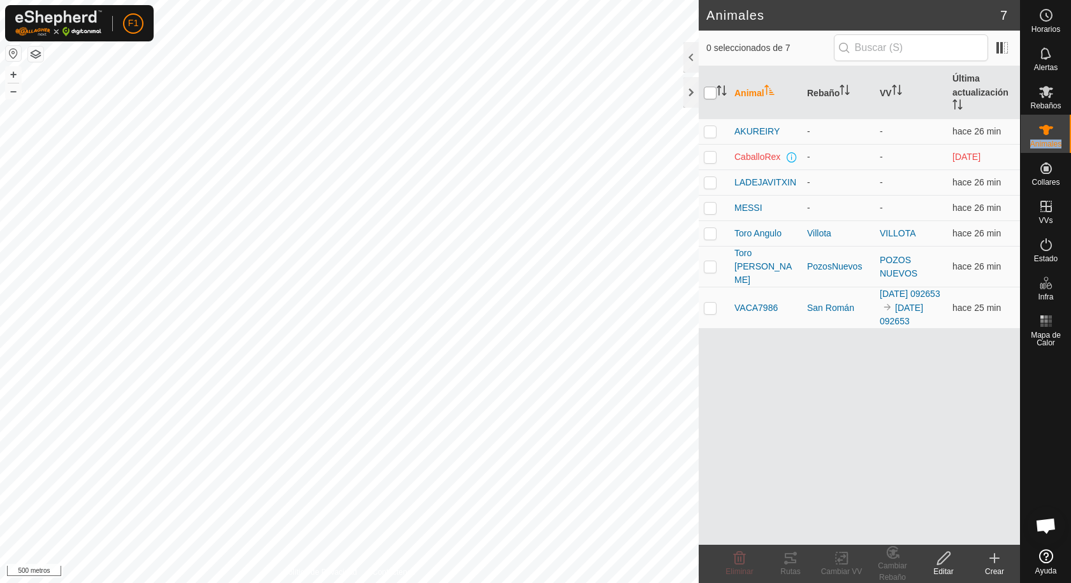
click at [712, 92] on input "checkbox" at bounding box center [710, 93] width 13 height 13
checkbox input "true"
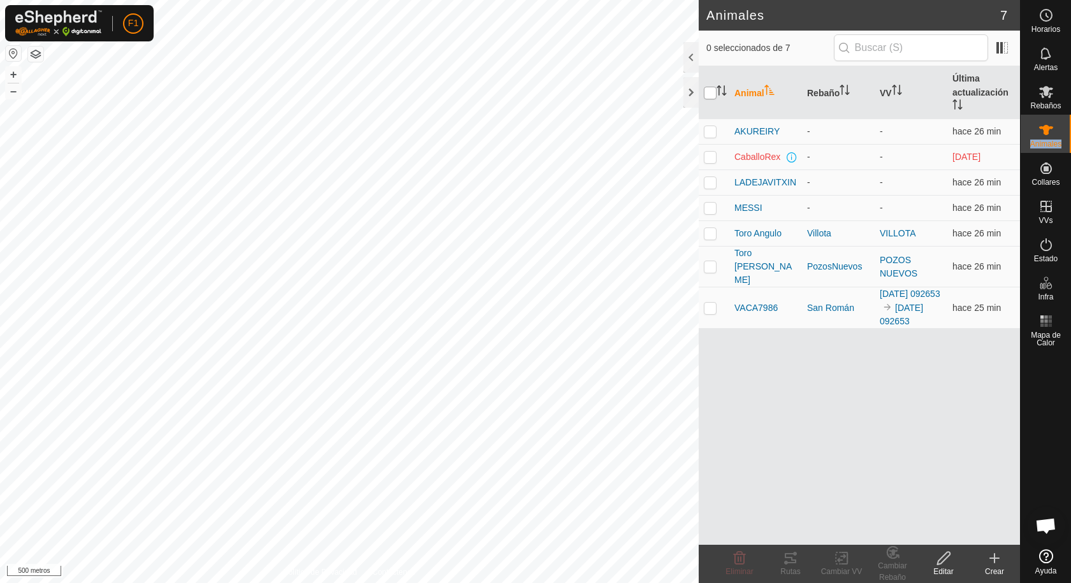
checkbox input "true"
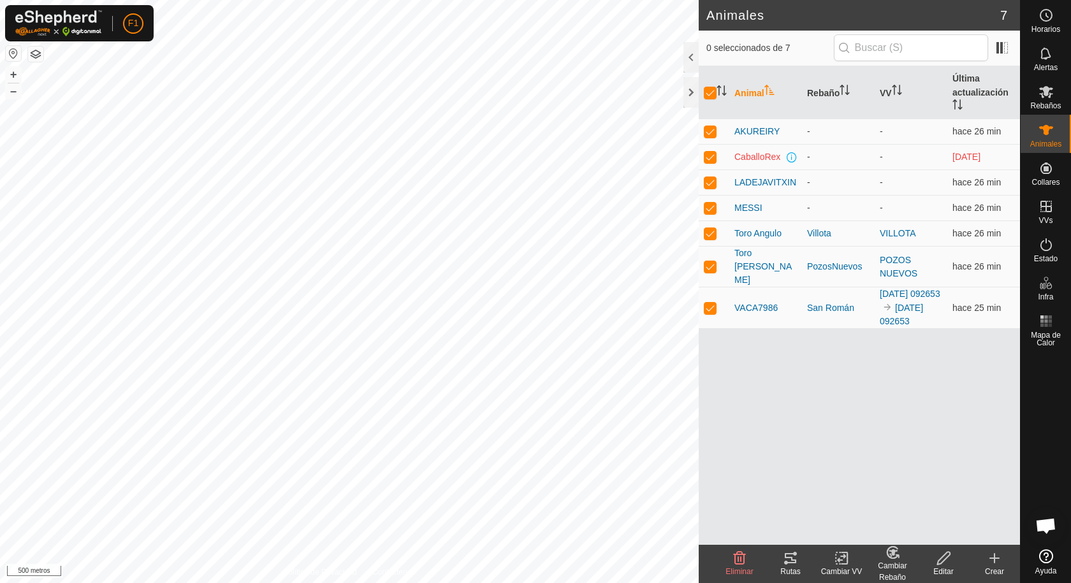
click at [938, 562] on icon at bounding box center [943, 558] width 13 height 13
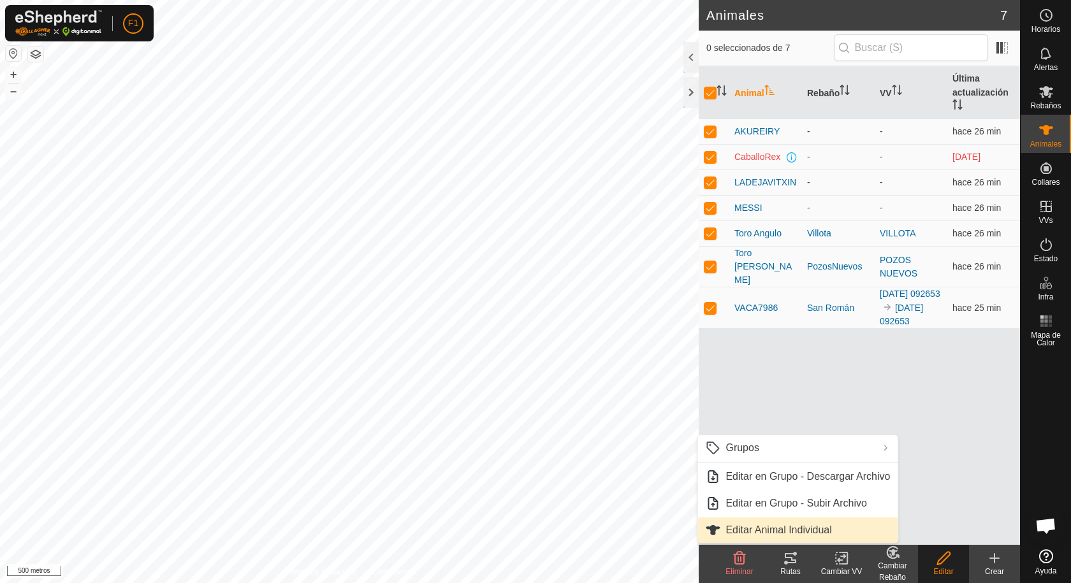
click at [796, 527] on link "Editar Animal Individual" at bounding box center [797, 530] width 200 height 25
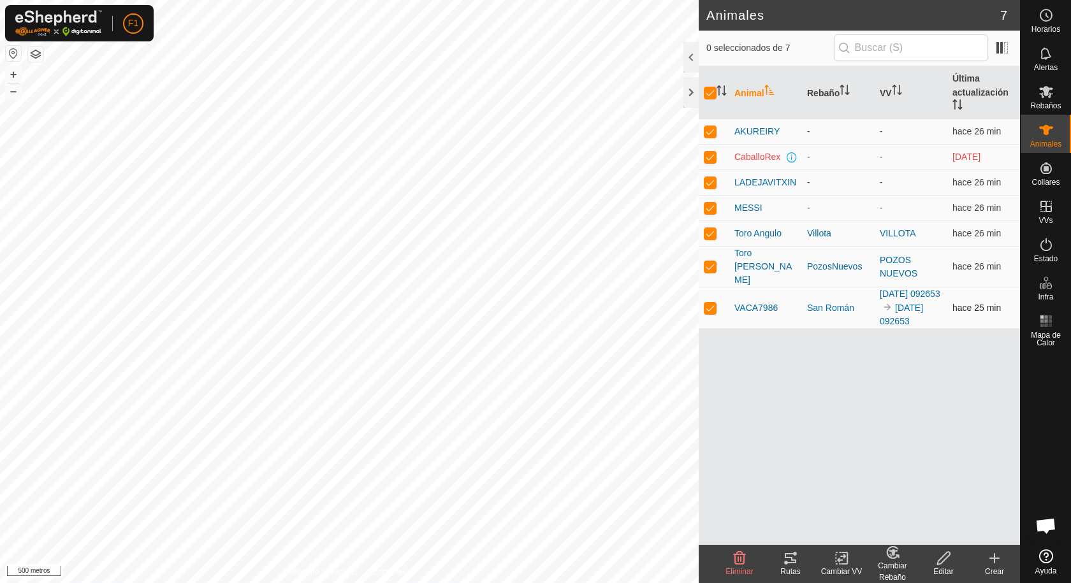
click at [711, 303] on p-checkbox at bounding box center [710, 308] width 13 height 10
checkbox input "false"
click at [709, 261] on p-checkbox at bounding box center [710, 266] width 13 height 10
checkbox input "false"
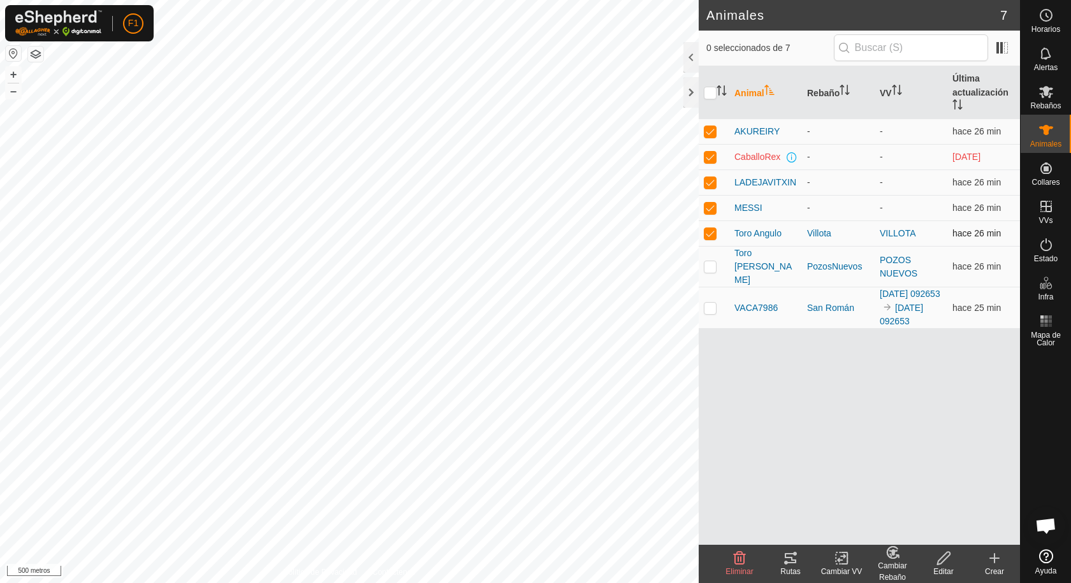
click at [704, 226] on td at bounding box center [714, 233] width 31 height 25
drag, startPoint x: 704, startPoint y: 226, endPoint x: 713, endPoint y: 215, distance: 13.6
click at [706, 223] on td at bounding box center [714, 233] width 31 height 25
checkbox input "true"
click at [713, 205] on p-checkbox at bounding box center [710, 208] width 13 height 10
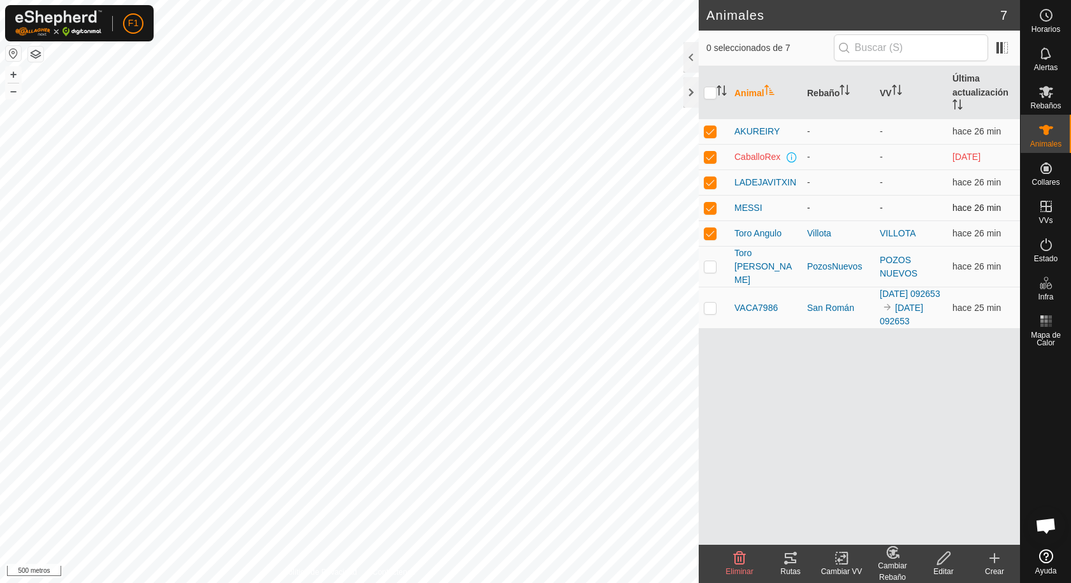
checkbox input "false"
click at [708, 180] on p-checkbox at bounding box center [710, 182] width 13 height 10
checkbox input "false"
drag, startPoint x: 708, startPoint y: 156, endPoint x: 708, endPoint y: 147, distance: 8.3
click at [708, 155] on p-checkbox at bounding box center [710, 157] width 13 height 10
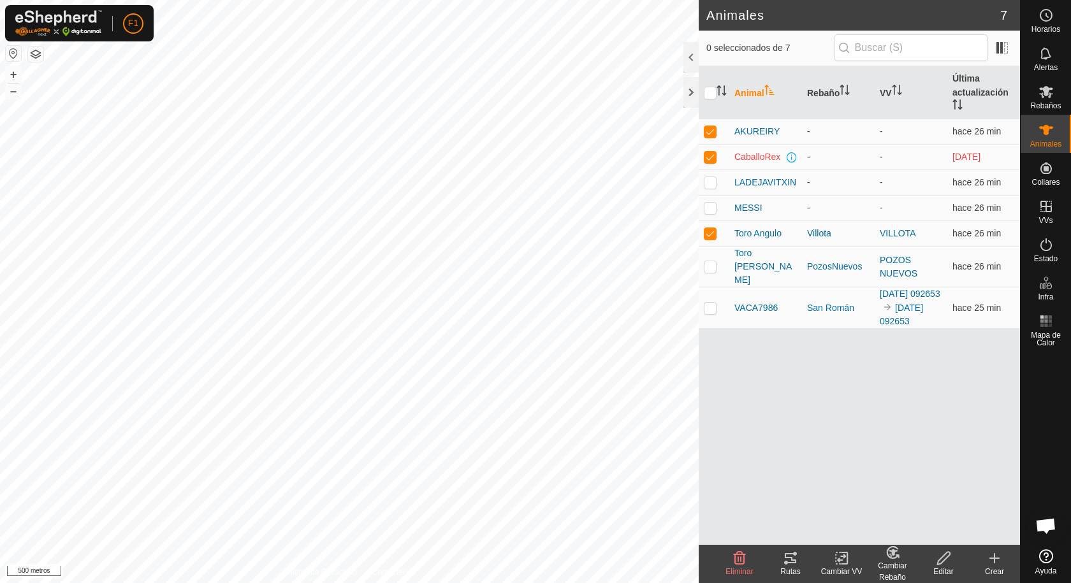
checkbox input "false"
click at [709, 135] on p-checkbox at bounding box center [710, 131] width 13 height 10
checkbox input "false"
click at [709, 231] on p-checkbox at bounding box center [710, 233] width 13 height 10
checkbox input "false"
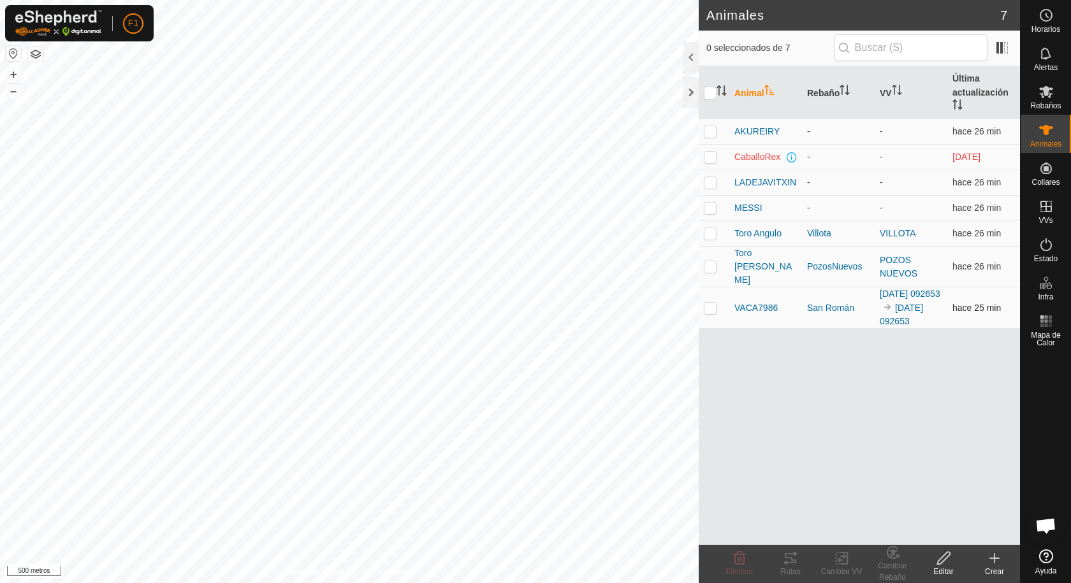
click at [711, 303] on p-checkbox at bounding box center [710, 308] width 13 height 10
checkbox input "true"
click at [944, 562] on icon at bounding box center [944, 558] width 16 height 15
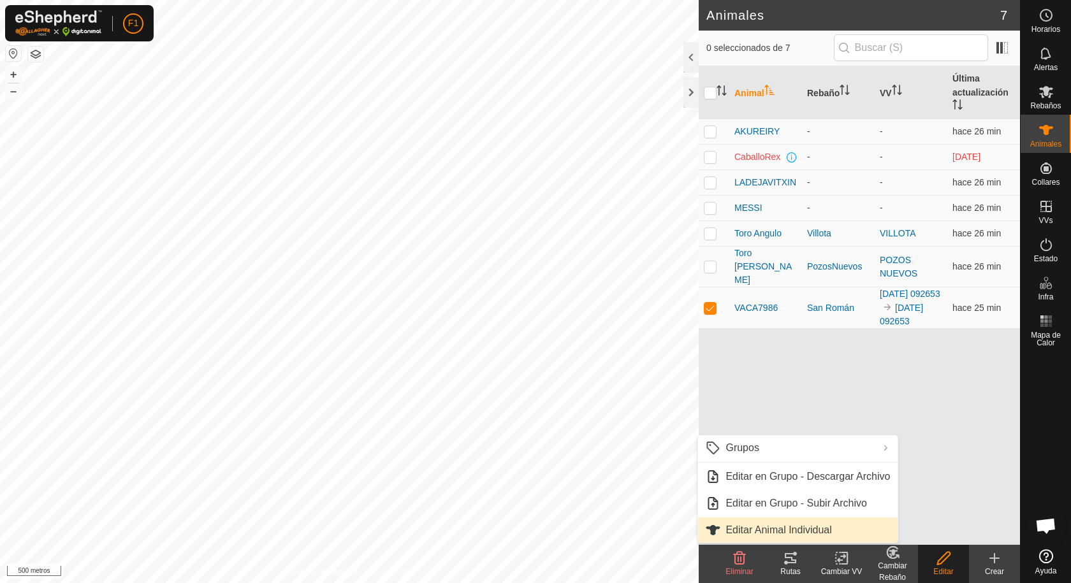
click at [764, 528] on link "Editar Animal Individual" at bounding box center [797, 530] width 200 height 25
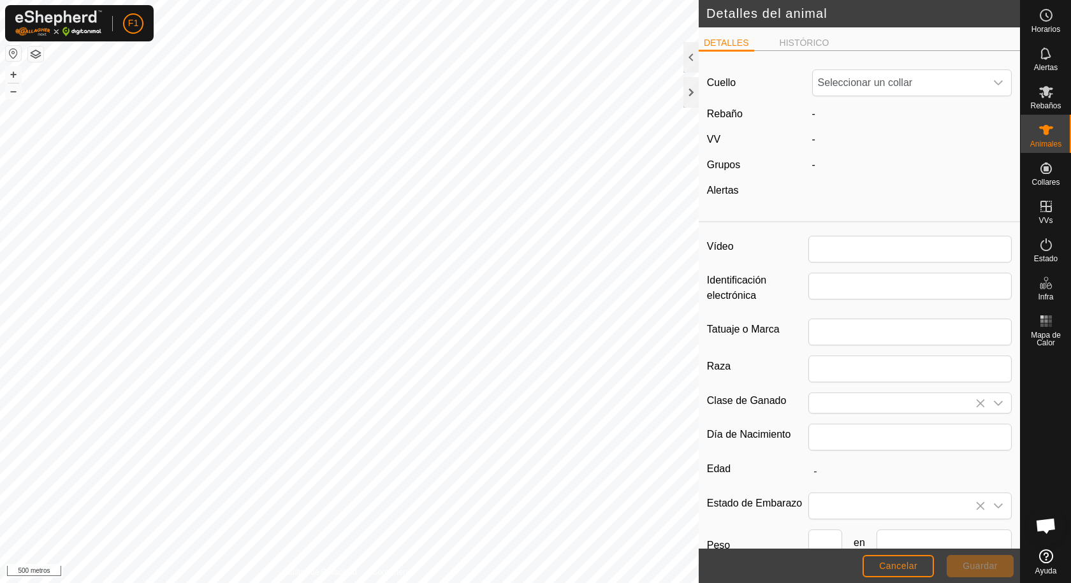
type input "VACA7986"
type input "TUDANCA"
type input "0"
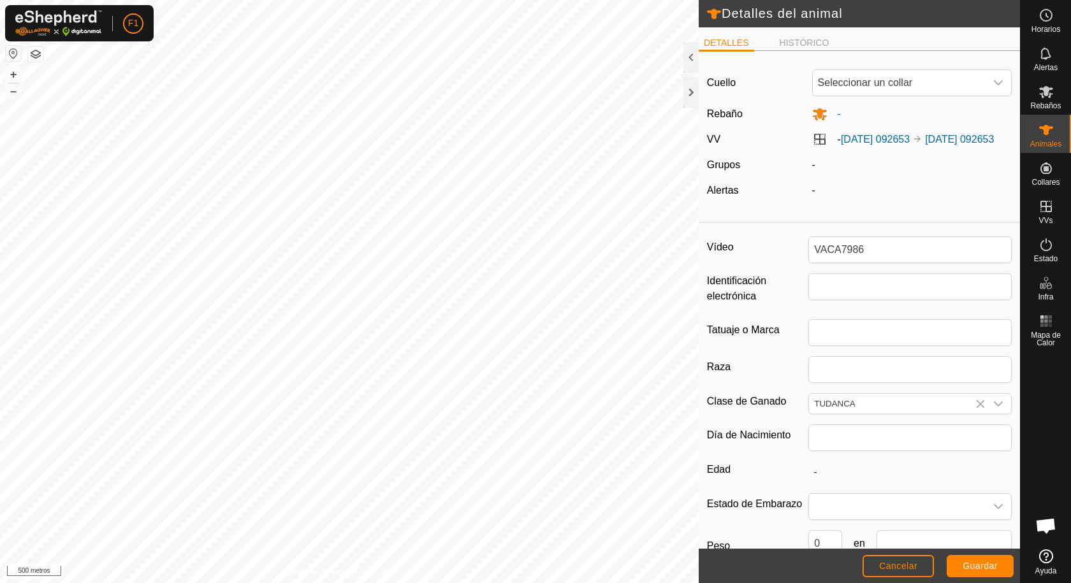
click at [847, 147] on div "- [DATE] 092653 [DATE] 092653" at bounding box center [912, 139] width 210 height 15
click at [925, 145] on font "[DATE] 092653" at bounding box center [959, 139] width 69 height 11
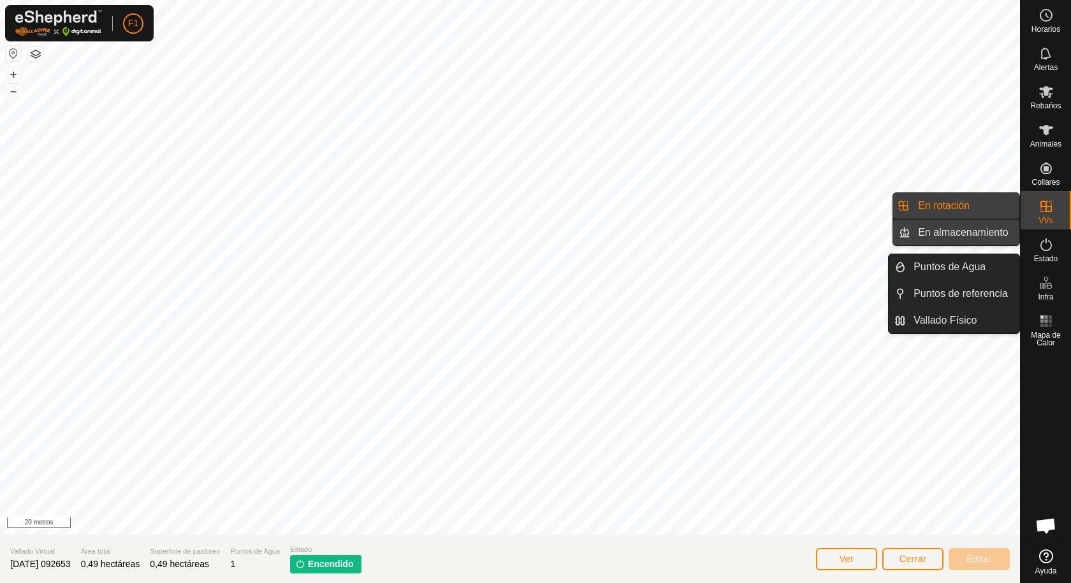
click at [959, 233] on link "En almacenamiento" at bounding box center [964, 232] width 109 height 25
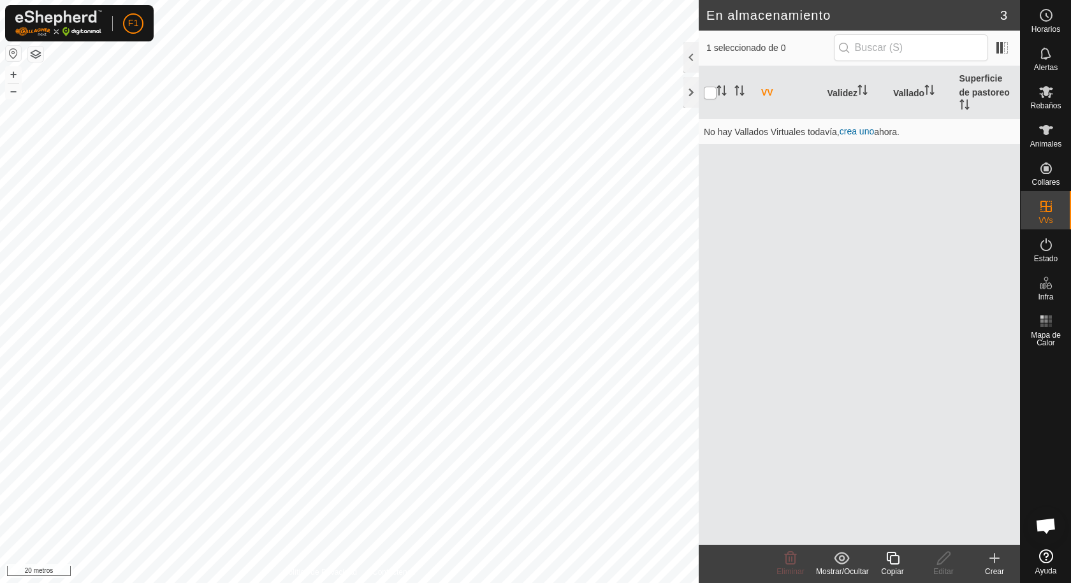
click at [711, 91] on input "checkbox" at bounding box center [710, 93] width 13 height 13
click at [708, 89] on input "checkbox" at bounding box center [710, 93] width 13 height 13
checkbox input "true"
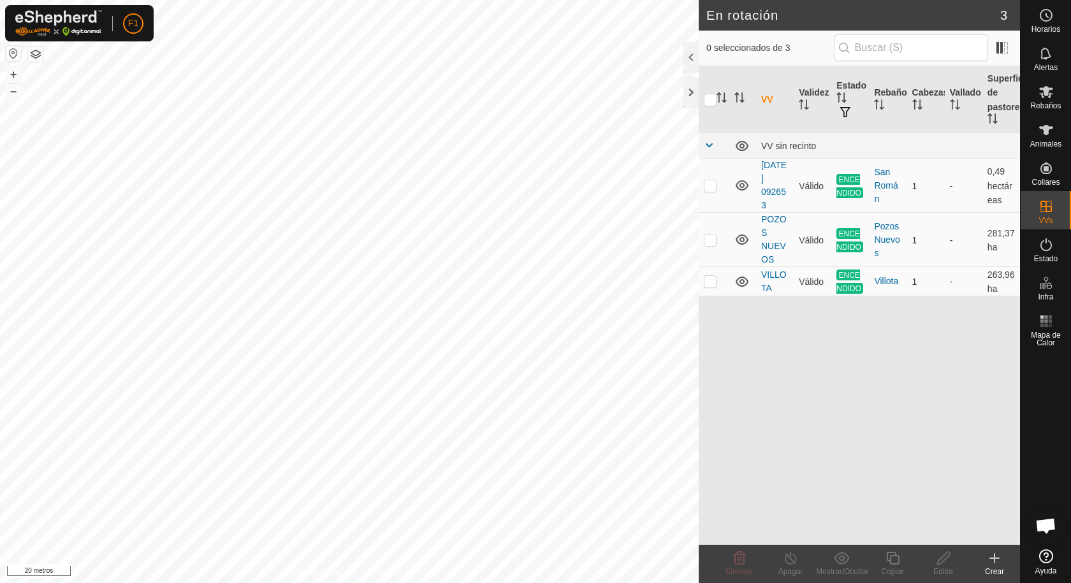
drag, startPoint x: 771, startPoint y: 182, endPoint x: 807, endPoint y: 421, distance: 241.8
click at [807, 421] on div "VV Validez Estado Rebaño Cabezas Vallado Superficie de pastoreo VV sin recinto …" at bounding box center [859, 305] width 321 height 479
click at [711, 184] on p-checkbox at bounding box center [710, 185] width 13 height 10
checkbox input "true"
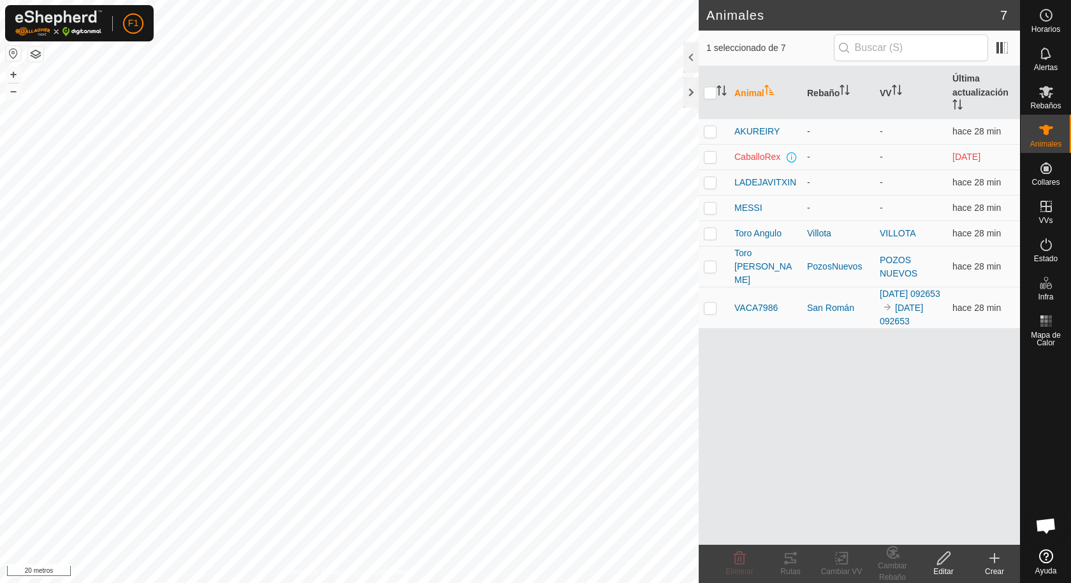
checkbox input "true"
click at [940, 562] on icon at bounding box center [944, 558] width 16 height 15
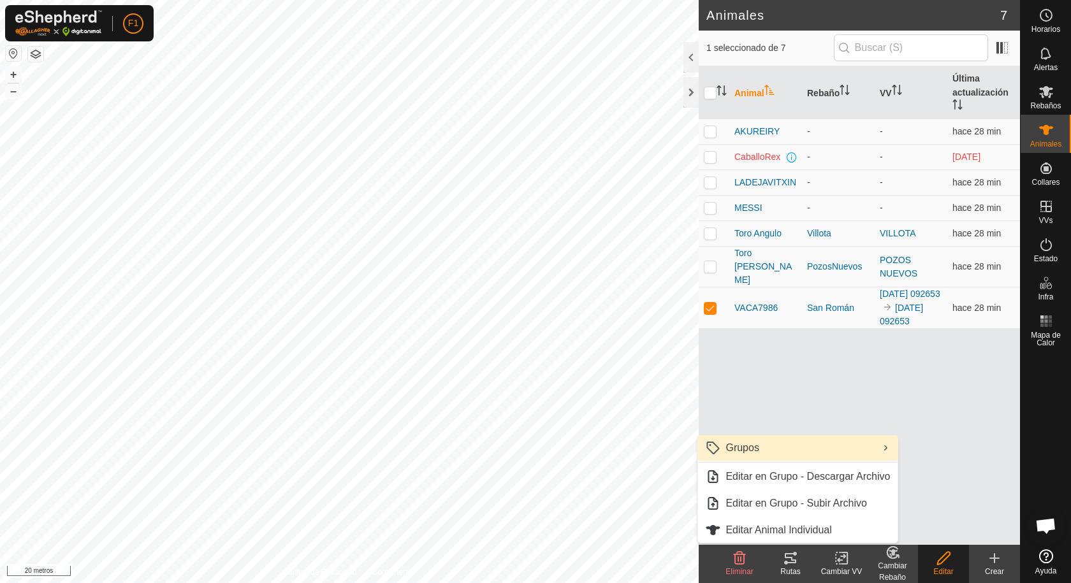
click at [868, 447] on link "Grupos" at bounding box center [797, 447] width 200 height 25
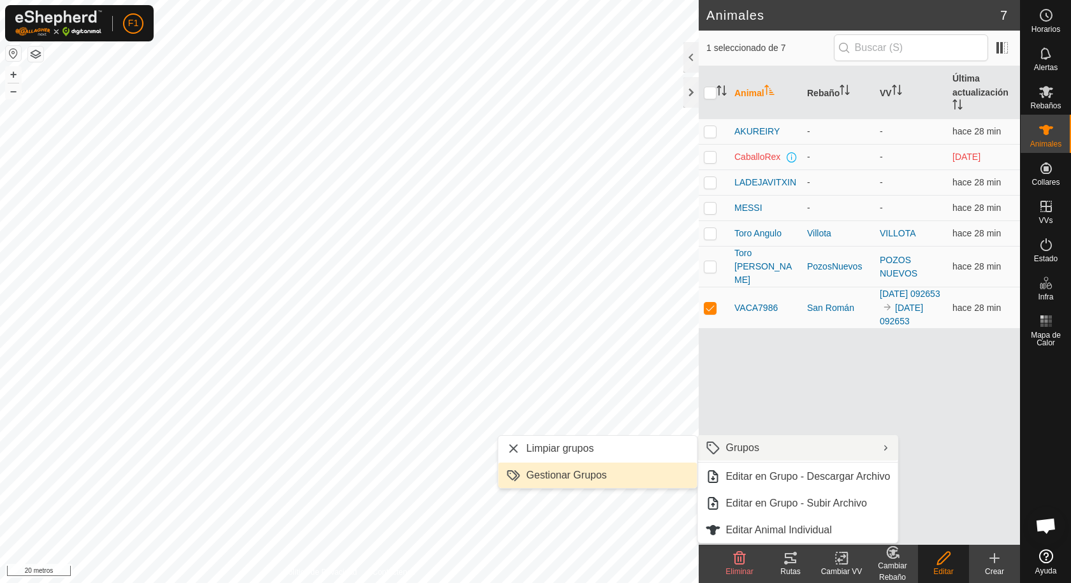
click at [562, 476] on link "Gestionar Grupos" at bounding box center [597, 475] width 199 height 25
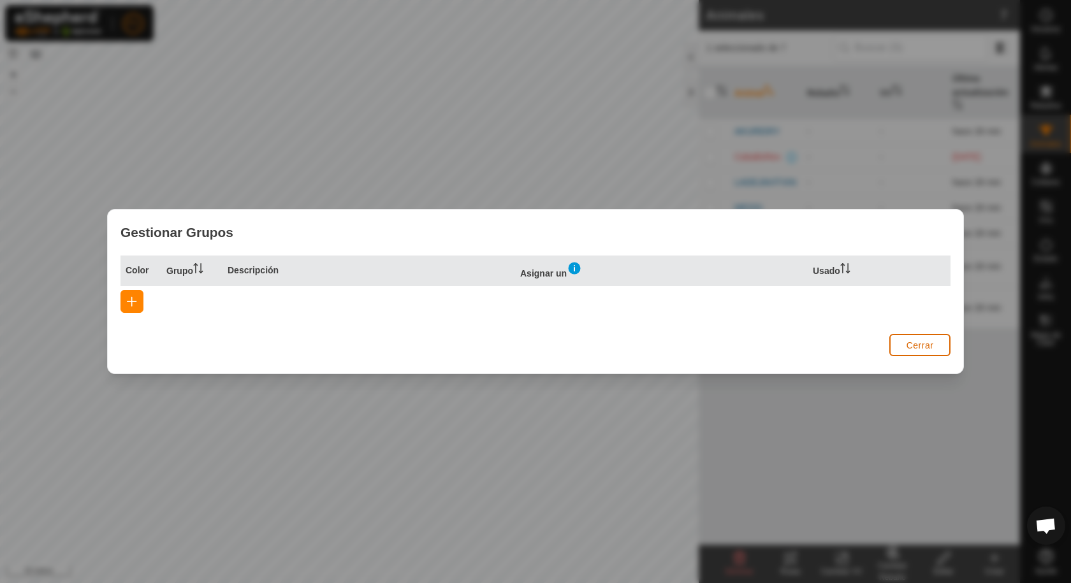
click at [905, 346] on button "Cerrar" at bounding box center [919, 345] width 61 height 22
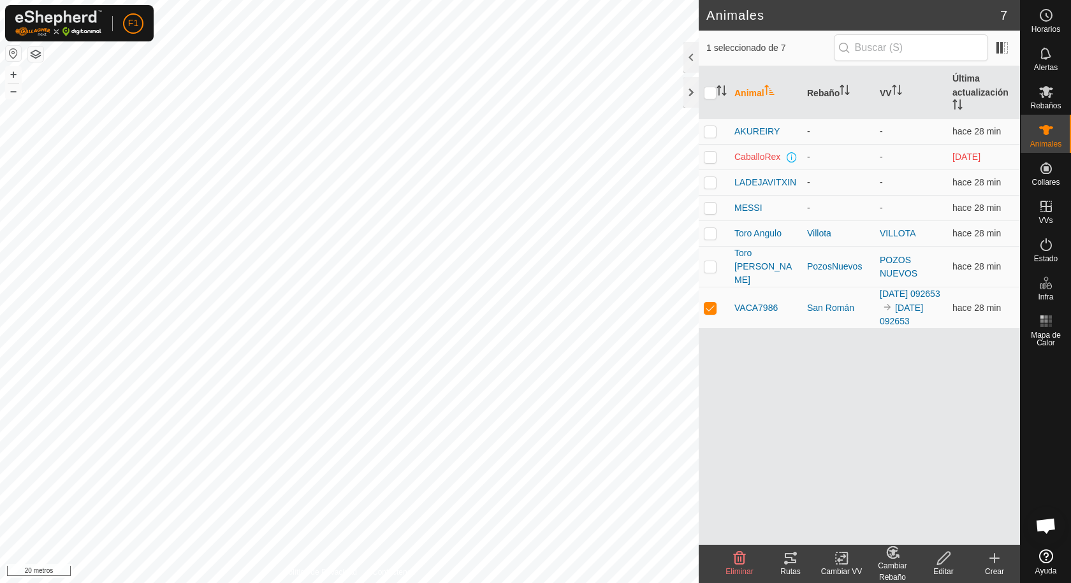
click at [784, 557] on icon at bounding box center [790, 558] width 15 height 15
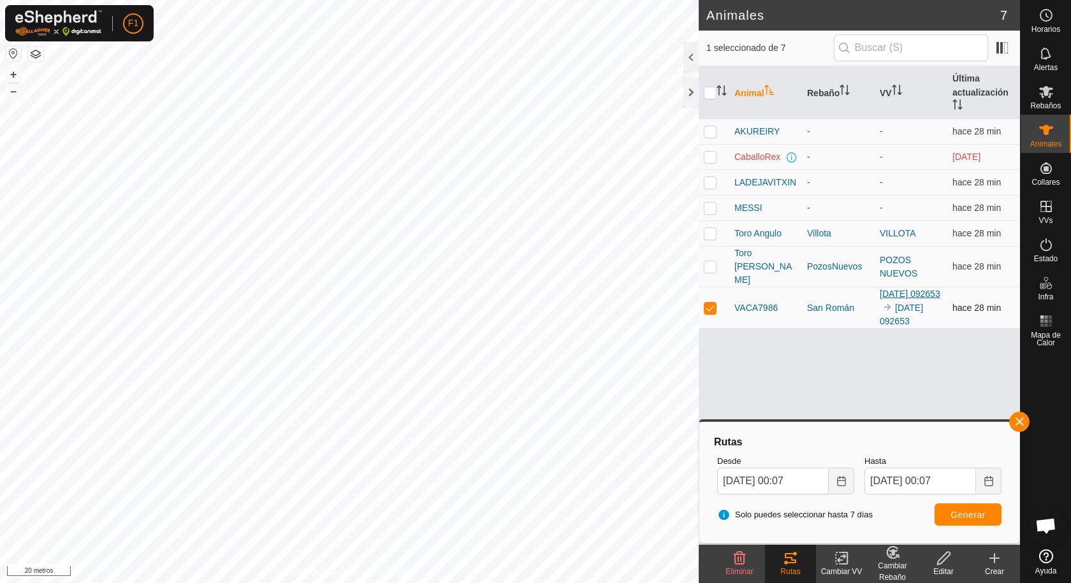
click at [898, 299] on font "[DATE] 092653" at bounding box center [910, 294] width 61 height 10
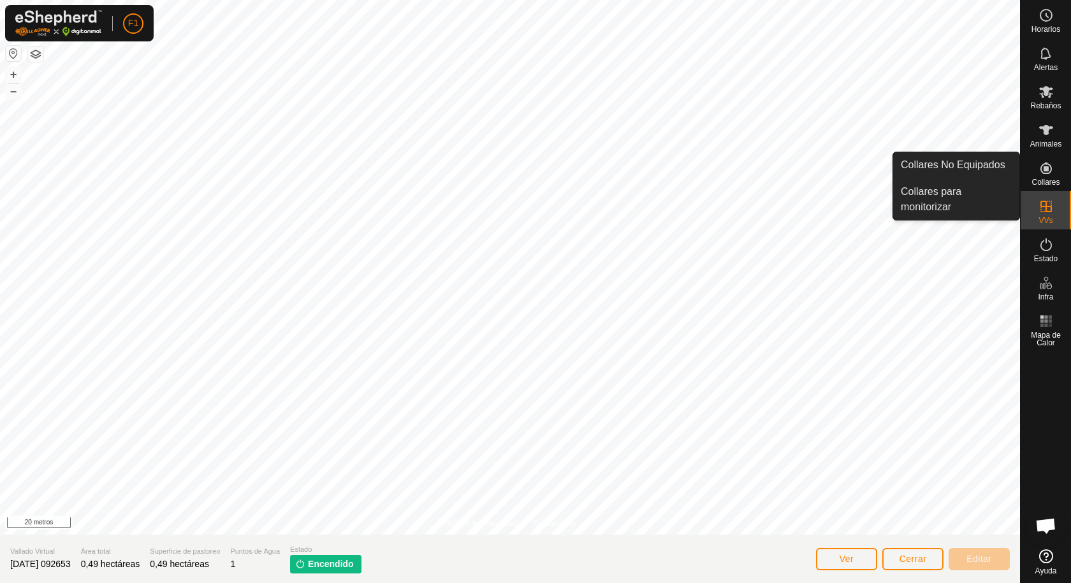
click at [1051, 169] on icon at bounding box center [1045, 168] width 11 height 11
click at [1047, 169] on icon at bounding box center [1045, 168] width 15 height 15
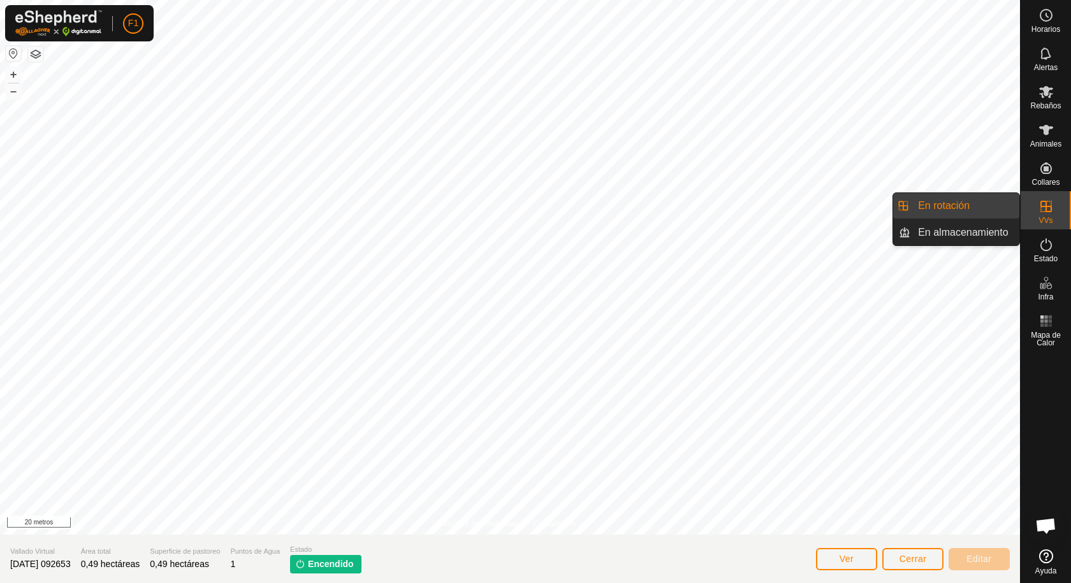
drag, startPoint x: 1040, startPoint y: 213, endPoint x: 1040, endPoint y: 196, distance: 17.2
click at [1040, 209] on icon at bounding box center [1045, 206] width 15 height 15
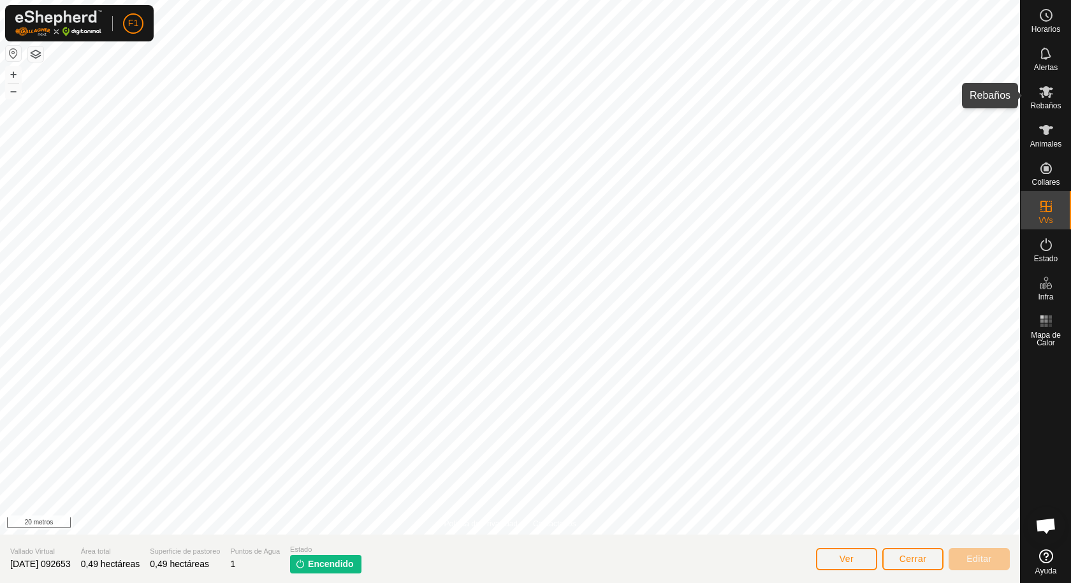
click at [1043, 106] on font "Rebaños" at bounding box center [1045, 105] width 31 height 9
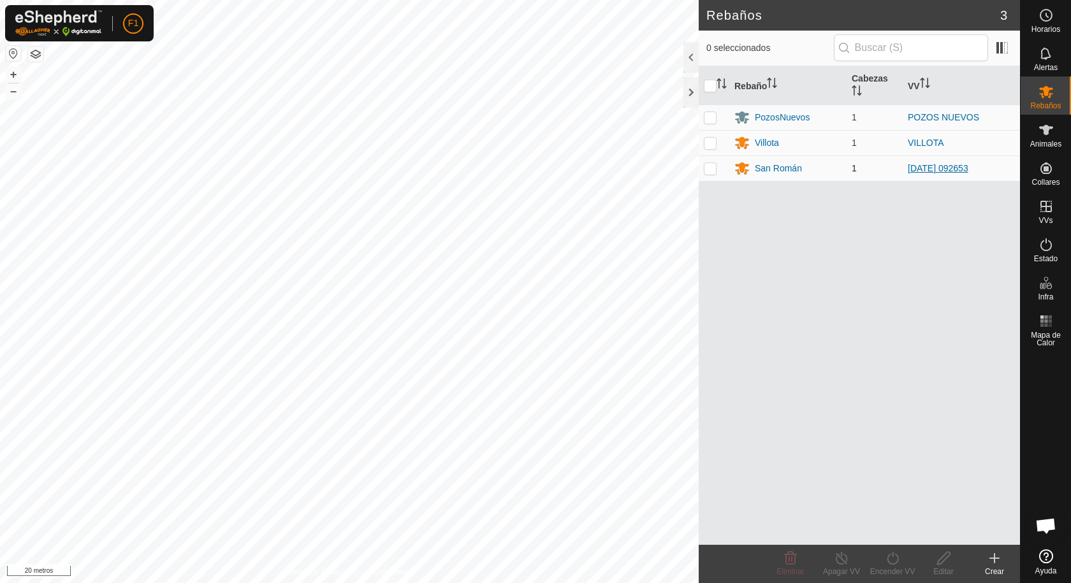
click at [928, 168] on font "[DATE] 092653" at bounding box center [938, 168] width 61 height 10
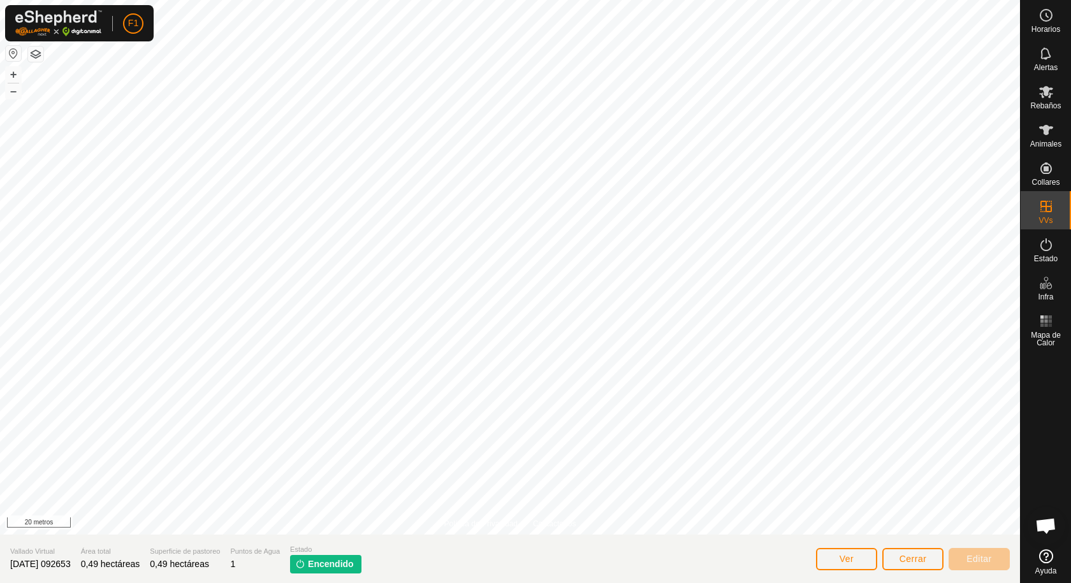
click at [13, 52] on button "button" at bounding box center [13, 53] width 15 height 15
click at [16, 51] on button "button" at bounding box center [13, 53] width 15 height 15
click at [11, 53] on button "button" at bounding box center [13, 53] width 15 height 15
click at [383, 583] on html "F1 Horarios Alertas Rebaños Animales Collares VVs Estado Infra Mapa de Calor Ay…" at bounding box center [535, 291] width 1071 height 583
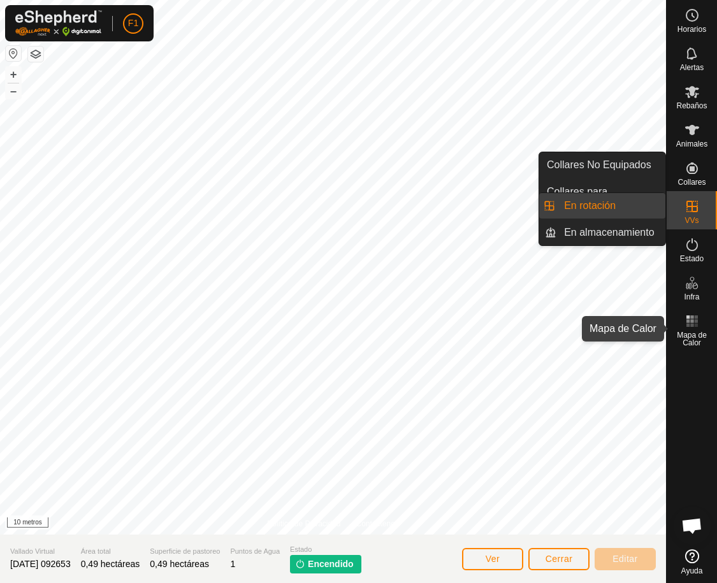
click at [693, 321] on icon at bounding box center [692, 321] width 15 height 15
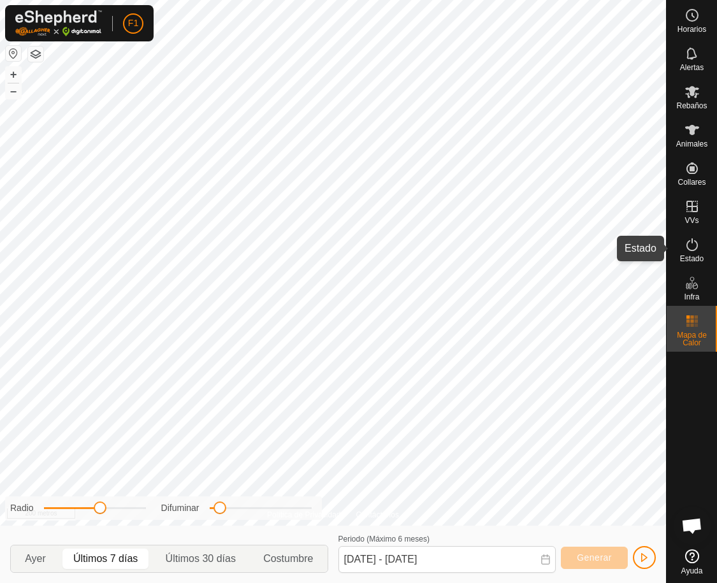
click at [688, 249] on icon at bounding box center [692, 244] width 11 height 13
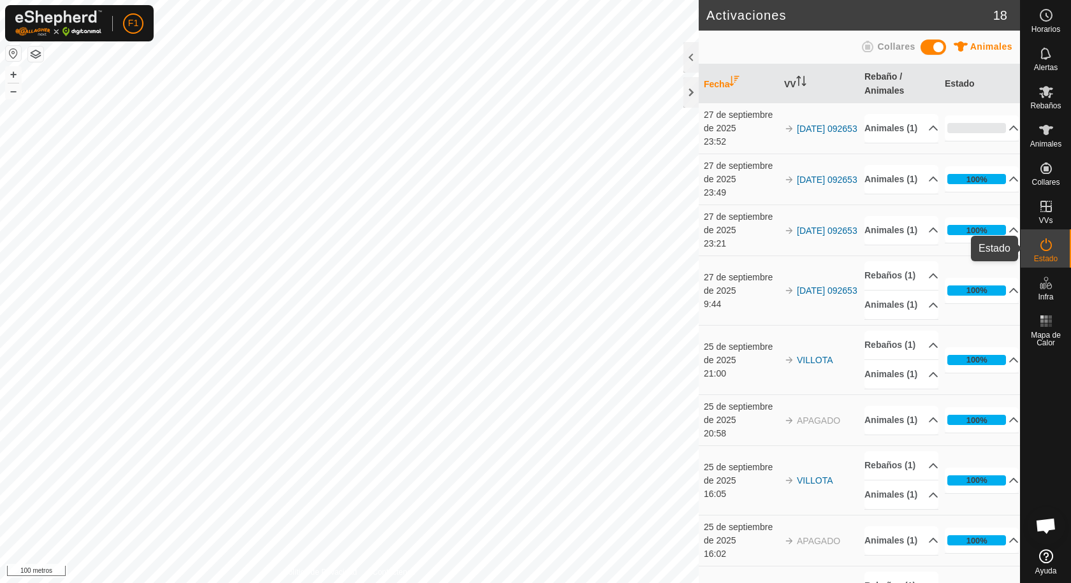
click at [1051, 246] on icon at bounding box center [1045, 244] width 11 height 13
click at [1038, 97] on icon at bounding box center [1045, 91] width 15 height 15
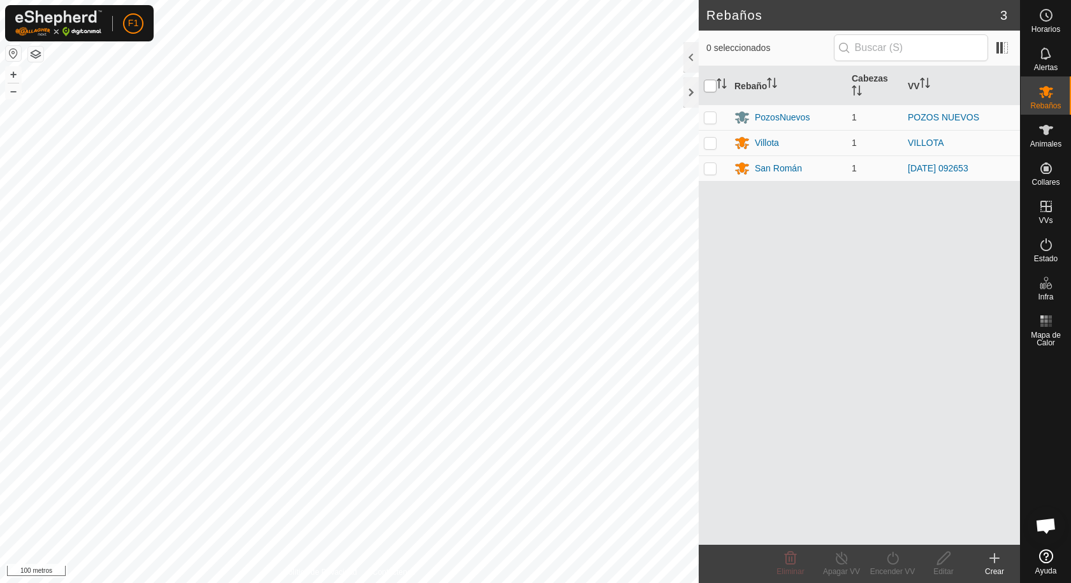
click at [707, 82] on input "checkbox" at bounding box center [710, 86] width 13 height 13
checkbox input "true"
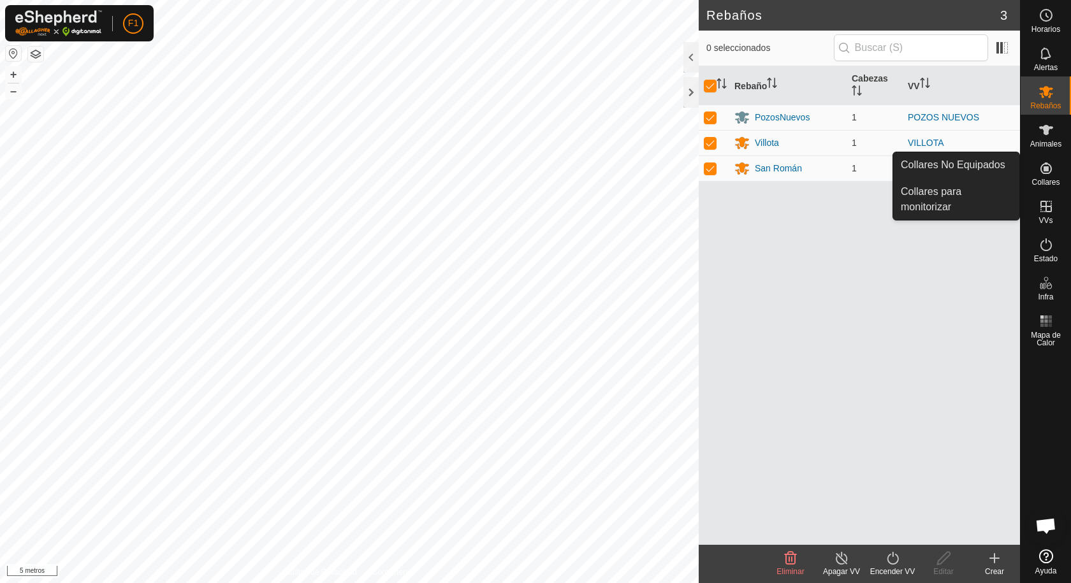
click at [1043, 166] on icon at bounding box center [1045, 168] width 15 height 15
click at [1047, 171] on icon at bounding box center [1045, 168] width 11 height 11
click at [961, 162] on link "Collares No Equipados" at bounding box center [956, 164] width 126 height 25
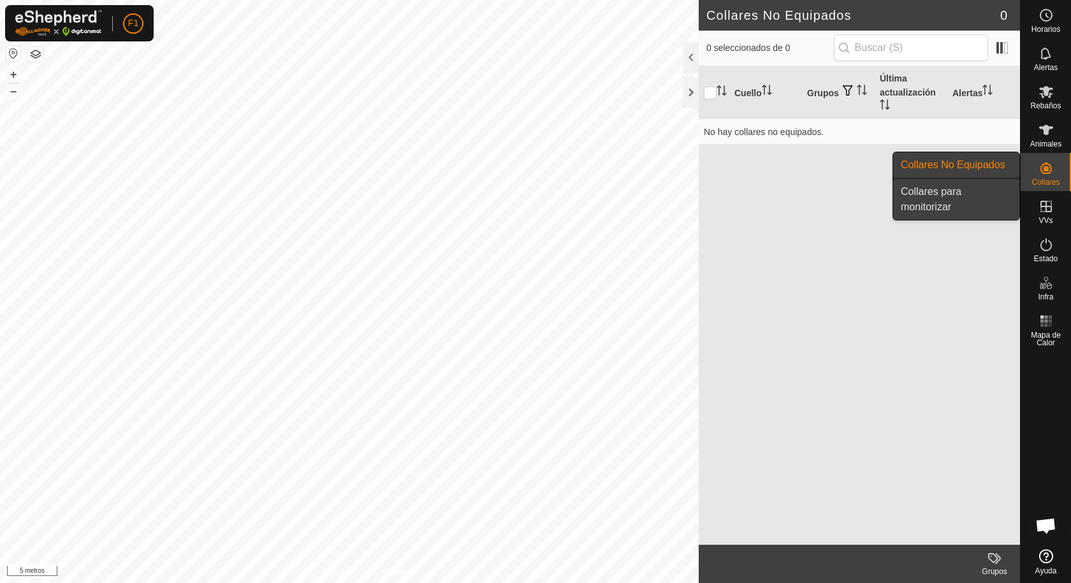
click at [931, 191] on link "Collares para monitorizar" at bounding box center [956, 199] width 126 height 41
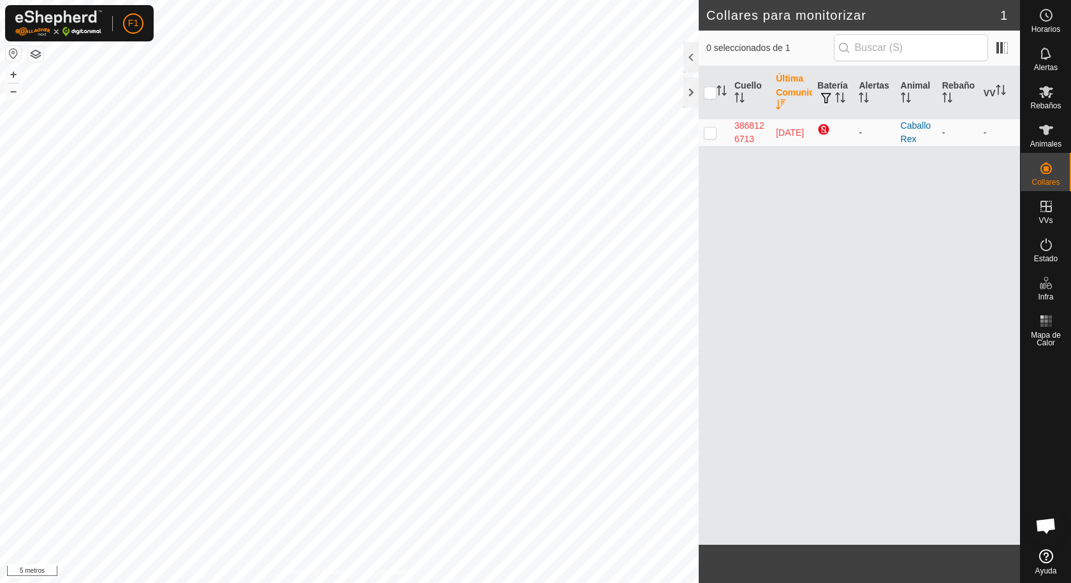
click at [715, 134] on p-checkbox at bounding box center [710, 132] width 13 height 10
checkbox input "true"
click at [31, 53] on button "button" at bounding box center [35, 54] width 15 height 15
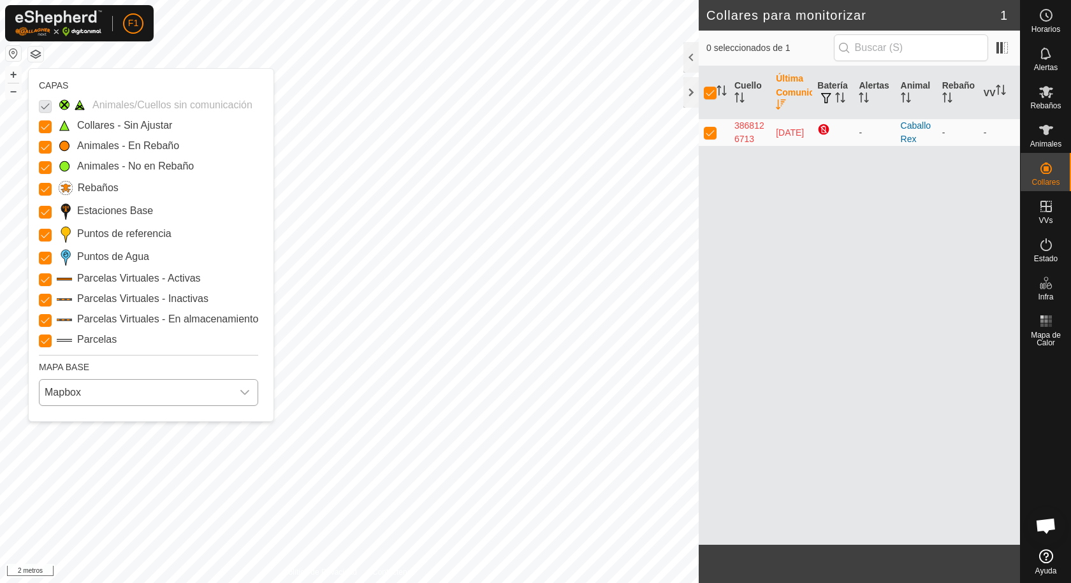
click at [245, 393] on icon "disparador desplegable" at bounding box center [245, 393] width 10 height 10
click at [113, 445] on li "AQUÍ" at bounding box center [149, 447] width 218 height 25
click at [246, 391] on icon "disparador desplegable" at bounding box center [245, 393] width 10 height 10
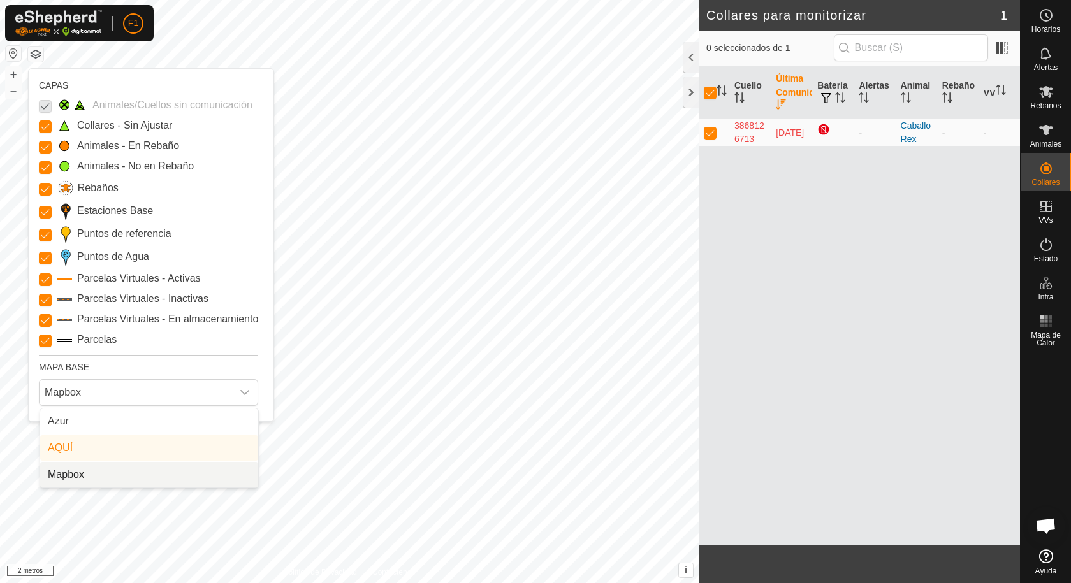
click at [91, 476] on li "Mapbox" at bounding box center [149, 474] width 218 height 25
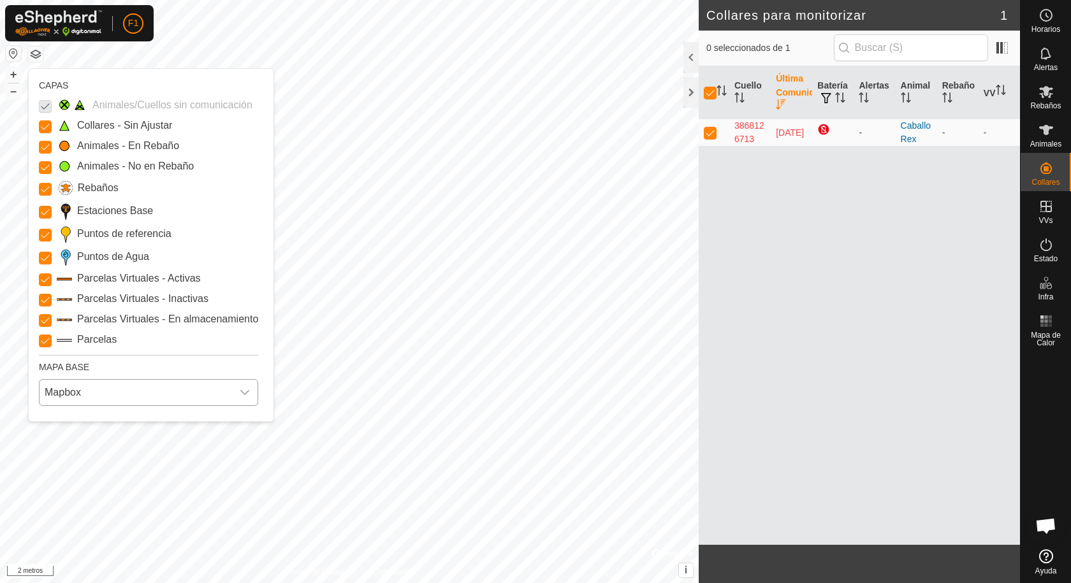
click at [242, 392] on icon "disparador desplegable" at bounding box center [244, 392] width 9 height 5
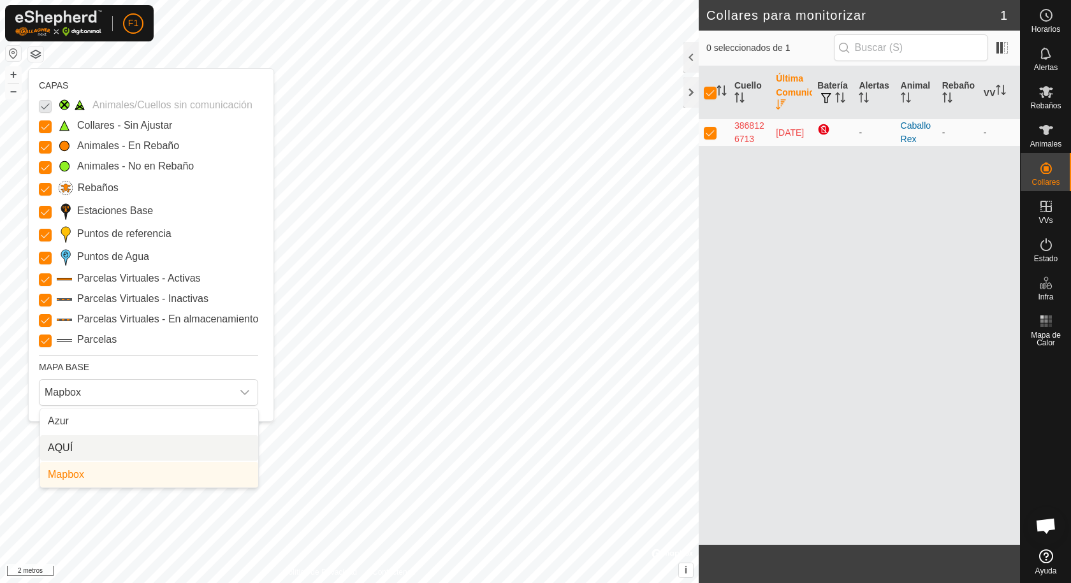
click at [62, 443] on li "AQUÍ" at bounding box center [149, 447] width 218 height 25
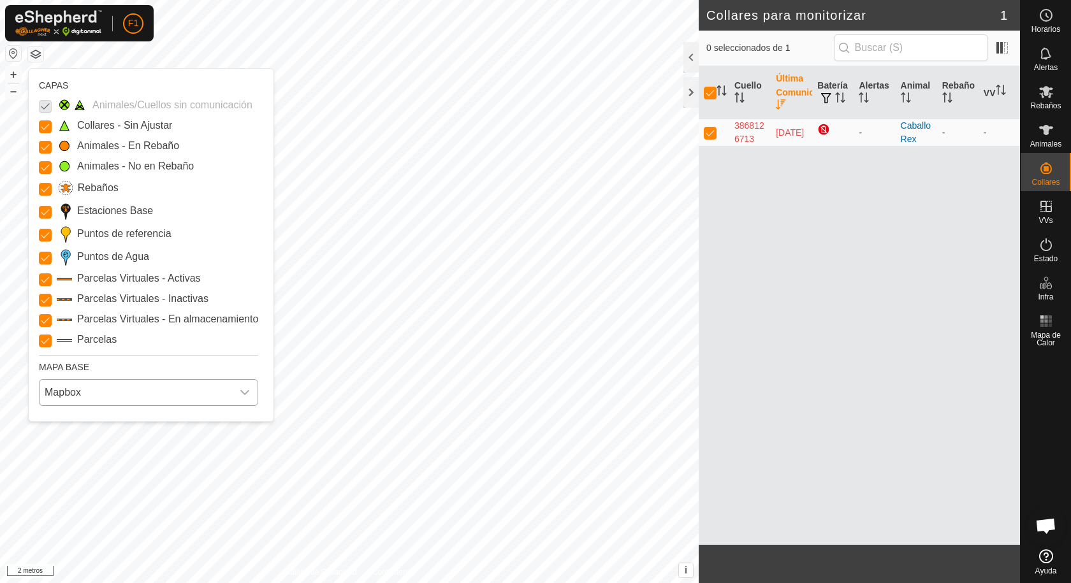
click at [246, 393] on icon "disparador desplegable" at bounding box center [245, 393] width 10 height 10
click at [66, 447] on li "AQUÍ" at bounding box center [149, 447] width 218 height 25
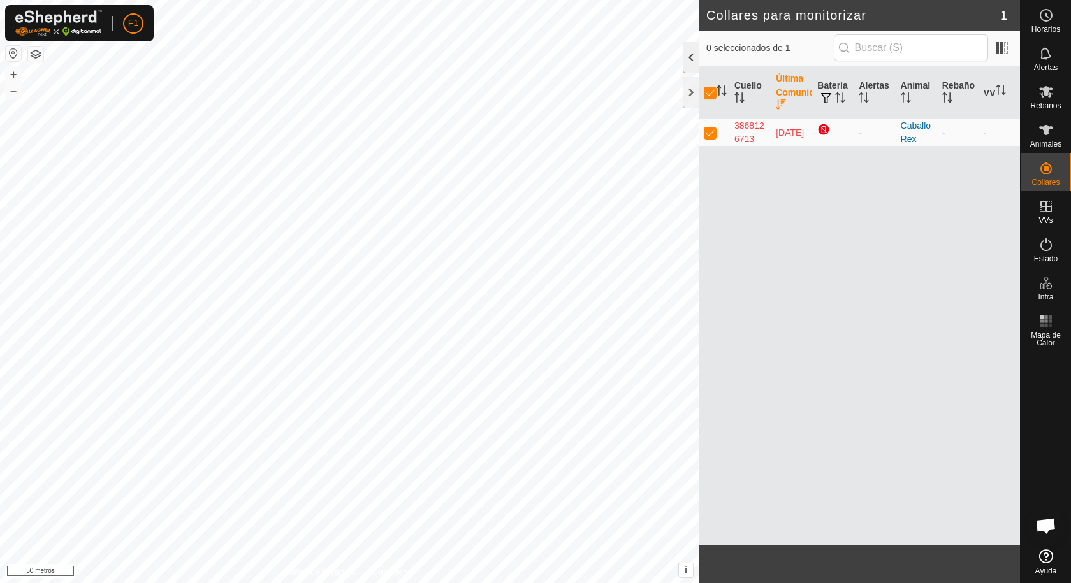
click at [693, 59] on div at bounding box center [690, 57] width 15 height 31
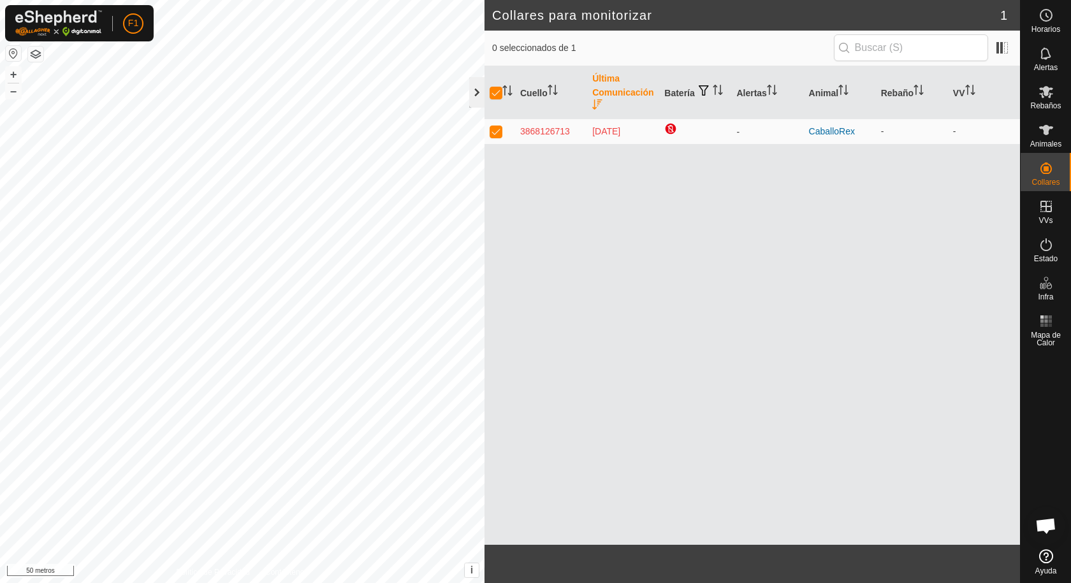
click at [475, 91] on div at bounding box center [476, 92] width 15 height 31
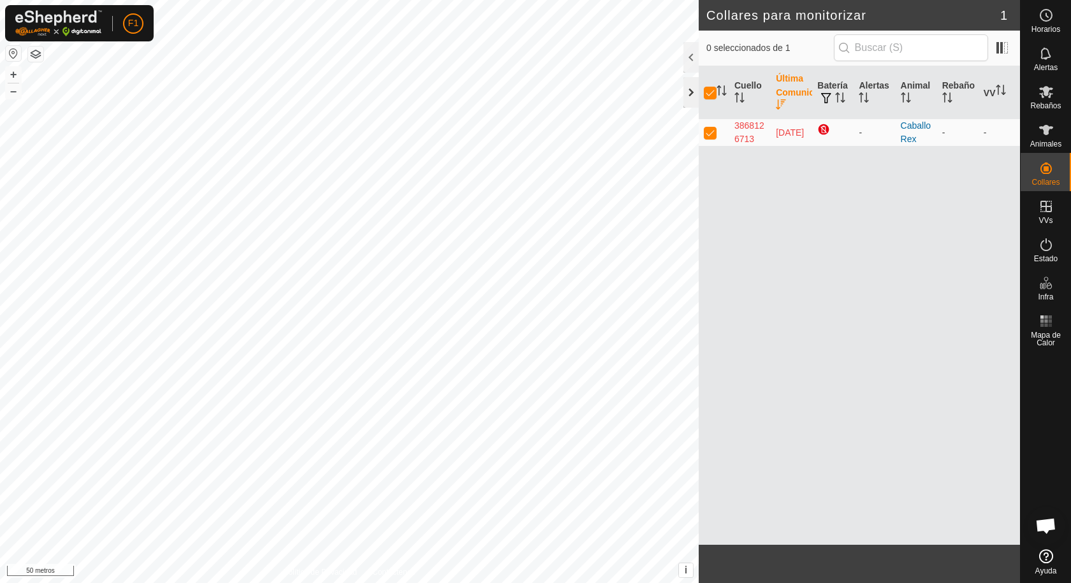
click at [690, 91] on div at bounding box center [690, 92] width 15 height 31
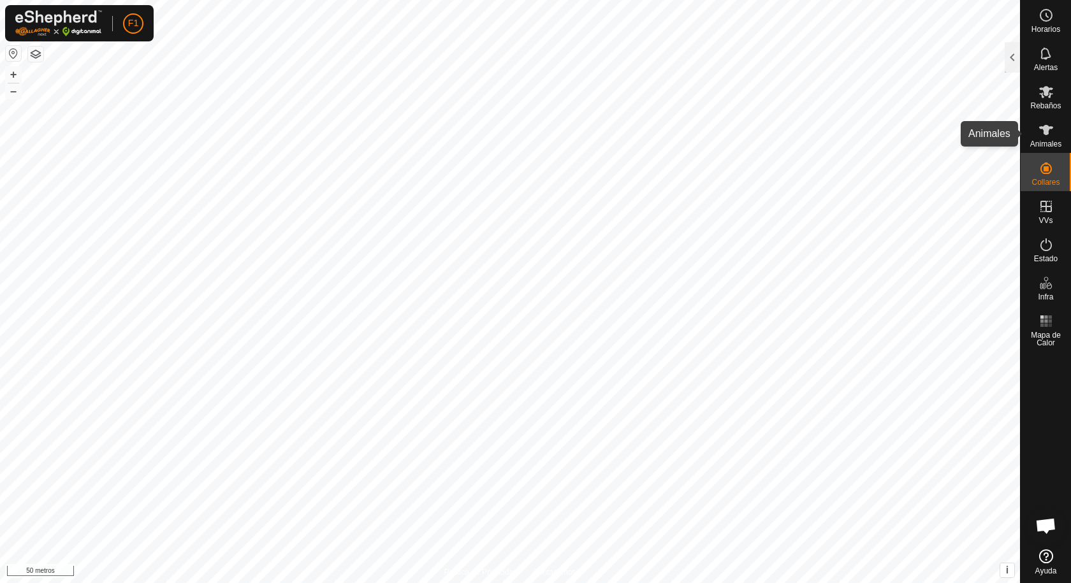
click at [1036, 140] on font "Animales" at bounding box center [1045, 144] width 31 height 9
click at [1036, 137] on es-animals-svg-icon at bounding box center [1046, 130] width 23 height 20
click at [1008, 55] on div at bounding box center [1012, 57] width 15 height 31
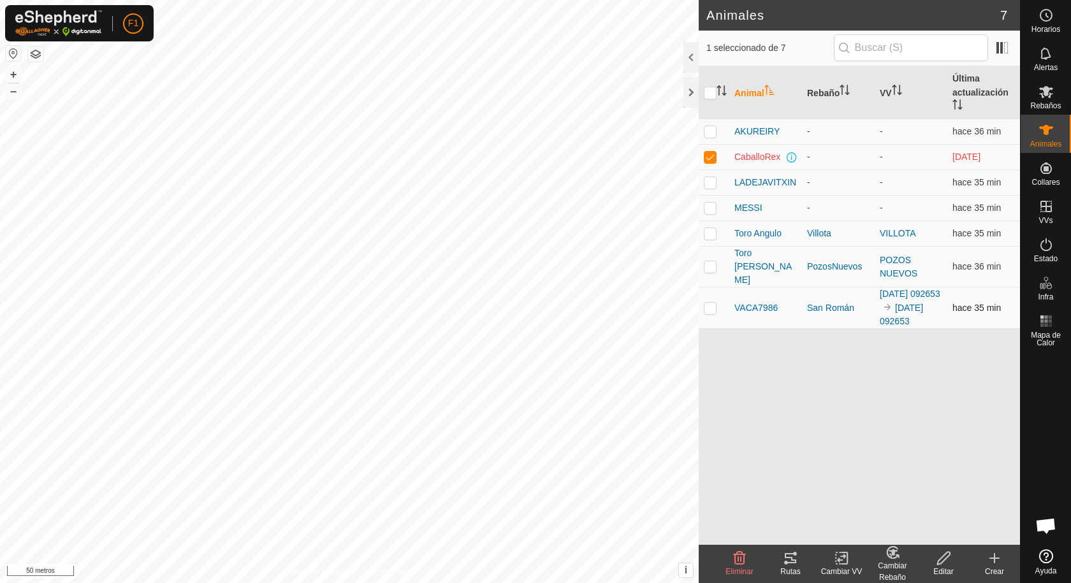
click at [709, 303] on p-checkbox at bounding box center [710, 308] width 13 height 10
checkbox input "true"
click at [790, 560] on icon at bounding box center [790, 558] width 15 height 15
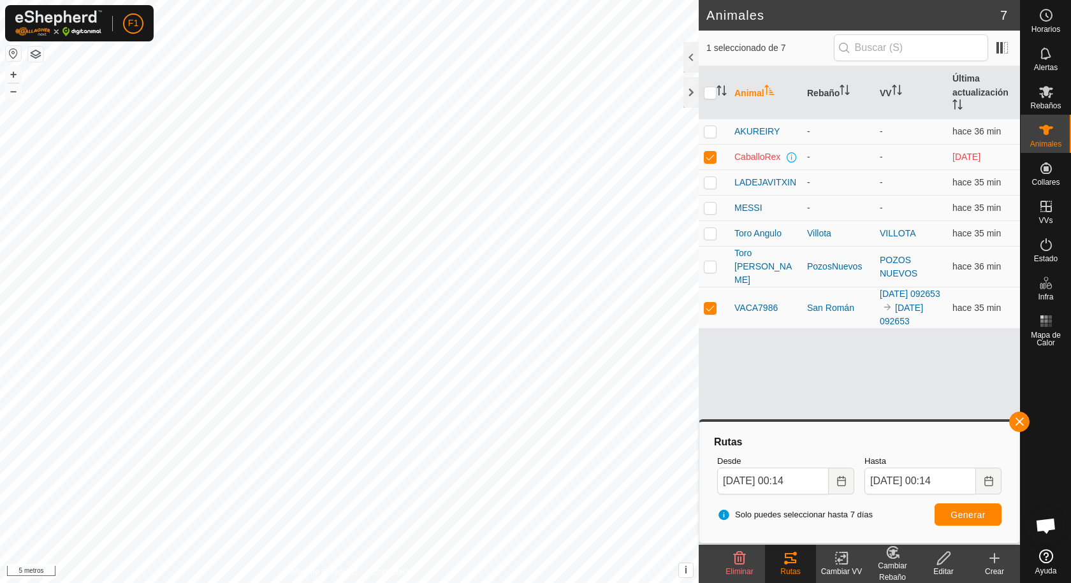
click at [789, 562] on icon at bounding box center [790, 558] width 11 height 10
click at [968, 516] on font "Generar" at bounding box center [967, 515] width 35 height 10
click at [706, 231] on p-checkbox at bounding box center [710, 233] width 13 height 10
checkbox input "true"
click at [11, 52] on button "button" at bounding box center [13, 53] width 15 height 15
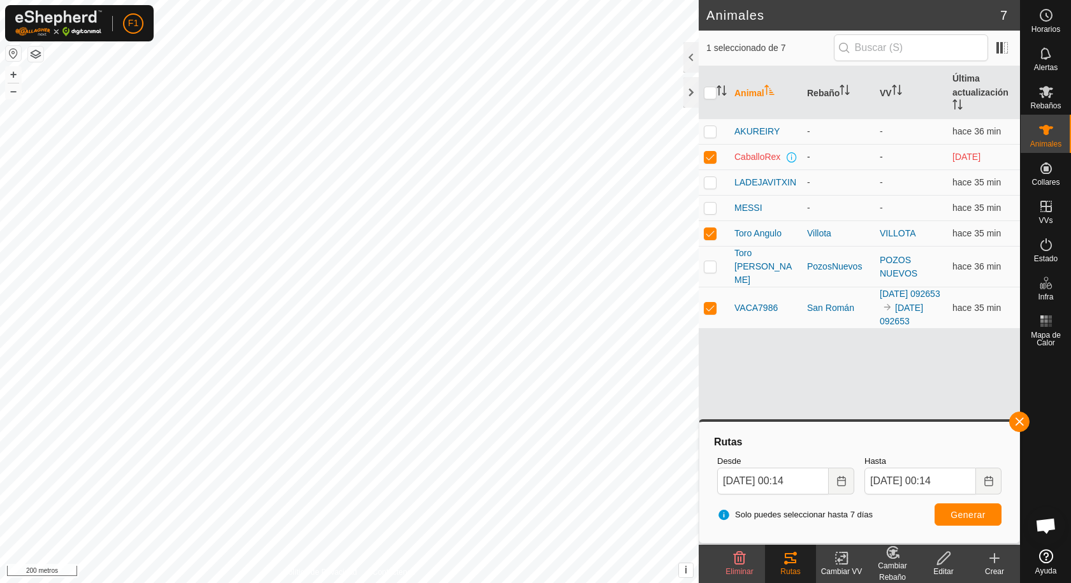
click at [713, 158] on p-checkbox at bounding box center [710, 157] width 13 height 10
checkbox input "false"
click at [711, 303] on p-checkbox at bounding box center [710, 308] width 13 height 10
checkbox input "false"
click at [785, 560] on icon at bounding box center [790, 558] width 15 height 15
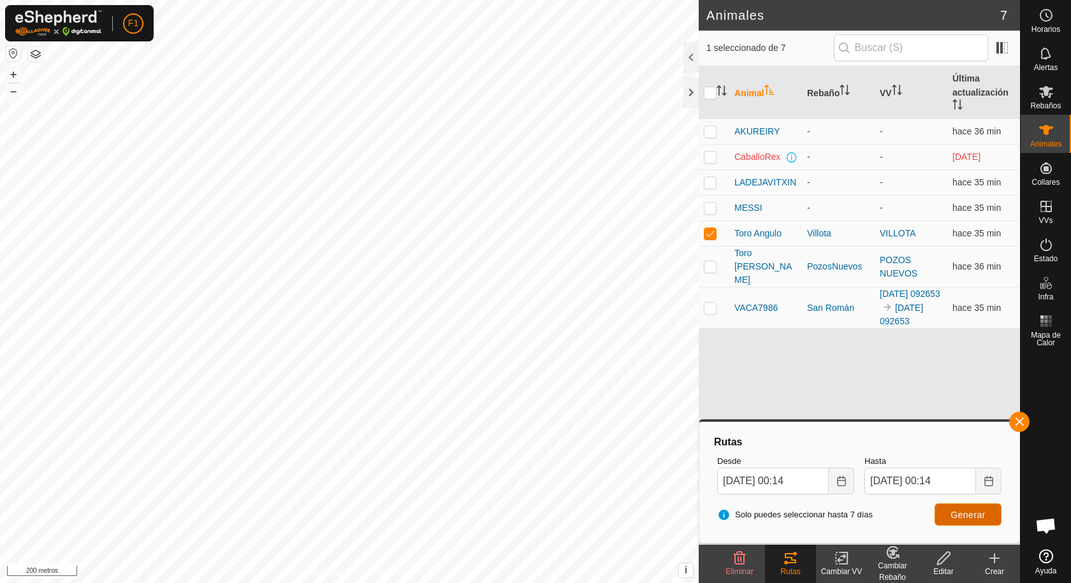
click at [977, 512] on font "Generar" at bounding box center [967, 515] width 35 height 10
click at [736, 481] on input "[DATE] 00:14" at bounding box center [773, 481] width 112 height 27
type input "[DATE] 00:14"
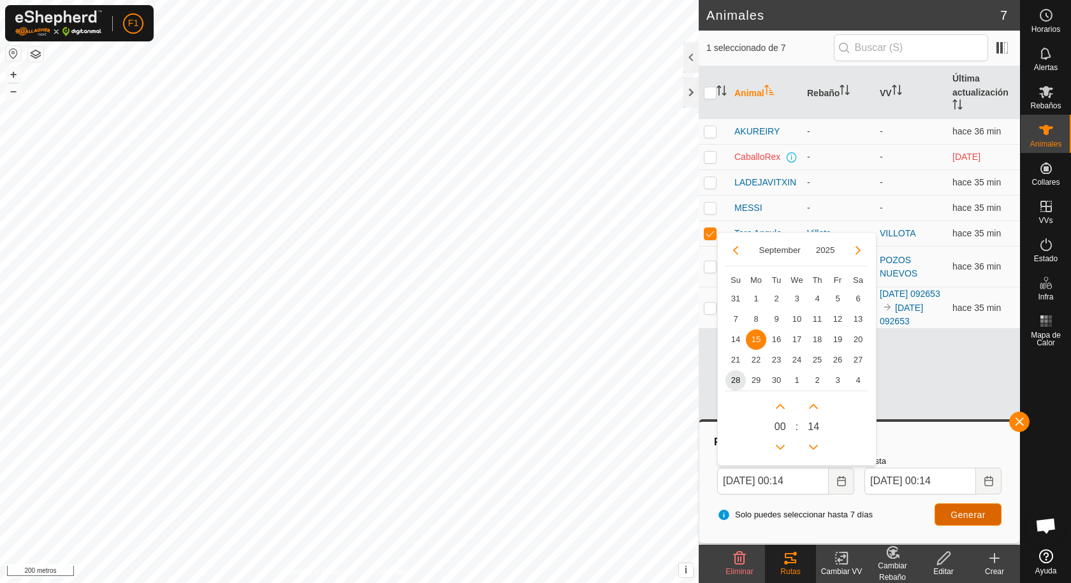
click at [955, 518] on font "Generar" at bounding box center [967, 515] width 35 height 10
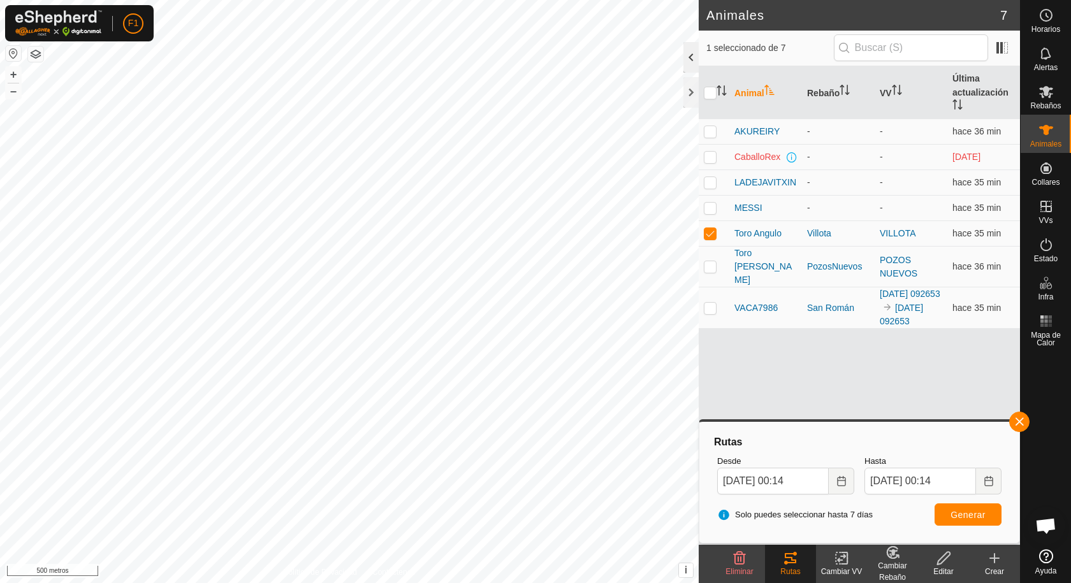
click at [694, 56] on div at bounding box center [690, 57] width 15 height 31
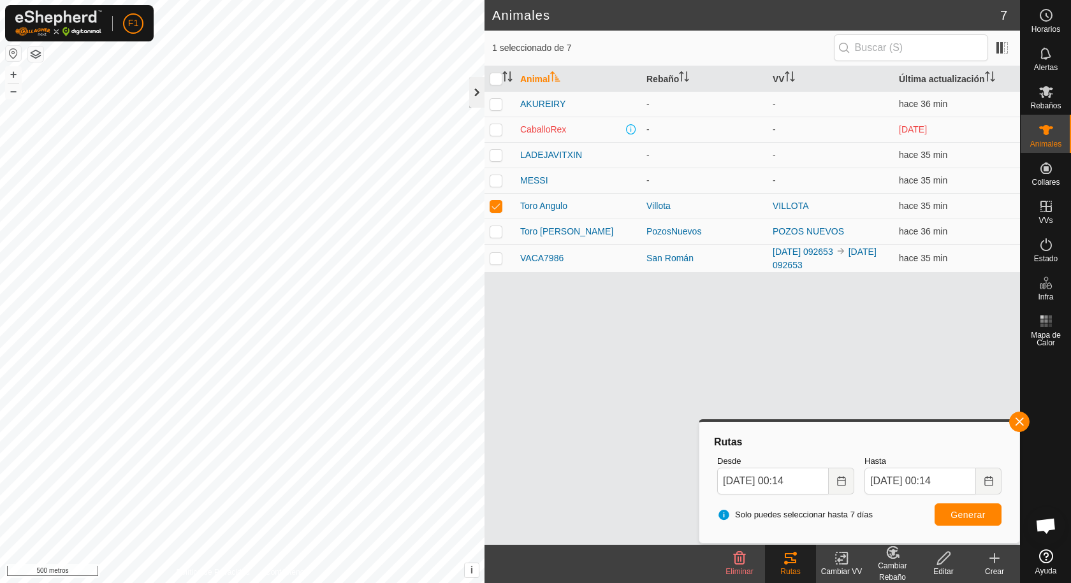
click at [477, 94] on div at bounding box center [476, 92] width 15 height 31
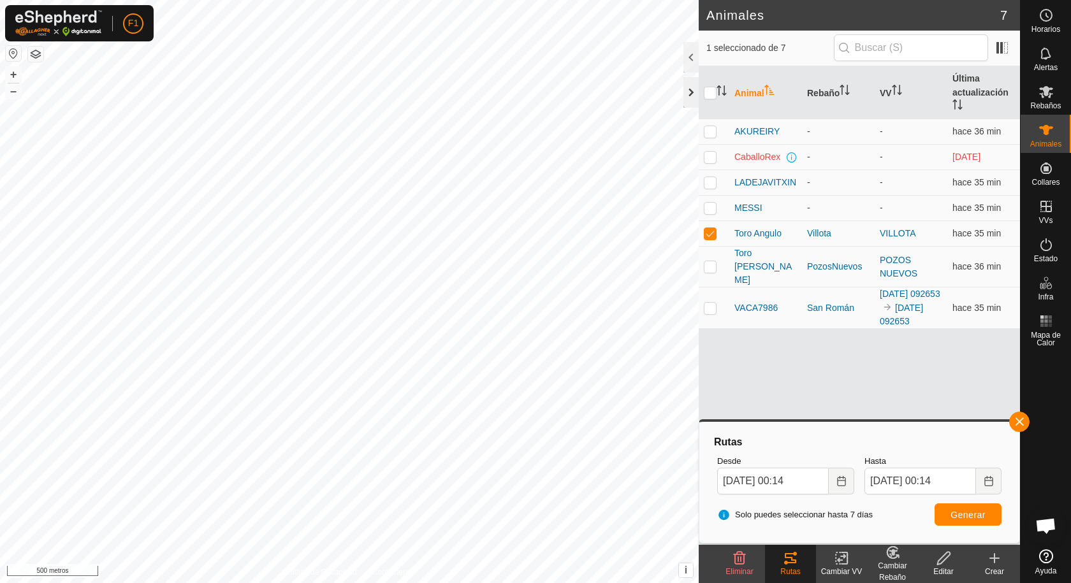
click at [687, 89] on div at bounding box center [690, 92] width 15 height 31
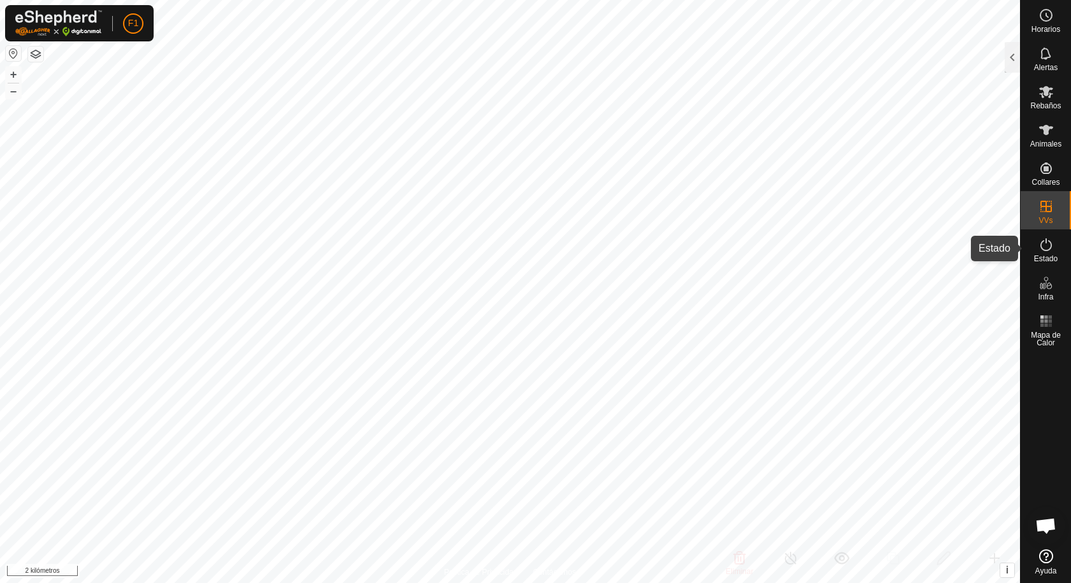
click at [1040, 247] on icon at bounding box center [1045, 244] width 15 height 15
click at [1044, 244] on icon at bounding box center [1045, 244] width 15 height 15
click at [1044, 105] on font "Rebaños" at bounding box center [1045, 105] width 31 height 9
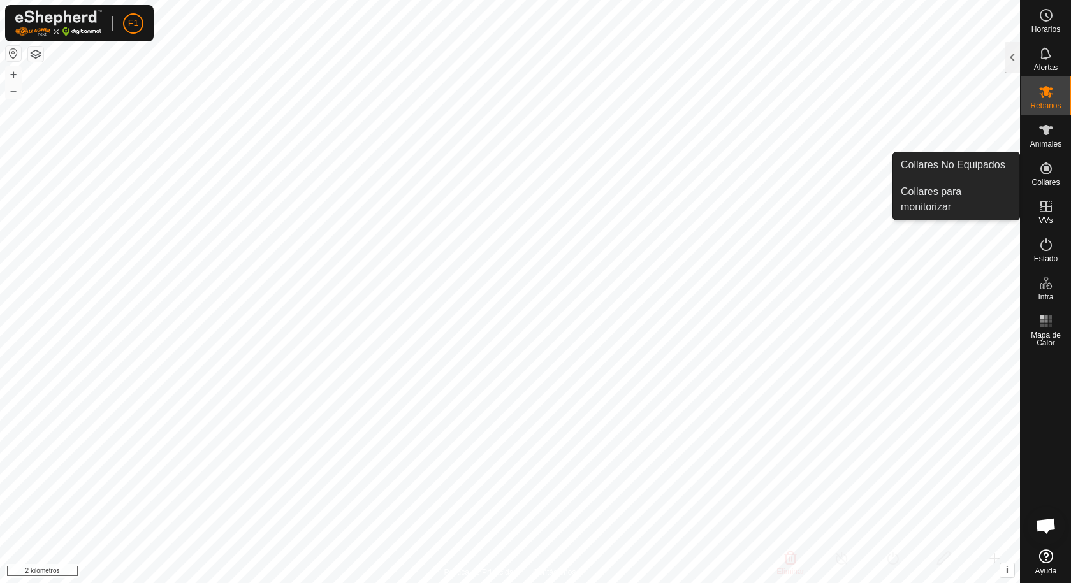
click at [1045, 170] on icon at bounding box center [1045, 168] width 11 height 11
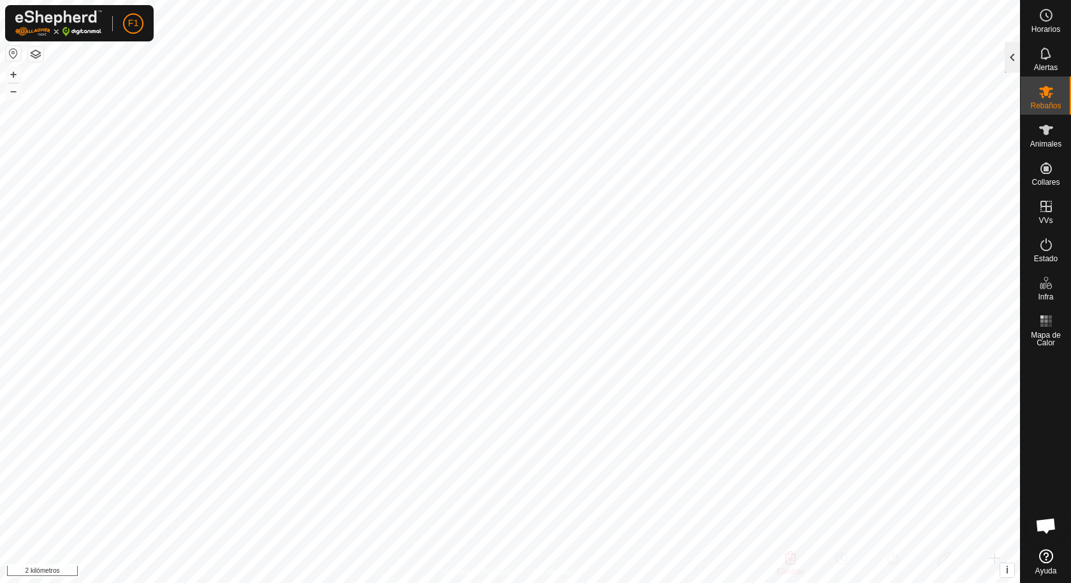
click at [1011, 55] on div at bounding box center [1012, 57] width 15 height 31
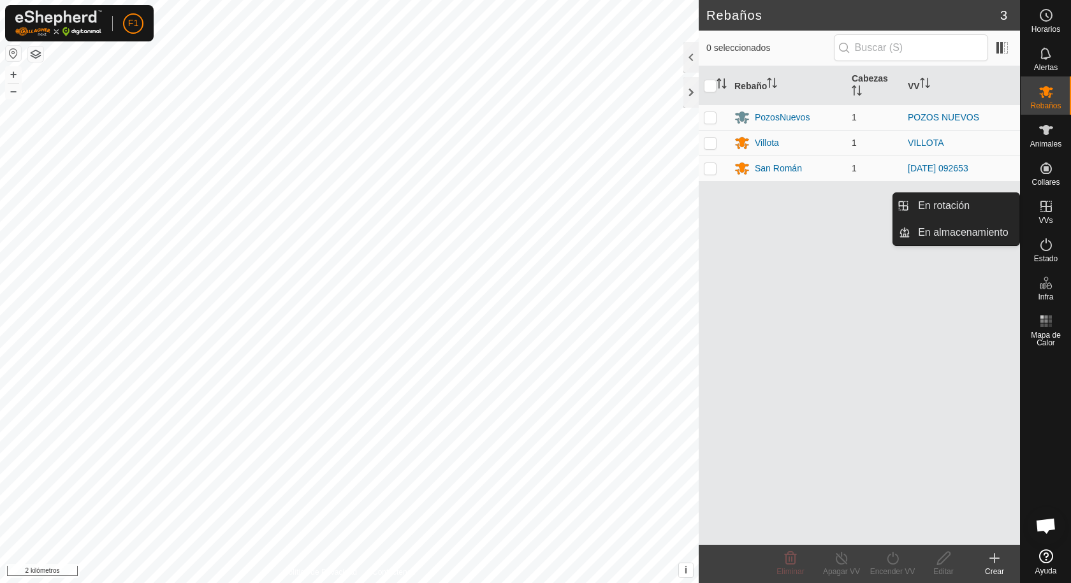
click at [1048, 205] on icon at bounding box center [1045, 206] width 15 height 15
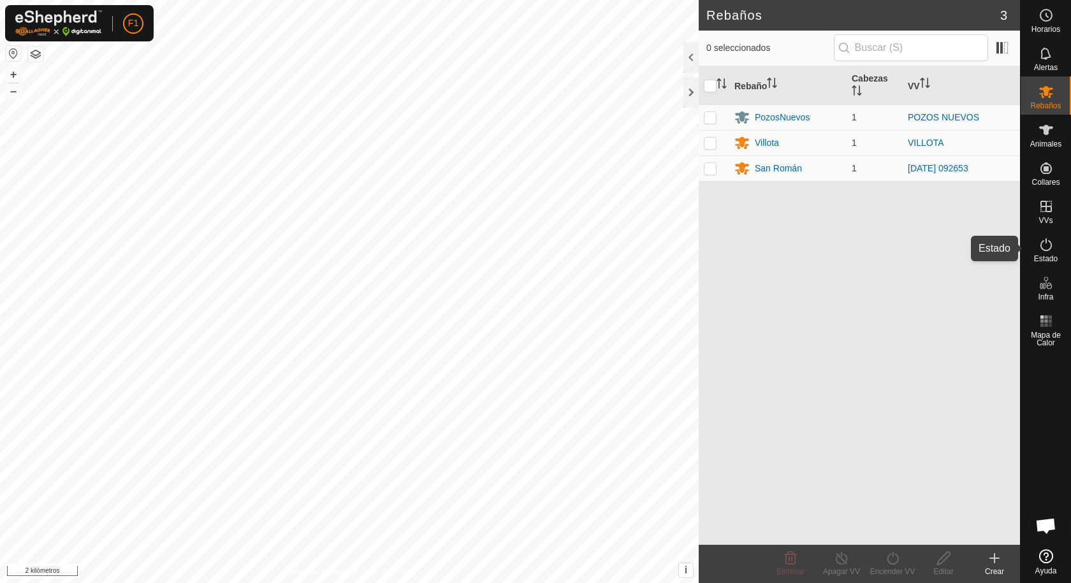
click at [1046, 246] on icon at bounding box center [1045, 244] width 15 height 15
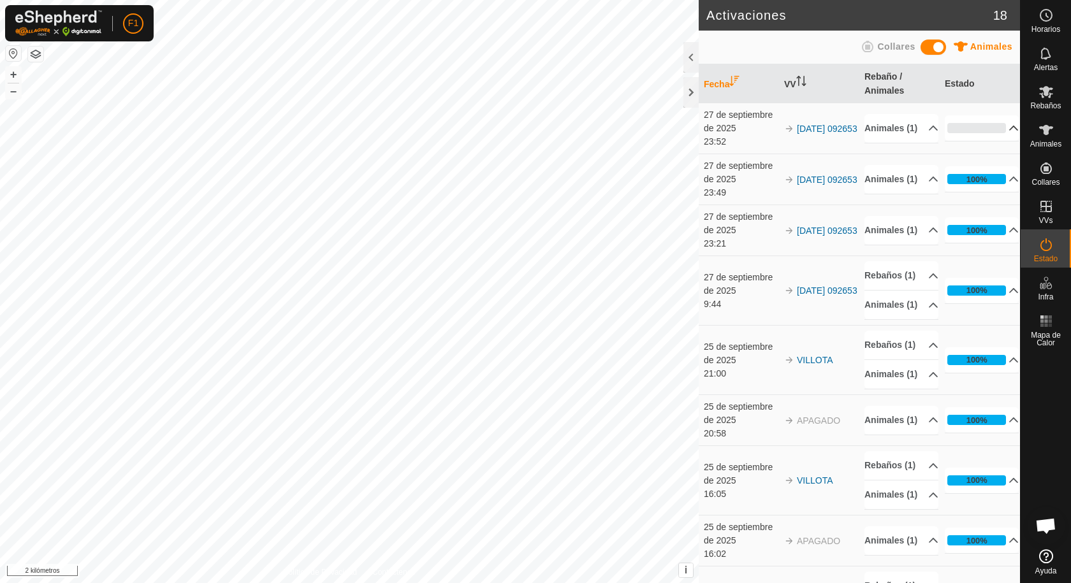
click at [997, 126] on p-accordion-header "0%" at bounding box center [982, 127] width 74 height 25
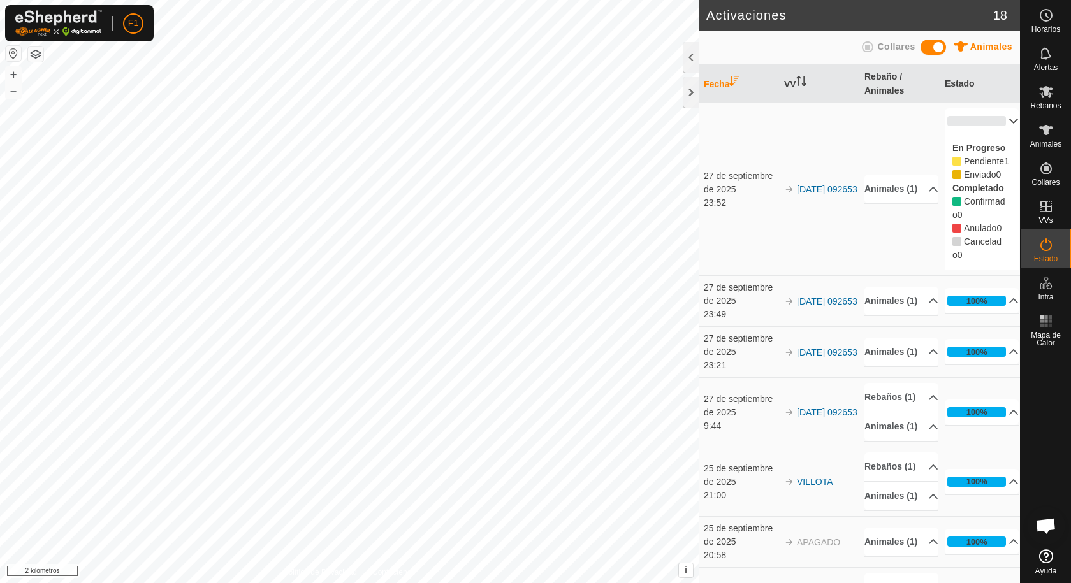
click at [997, 126] on p-accordion-header "0%" at bounding box center [982, 120] width 74 height 25
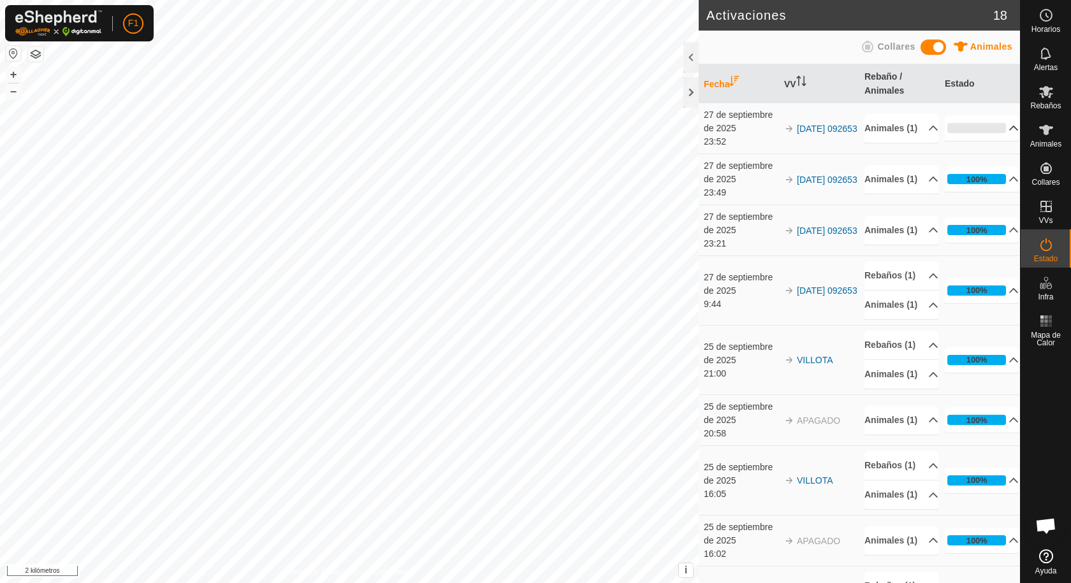
click at [997, 126] on p-accordion-header "0%" at bounding box center [982, 127] width 74 height 25
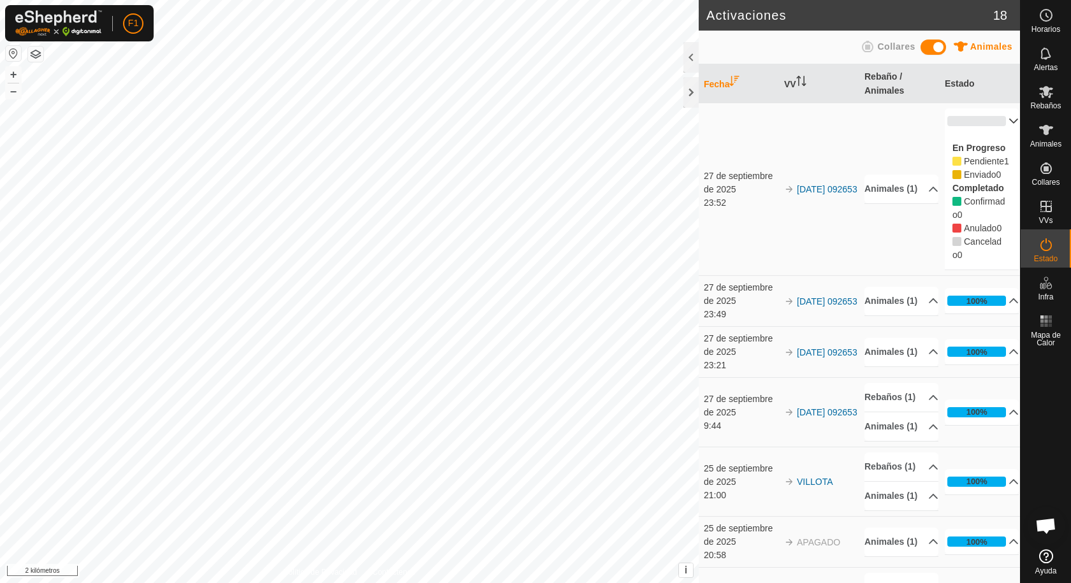
click at [952, 160] on icon at bounding box center [956, 161] width 9 height 9
click at [952, 179] on icon at bounding box center [956, 174] width 9 height 9
click at [952, 206] on icon at bounding box center [956, 201] width 9 height 9
click at [952, 233] on icon at bounding box center [956, 228] width 9 height 9
click at [995, 120] on p-accordion-header "0%" at bounding box center [982, 120] width 74 height 25
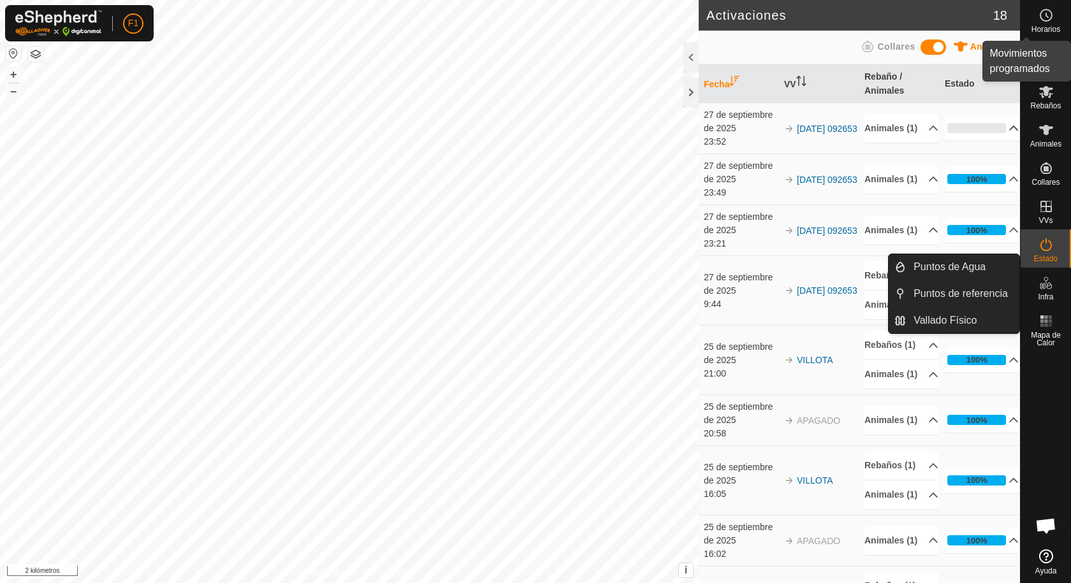
click at [1049, 19] on icon at bounding box center [1045, 15] width 15 height 15
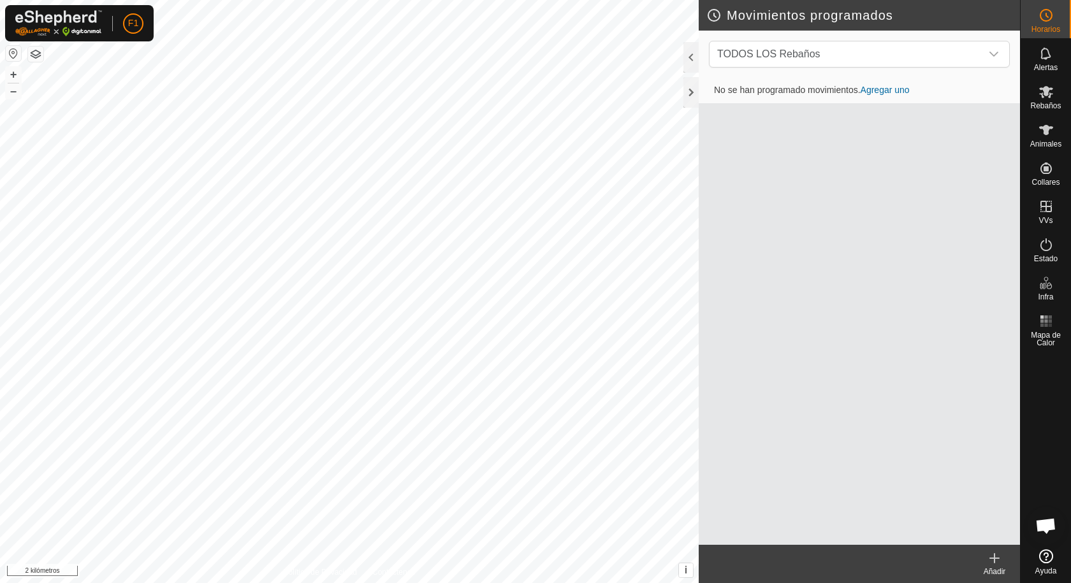
click at [1049, 19] on icon at bounding box center [1045, 15] width 15 height 15
click at [999, 55] on div "disparador desplegable" at bounding box center [993, 53] width 25 height 25
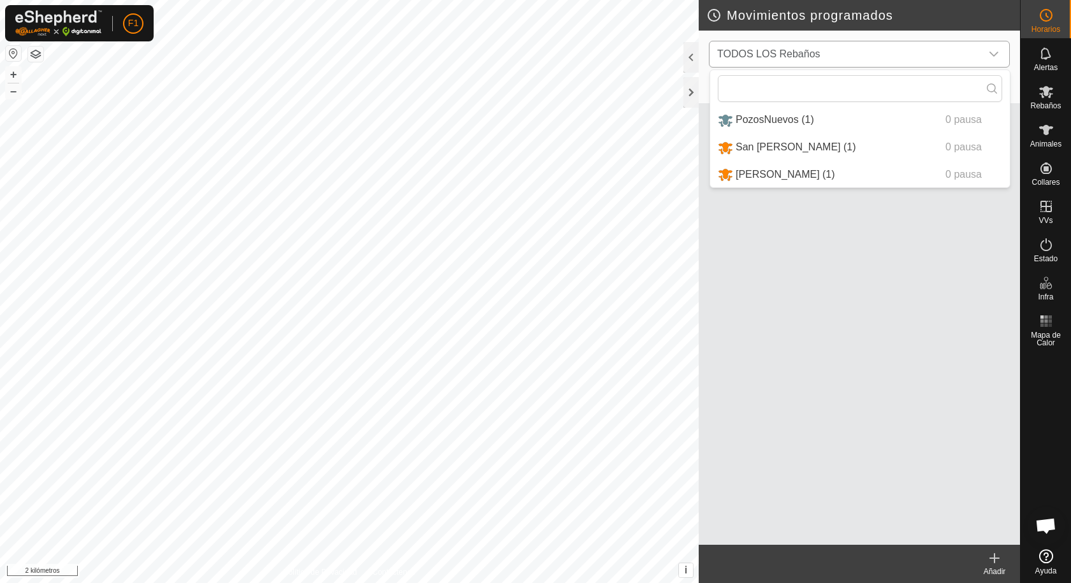
click at [809, 123] on li "PozosNuevos (1) 0 pausa" at bounding box center [860, 120] width 300 height 26
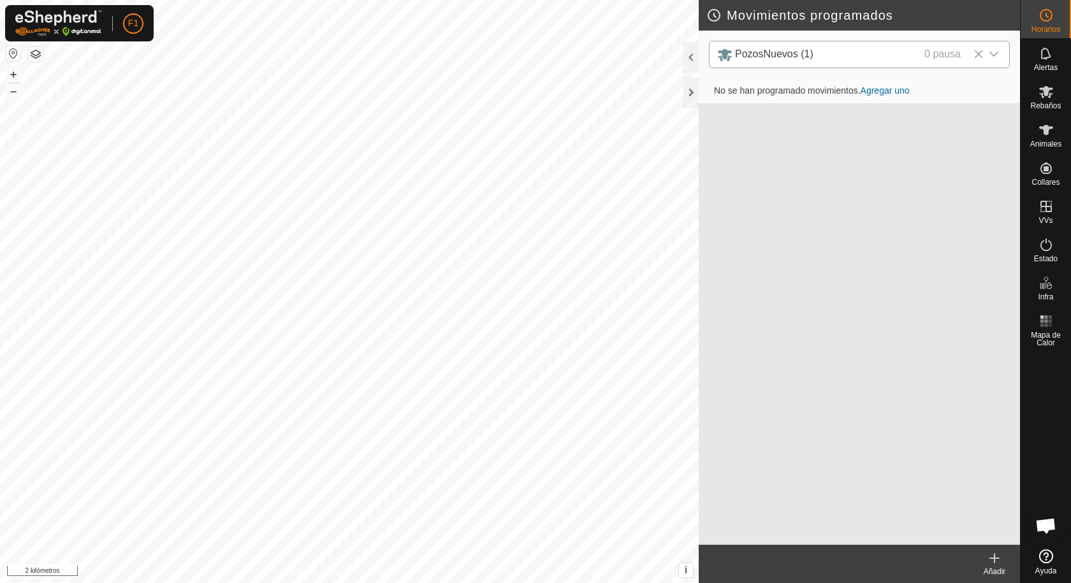
click at [994, 53] on icon "disparador desplegable" at bounding box center [994, 54] width 10 height 10
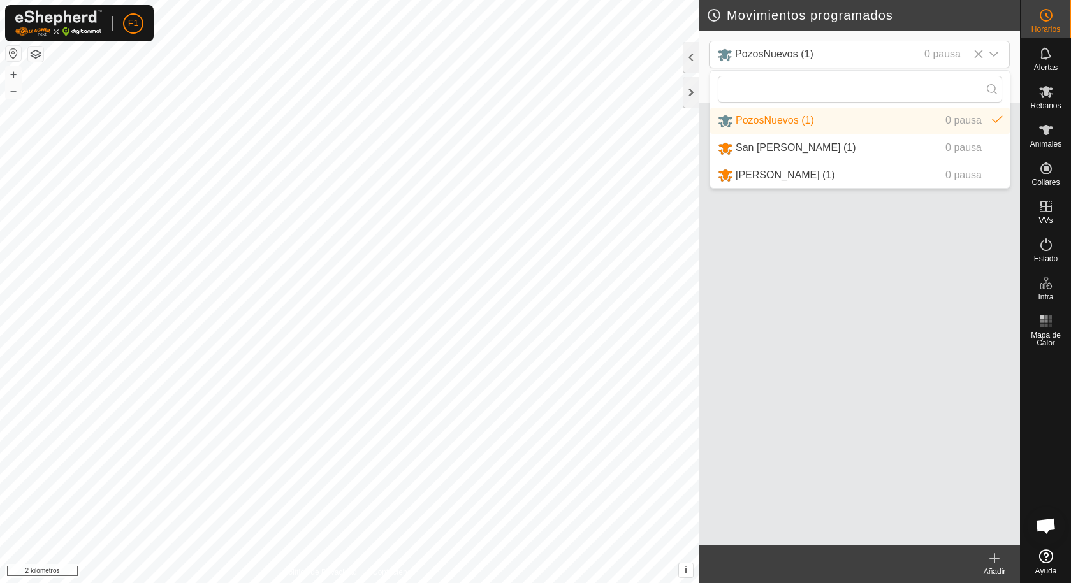
click at [994, 120] on li "PozosNuevos (1) 0 pausa" at bounding box center [860, 121] width 300 height 26
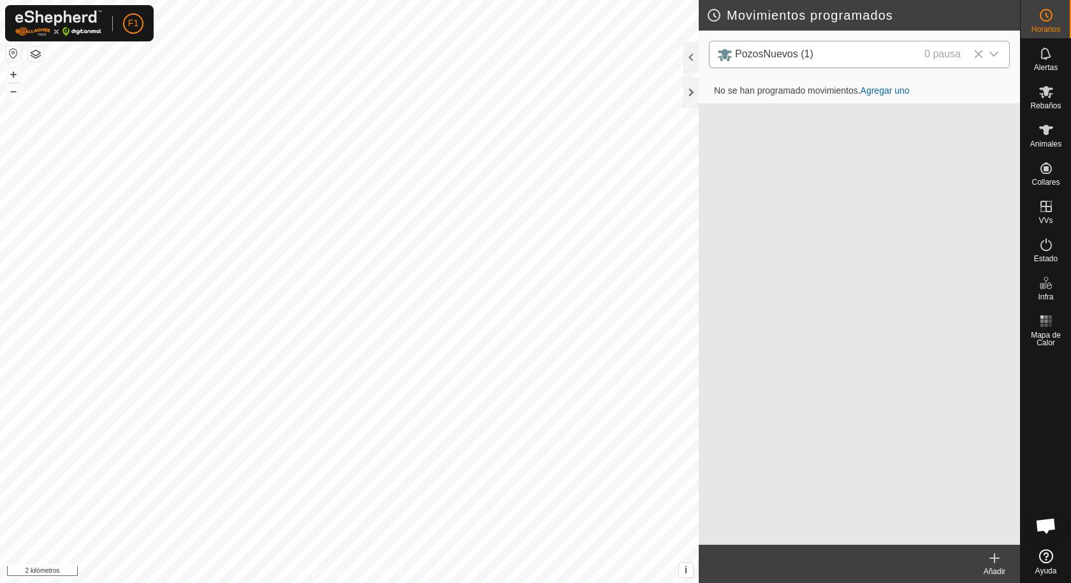
click at [994, 46] on div "disparador desplegable" at bounding box center [993, 54] width 25 height 26
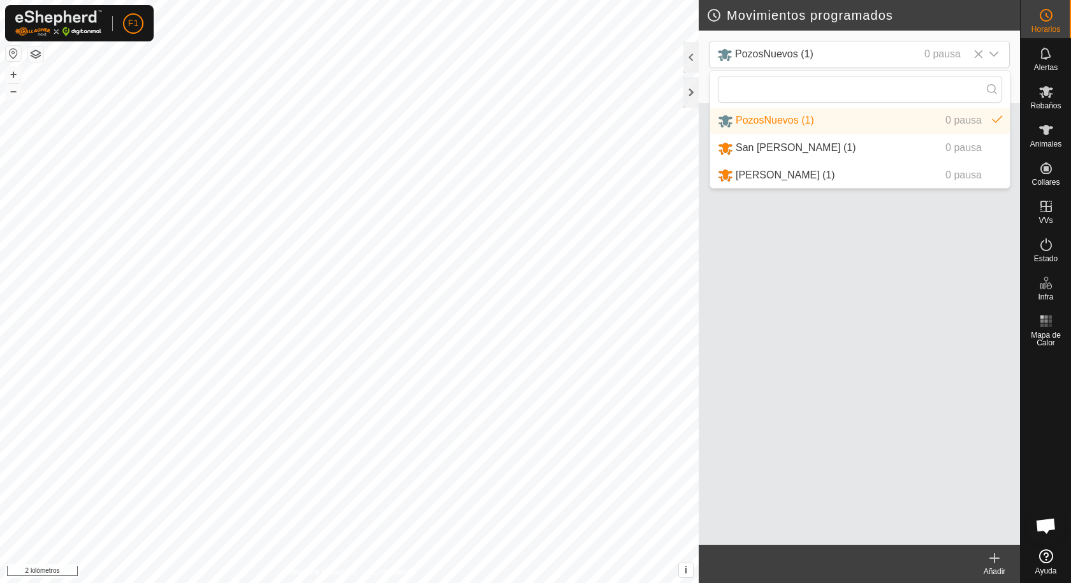
click at [989, 114] on li "PozosNuevos (1) 0 pausa" at bounding box center [860, 121] width 300 height 26
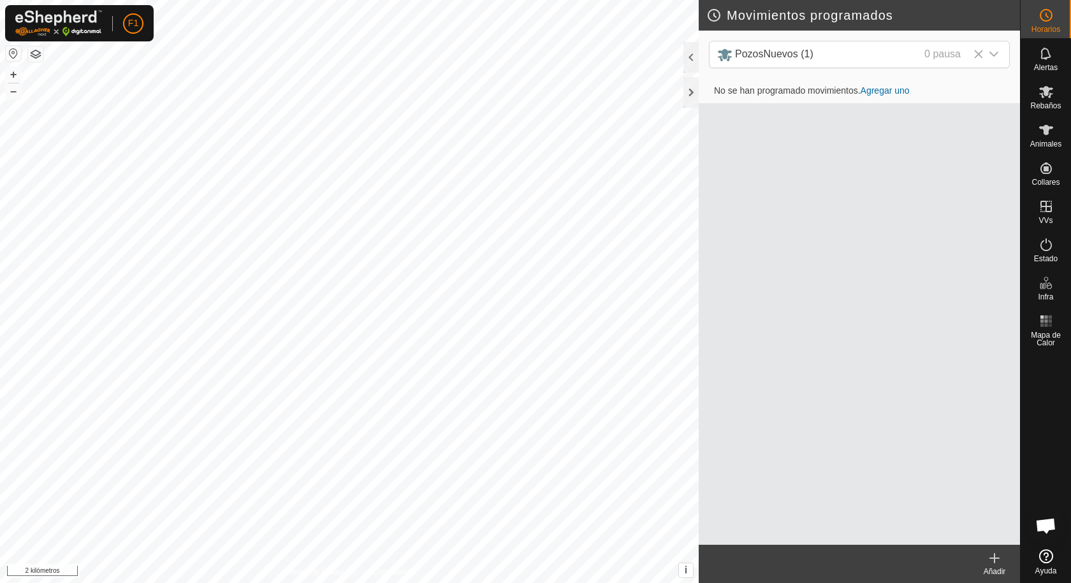
click at [989, 114] on div "No se han programado movimientos. Agregar uno" at bounding box center [859, 311] width 321 height 467
click at [999, 55] on div "disparador desplegable" at bounding box center [993, 54] width 25 height 26
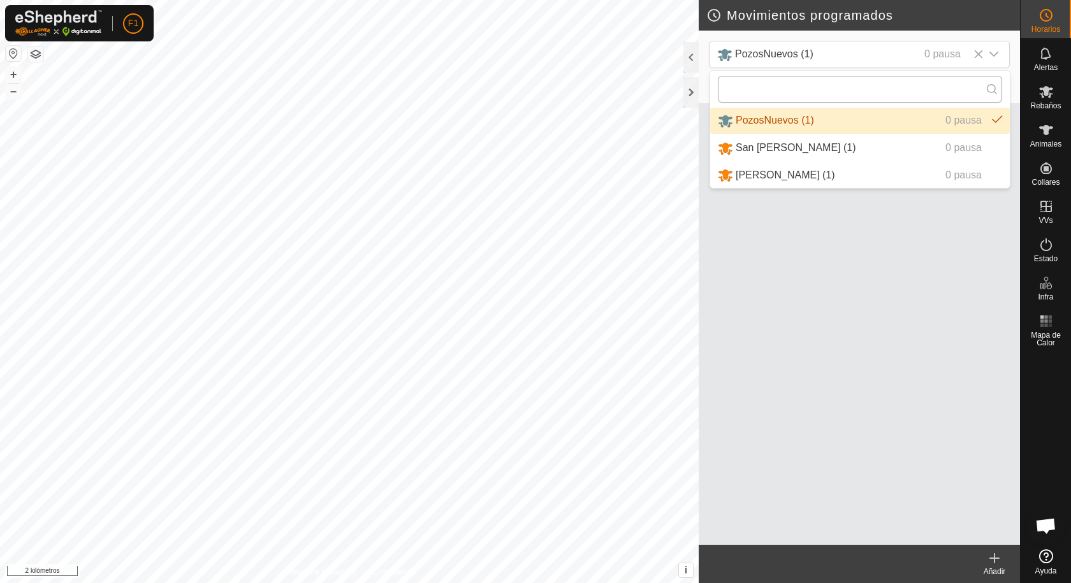
click at [736, 92] on input "text" at bounding box center [860, 89] width 284 height 27
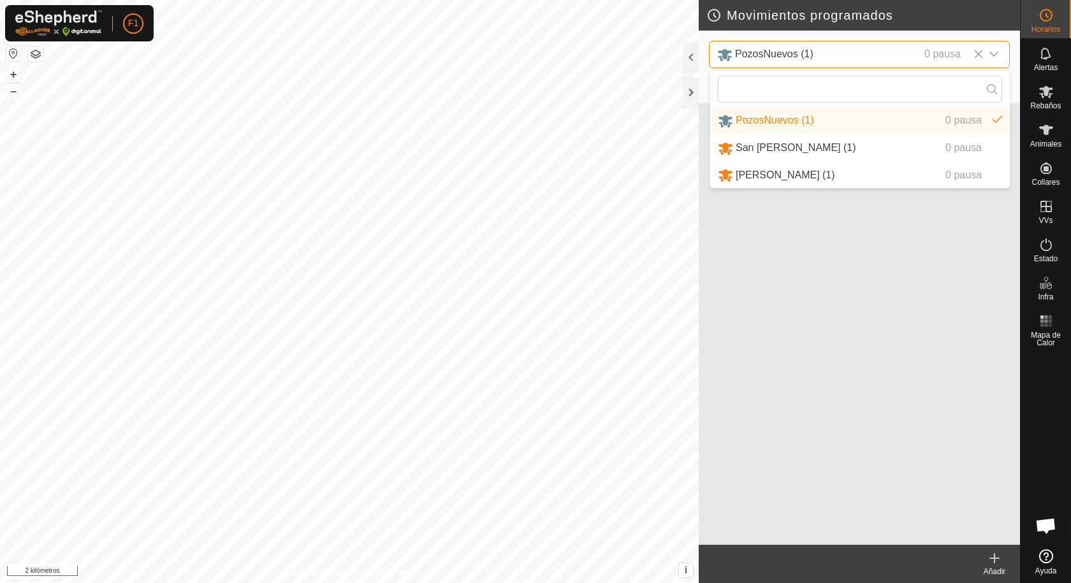
click at [824, 54] on div "PozosNuevos (1) 0 pausa" at bounding box center [841, 55] width 249 height 16
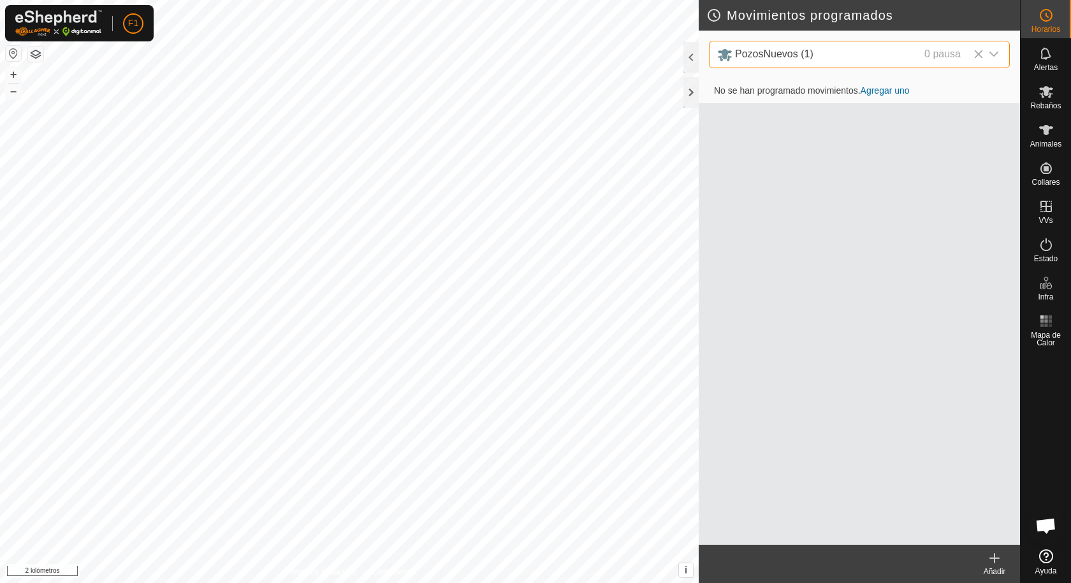
click at [823, 46] on span "PozosNuevos (1) 0 pausa" at bounding box center [846, 54] width 269 height 26
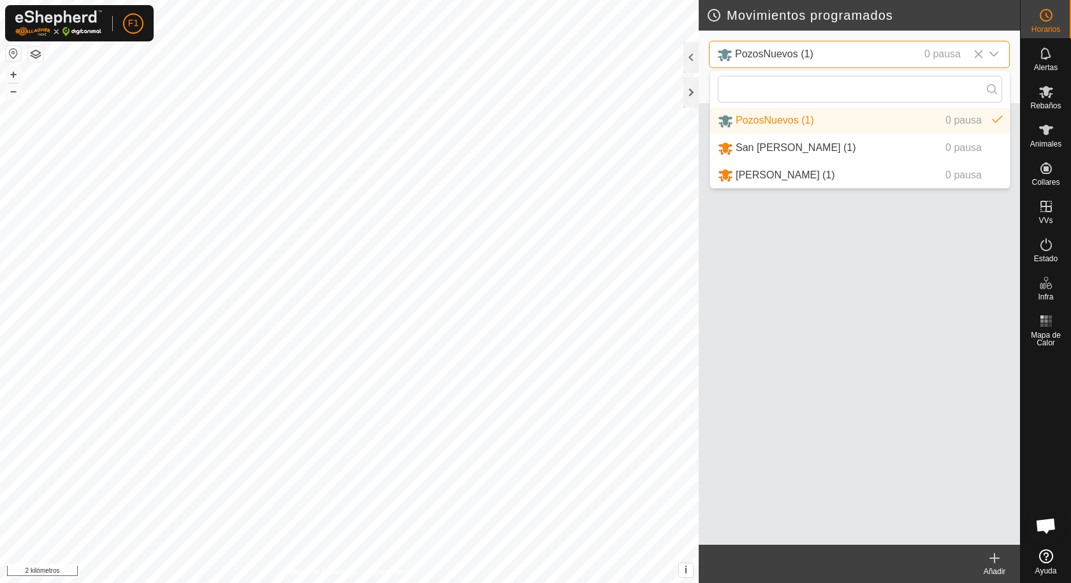
click at [820, 52] on div "PozosNuevos (1) 0 pausa" at bounding box center [841, 55] width 249 height 16
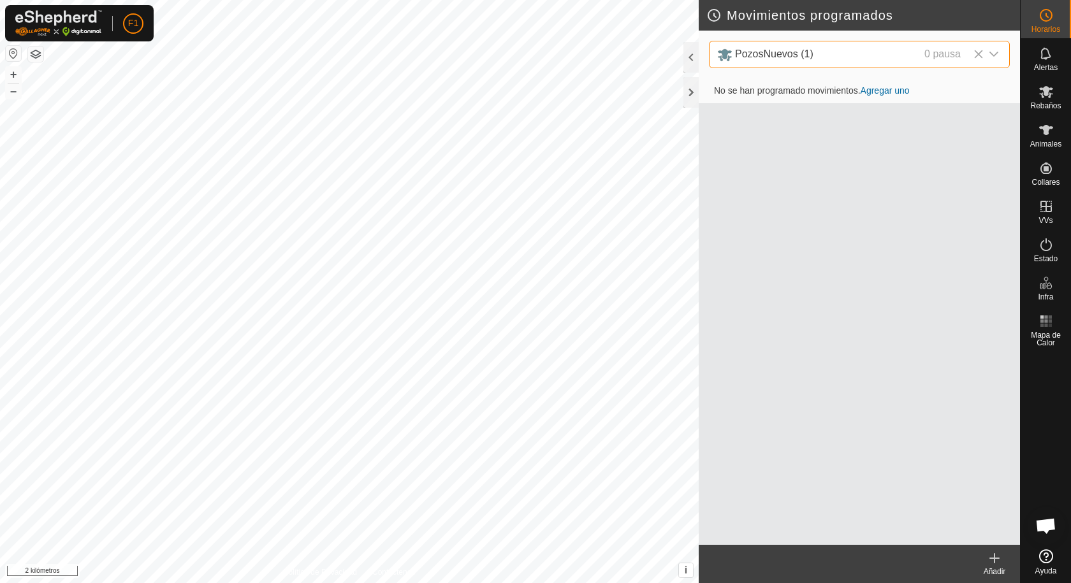
click at [820, 52] on div "PozosNuevos (1) 0 pausa" at bounding box center [841, 55] width 249 height 16
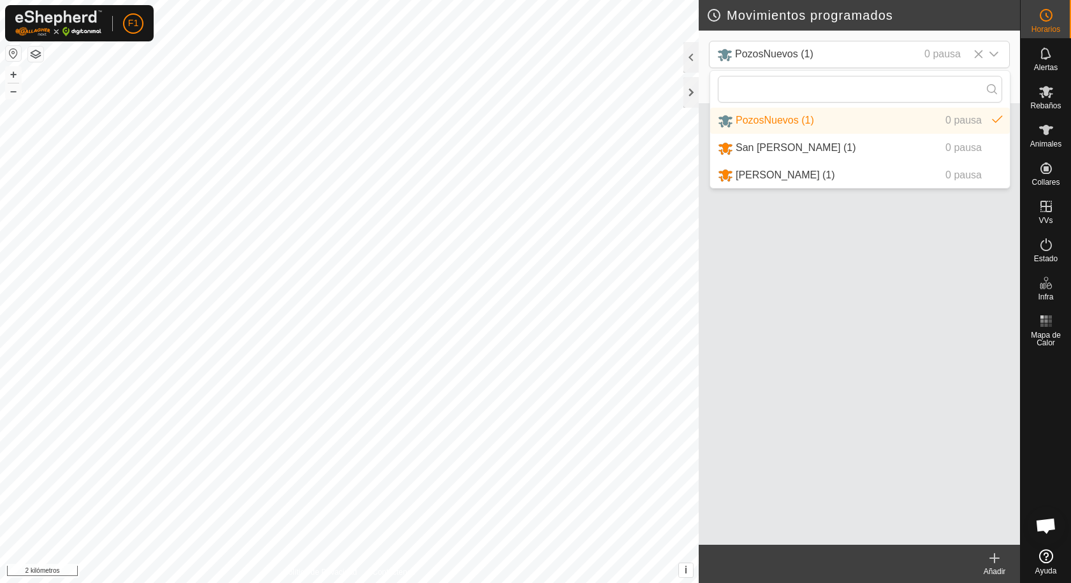
click at [833, 237] on div "No se han programado movimientos. Agregar uno" at bounding box center [859, 311] width 321 height 467
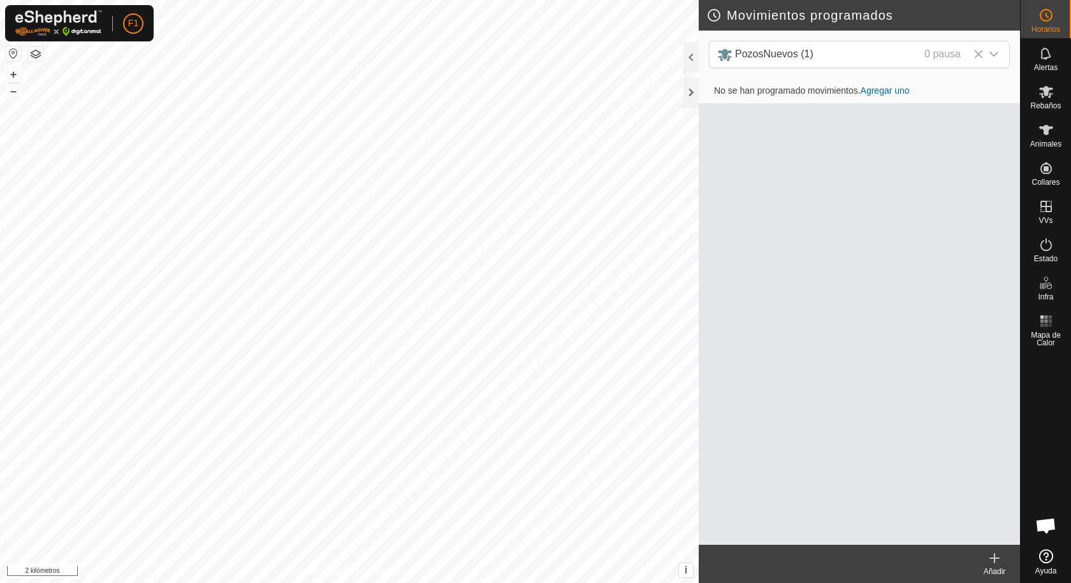
click at [996, 560] on icon at bounding box center [994, 558] width 15 height 15
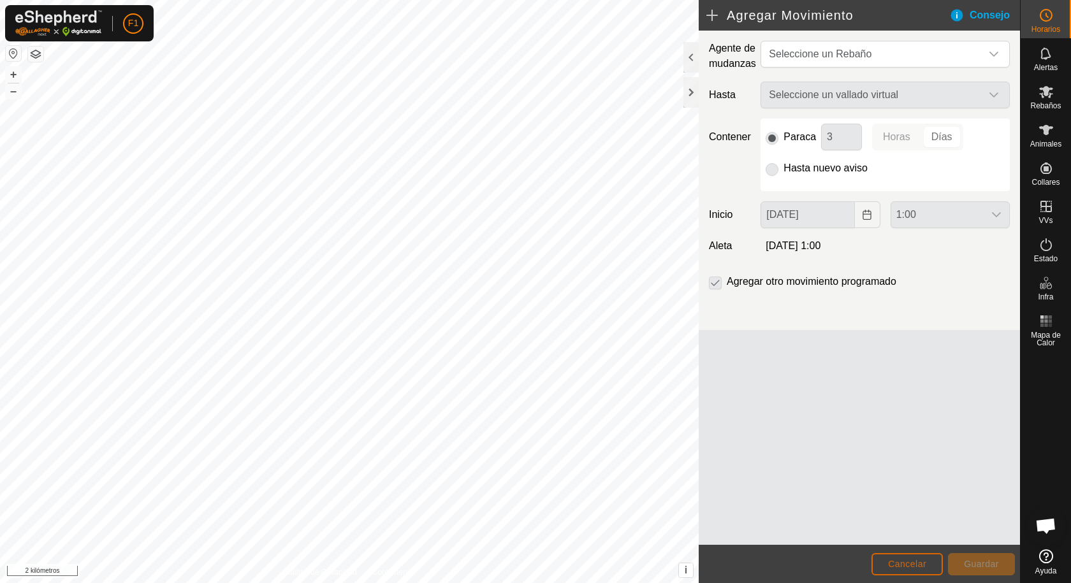
click at [898, 564] on font "Cancelar" at bounding box center [907, 564] width 38 height 10
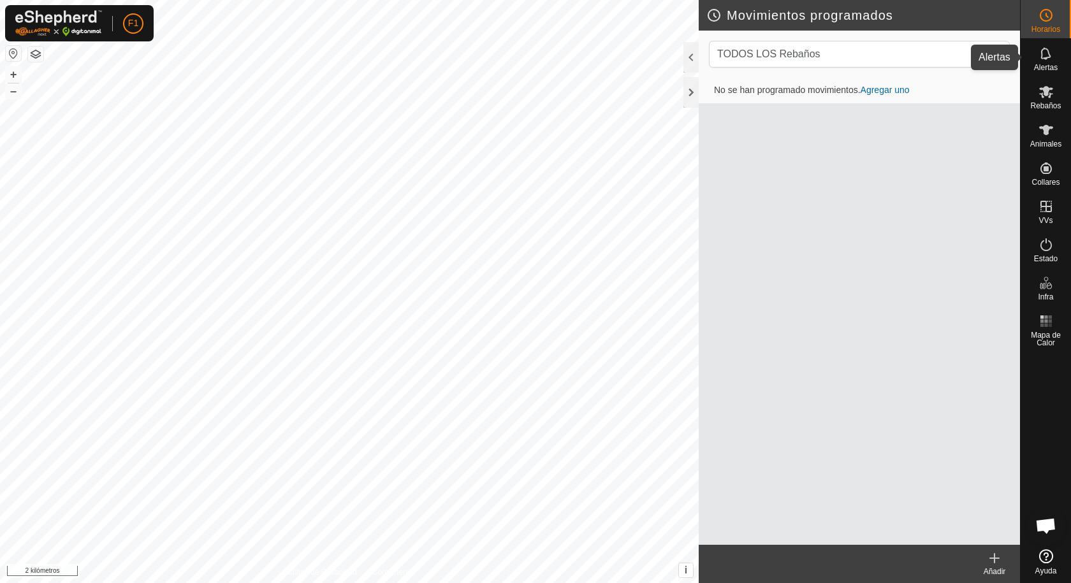
click at [1045, 57] on icon at bounding box center [1045, 53] width 15 height 15
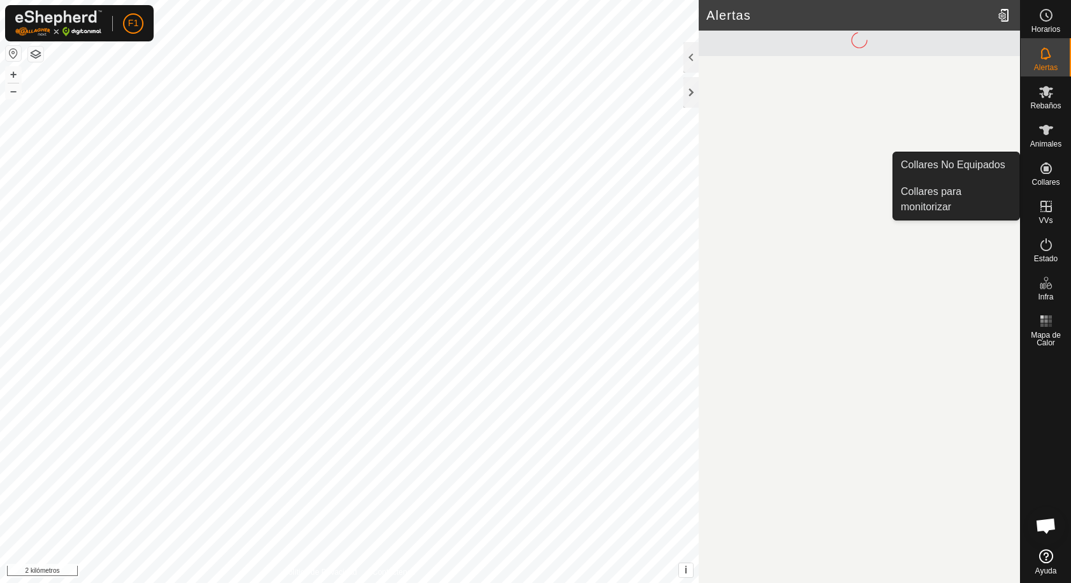
click at [1050, 168] on icon at bounding box center [1045, 168] width 15 height 15
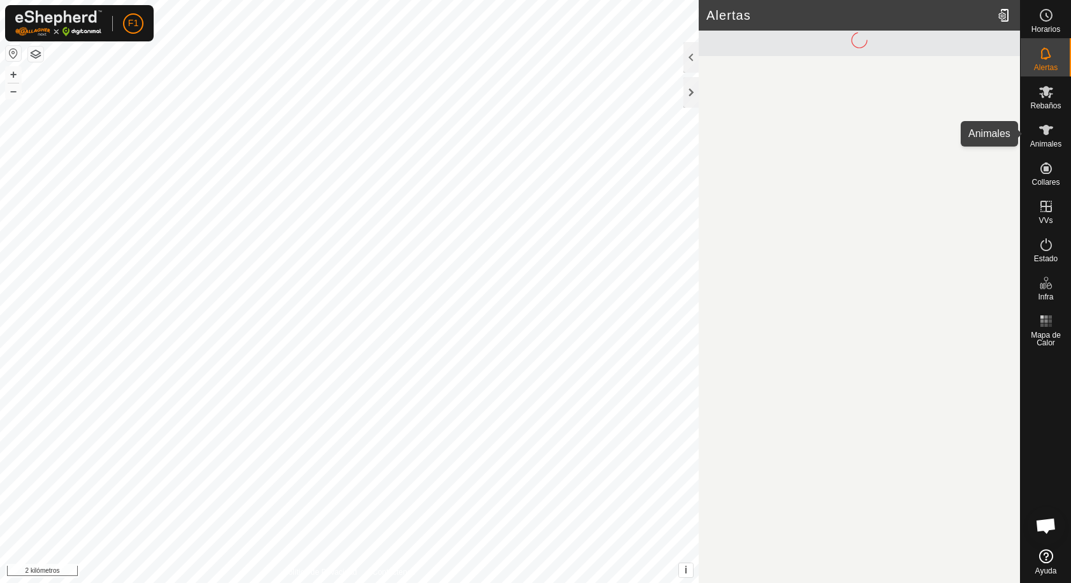
click at [1044, 138] on es-animals-svg-icon at bounding box center [1046, 130] width 23 height 20
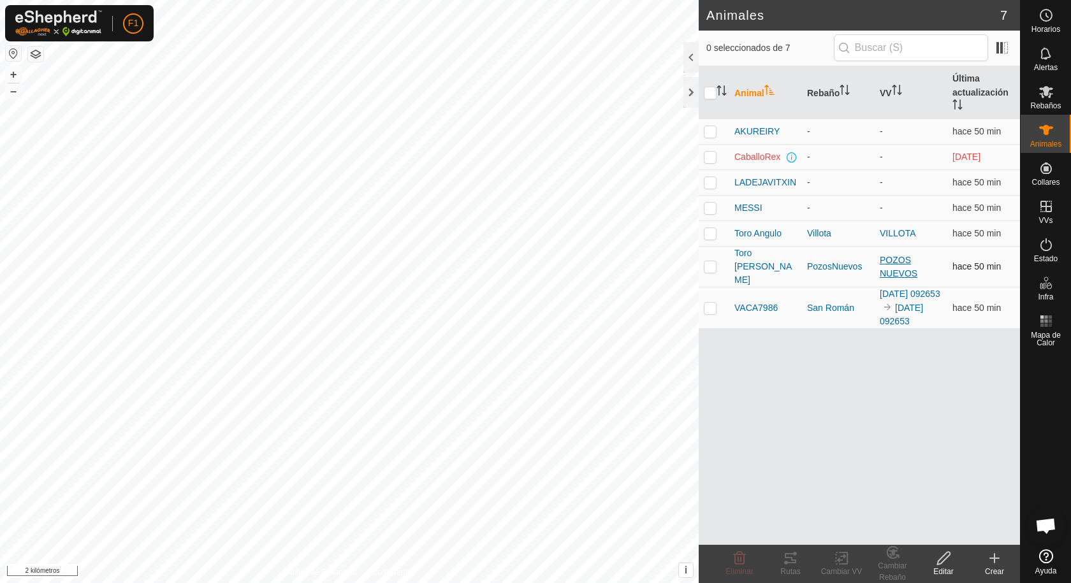
click at [896, 263] on font "POZOS NUEVOS" at bounding box center [899, 267] width 38 height 24
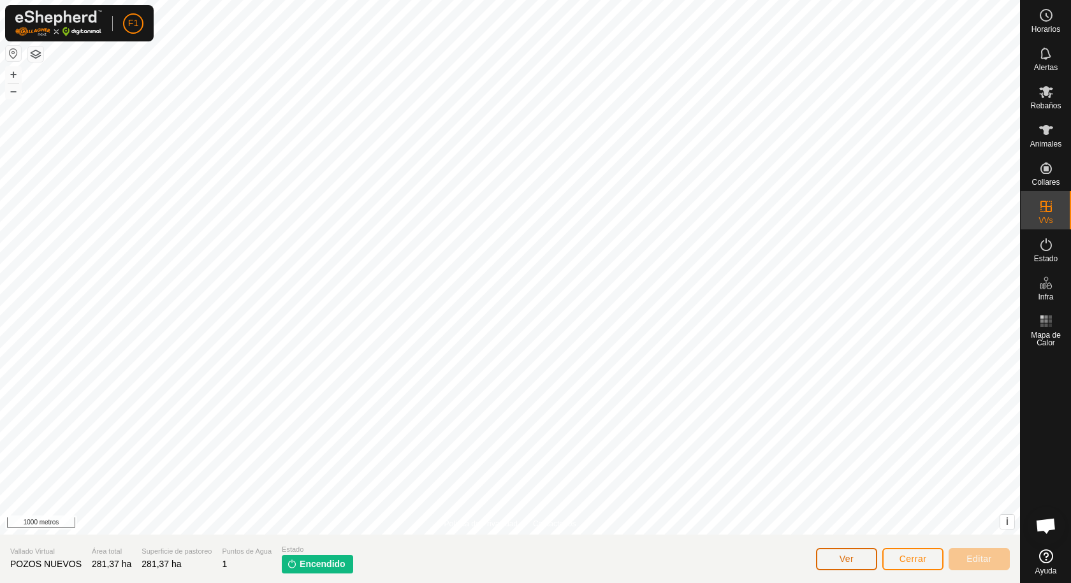
click at [848, 562] on font "Ver" at bounding box center [847, 559] width 15 height 10
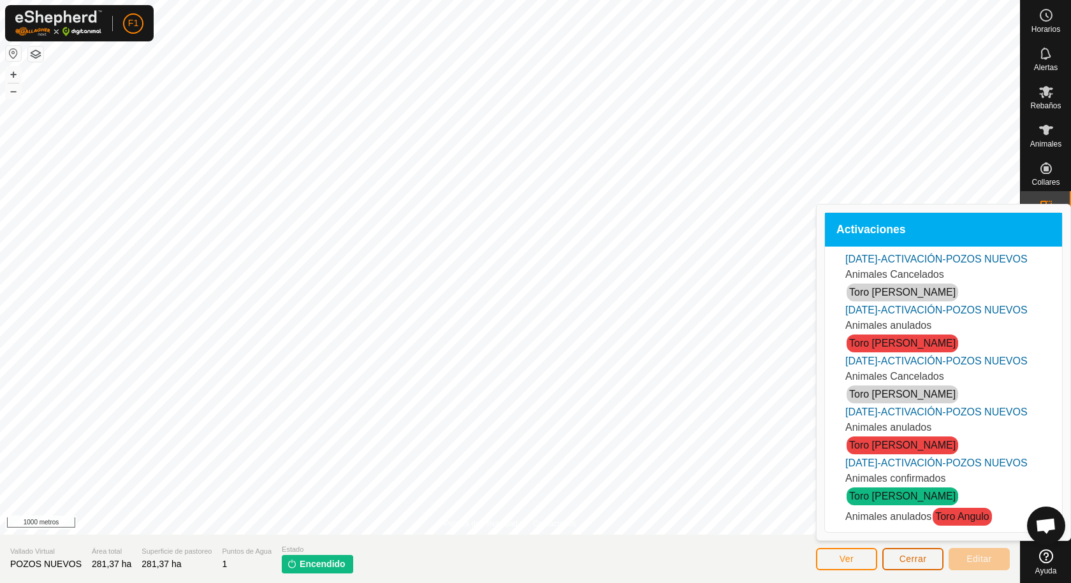
click at [914, 566] on button "Cerrar" at bounding box center [912, 559] width 61 height 22
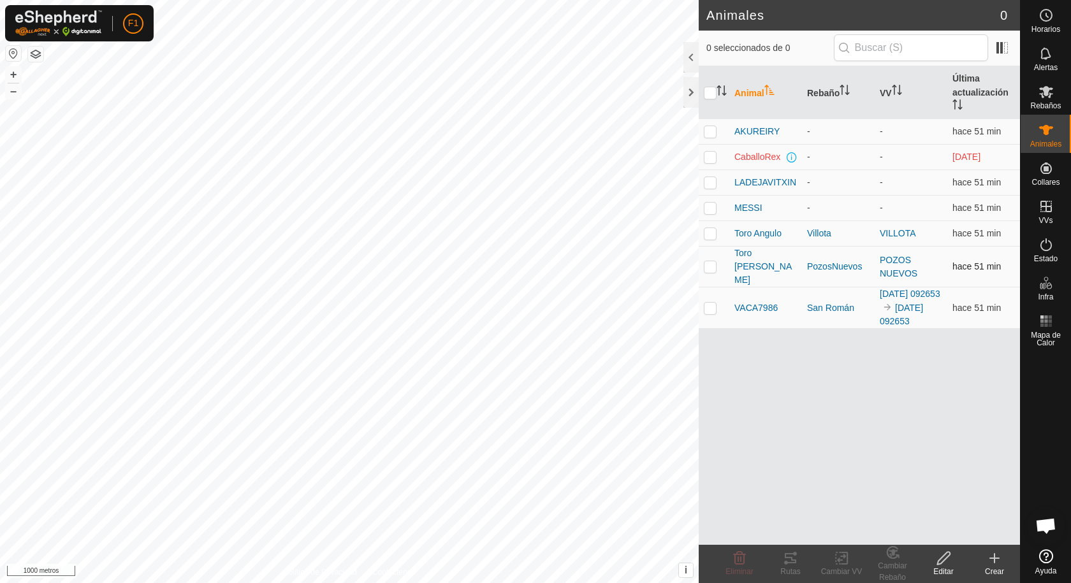
click at [706, 261] on p-checkbox at bounding box center [710, 266] width 13 height 10
checkbox input "true"
drag, startPoint x: 890, startPoint y: 253, endPoint x: 947, endPoint y: 361, distance: 122.3
click at [947, 361] on div "Animal Rebaño VV Última actualización AKUREIRY - - hace 51 min CaballoRex - - […" at bounding box center [859, 305] width 321 height 479
click at [1051, 244] on icon at bounding box center [1045, 244] width 11 height 13
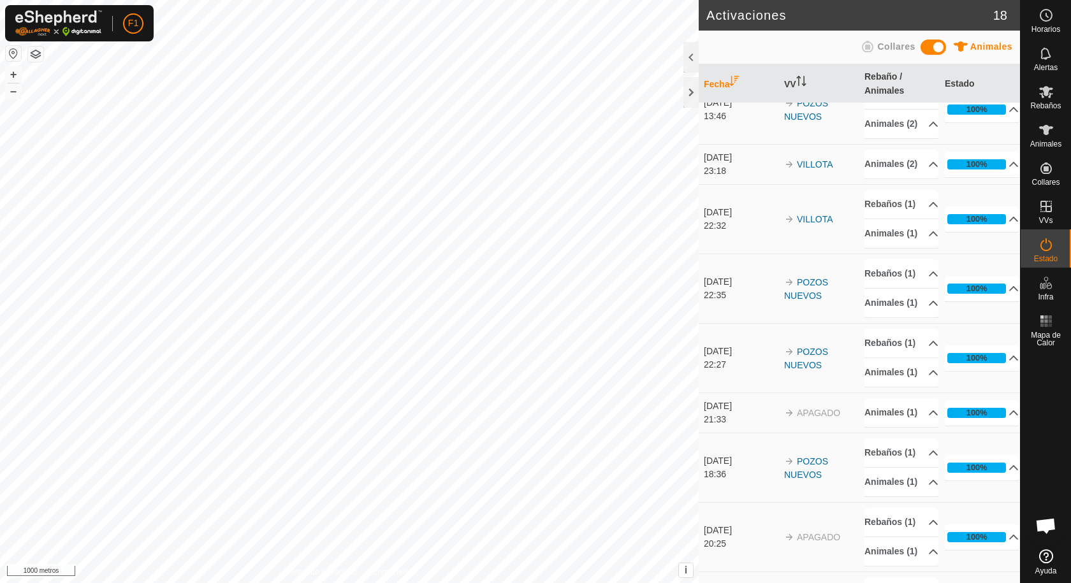
scroll to position [574, 0]
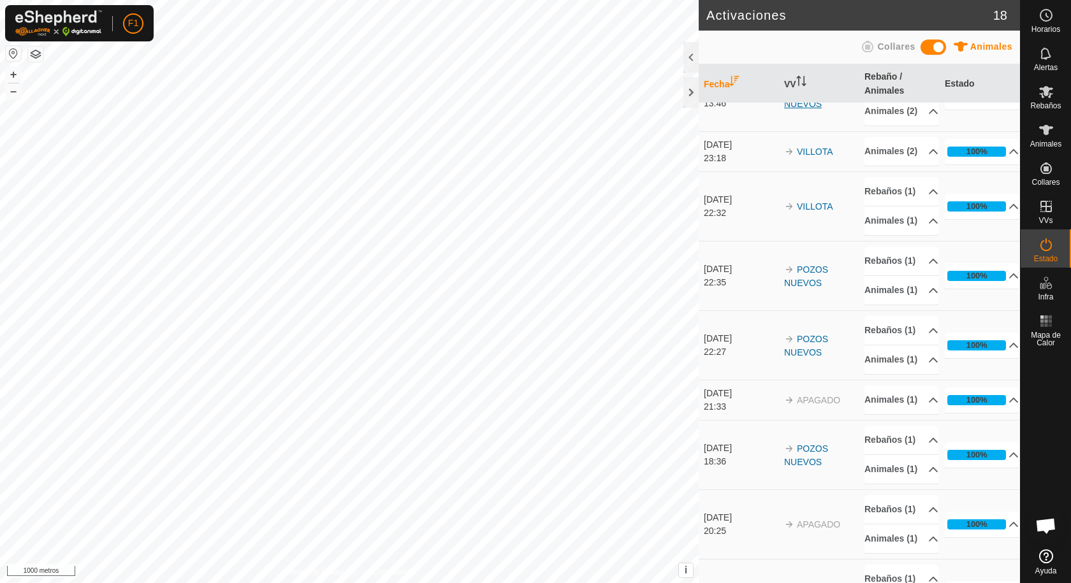
click at [807, 109] on font "POZOS NUEVOS" at bounding box center [806, 97] width 44 height 24
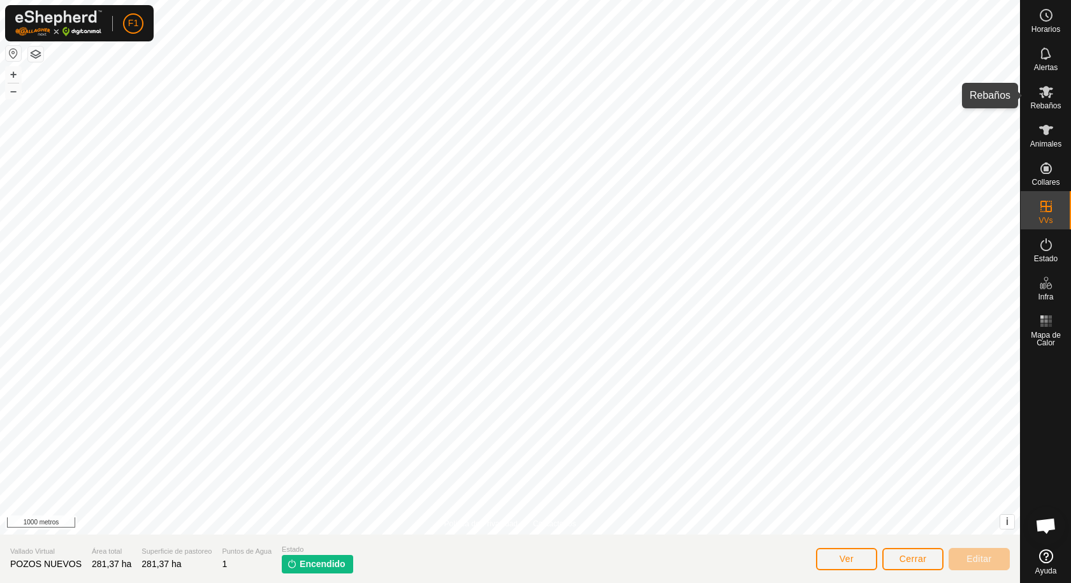
click at [1049, 98] on icon at bounding box center [1046, 92] width 14 height 12
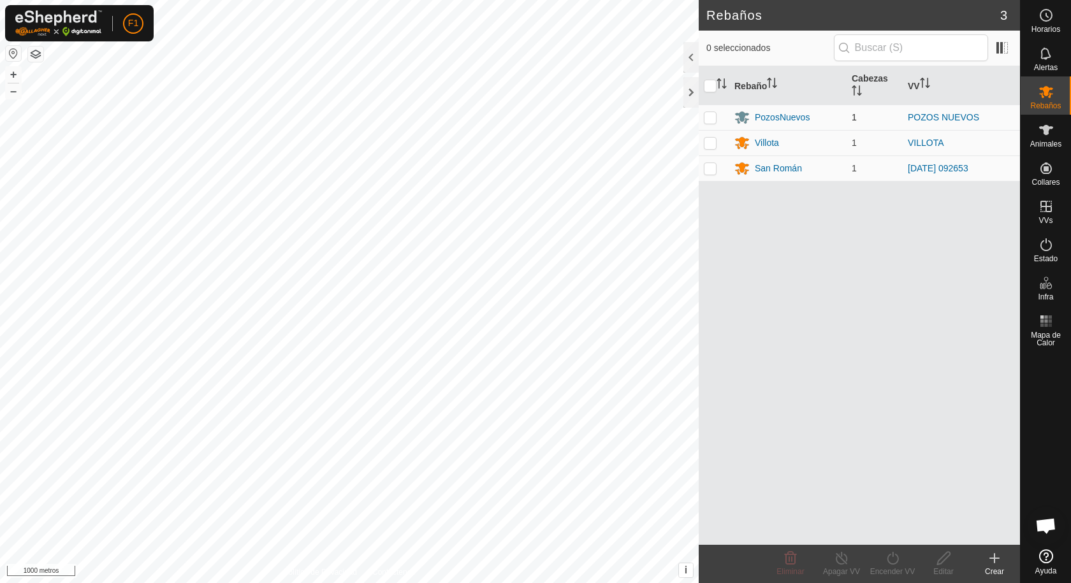
click at [709, 118] on p-checkbox at bounding box center [710, 117] width 13 height 10
checkbox input "true"
click at [840, 558] on line at bounding box center [841, 559] width 10 height 10
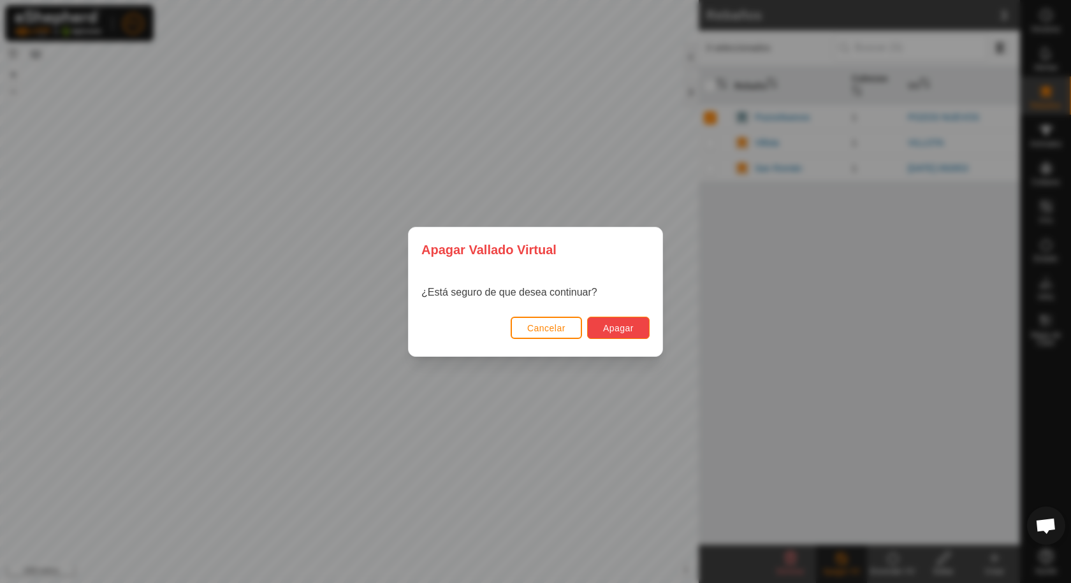
click at [607, 327] on font "Apagar" at bounding box center [618, 328] width 31 height 10
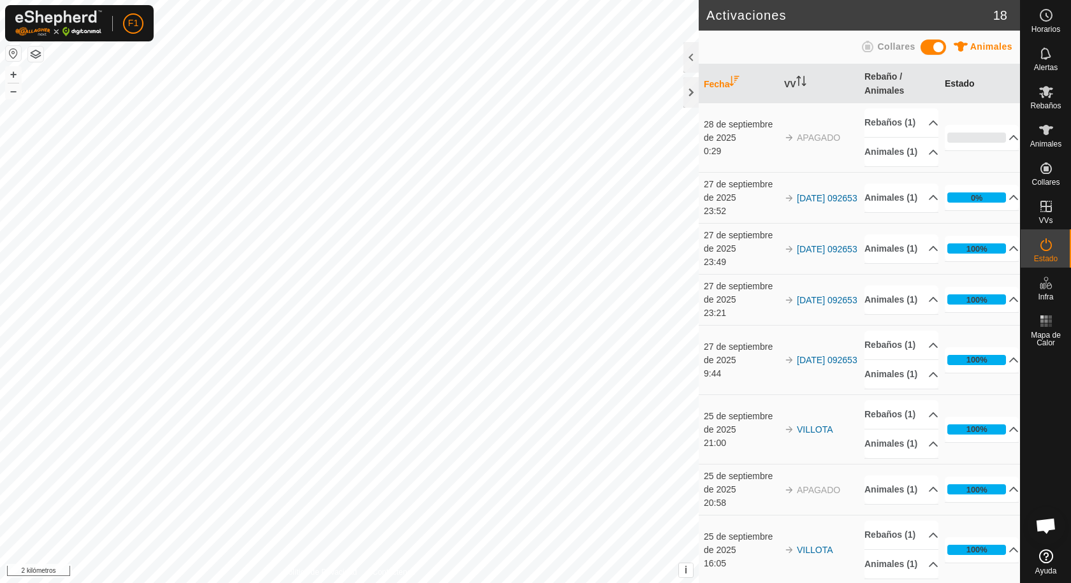
click at [956, 81] on font "Estado" at bounding box center [960, 83] width 30 height 10
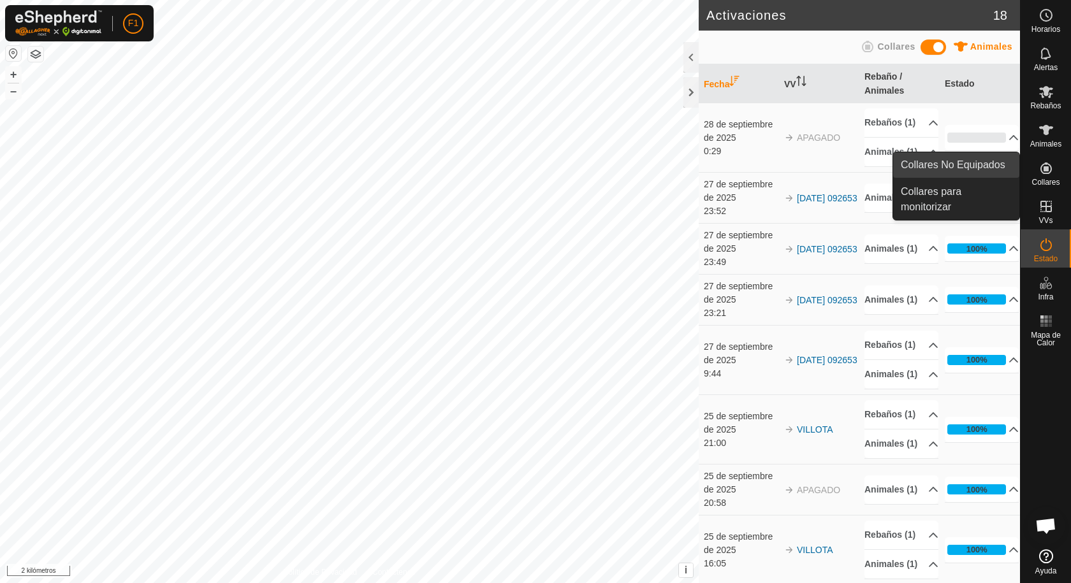
click at [966, 165] on font "Collares No Equipados" at bounding box center [953, 164] width 105 height 11
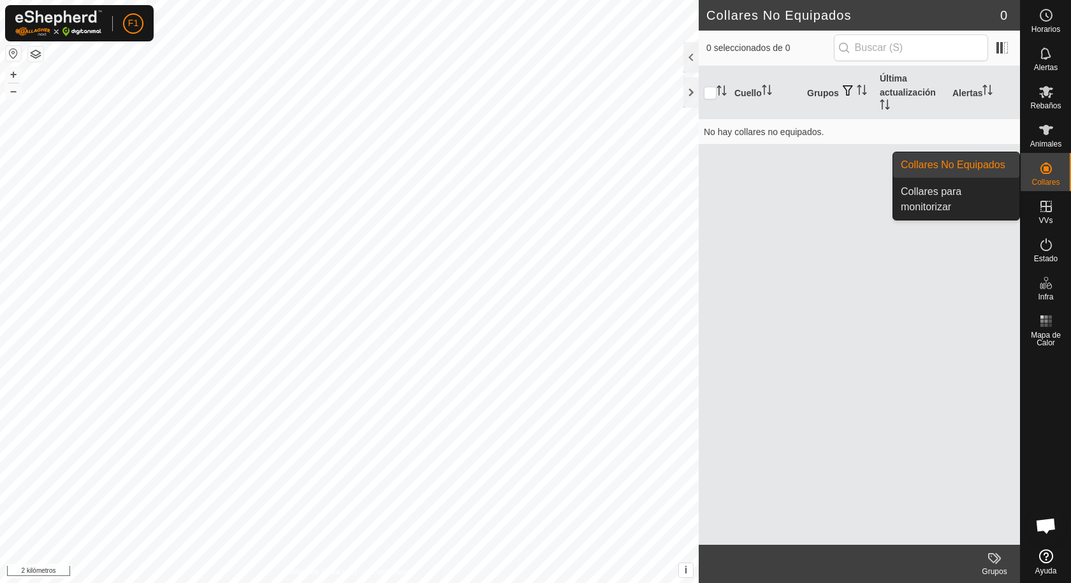
click at [1052, 166] on icon at bounding box center [1045, 168] width 15 height 15
click at [926, 194] on link "Collares para monitorizar" at bounding box center [956, 199] width 126 height 41
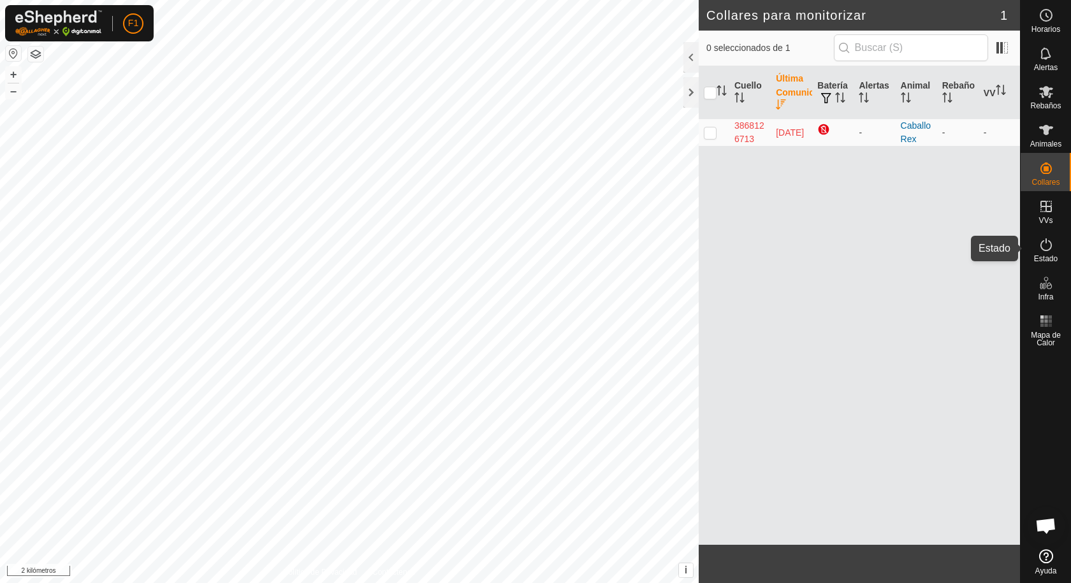
click at [1042, 244] on icon at bounding box center [1045, 244] width 15 height 15
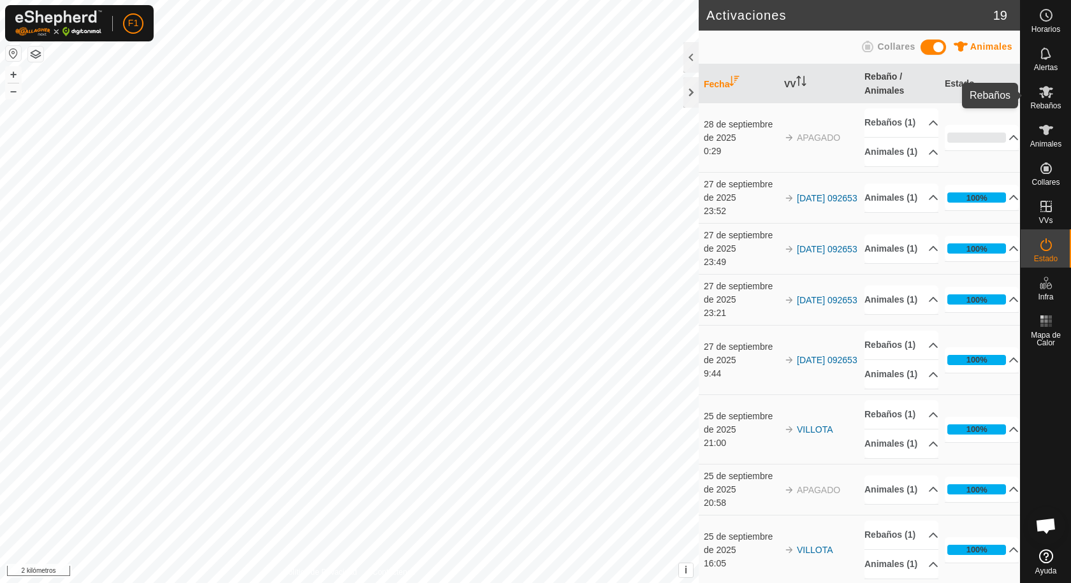
click at [1043, 98] on icon at bounding box center [1045, 91] width 15 height 15
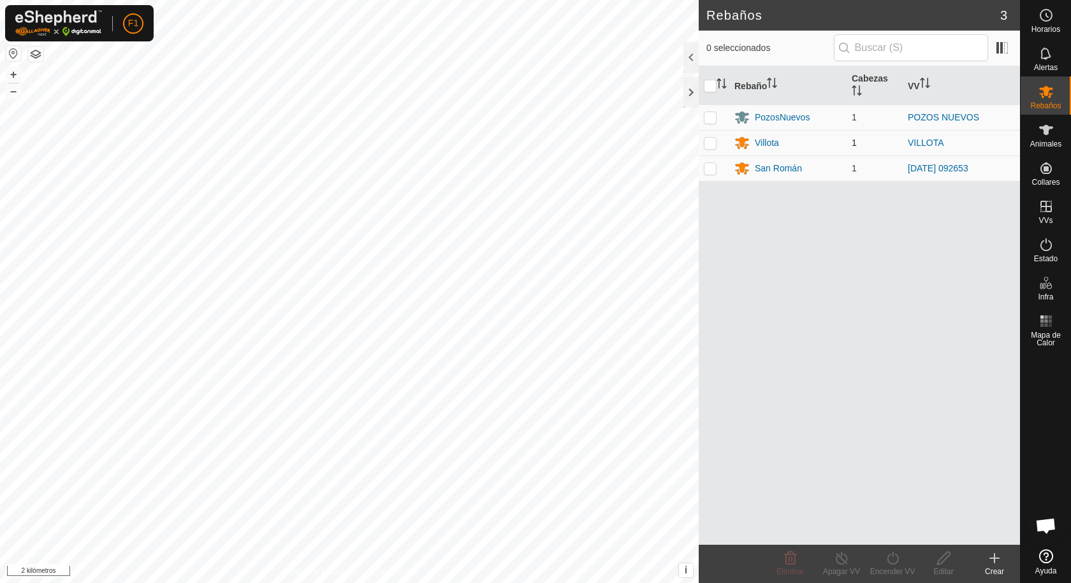
click at [708, 143] on p-checkbox at bounding box center [710, 143] width 13 height 10
checkbox input "true"
click at [714, 118] on p-checkbox at bounding box center [710, 117] width 13 height 10
checkbox input "true"
click at [708, 141] on p-checkbox at bounding box center [710, 143] width 13 height 10
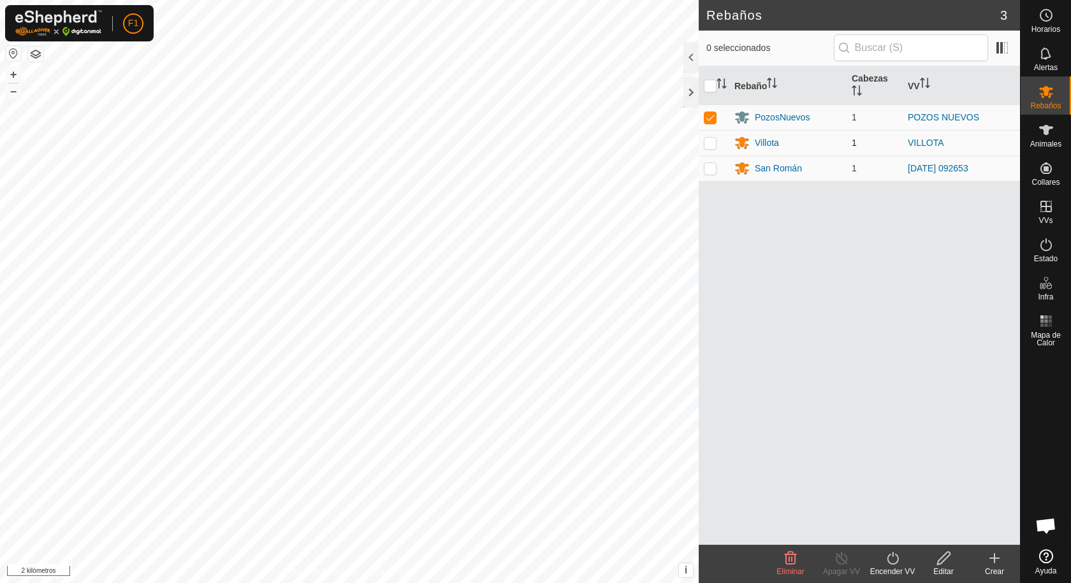
click at [710, 145] on p-checkbox at bounding box center [710, 143] width 13 height 10
checkbox input "true"
click at [711, 113] on p-checkbox at bounding box center [710, 117] width 13 height 10
checkbox input "false"
click at [892, 557] on icon at bounding box center [892, 558] width 11 height 13
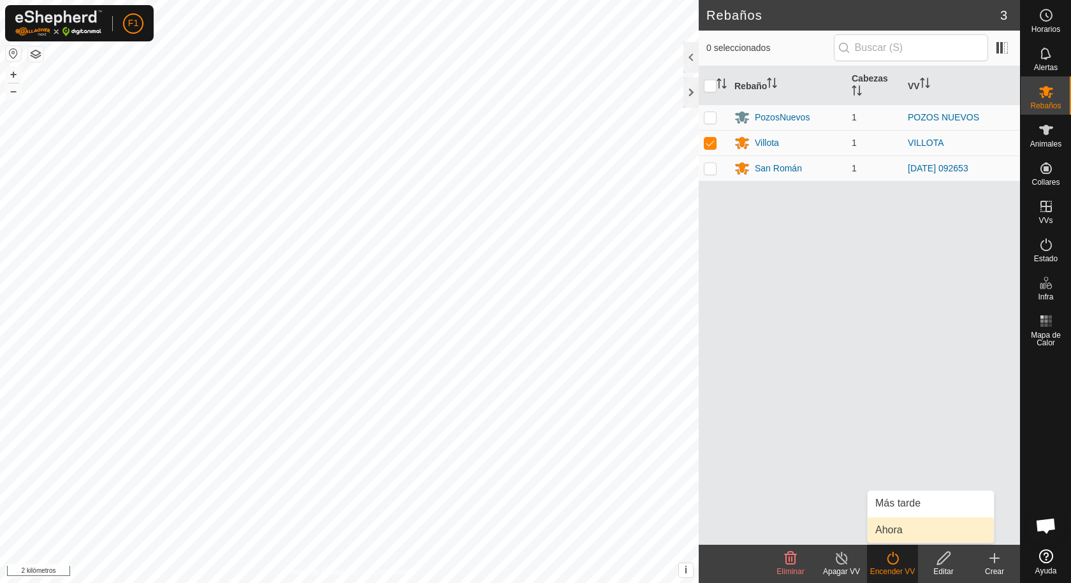
click at [889, 532] on link "Ahora" at bounding box center [931, 530] width 126 height 25
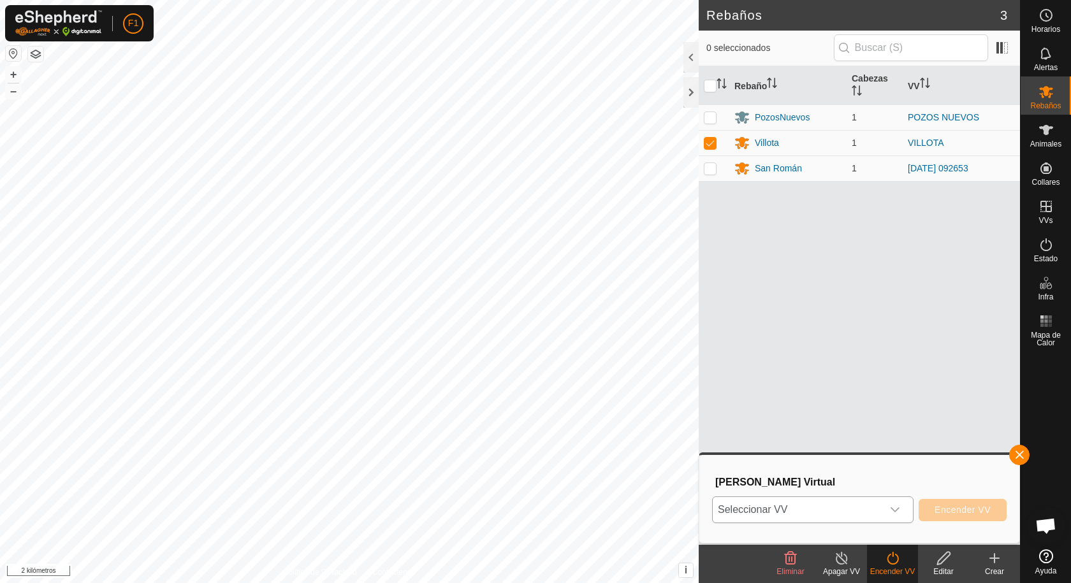
click at [899, 505] on icon "disparador desplegable" at bounding box center [895, 510] width 10 height 10
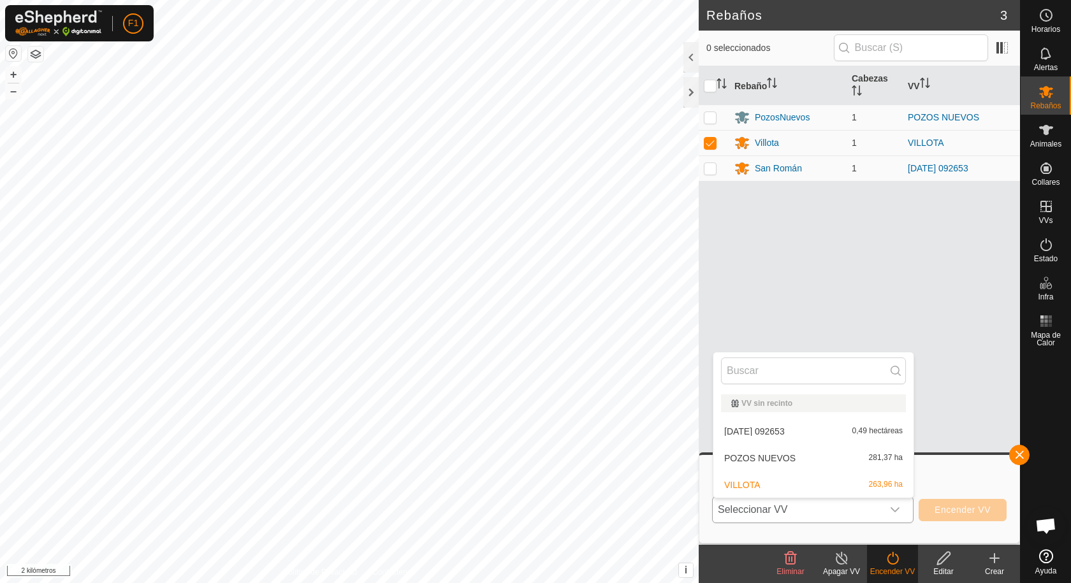
click at [787, 484] on li "VILLOTA 263,96 ha" at bounding box center [813, 484] width 200 height 25
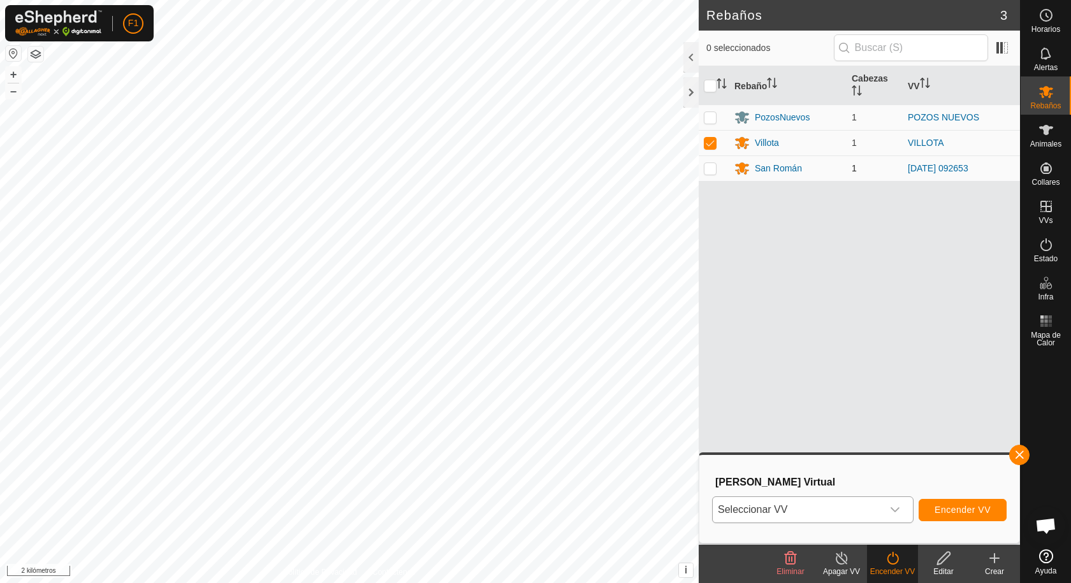
click at [706, 171] on p-checkbox at bounding box center [710, 168] width 13 height 10
checkbox input "true"
click at [709, 143] on p-checkbox at bounding box center [710, 143] width 13 height 10
checkbox input "false"
click at [897, 510] on icon "disparador desplegable" at bounding box center [895, 509] width 9 height 5
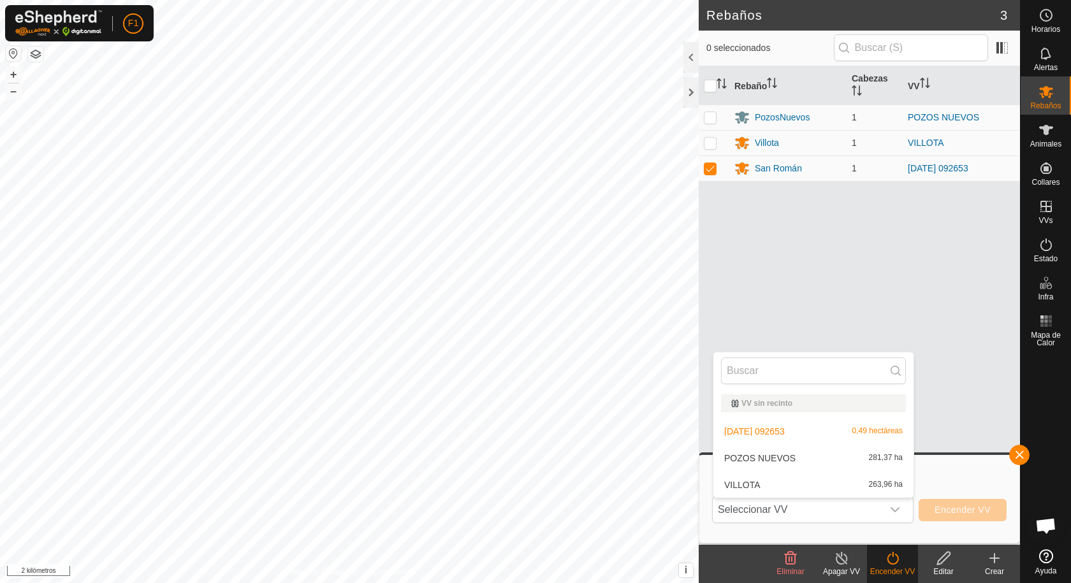
click at [836, 430] on li "[DATE] 092653 0,49 hectáreas" at bounding box center [813, 431] width 200 height 25
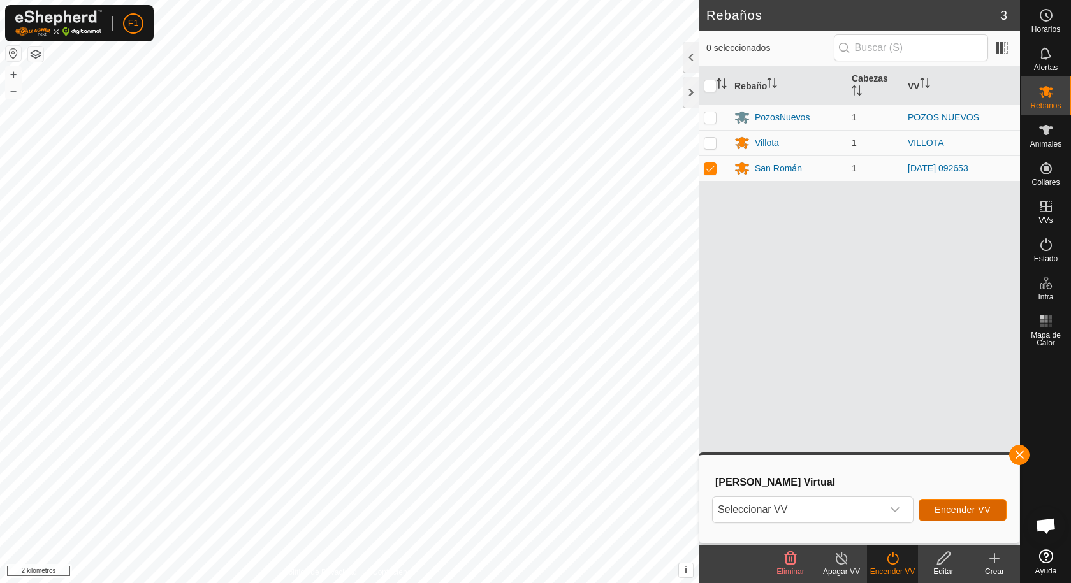
click at [961, 512] on font "Encender VV" at bounding box center [963, 510] width 56 height 10
